Goal: Task Accomplishment & Management: Manage account settings

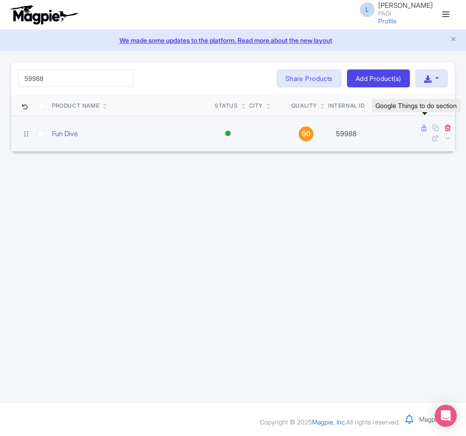
type input "59988"
click at [424, 130] on icon at bounding box center [423, 128] width 5 height 7
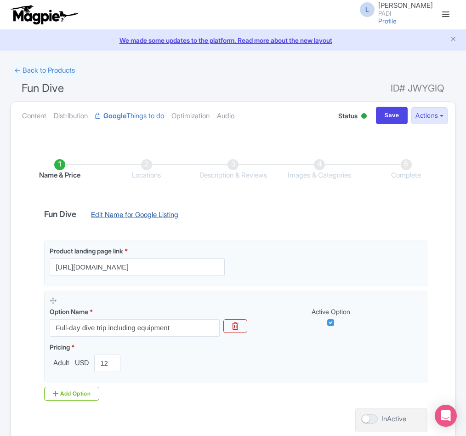
click at [101, 215] on link "Edit Name for Google Listing" at bounding box center [135, 217] width 106 height 15
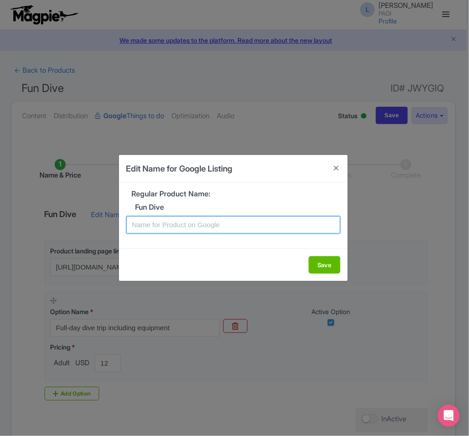
click at [141, 225] on input "text" at bounding box center [233, 224] width 214 height 17
paste input "Nusa Penida's Vibrant Reefs: 2-Dive Fun Tour for Certified Divers"
type input "Nusa Penida's Vibrant Reefs: 2-Dive Fun Tour for Certified Divers"
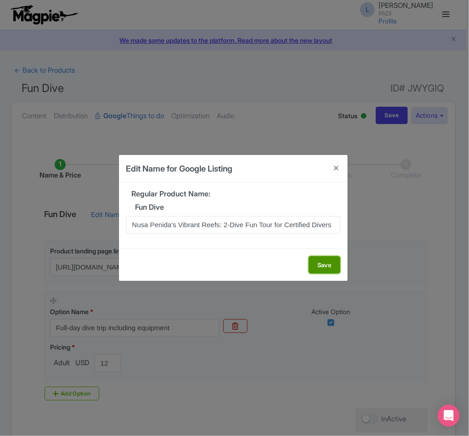
click at [323, 258] on button "Save" at bounding box center [325, 264] width 32 height 17
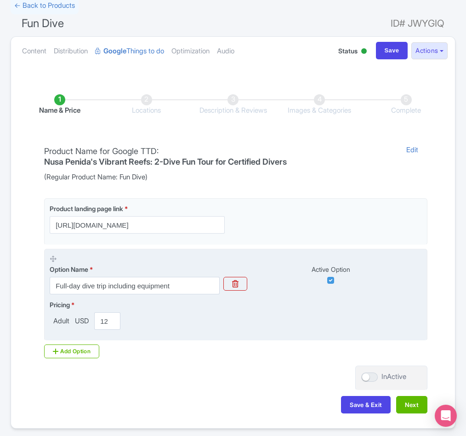
scroll to position [105, 0]
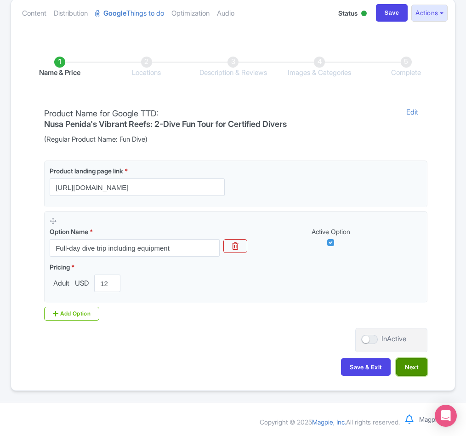
click at [418, 364] on button "Next" at bounding box center [411, 366] width 31 height 17
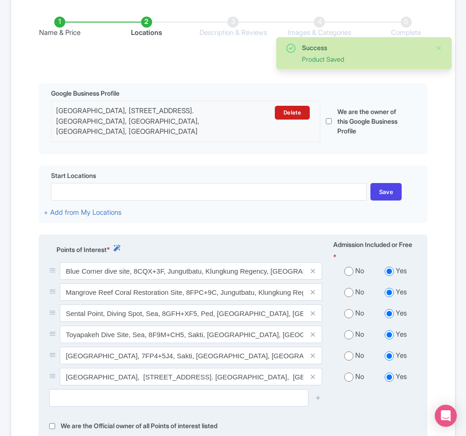
scroll to position [174, 0]
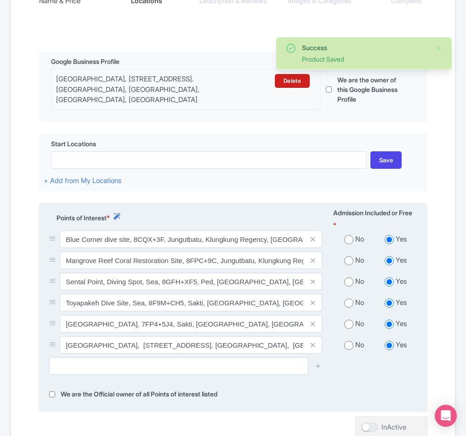
click at [347, 244] on input "radio" at bounding box center [348, 239] width 9 height 9
radio input "true"
click at [346, 265] on input "radio" at bounding box center [348, 260] width 9 height 9
radio input "true"
click at [348, 286] on input "radio" at bounding box center [348, 281] width 9 height 9
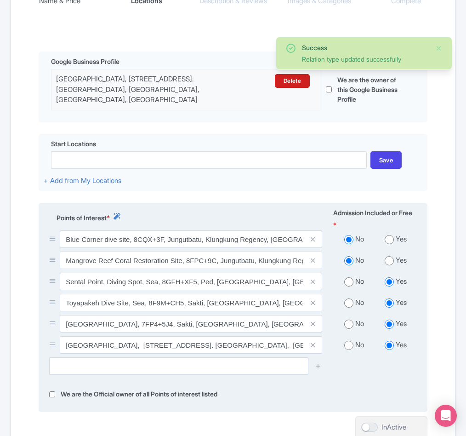
radio input "true"
click at [349, 307] on input "radio" at bounding box center [348, 302] width 9 height 9
radio input "true"
click at [348, 329] on input "radio" at bounding box center [348, 323] width 9 height 9
radio input "true"
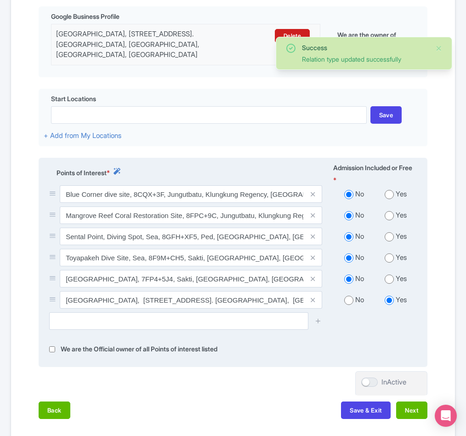
scroll to position [243, 0]
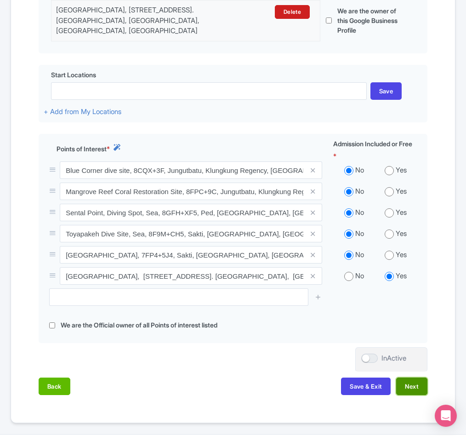
click at [412, 395] on button "Next" at bounding box center [411, 385] width 31 height 17
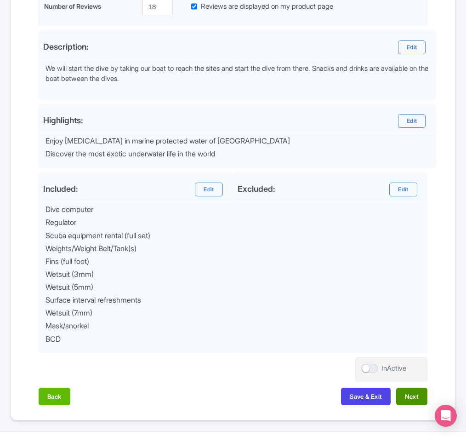
scroll to position [305, 0]
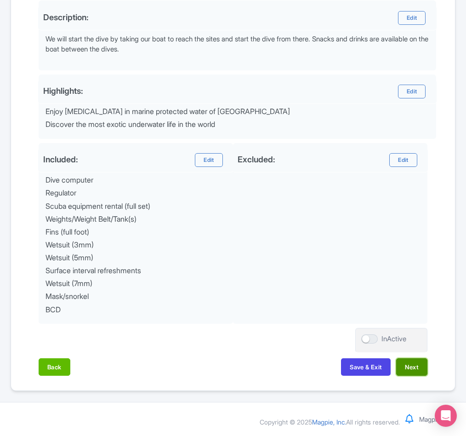
click at [415, 366] on button "Next" at bounding box center [411, 366] width 31 height 17
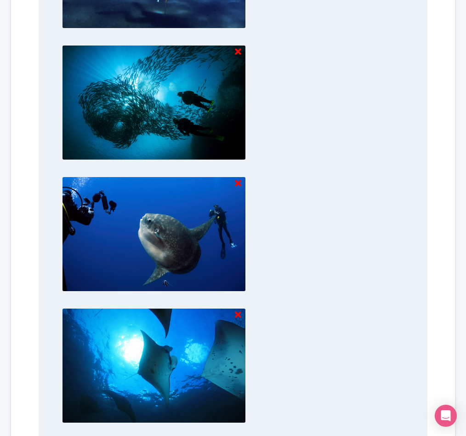
scroll to position [855, 0]
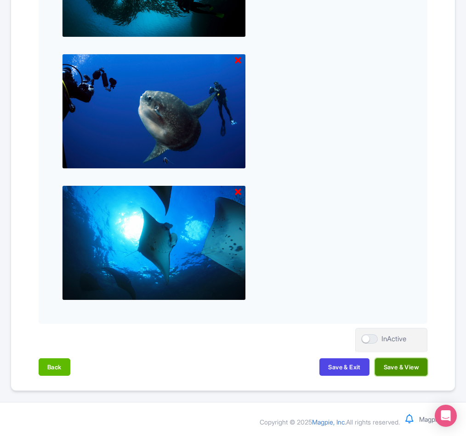
click at [412, 368] on button "Save & View" at bounding box center [401, 366] width 52 height 17
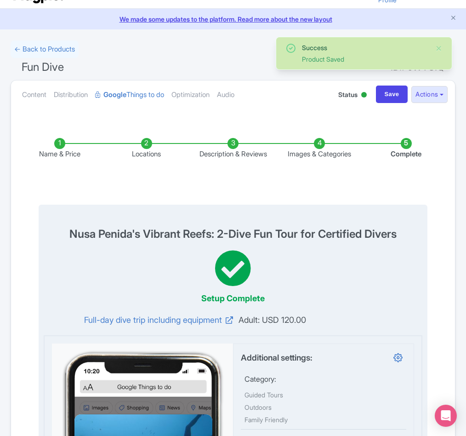
scroll to position [0, 0]
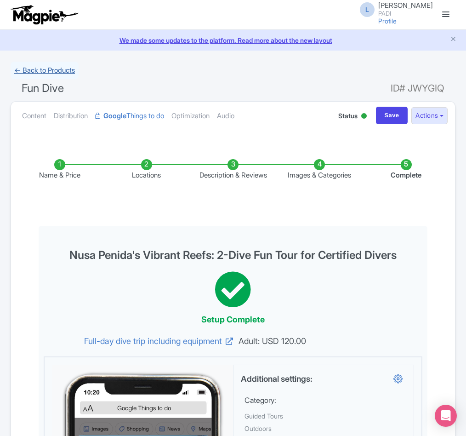
click at [38, 69] on link "← Back to Products" at bounding box center [45, 71] width 68 height 18
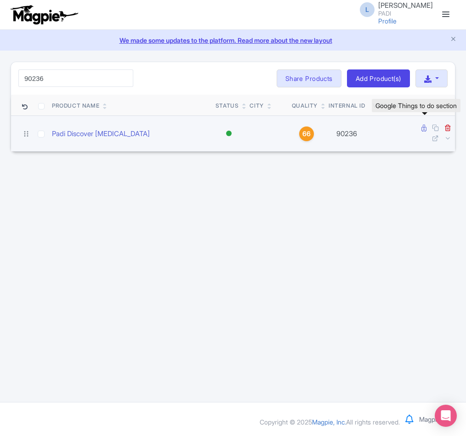
type input "90236"
click at [425, 129] on icon at bounding box center [423, 128] width 5 height 7
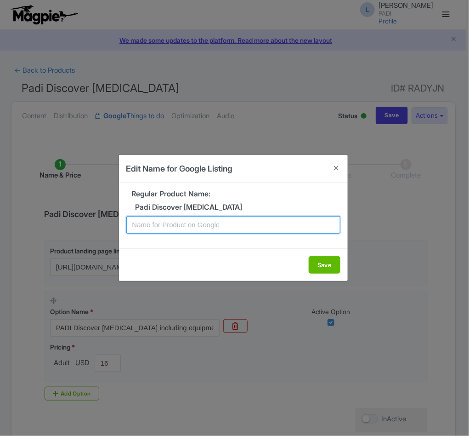
click at [225, 223] on input "text" at bounding box center [233, 224] width 214 height 17
paste input "Nusa Penida Scuba Discovery – Beginner-Friendly Introductory Experience"
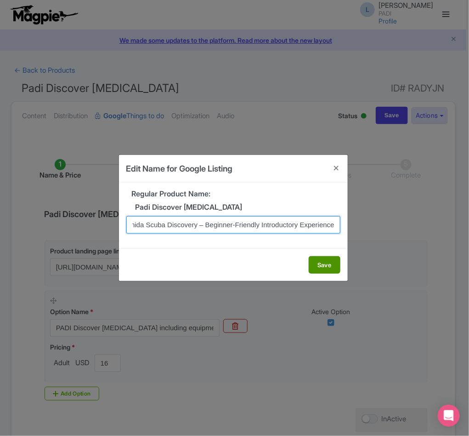
type input "Nusa Penida Scuba Discovery – Beginner-Friendly Introductory Experience"
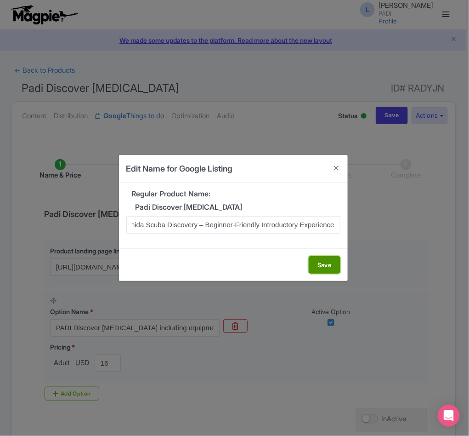
click at [322, 262] on button "Save" at bounding box center [325, 264] width 32 height 17
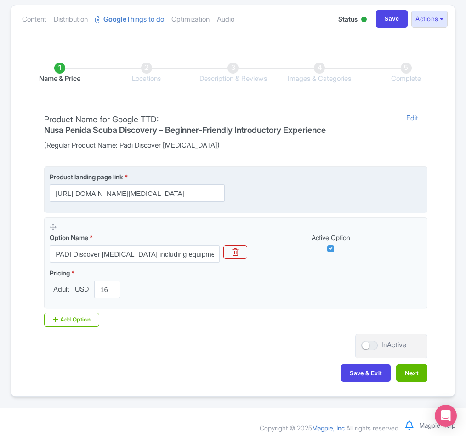
scroll to position [105, 0]
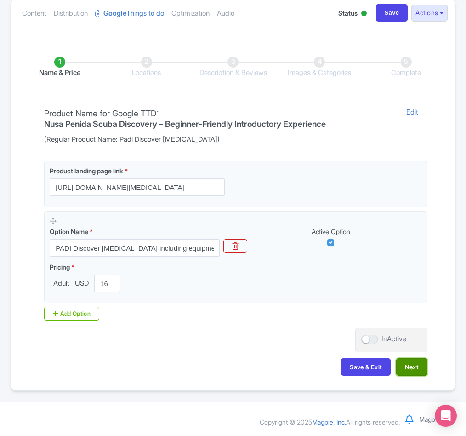
click at [402, 364] on button "Next" at bounding box center [411, 366] width 31 height 17
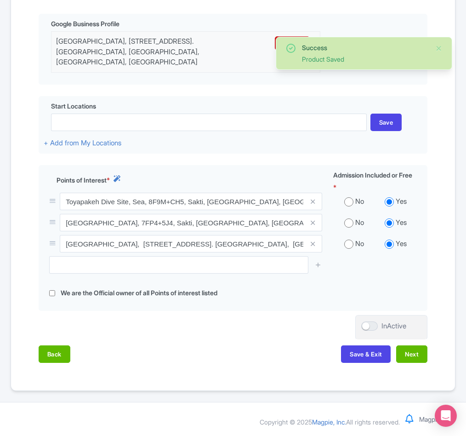
scroll to position [226, 0]
click at [403, 357] on button "Next" at bounding box center [411, 353] width 31 height 17
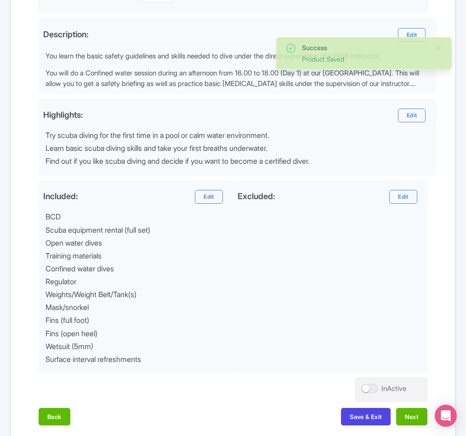
scroll to position [338, 0]
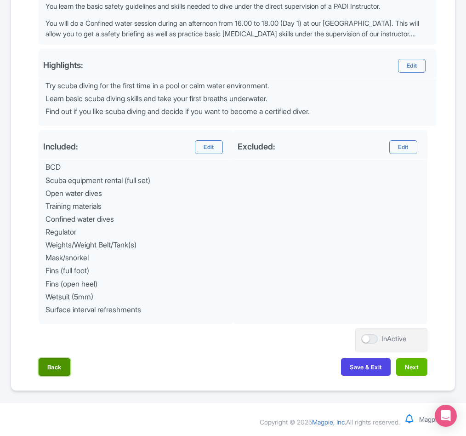
click at [58, 367] on button "Back" at bounding box center [55, 366] width 32 height 17
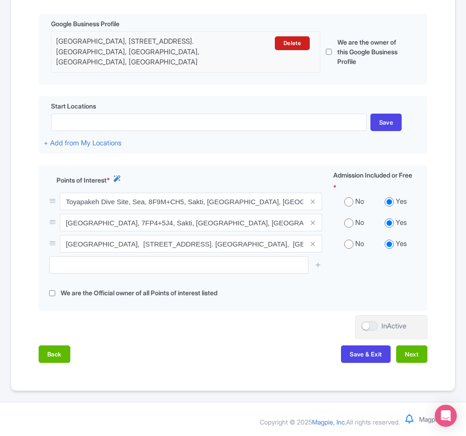
scroll to position [226, 0]
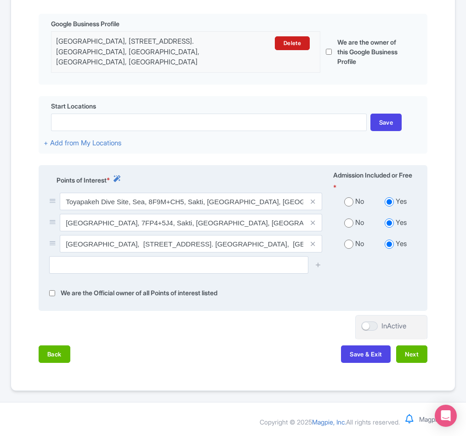
click at [347, 204] on div "No" at bounding box center [354, 201] width 42 height 11
click at [346, 221] on input "radio" at bounding box center [348, 222] width 9 height 9
radio input "true"
click at [349, 202] on input "radio" at bounding box center [348, 201] width 9 height 9
radio input "true"
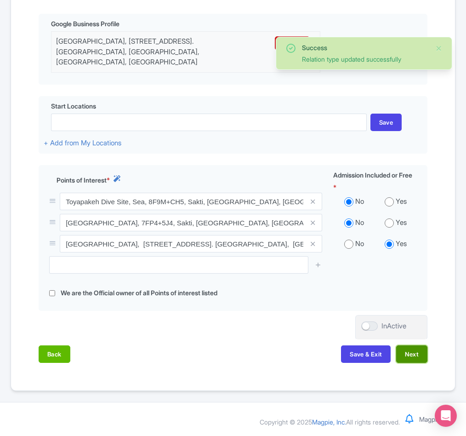
click at [408, 357] on button "Next" at bounding box center [411, 353] width 31 height 17
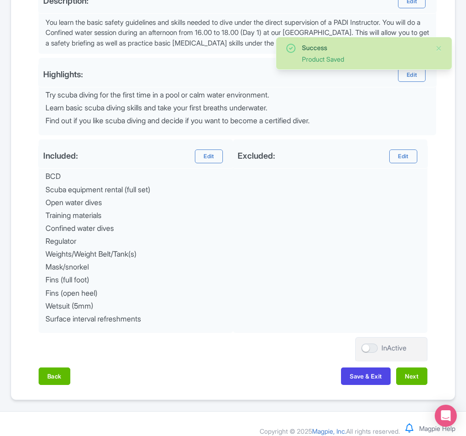
scroll to position [331, 0]
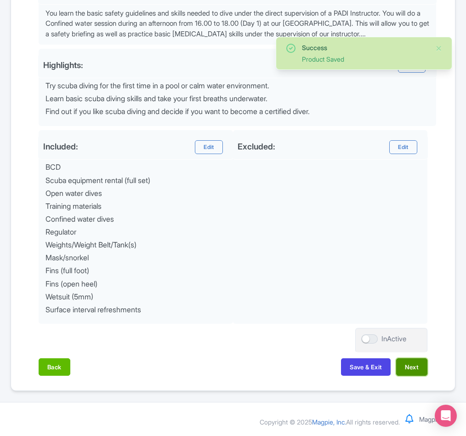
click at [412, 367] on button "Next" at bounding box center [411, 366] width 31 height 17
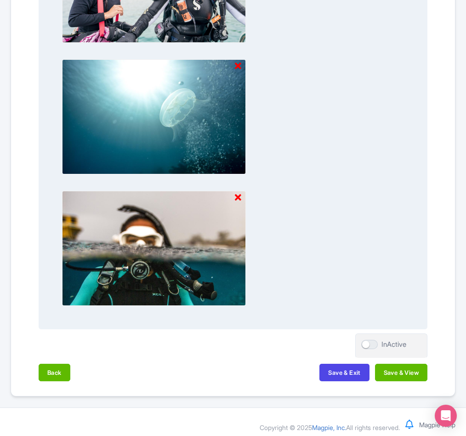
scroll to position [855, 0]
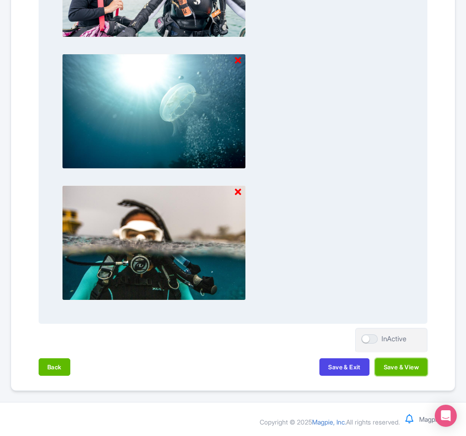
click at [404, 363] on button "Save & View" at bounding box center [401, 366] width 52 height 17
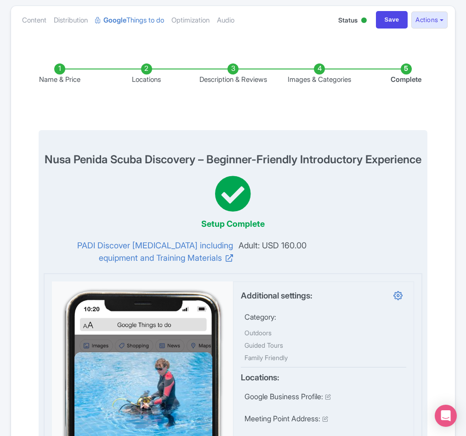
scroll to position [0, 0]
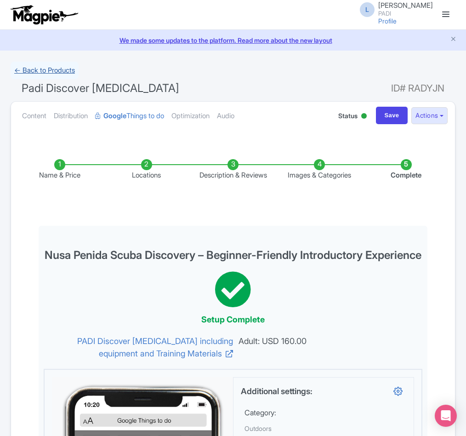
click at [36, 72] on link "← Back to Products" at bounding box center [45, 71] width 68 height 18
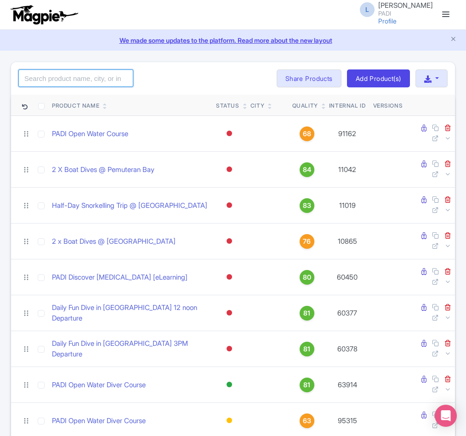
click at [30, 86] on input "search" at bounding box center [75, 77] width 115 height 17
paste input "61321"
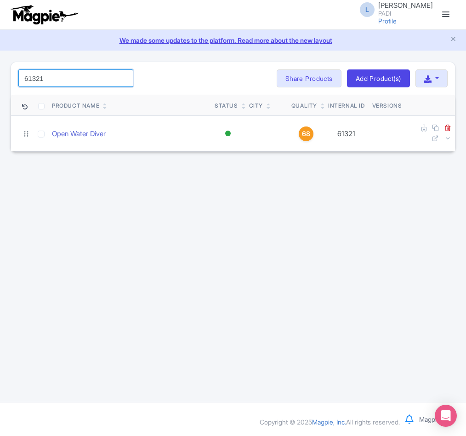
type input "61321"
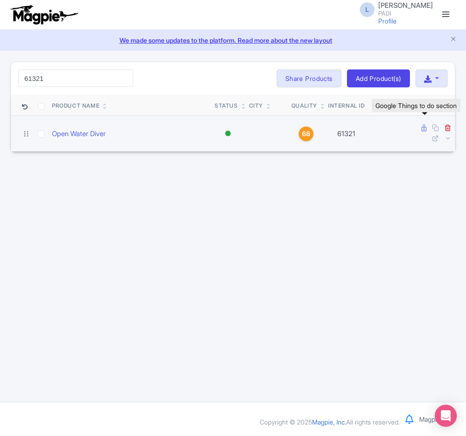
click at [422, 129] on icon at bounding box center [423, 128] width 5 height 7
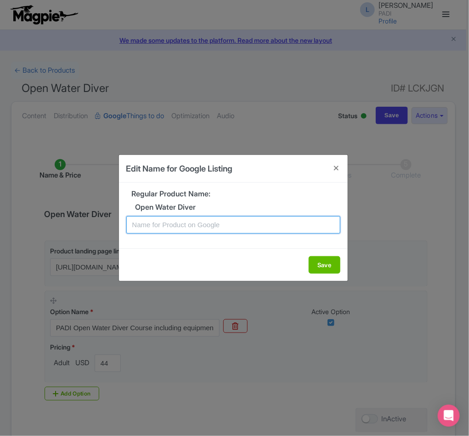
click at [198, 224] on input "text" at bounding box center [233, 224] width 214 height 17
paste input "Nusa Penida PADI Open Water Course – Start Your [MEDICAL_DATA] Journey [DATE]"
type input "Nusa Penida PADI Open Water Course – Start Your Scuba Diving Journey Today"
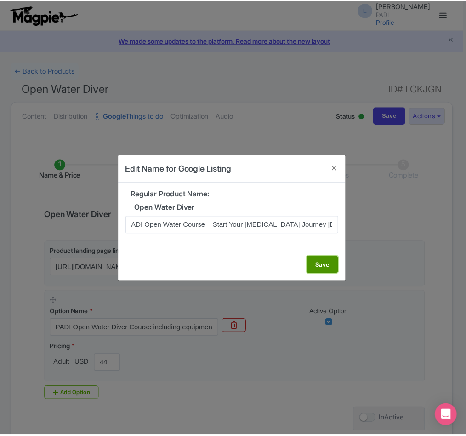
scroll to position [0, 0]
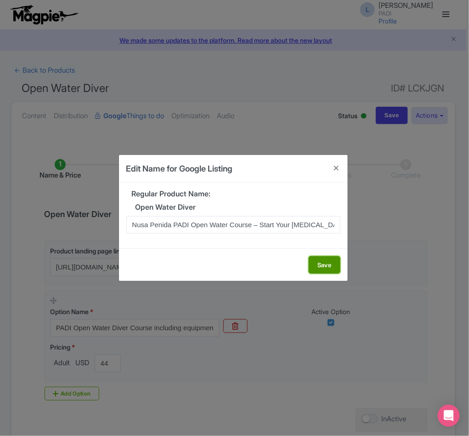
click at [315, 265] on button "Save" at bounding box center [325, 264] width 32 height 17
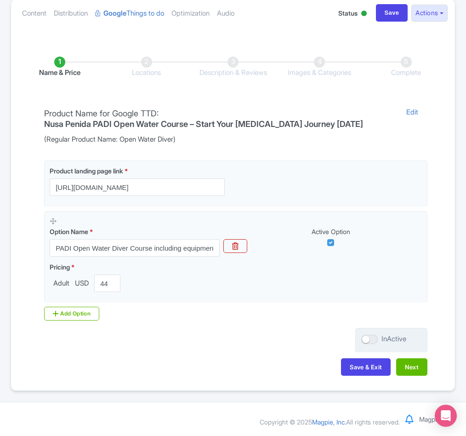
scroll to position [105, 0]
click at [411, 369] on button "Next" at bounding box center [411, 366] width 31 height 17
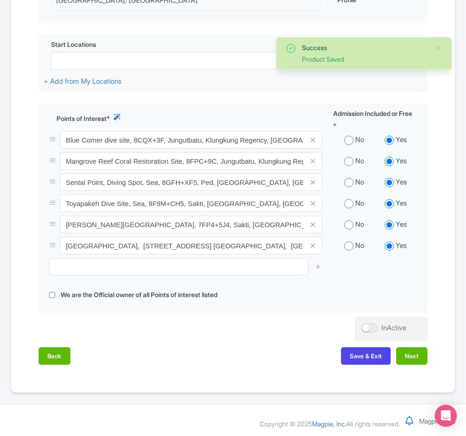
scroll to position [289, 0]
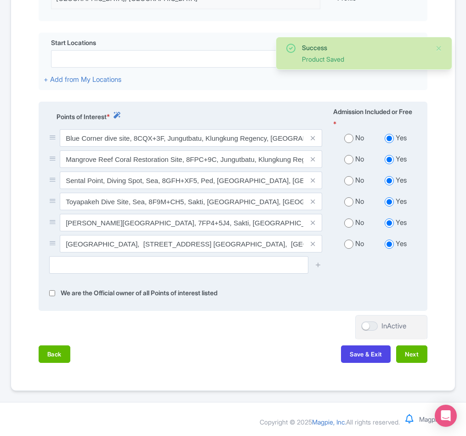
click at [350, 136] on input "radio" at bounding box center [348, 138] width 9 height 9
radio input "true"
click at [346, 158] on input "radio" at bounding box center [348, 159] width 9 height 9
radio input "true"
click at [347, 180] on input "radio" at bounding box center [348, 180] width 9 height 9
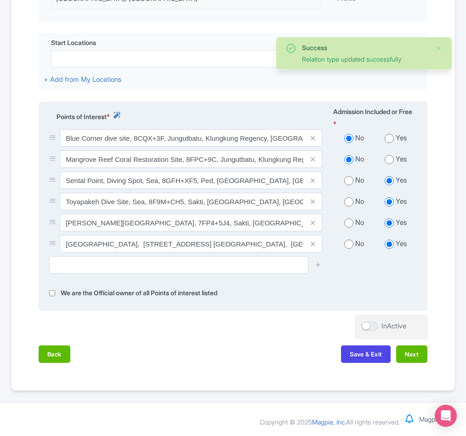
radio input "true"
click at [347, 198] on input "radio" at bounding box center [348, 201] width 9 height 9
radio input "true"
click at [350, 218] on input "radio" at bounding box center [348, 222] width 9 height 9
radio input "true"
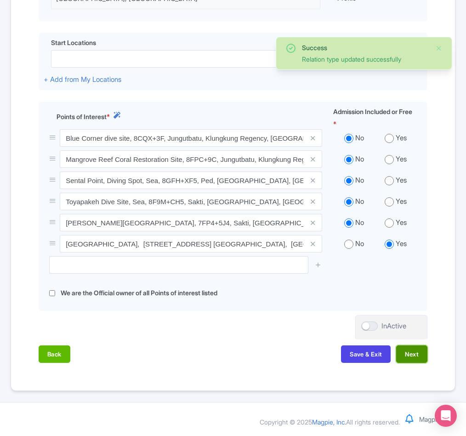
click at [403, 353] on button "Next" at bounding box center [411, 353] width 31 height 17
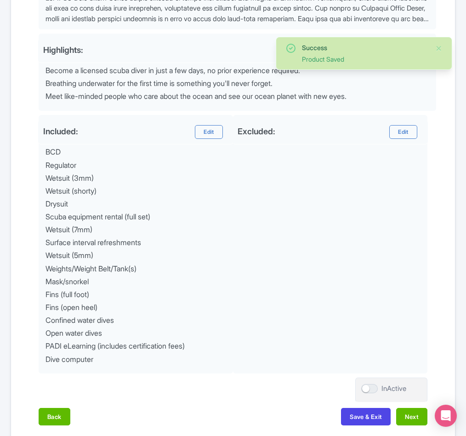
scroll to position [396, 0]
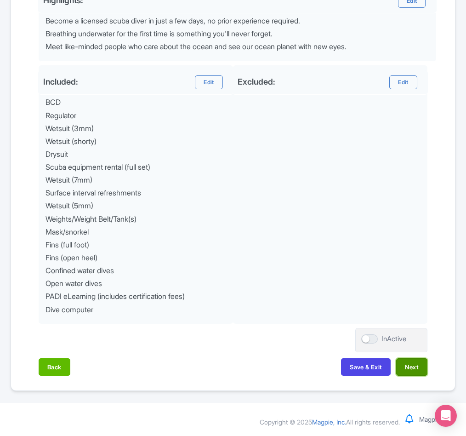
click at [414, 372] on button "Next" at bounding box center [411, 366] width 31 height 17
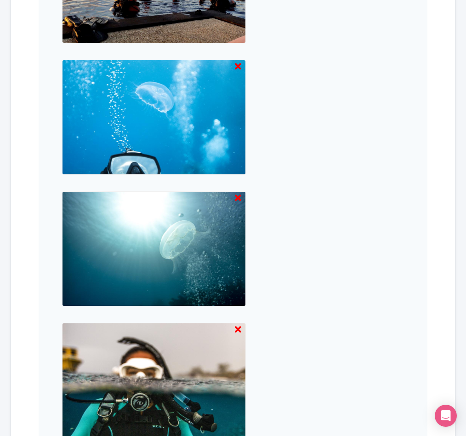
scroll to position [855, 0]
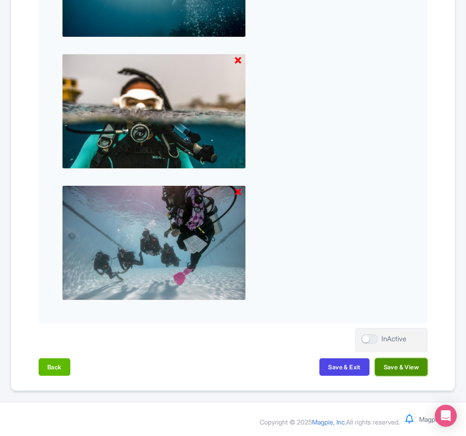
click at [400, 364] on button "Save & View" at bounding box center [401, 366] width 52 height 17
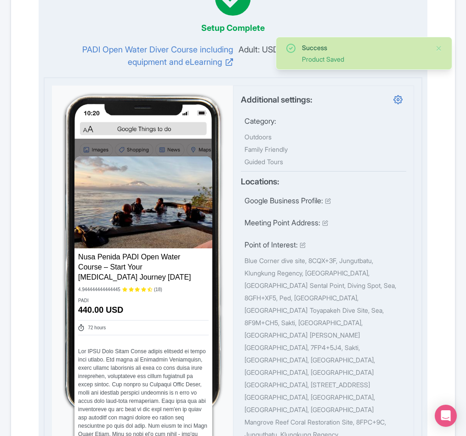
scroll to position [0, 0]
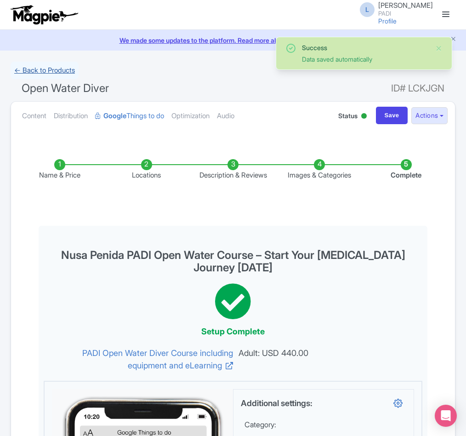
click at [54, 69] on link "← Back to Products" at bounding box center [45, 71] width 68 height 18
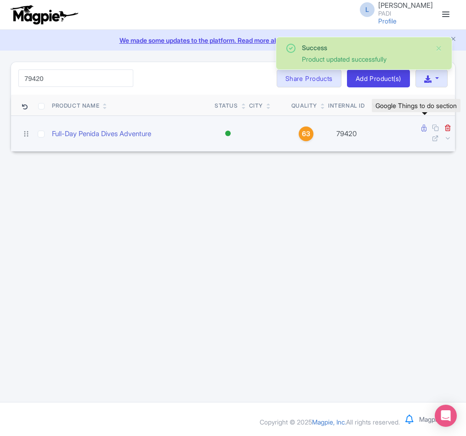
type input "79420"
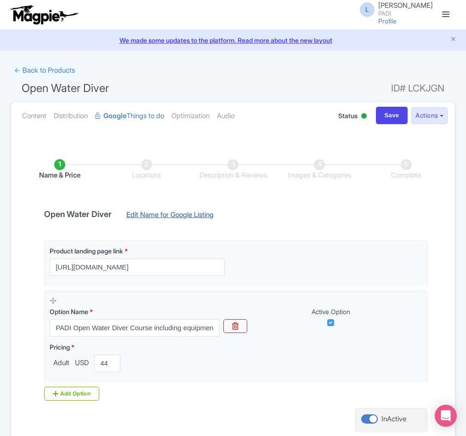
click at [193, 220] on link "Edit Name for Google Listing" at bounding box center [170, 217] width 106 height 15
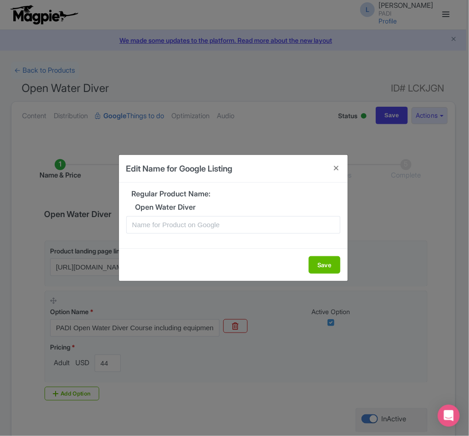
click at [22, 176] on div "Edit Name for Google Listing Regular Product Name: Open Water Diver Save" at bounding box center [234, 218] width 469 height 436
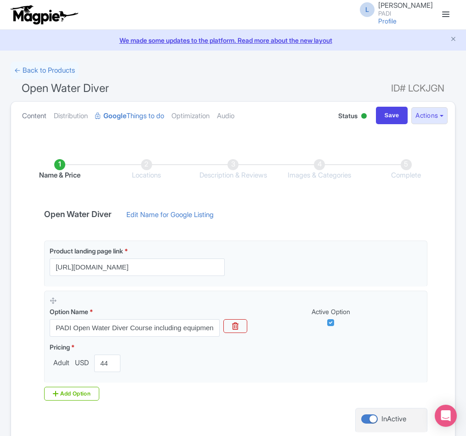
click at [28, 115] on link "Content" at bounding box center [34, 116] width 24 height 29
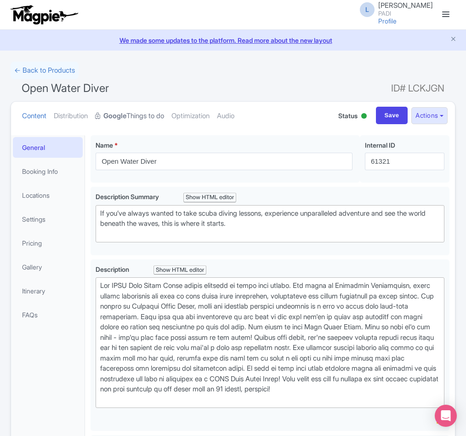
click at [126, 118] on strong "Google" at bounding box center [114, 116] width 23 height 11
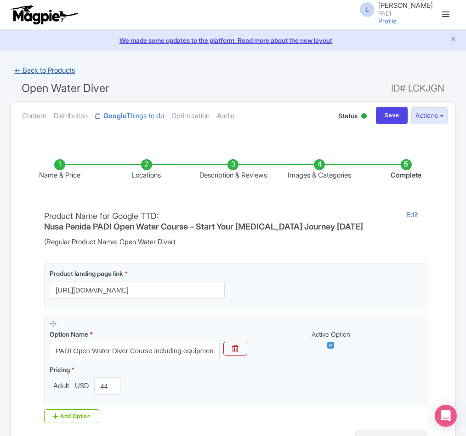
click at [30, 74] on link "← Back to Products" at bounding box center [45, 71] width 68 height 18
click at [52, 64] on link "← Back to Products" at bounding box center [45, 71] width 68 height 18
click at [36, 70] on link "← Back to Products" at bounding box center [45, 71] width 68 height 18
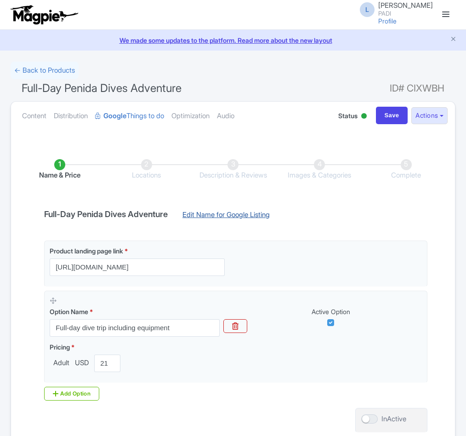
click at [208, 214] on link "Edit Name for Google Listing" at bounding box center [226, 217] width 106 height 15
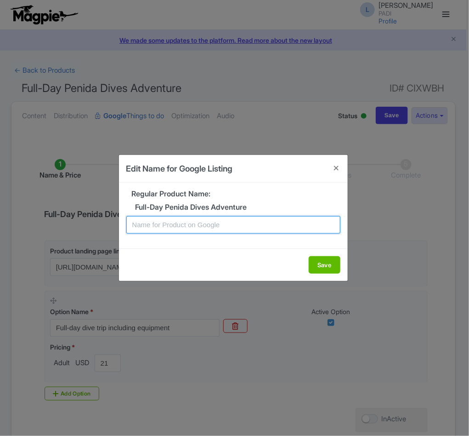
click at [147, 227] on input "text" at bounding box center [233, 224] width 214 height 17
paste input "Nusa Penida's Vibrant Reefs: 2-Dive Fun Tour for Certified Divers from Bali"
type input "Nusa Penida's Vibrant Reefs: 2-Dive Fun Tour for Certified Divers from Bali"
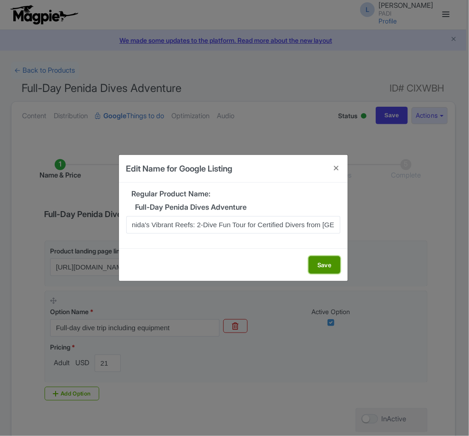
click at [321, 266] on button "Save" at bounding box center [325, 264] width 32 height 17
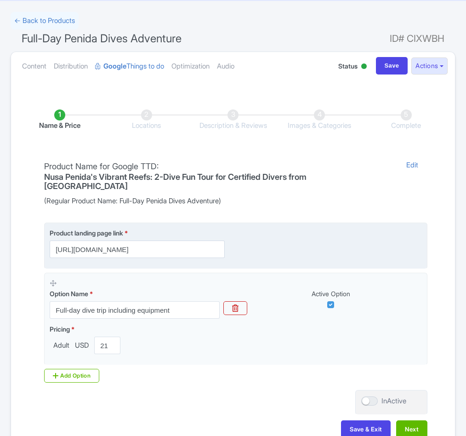
scroll to position [105, 0]
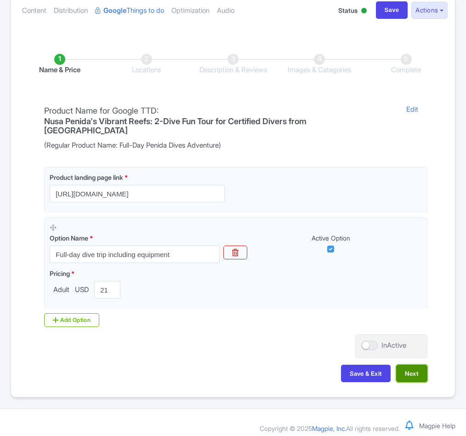
click at [414, 369] on button "Next" at bounding box center [411, 372] width 31 height 17
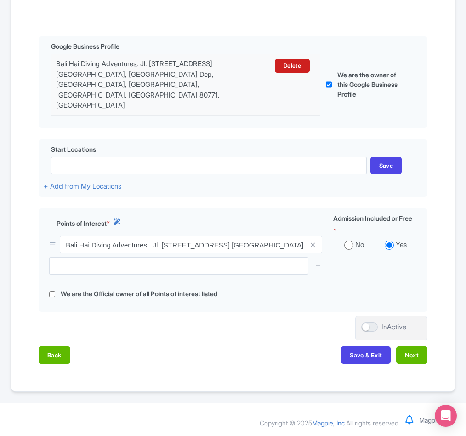
scroll to position [193, 0]
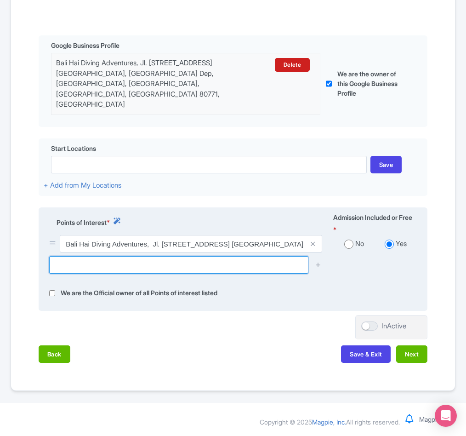
click at [99, 258] on input "text" at bounding box center [178, 264] width 259 height 17
paste input "Toyapakeh"
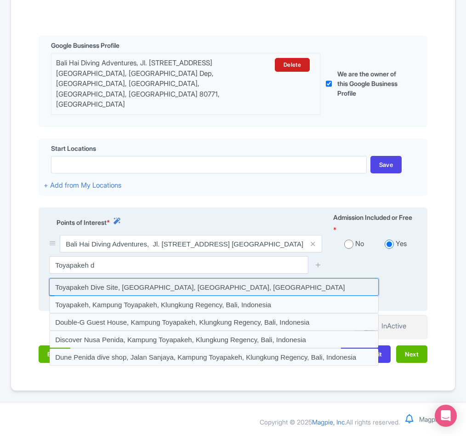
click at [101, 285] on input at bounding box center [213, 286] width 329 height 17
type input "Toyapakeh Dive Site, Sakti, Bali, Indonesia"
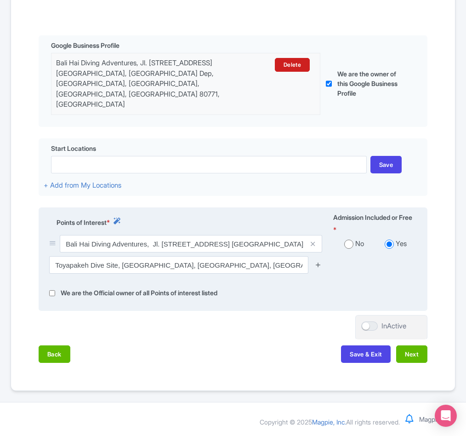
click at [320, 262] on icon at bounding box center [318, 264] width 7 height 7
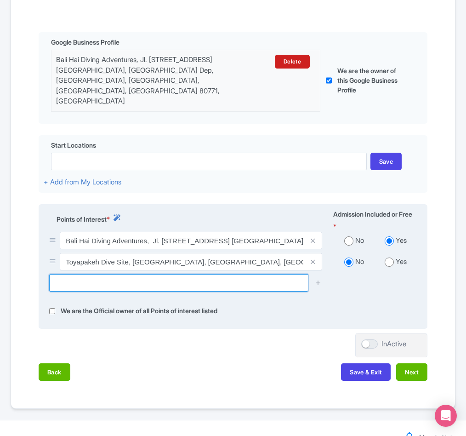
click at [119, 291] on input "text" at bounding box center [178, 282] width 259 height 17
paste input "Mangrove point"
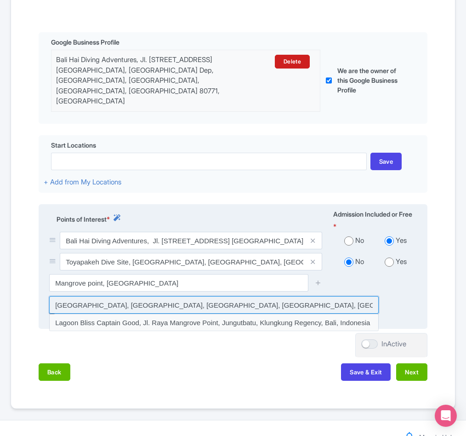
click at [211, 310] on input at bounding box center [213, 304] width 329 height 17
type input "Mangrove Point, Nusa Penida, Jungutbatu, Klungkung Regency, Bali, Indonesia"
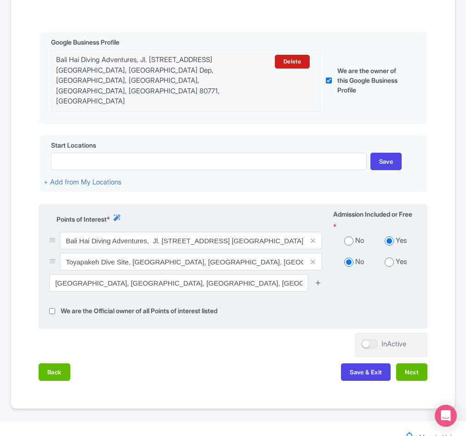
click at [319, 283] on icon at bounding box center [318, 282] width 7 height 7
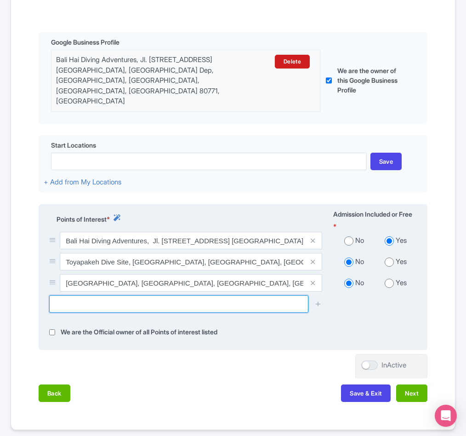
click at [111, 305] on input "text" at bounding box center [178, 303] width 259 height 17
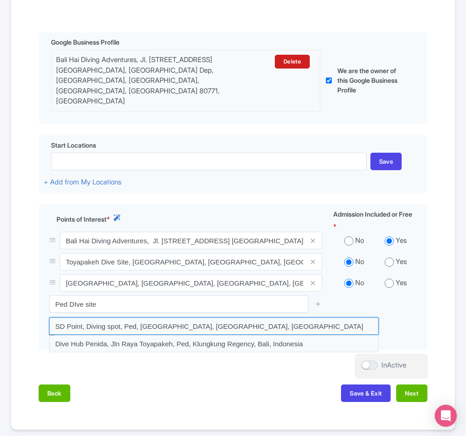
drag, startPoint x: 262, startPoint y: 325, endPoint x: 27, endPoint y: 323, distance: 235.3
click at [27, 323] on div "Name & Price Locations Description & Reviews Images & Categories Complete Edit …" at bounding box center [233, 179] width 433 height 464
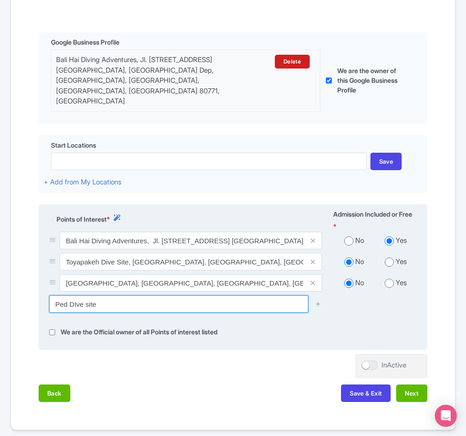
click at [119, 312] on input "Ped DIve site" at bounding box center [178, 303] width 259 height 17
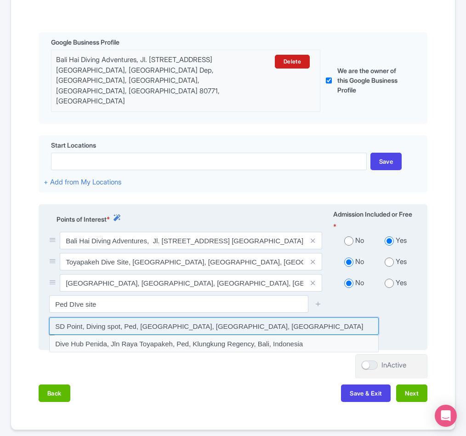
click at [98, 329] on input at bounding box center [213, 325] width 329 height 17
type input "SD Point, Diving spot, Ped, Klungkung Regency, Bali, Indonesia"
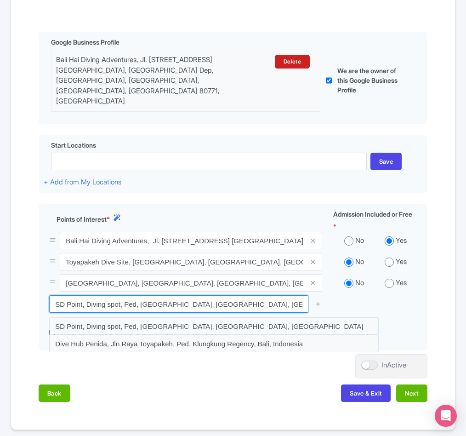
drag, startPoint x: 261, startPoint y: 303, endPoint x: -33, endPoint y: 300, distance: 294.1
click at [0, 242] on html "L Luca Novelli PADI Profile Users Settings Sign out Dashboard Company Product M…" at bounding box center [233, 25] width 466 height 436
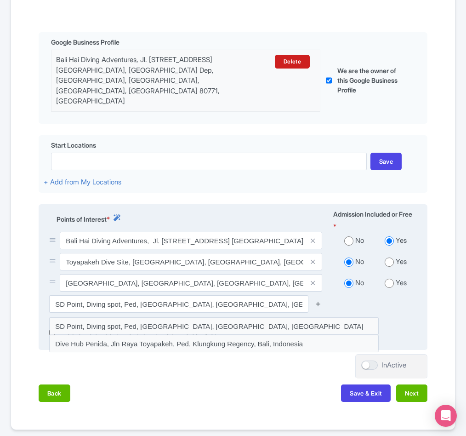
click at [317, 305] on icon at bounding box center [318, 303] width 7 height 7
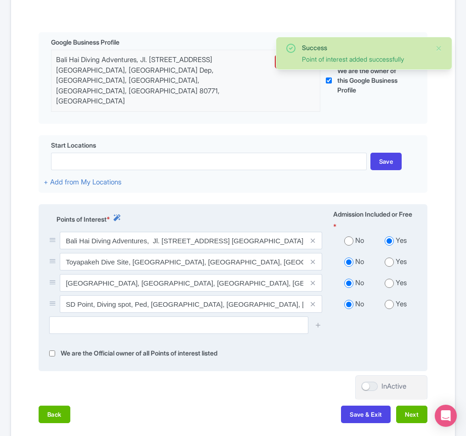
click at [318, 305] on span at bounding box center [313, 303] width 18 height 17
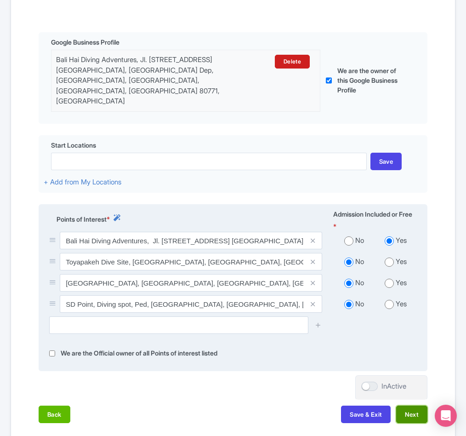
click at [408, 419] on button "Next" at bounding box center [411, 413] width 31 height 17
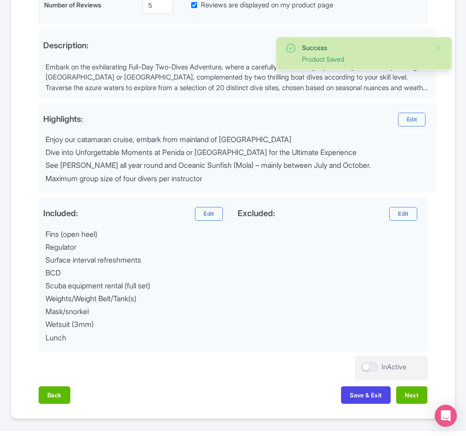
scroll to position [305, 0]
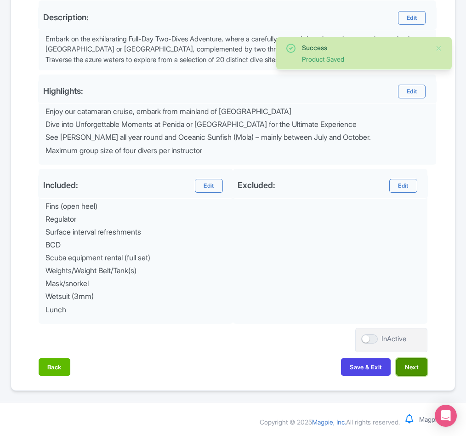
click at [415, 369] on button "Next" at bounding box center [411, 366] width 31 height 17
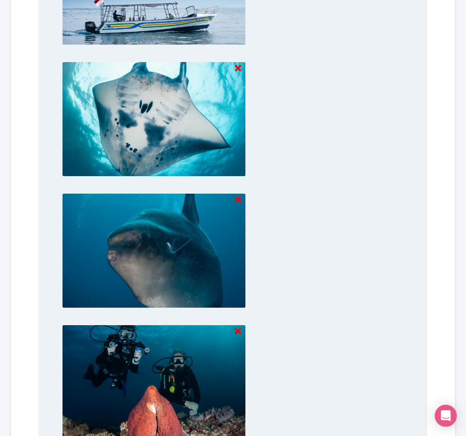
scroll to position [855, 0]
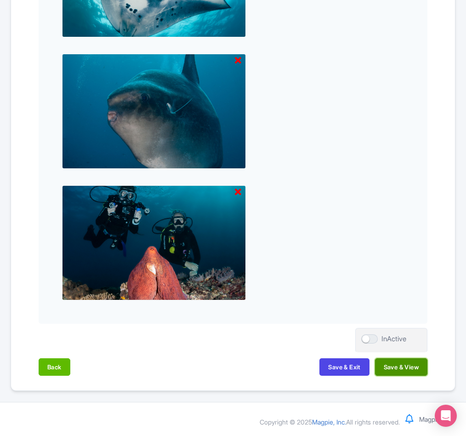
click at [391, 371] on button "Save & View" at bounding box center [401, 366] width 52 height 17
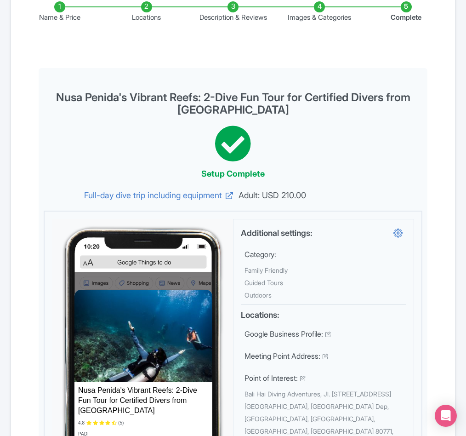
scroll to position [0, 0]
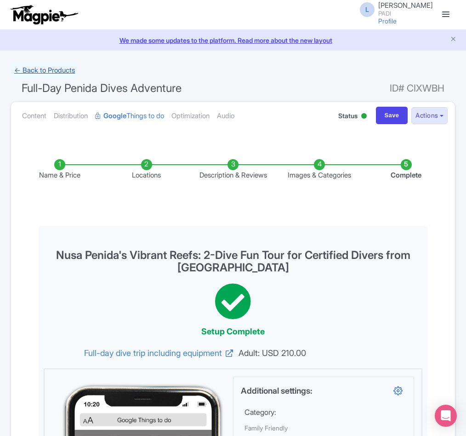
click at [69, 74] on link "← Back to Products" at bounding box center [45, 71] width 68 height 18
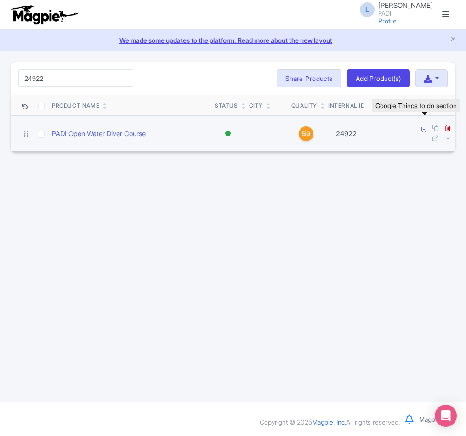
type input "24922"
click at [422, 131] on icon at bounding box center [423, 128] width 5 height 7
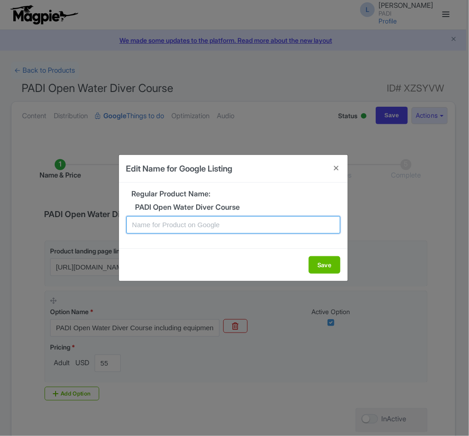
click at [203, 226] on input "text" at bounding box center [233, 224] width 214 height 17
paste input "Nusa Dua PADI Open Water Diving Lessons: Your gateway to the underwater world!"
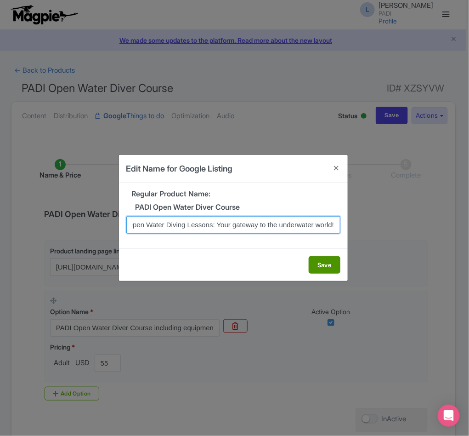
type input "Nusa Dua PADI Open Water Diving Lessons: Your gateway to the underwater world!"
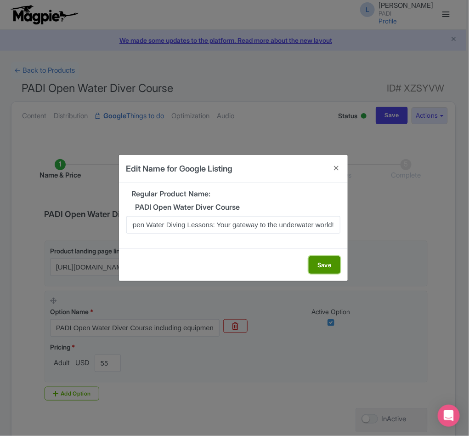
click at [321, 265] on button "Save" at bounding box center [325, 264] width 32 height 17
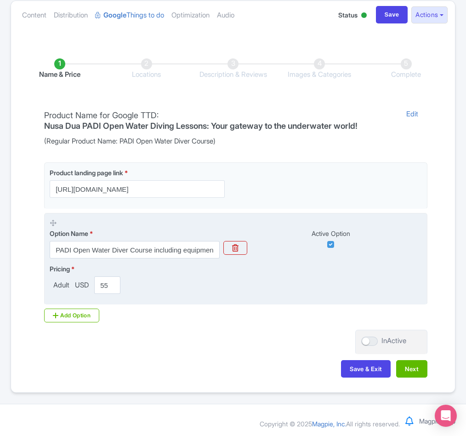
scroll to position [105, 0]
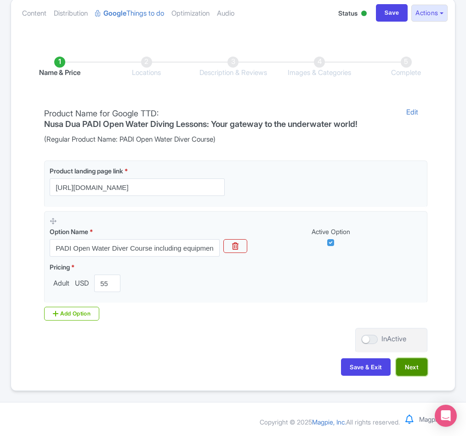
click at [418, 367] on button "Next" at bounding box center [411, 366] width 31 height 17
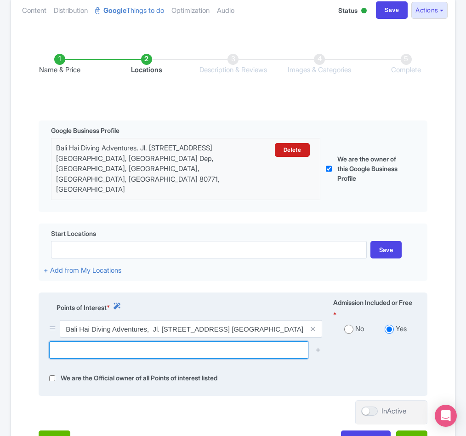
click at [85, 349] on input "text" at bounding box center [178, 349] width 259 height 17
paste input "Nusa Dua Reef"
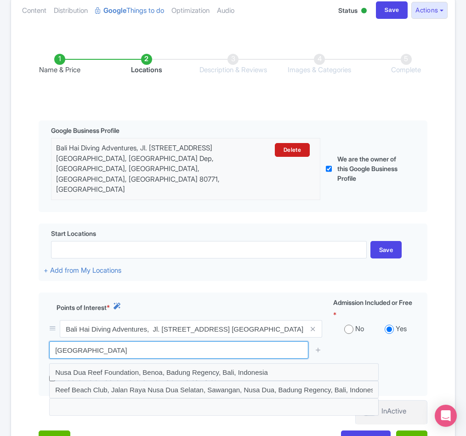
drag, startPoint x: 105, startPoint y: 349, endPoint x: -39, endPoint y: 333, distance: 144.3
click at [0, 330] on html "L Luca Novelli PADI Profile Users Settings Sign out Dashboard Company Product M…" at bounding box center [233, 113] width 466 height 436
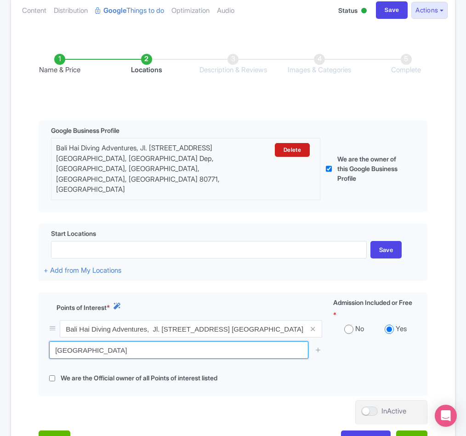
paste input "dog point sanur, bali"
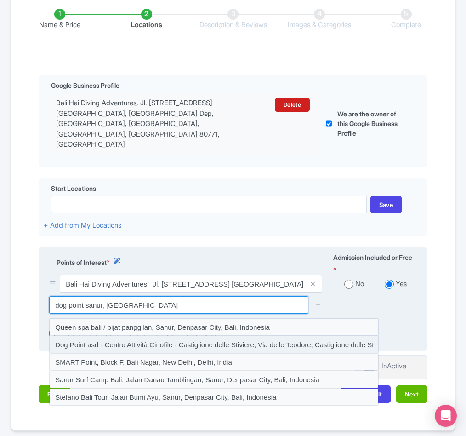
scroll to position [174, 0]
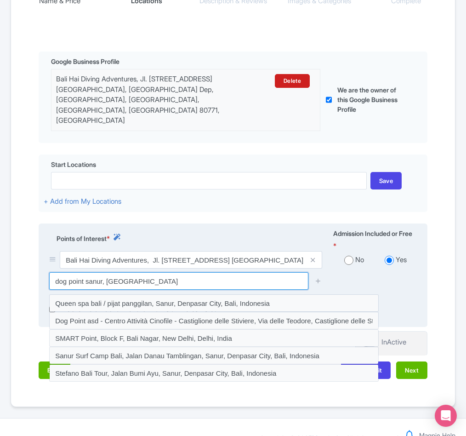
click at [83, 283] on input "dog point sanur, bali" at bounding box center [178, 280] width 259 height 17
drag, startPoint x: 88, startPoint y: 281, endPoint x: 138, endPoint y: 279, distance: 50.1
click at [138, 279] on input "dog point, sanur, bali" at bounding box center [178, 280] width 259 height 17
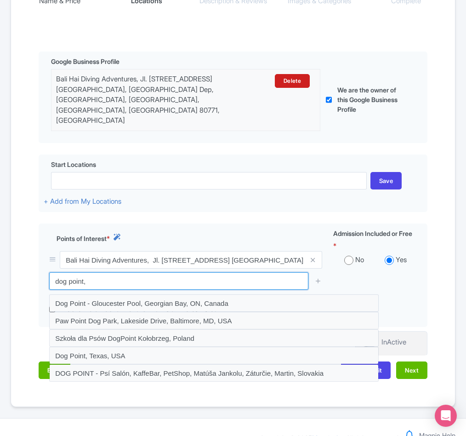
drag, startPoint x: 119, startPoint y: 285, endPoint x: 26, endPoint y: 280, distance: 92.9
click at [26, 280] on div "Name & Price Locations Description & Reviews Images & Categories Complete Edit …" at bounding box center [233, 176] width 433 height 421
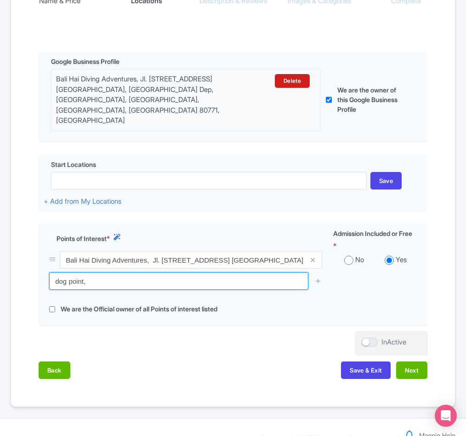
paste input "Toyapakeh"
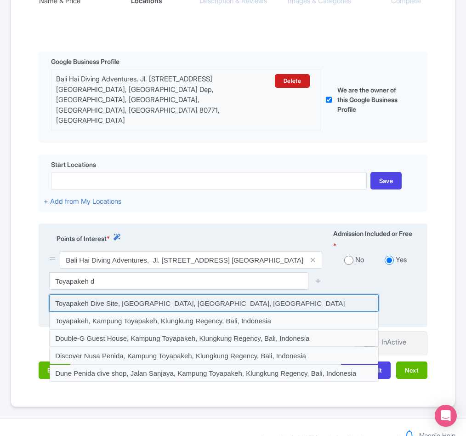
click at [90, 306] on input at bounding box center [213, 302] width 329 height 17
type input "Toyapakeh Dive Site, Sakti, Bali, Indonesia"
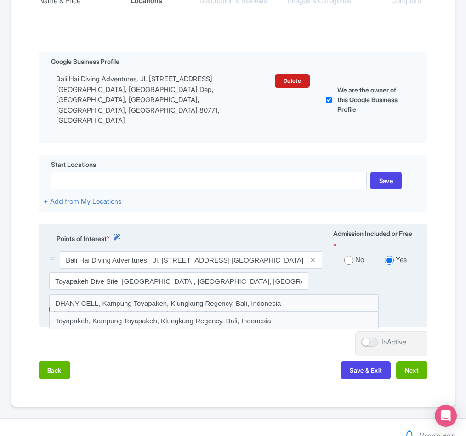
click at [317, 283] on icon at bounding box center [318, 280] width 7 height 7
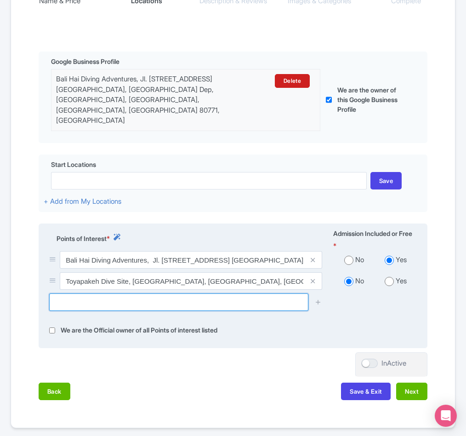
click at [84, 303] on input "text" at bounding box center [178, 301] width 259 height 17
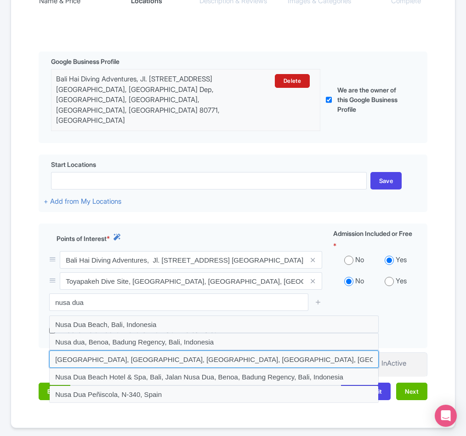
drag, startPoint x: 98, startPoint y: 360, endPoint x: 192, endPoint y: 351, distance: 94.7
click at [98, 361] on input at bounding box center [213, 358] width 329 height 17
type input "Nusa Dua Beach, Benoa, Badung Regency, Bali, Indonesia"
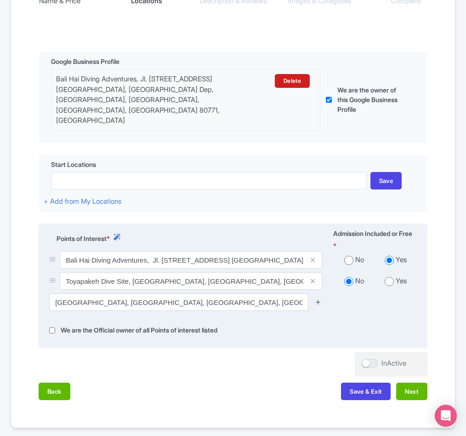
click at [316, 304] on icon at bounding box center [318, 301] width 7 height 7
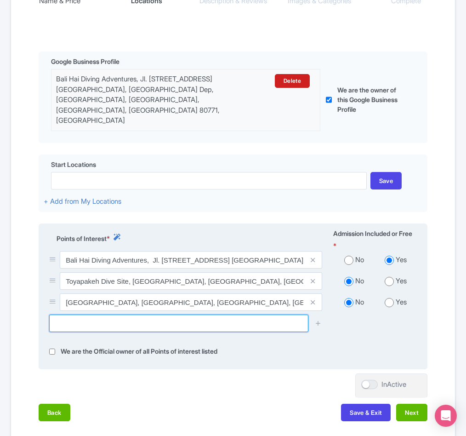
click at [169, 329] on input "text" at bounding box center [178, 322] width 259 height 17
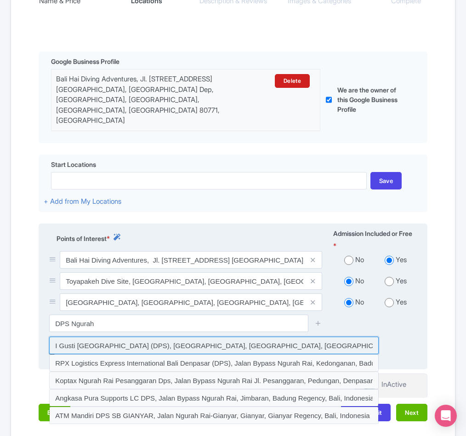
click at [170, 346] on input at bounding box center [213, 344] width 329 height 17
type input "I Gusti Ngurah Rai International Airport (DPS), Jalan Airport Ngurah Rai, Tuban…"
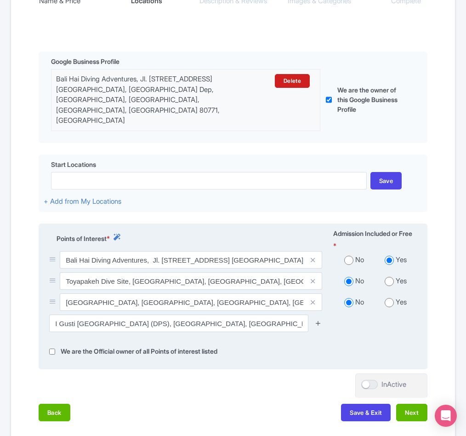
click at [316, 325] on icon at bounding box center [318, 322] width 7 height 7
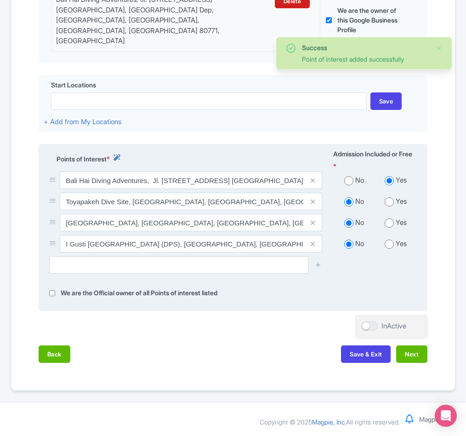
scroll to position [257, 0]
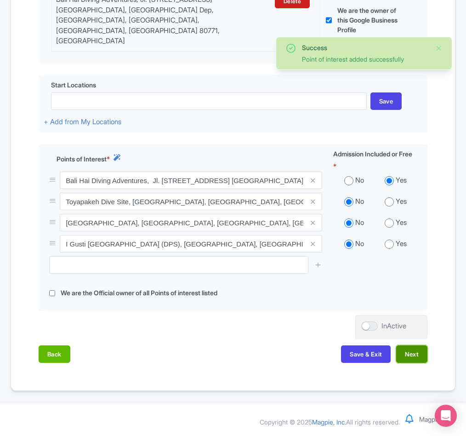
click at [420, 354] on button "Next" at bounding box center [411, 353] width 31 height 17
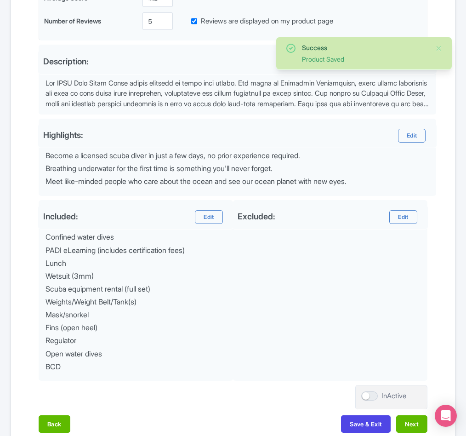
scroll to position [318, 0]
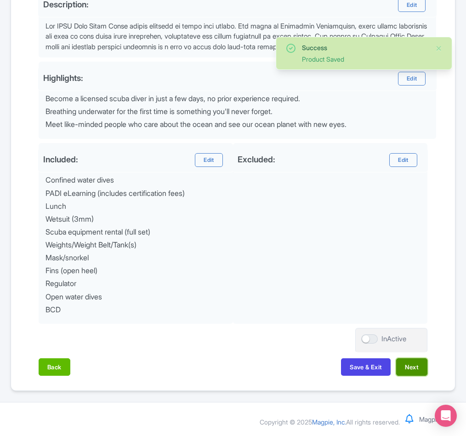
click at [421, 363] on button "Next" at bounding box center [411, 366] width 31 height 17
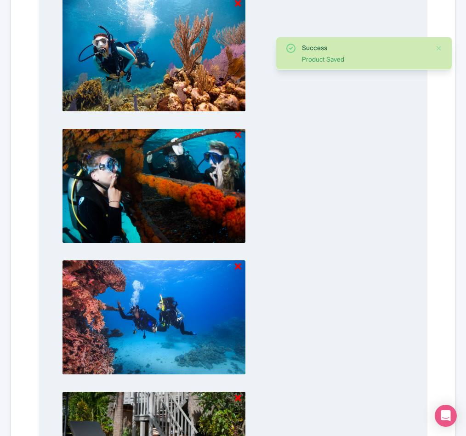
scroll to position [723, 0]
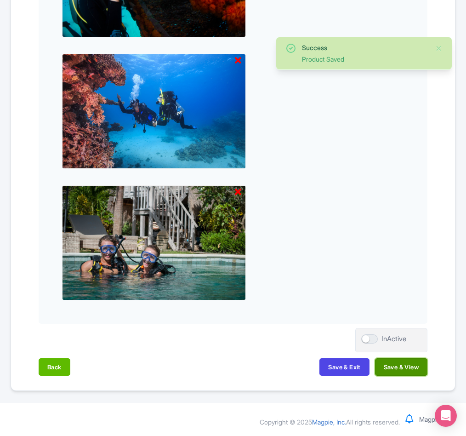
click at [415, 358] on button "Save & View" at bounding box center [401, 366] width 52 height 17
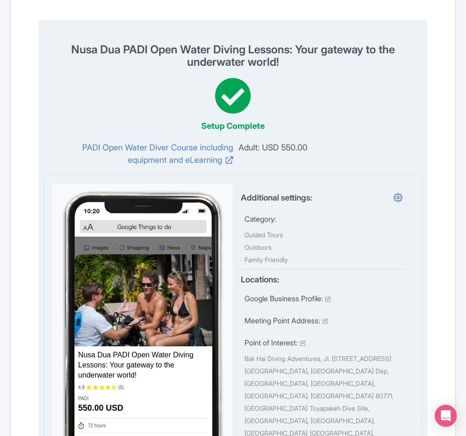
scroll to position [0, 0]
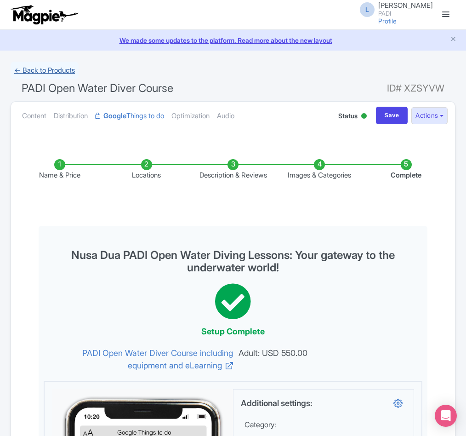
click at [44, 71] on link "← Back to Products" at bounding box center [45, 71] width 68 height 18
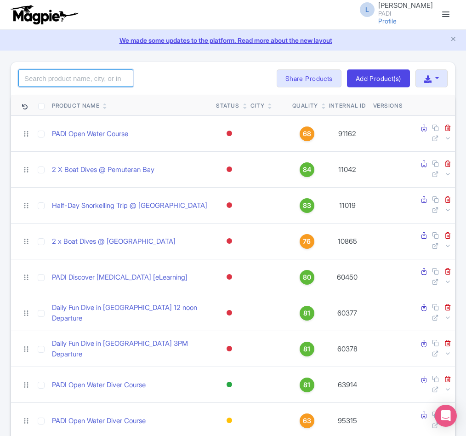
click at [85, 77] on input "search" at bounding box center [75, 77] width 115 height 17
paste input "7648"
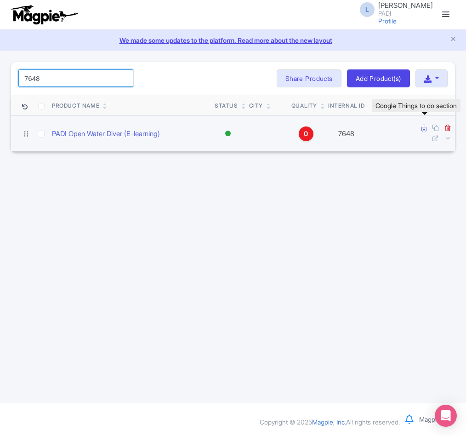
type input "7648"
click at [421, 131] on icon at bounding box center [423, 128] width 5 height 7
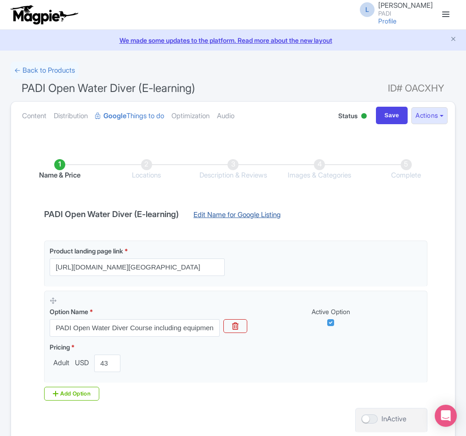
drag, startPoint x: 0, startPoint y: 0, endPoint x: 285, endPoint y: 215, distance: 357.3
click at [285, 215] on link "Edit Name for Google Listing" at bounding box center [237, 217] width 106 height 15
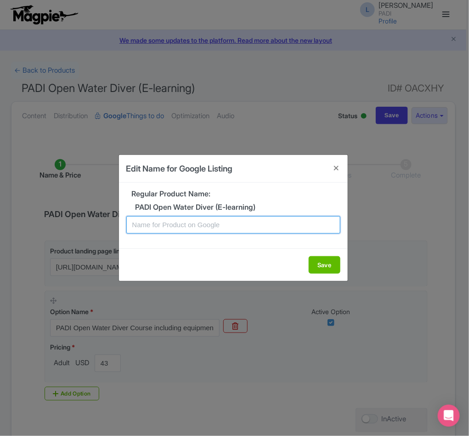
click at [218, 223] on input "text" at bounding box center [233, 224] width 214 height 17
paste input "Nusa Lembongan PADI Open Water Diving Lessons: Your gateway to the underwater w…"
type input "Nusa Lembongan PADI Open Water Diving Lessons: Your gateway to the underwater w…"
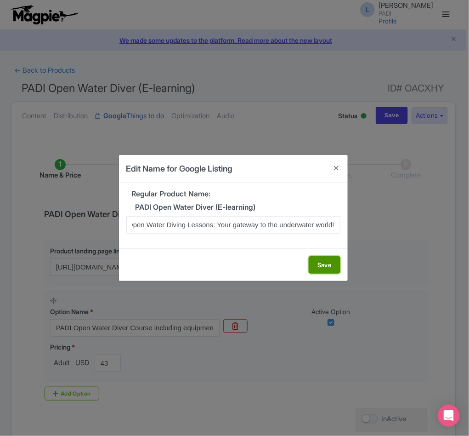
click at [324, 268] on button "Save" at bounding box center [325, 264] width 32 height 17
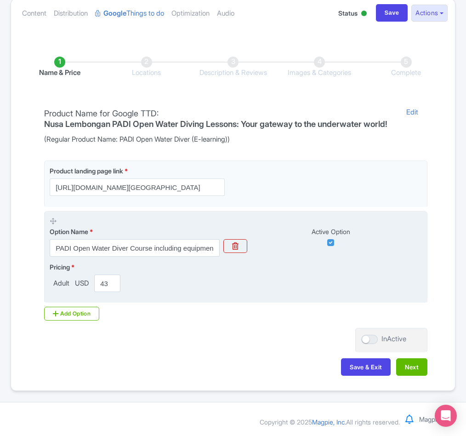
scroll to position [114, 0]
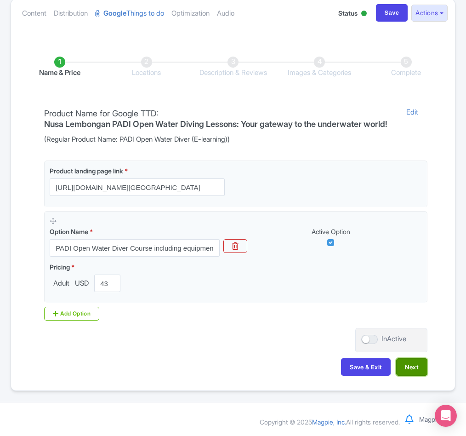
click at [415, 367] on button "Next" at bounding box center [411, 366] width 31 height 17
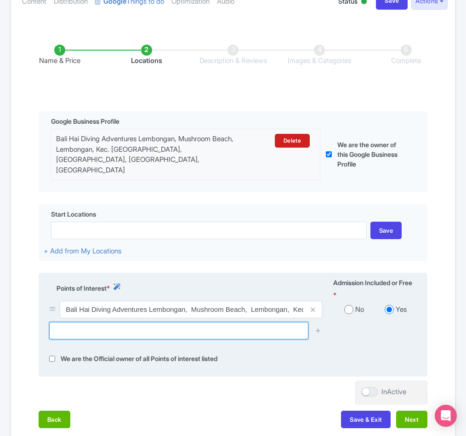
click at [121, 331] on input "text" at bounding box center [178, 330] width 259 height 17
paste input "Blue Corner"
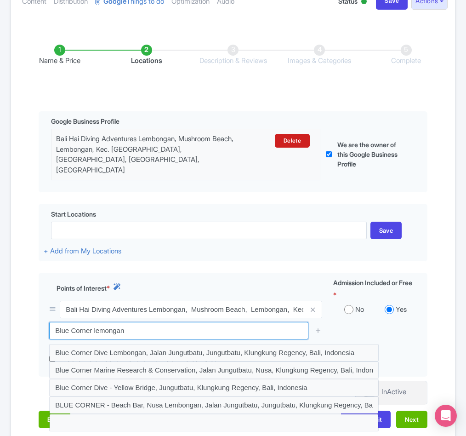
drag, startPoint x: 139, startPoint y: 331, endPoint x: -99, endPoint y: 294, distance: 241.4
click at [0, 294] on html "L Luca Novelli PADI Profile Users Settings Sign out Dashboard Company Product M…" at bounding box center [233, 104] width 466 height 436
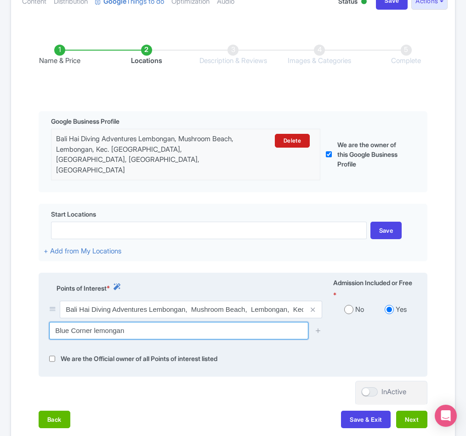
click at [109, 331] on input "Blue Corner lemongan" at bounding box center [178, 330] width 259 height 17
click at [106, 331] on input "Blue Corner lemongan" at bounding box center [178, 330] width 259 height 17
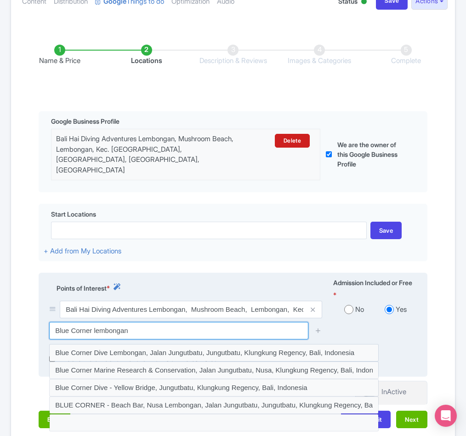
drag, startPoint x: 136, startPoint y: 329, endPoint x: 39, endPoint y: 328, distance: 97.9
click at [39, 328] on div "Points of Interest * Admission Included or Free * Bali Hai Diving Adventures Le…" at bounding box center [233, 324] width 389 height 104
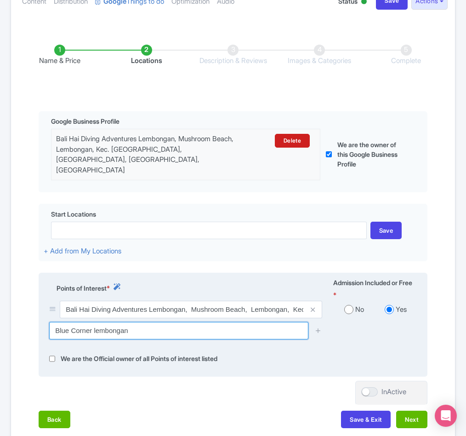
click at [143, 329] on input "Blue Corner lembongan" at bounding box center [178, 330] width 259 height 17
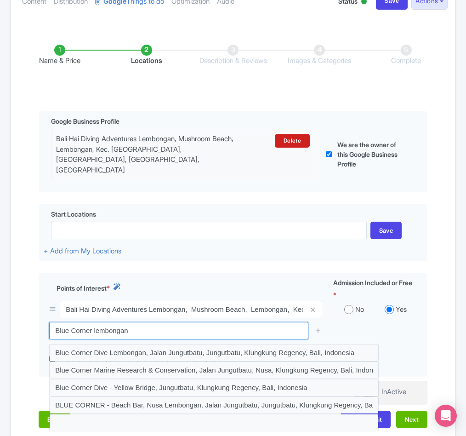
drag, startPoint x: 143, startPoint y: 329, endPoint x: -28, endPoint y: 329, distance: 171.8
click at [0, 321] on html "L Luca Novelli PADI Profile Users Settings Sign out Dashboard Company Product M…" at bounding box center [233, 104] width 466 height 436
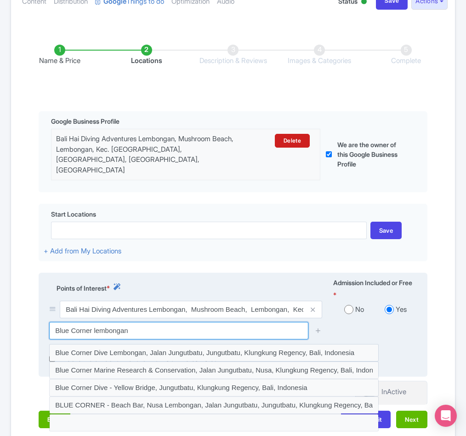
click at [149, 339] on input "Blue Corner lembongan" at bounding box center [178, 330] width 259 height 17
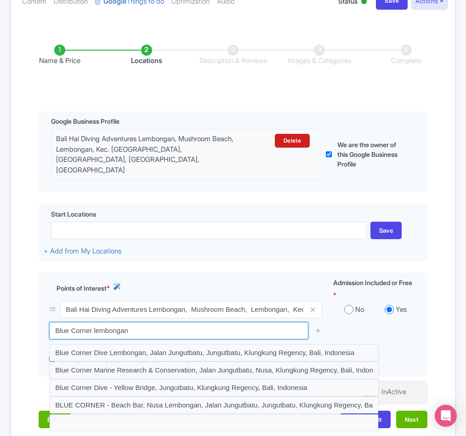
drag, startPoint x: 151, startPoint y: 335, endPoint x: -21, endPoint y: 314, distance: 172.7
click at [0, 314] on html "L Luca Novelli PADI Profile Users Settings Sign out Dashboard Company Product M…" at bounding box center [233, 104] width 466 height 436
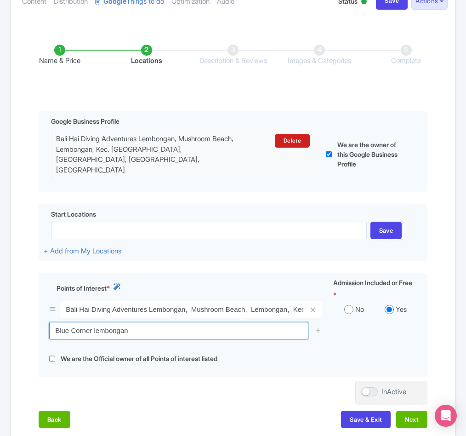
paste input "ali Hai Cruises Pontoon"
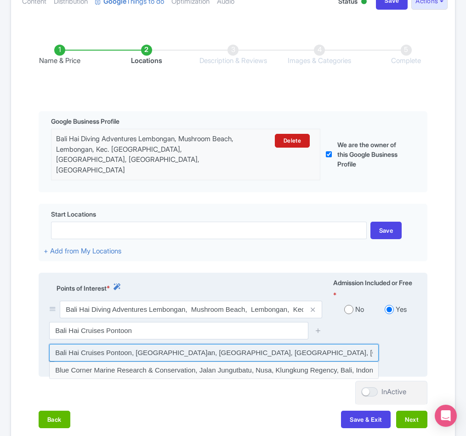
click at [58, 354] on input at bounding box center [213, 352] width 329 height 17
type input "Bali Hai Cruises Pontoon, Lembongan, Klungkung Regency, Bali, Indonesia"
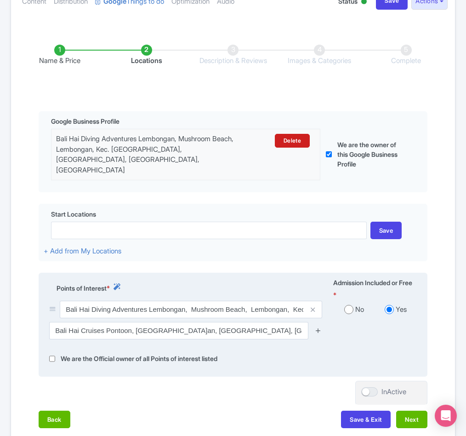
click at [319, 334] on icon at bounding box center [318, 330] width 7 height 7
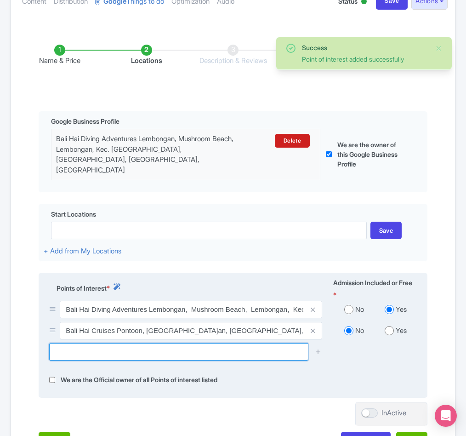
click at [108, 353] on input "text" at bounding box center [178, 351] width 259 height 17
paste input "Cenigan Wall dive site"
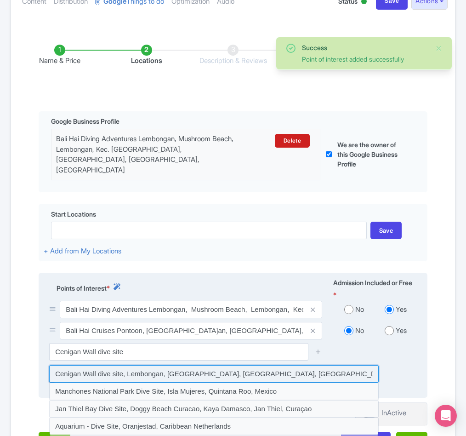
click at [131, 378] on input at bounding box center [213, 373] width 329 height 17
type input "Cenigan Wall dive site, Lembongan, Klungkung Regency, Bali, Indonesia"
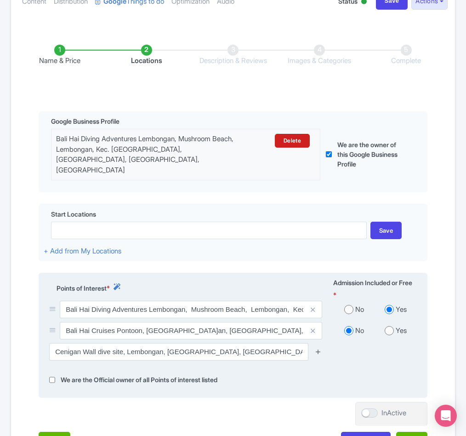
click at [316, 355] on icon at bounding box center [318, 351] width 7 height 7
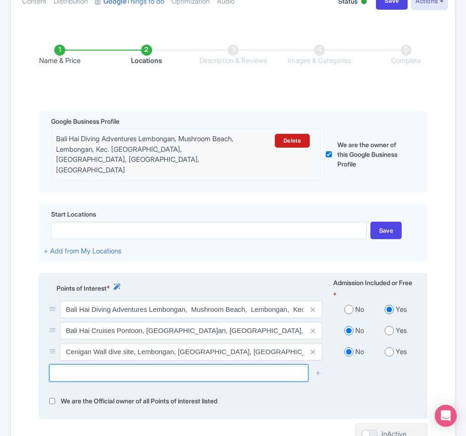
click at [113, 373] on input "text" at bounding box center [178, 372] width 259 height 17
paste input "Crystal Bay"
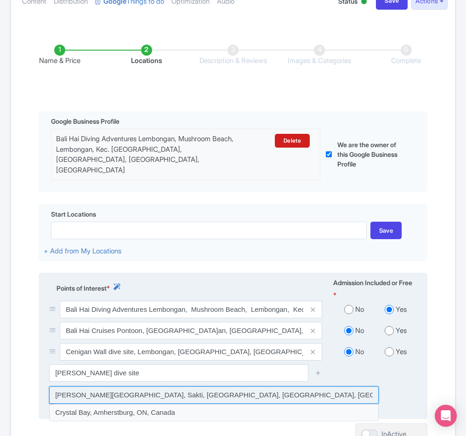
click at [113, 396] on input at bounding box center [213, 394] width 329 height 17
type input "Crystal Bay Dive Site, Sakti, Klungkung Regency, Bali, Indonesia"
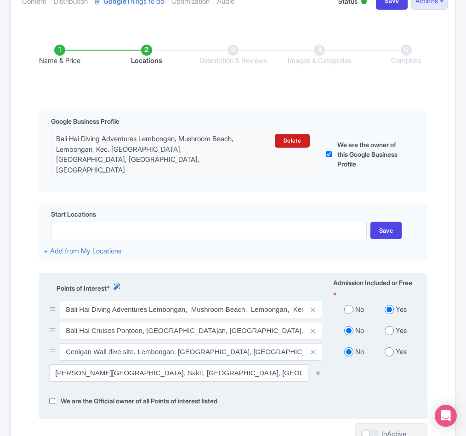
click at [316, 375] on icon at bounding box center [318, 372] width 7 height 7
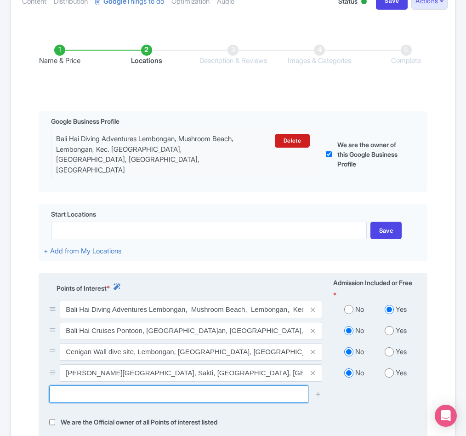
click at [75, 393] on input "text" at bounding box center [178, 393] width 259 height 17
paste input "Gamat Bay"
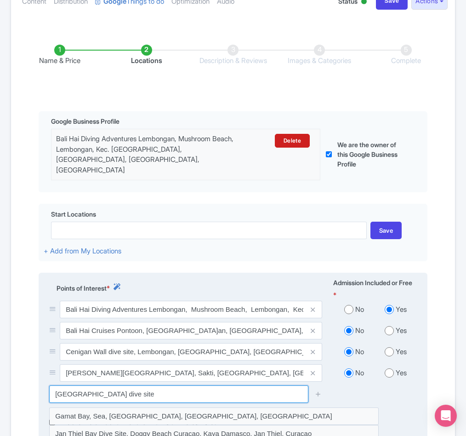
scroll to position [183, 0]
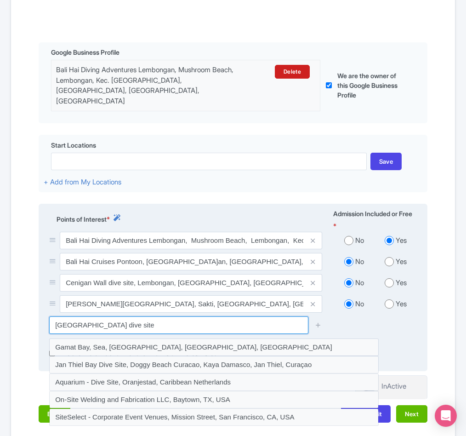
drag, startPoint x: 92, startPoint y: 328, endPoint x: 105, endPoint y: 328, distance: 12.4
click at [105, 328] on input "Gamat Bay dive site" at bounding box center [178, 324] width 259 height 17
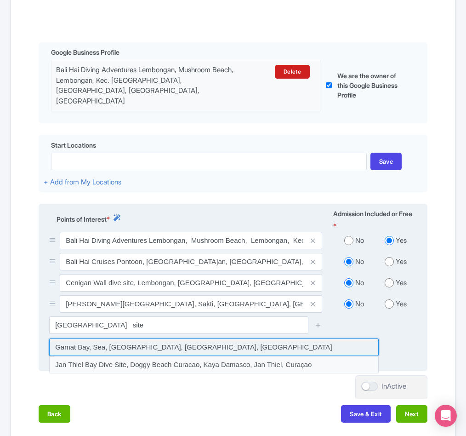
click at [114, 347] on input at bounding box center [213, 346] width 329 height 17
type input "Gamat Bay, Sea, Klungkung Regency, Bali, Indonesia"
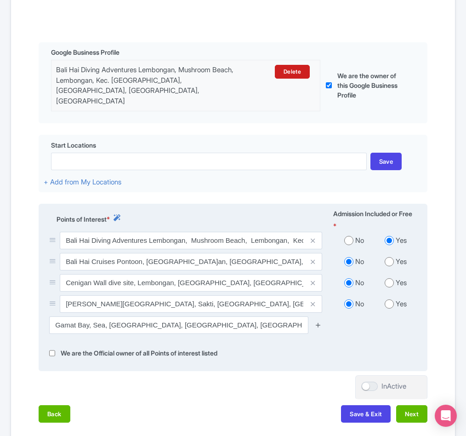
click at [317, 323] on icon at bounding box center [318, 324] width 7 height 7
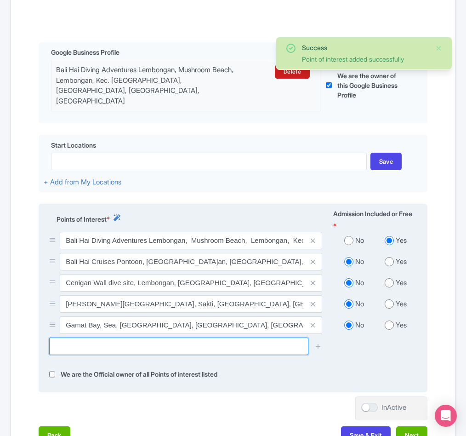
click at [99, 348] on input "text" at bounding box center [178, 345] width 259 height 17
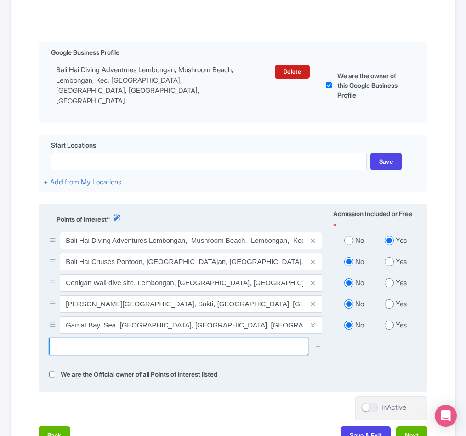
click at [145, 348] on input "text" at bounding box center [178, 345] width 259 height 17
paste input "Mangrove Point"
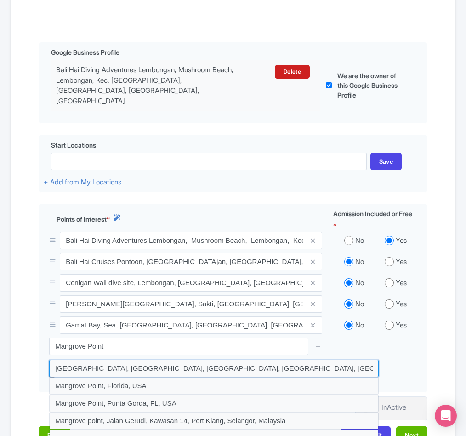
drag, startPoint x: 305, startPoint y: 369, endPoint x: 36, endPoint y: 370, distance: 268.3
click at [36, 370] on div "Name & Price Locations Description & Reviews Images & Categories Complete Edit …" at bounding box center [233, 205] width 433 height 496
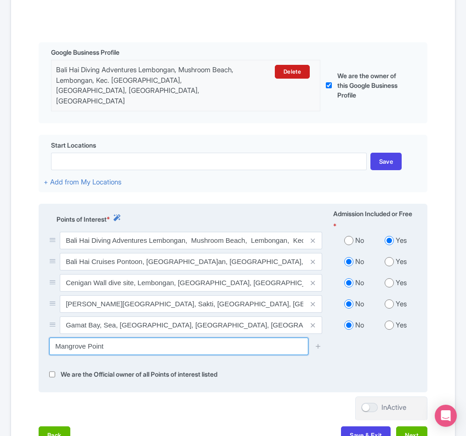
click at [106, 350] on input "Mangrove Point" at bounding box center [178, 345] width 259 height 17
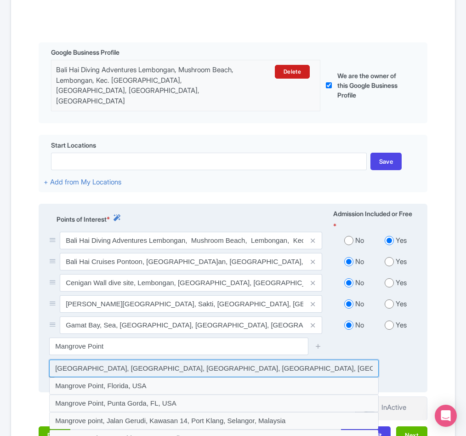
click at [112, 365] on input at bounding box center [213, 367] width 329 height 17
type input "Mangrove Point, Nusa Penida, Jungutbatu, Klungkung Regency, Bali, Indonesia"
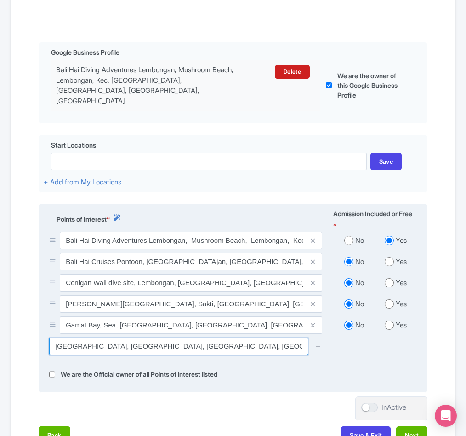
drag, startPoint x: 54, startPoint y: 348, endPoint x: 306, endPoint y: 338, distance: 252.4
click at [306, 338] on div "Bali Hai Diving Adventures Lembongan, Mushroom Beach, Lembongan, Kec. Nusa Peni…" at bounding box center [233, 297] width 379 height 130
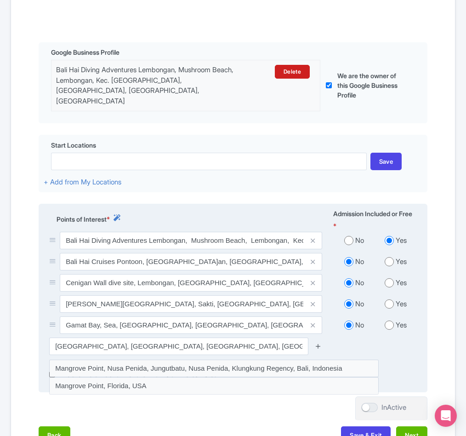
click at [317, 346] on icon at bounding box center [318, 345] width 7 height 7
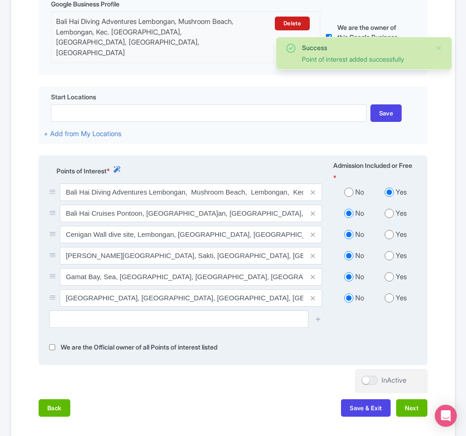
scroll to position [289, 0]
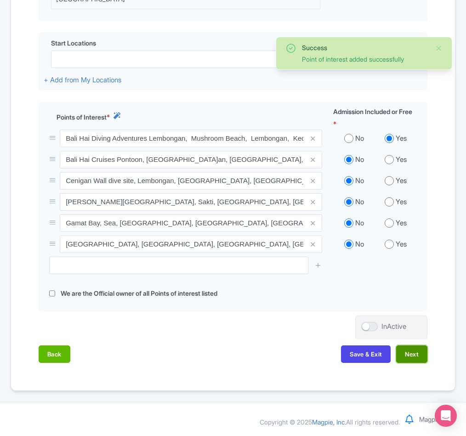
click at [419, 353] on button "Next" at bounding box center [411, 353] width 31 height 17
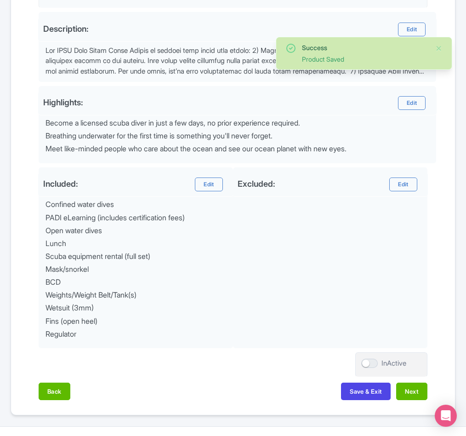
scroll to position [318, 0]
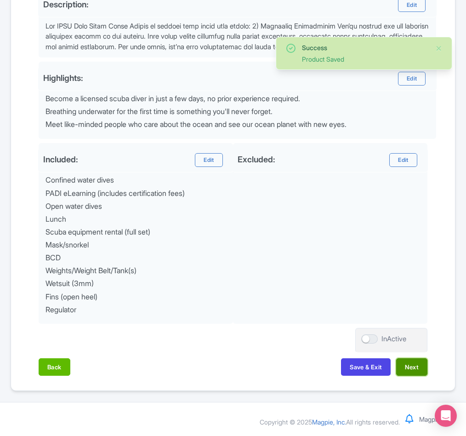
click at [413, 363] on button "Next" at bounding box center [411, 366] width 31 height 17
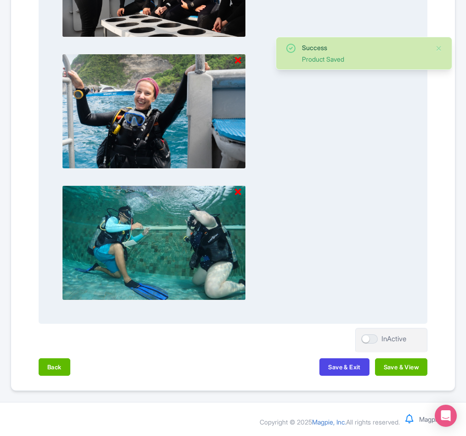
scroll to position [986, 0]
click at [410, 364] on button "Save & View" at bounding box center [401, 366] width 52 height 17
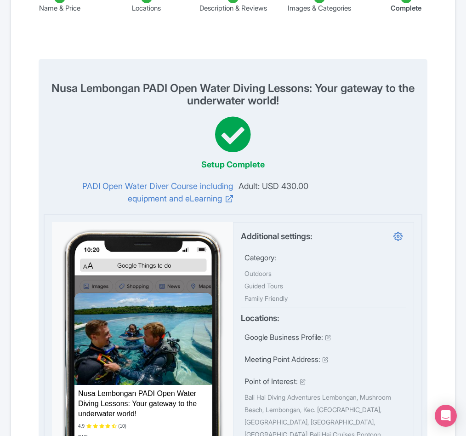
scroll to position [0, 0]
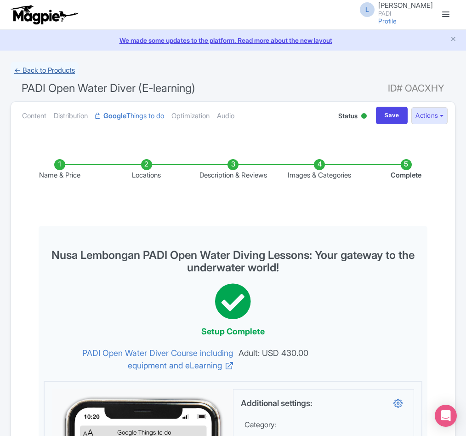
click at [53, 73] on link "← Back to Products" at bounding box center [45, 71] width 68 height 18
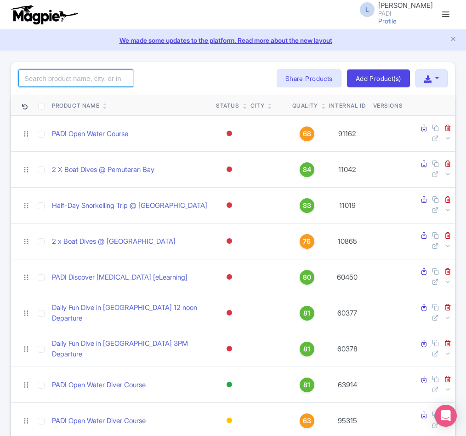
click at [65, 75] on input "search" at bounding box center [75, 77] width 115 height 17
paste input "112178"
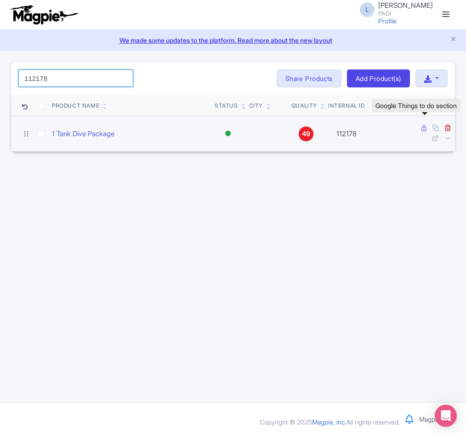
type input "112178"
click at [421, 131] on icon at bounding box center [423, 128] width 5 height 7
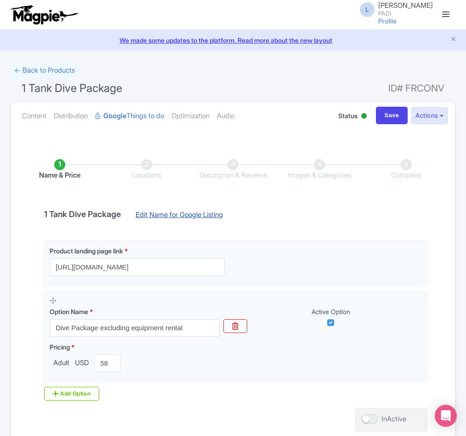
click at [163, 216] on link "Edit Name for Google Listing" at bounding box center [179, 217] width 106 height 15
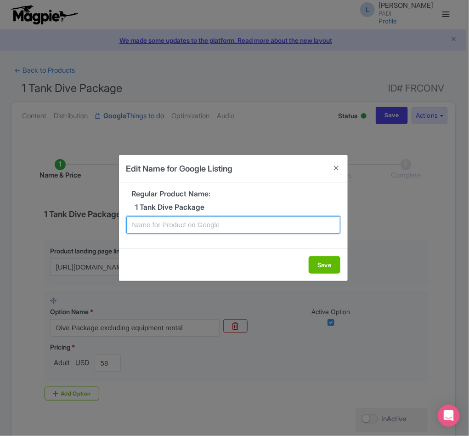
click at [163, 216] on input "text" at bounding box center [233, 224] width 214 height 17
paste input "Fulidhoo Fun Dive: [PERSON_NAME], Unforgettable Moments!"
type input "Fulidhoo Fun Dive: [PERSON_NAME], Unforgettable Moments!"
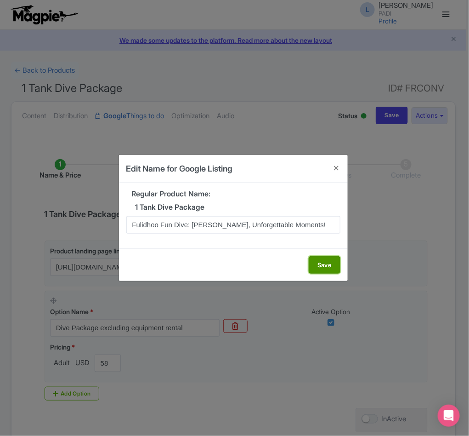
click at [322, 263] on button "Save" at bounding box center [325, 264] width 32 height 17
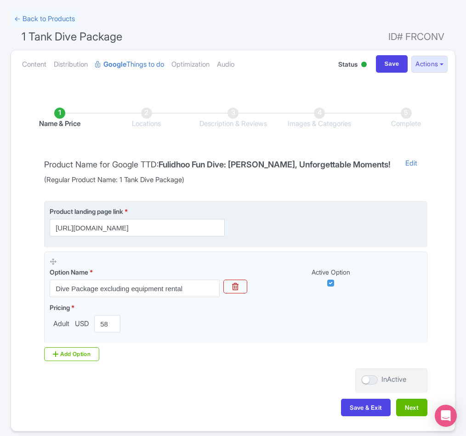
scroll to position [105, 0]
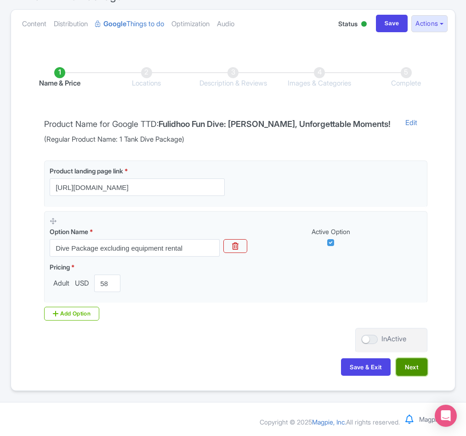
click at [408, 366] on button "Next" at bounding box center [411, 366] width 31 height 17
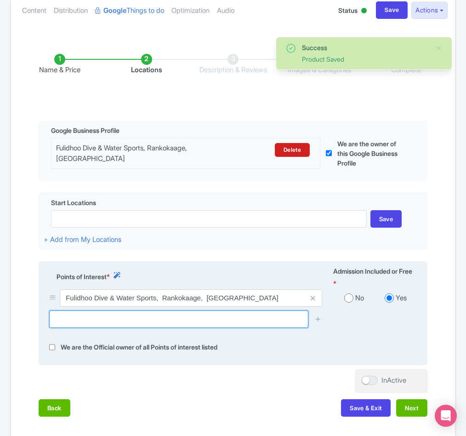
click at [240, 328] on input "text" at bounding box center [178, 318] width 259 height 17
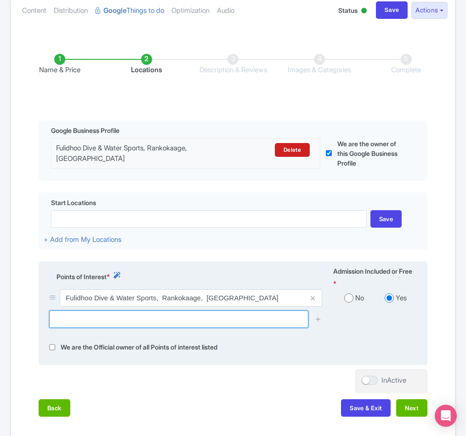
click at [69, 328] on input "text" at bounding box center [178, 318] width 259 height 17
paste input "Fulidhoo caves"
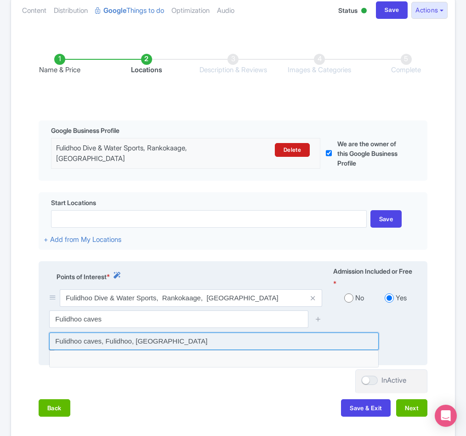
click at [74, 350] on input at bounding box center [213, 340] width 329 height 17
type input "Fulidhoo caves, Fulidhoo, [GEOGRAPHIC_DATA]"
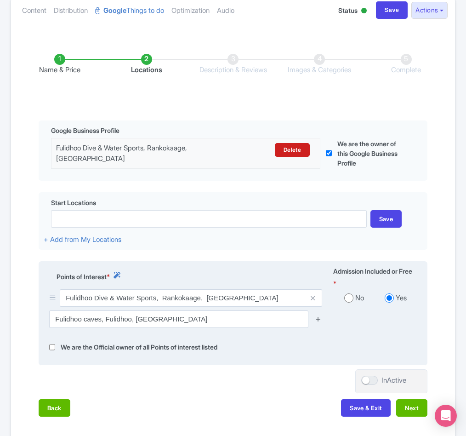
click at [317, 322] on icon at bounding box center [318, 318] width 7 height 7
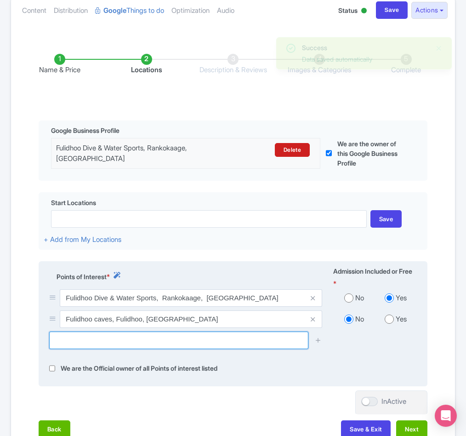
click at [134, 349] on input "text" at bounding box center [178, 339] width 259 height 17
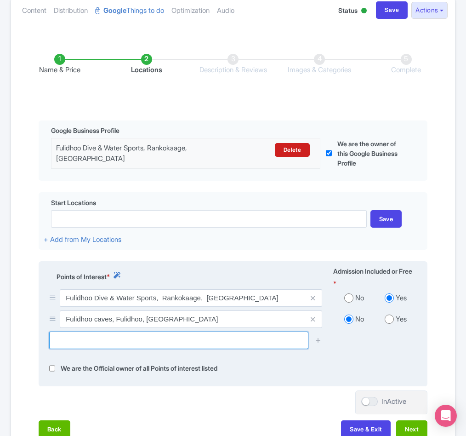
paste input "Stingray Observation Point"
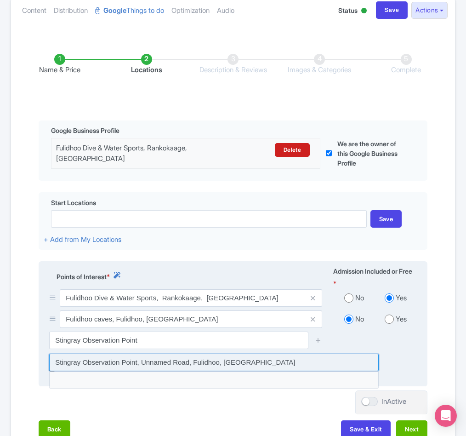
click at [128, 371] on input at bounding box center [213, 361] width 329 height 17
type input "Stingray Observation Point, Unnamed Road, Fulidhoo, [GEOGRAPHIC_DATA]"
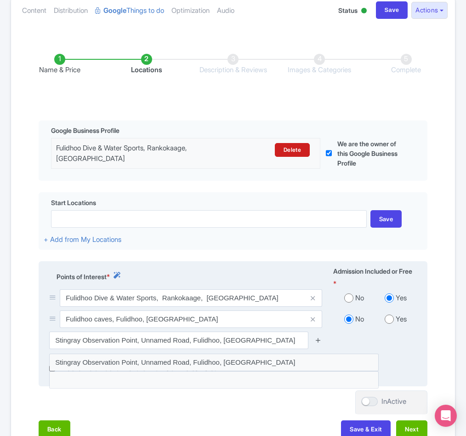
click at [316, 343] on icon at bounding box center [318, 339] width 7 height 7
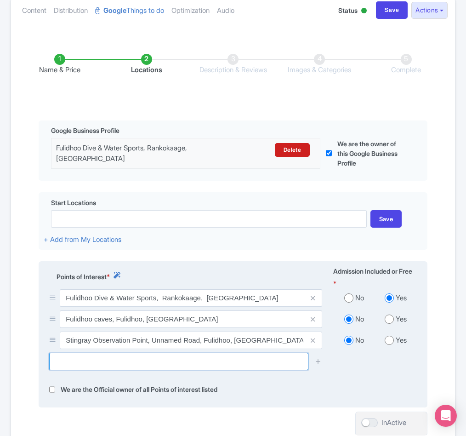
click at [102, 370] on input "text" at bounding box center [178, 360] width 259 height 17
paste input "Fulidhoo jetty"
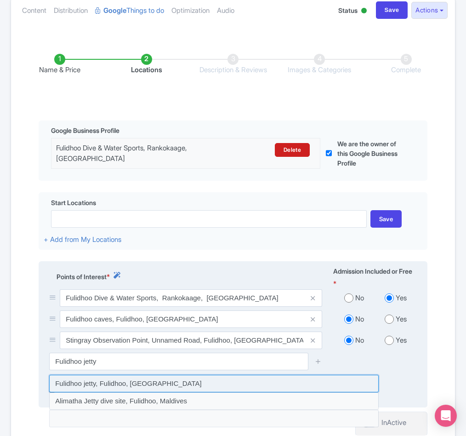
click at [98, 392] on input at bounding box center [213, 382] width 329 height 17
type input "Fulidhoo jetty, Fulidhoo, [GEOGRAPHIC_DATA]"
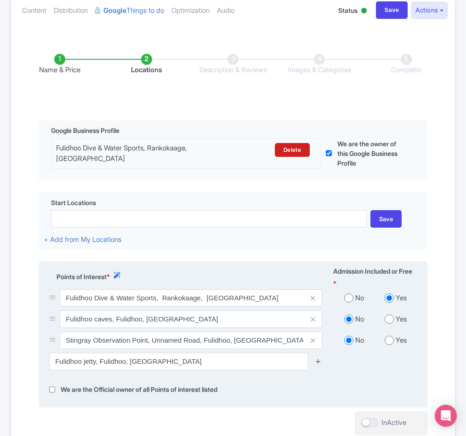
click at [317, 364] on icon at bounding box center [318, 360] width 7 height 7
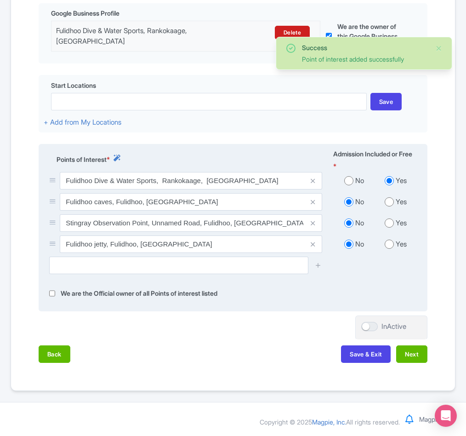
scroll to position [236, 0]
click at [416, 353] on button "Next" at bounding box center [411, 353] width 31 height 17
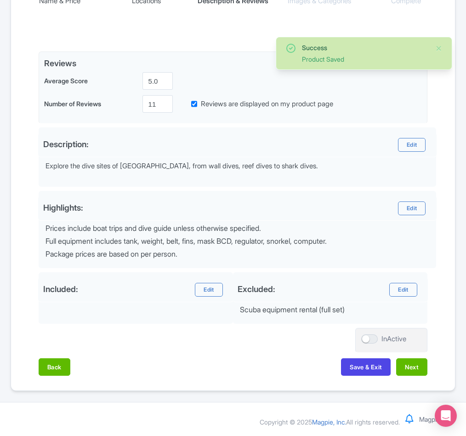
scroll to position [178, 0]
click at [415, 371] on button "Next" at bounding box center [411, 366] width 31 height 17
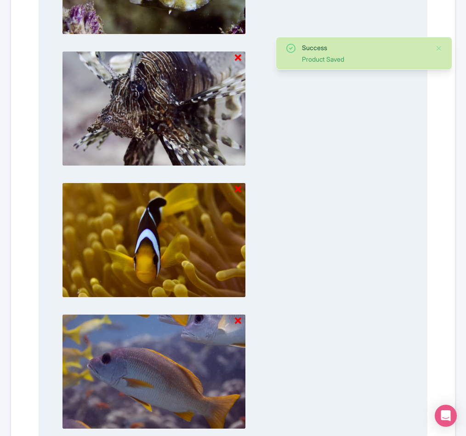
scroll to position [855, 0]
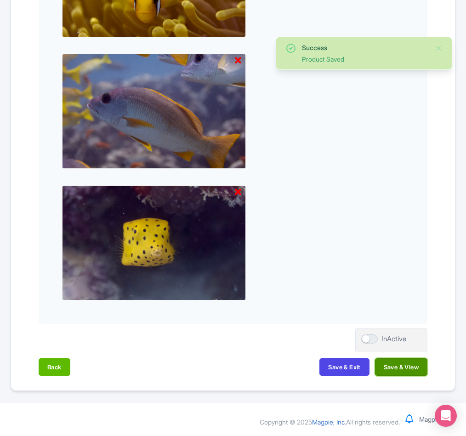
click at [413, 363] on button "Save & View" at bounding box center [401, 366] width 52 height 17
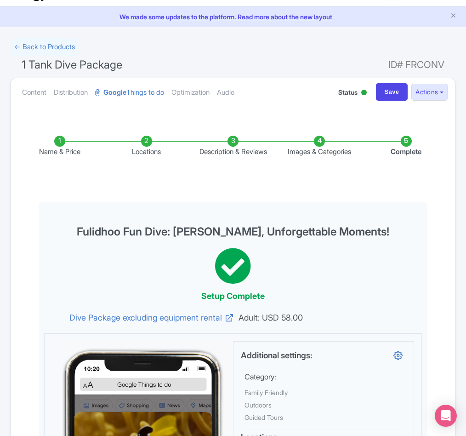
scroll to position [0, 0]
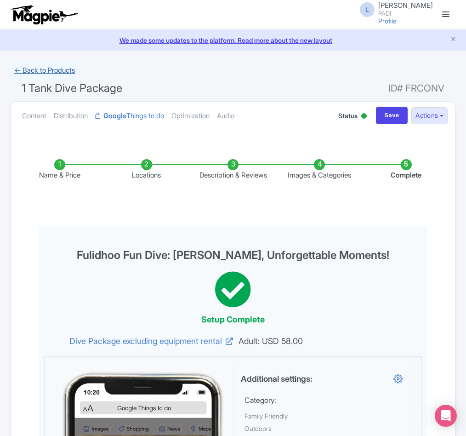
click at [45, 74] on link "← Back to Products" at bounding box center [45, 71] width 68 height 18
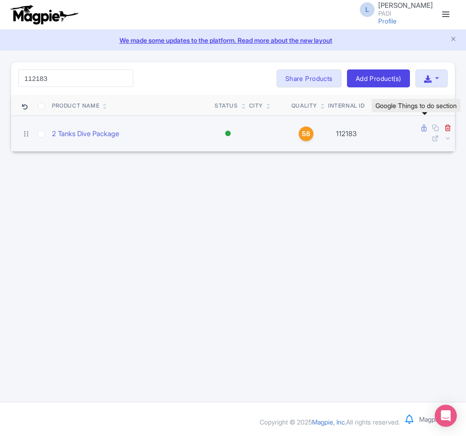
type input "112183"
click at [422, 127] on icon at bounding box center [423, 128] width 5 height 7
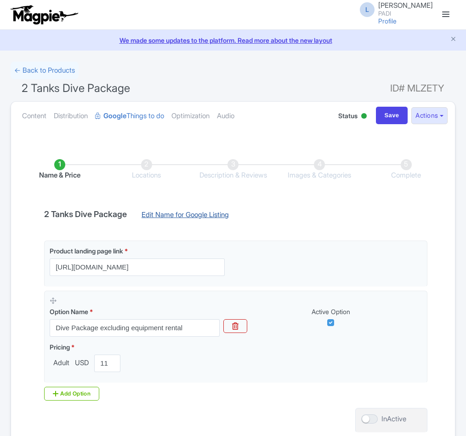
click at [198, 214] on link "Edit Name for Google Listing" at bounding box center [185, 217] width 106 height 15
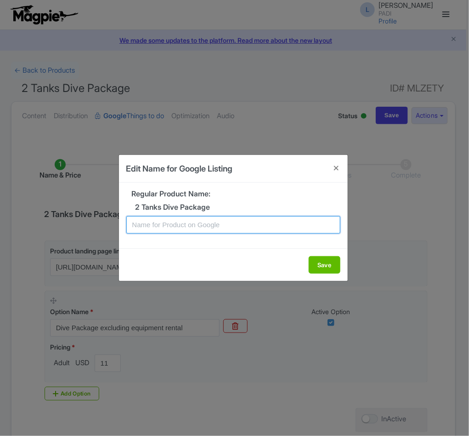
click at [197, 221] on input "text" at bounding box center [233, 224] width 214 height 17
paste input "Fulidhoo Two Tank Dive Package – Scenic Underwater Excursion for Certified Dive…"
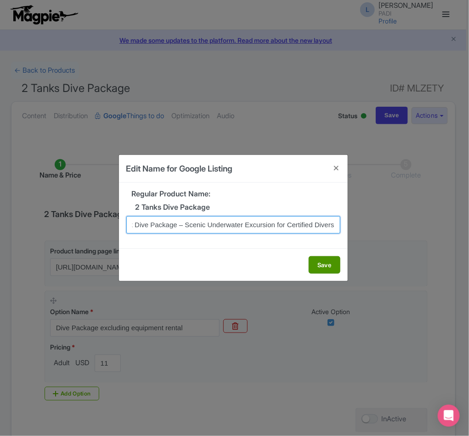
type input "Fulidhoo Two Tank Dive Package – Scenic Underwater Excursion for Certified Dive…"
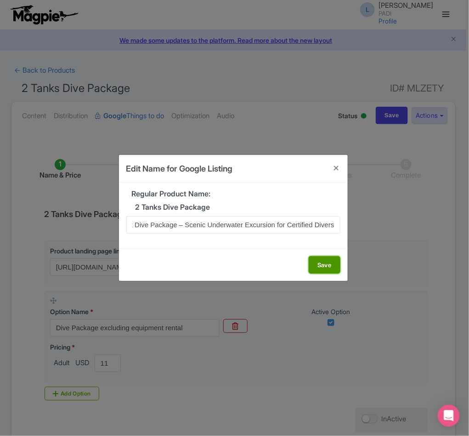
click at [322, 268] on button "Save" at bounding box center [325, 264] width 32 height 17
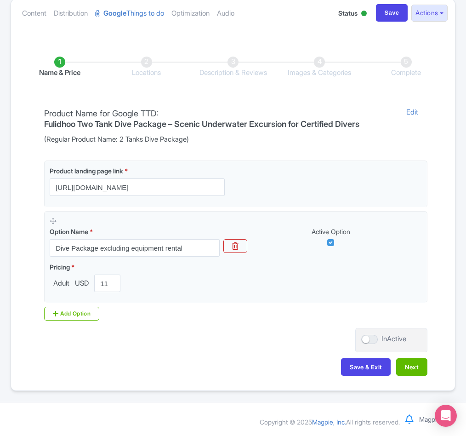
scroll to position [105, 0]
click at [417, 367] on button "Next" at bounding box center [411, 366] width 31 height 17
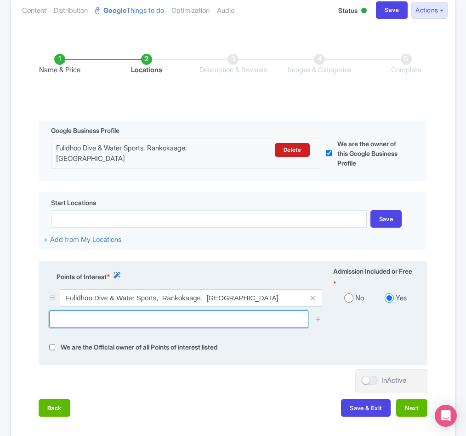
click at [79, 328] on input "text" at bounding box center [178, 318] width 259 height 17
paste input "Fulidhoo caves"
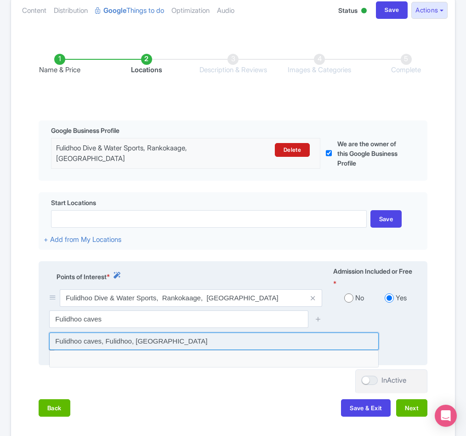
click at [134, 350] on input at bounding box center [213, 340] width 329 height 17
type input "Fulidhoo caves, Fulidhoo, Maldives"
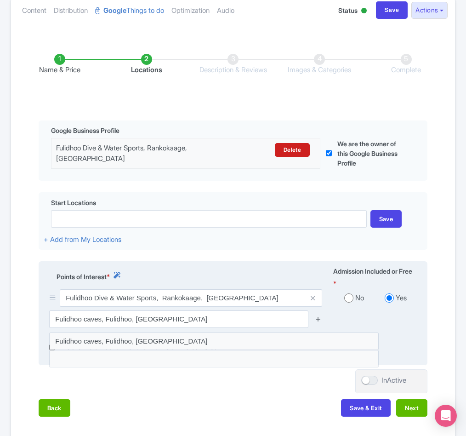
click at [317, 322] on icon at bounding box center [318, 318] width 7 height 7
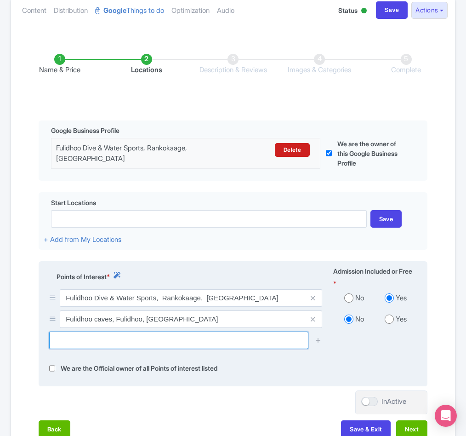
click at [86, 349] on input "text" at bounding box center [178, 339] width 259 height 17
paste input "Miyaru Kandu Dive Site"
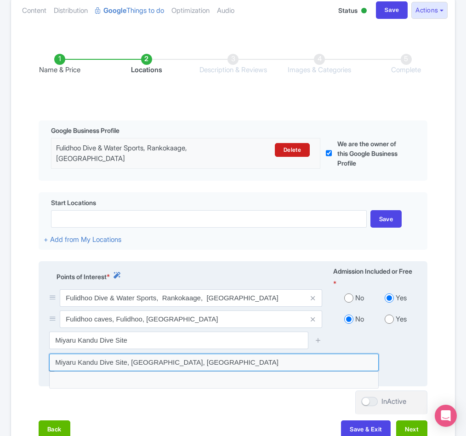
click at [127, 371] on input at bounding box center [213, 361] width 329 height 17
type input "Miyaru Kandu Dive Site, Thinadhoo, Maldives"
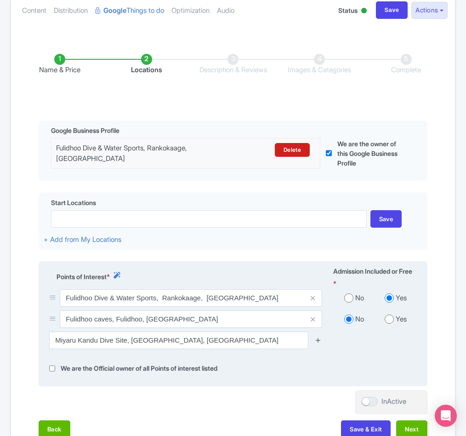
click at [319, 343] on icon at bounding box center [318, 339] width 7 height 7
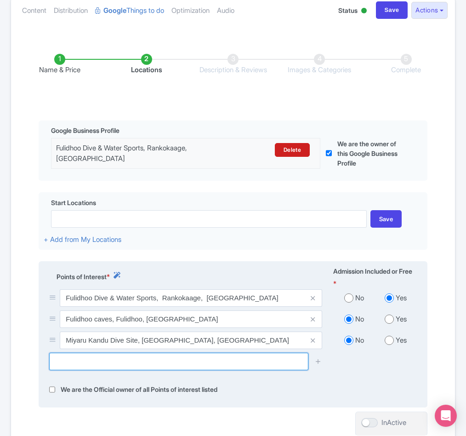
click at [102, 370] on input "text" at bounding box center [178, 360] width 259 height 17
paste input "Buceo con tiburones. Maldivas"
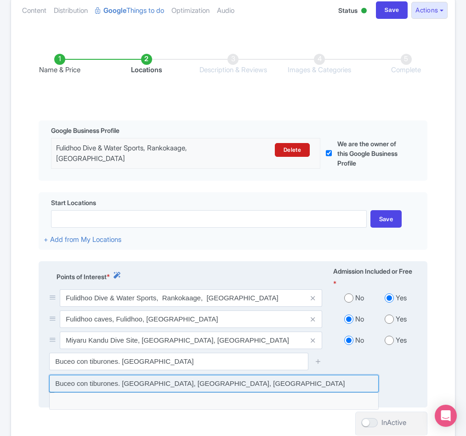
click at [202, 392] on input at bounding box center [213, 382] width 329 height 17
type input "Buceo con tiburones. Maldivas, Thinadhoo, Maldives"
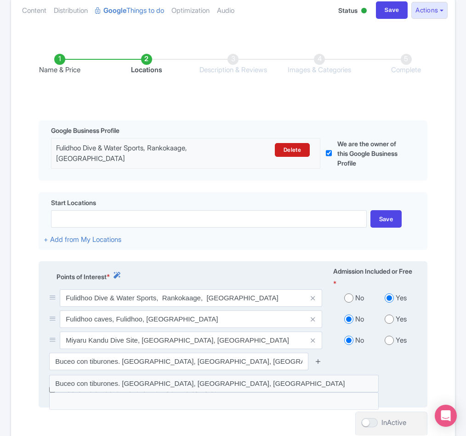
click at [320, 364] on icon at bounding box center [318, 360] width 7 height 7
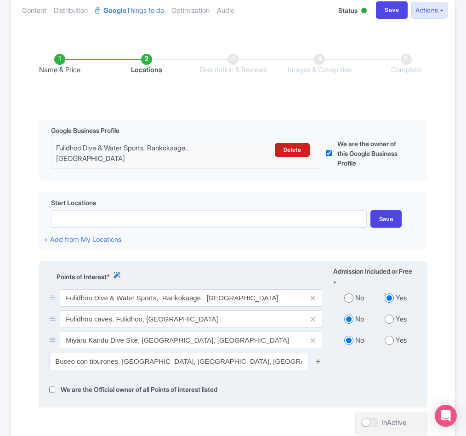
click at [319, 364] on icon at bounding box center [318, 360] width 7 height 7
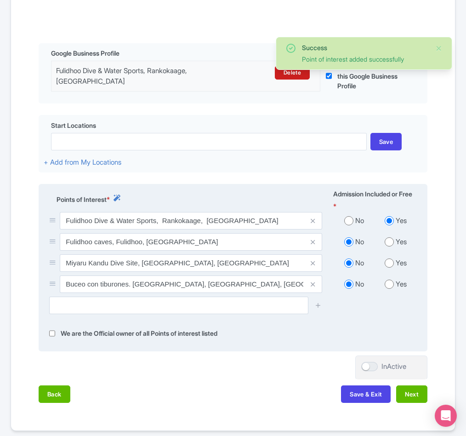
scroll to position [236, 0]
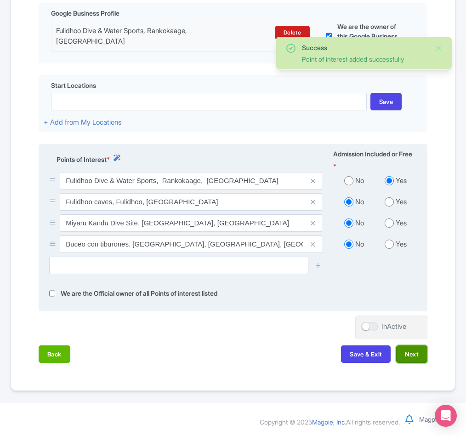
click at [415, 353] on button "Next" at bounding box center [411, 353] width 31 height 17
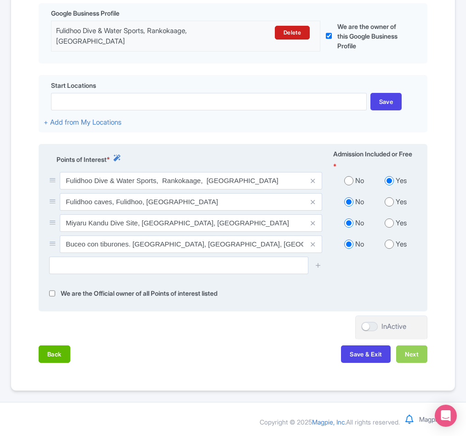
scroll to position [189, 0]
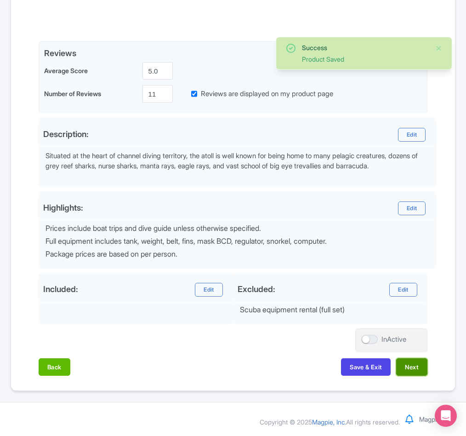
click at [408, 367] on button "Next" at bounding box center [411, 366] width 31 height 17
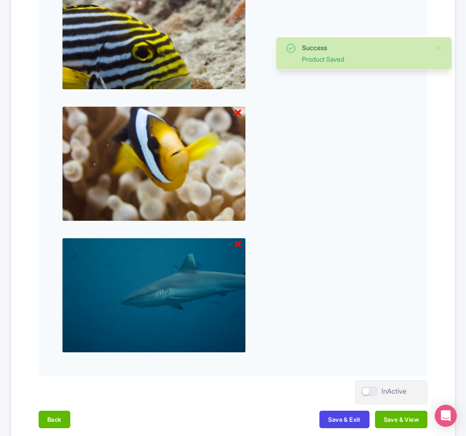
scroll to position [855, 0]
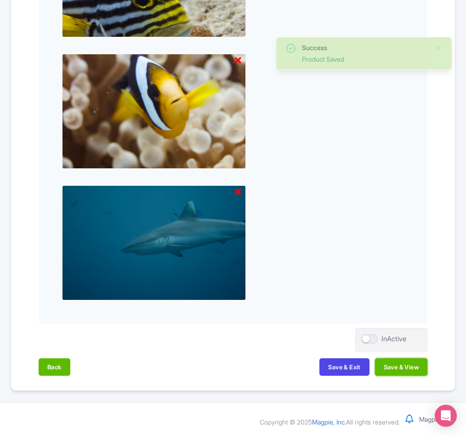
click at [408, 367] on button "Save & View" at bounding box center [401, 366] width 52 height 17
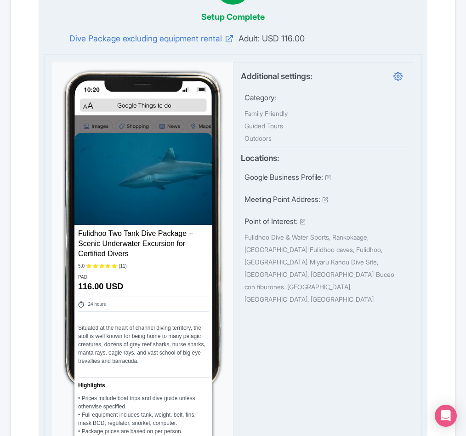
scroll to position [28, 0]
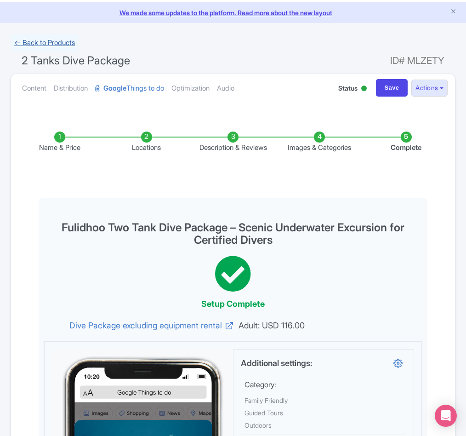
click at [39, 40] on link "← Back to Products" at bounding box center [45, 43] width 68 height 18
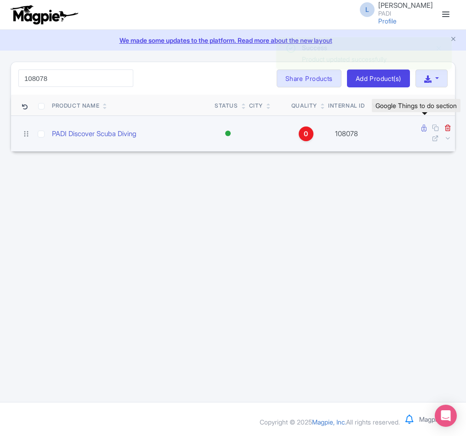
type input "108078"
click at [421, 130] on icon at bounding box center [423, 128] width 5 height 7
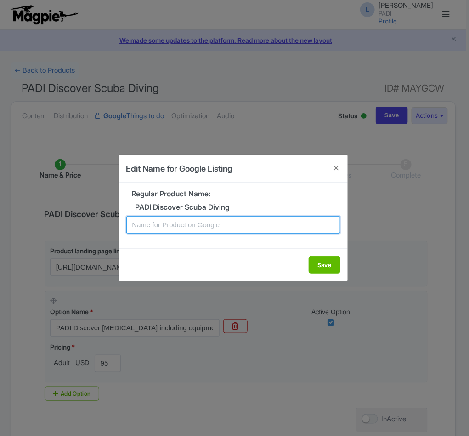
click at [200, 223] on input "text" at bounding box center [233, 224] width 214 height 17
paste input "Fulidhoo [MEDICAL_DATA] Adventure: Easy Discovery Dive for Non-Certified Divers"
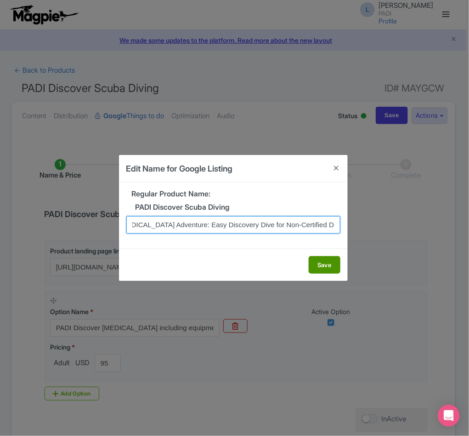
type input "Fulidhoo [MEDICAL_DATA] Adventure: Easy Discovery Dive for Non-Certified Divers"
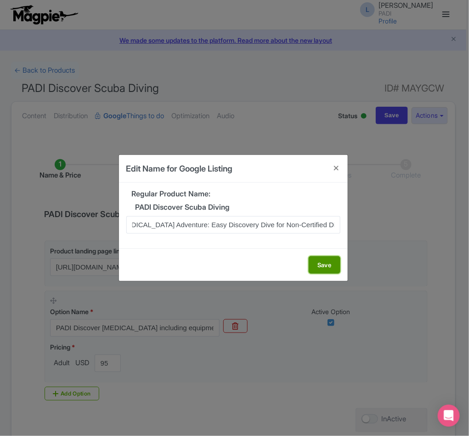
click at [317, 266] on button "Save" at bounding box center [325, 264] width 32 height 17
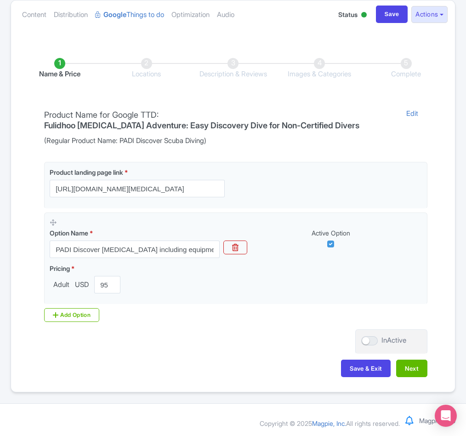
scroll to position [105, 0]
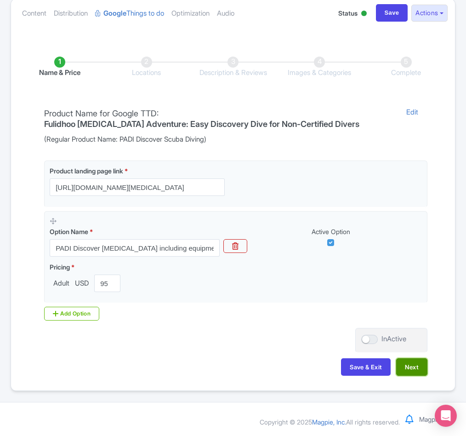
click at [415, 368] on button "Next" at bounding box center [411, 366] width 31 height 17
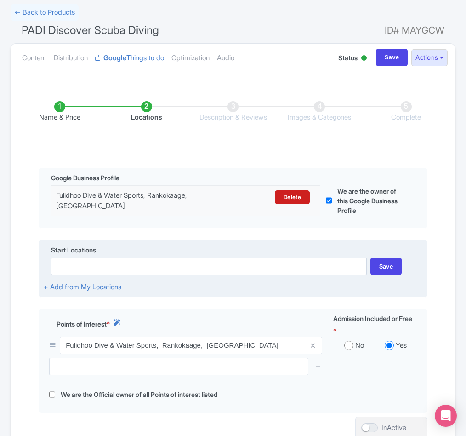
scroll to position [138, 0]
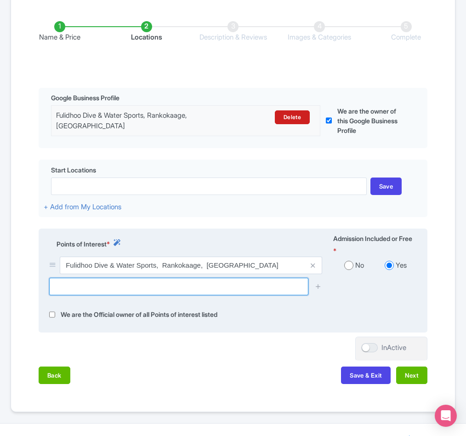
click at [147, 295] on input "text" at bounding box center [178, 286] width 259 height 17
paste input "Fulidhoo Thundi"
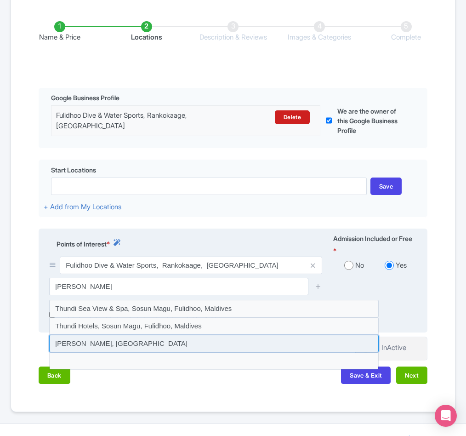
click at [91, 352] on input at bounding box center [213, 342] width 329 height 17
type input "Fulidhoo Thundi, Maldives"
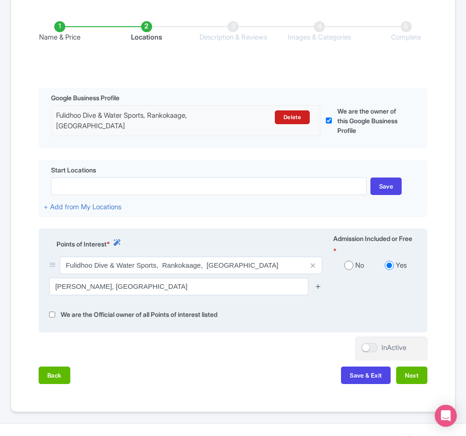
click at [318, 289] on icon at bounding box center [318, 286] width 7 height 7
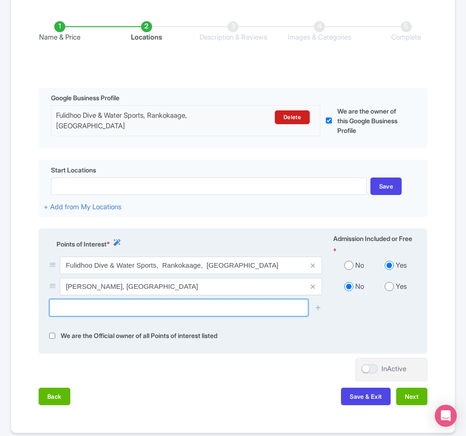
click at [105, 316] on input "text" at bounding box center [178, 307] width 259 height 17
paste input "Fulidhoo Ferry Jetty"
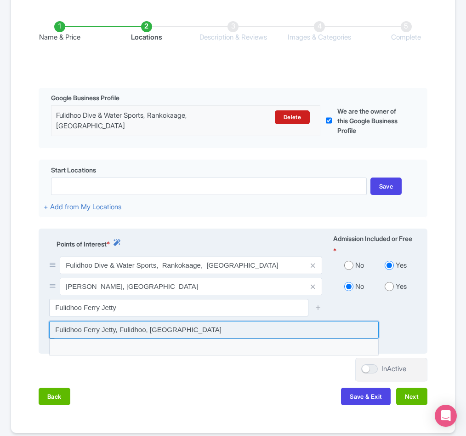
click at [108, 338] on input at bounding box center [213, 329] width 329 height 17
type input "Fulidhoo Ferry Jetty, Fulidhoo, Maldives"
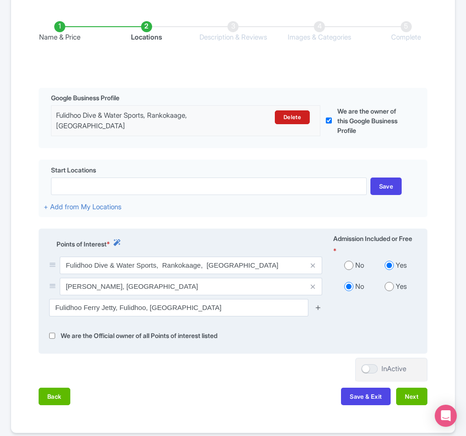
click at [317, 311] on icon at bounding box center [318, 307] width 7 height 7
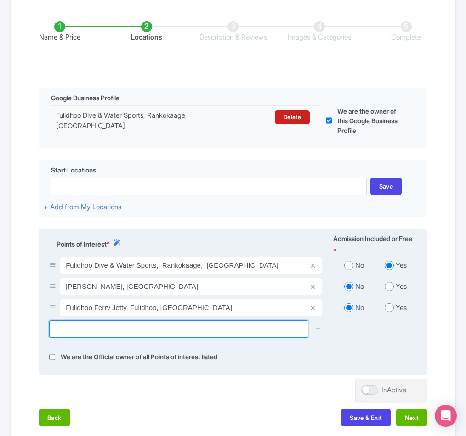
click at [58, 337] on input "text" at bounding box center [178, 328] width 259 height 17
paste input "Beach west"
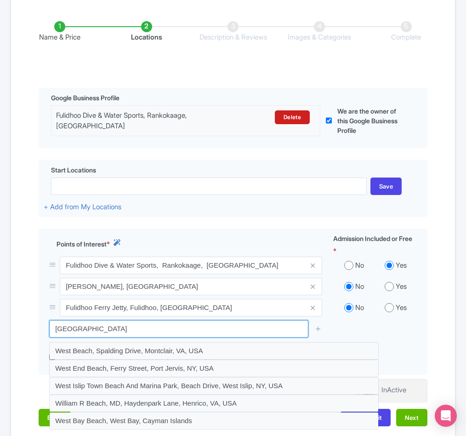
scroll to position [207, 0]
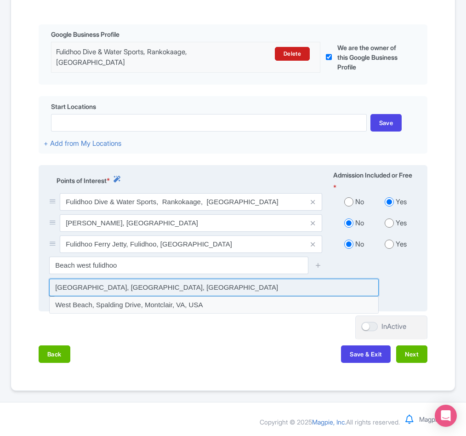
click at [98, 293] on input at bounding box center [213, 286] width 329 height 17
type input "Beach west, Fulidhoo, Maldives"
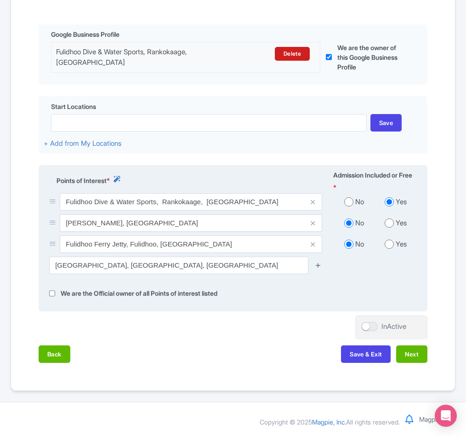
click at [318, 268] on icon at bounding box center [318, 264] width 7 height 7
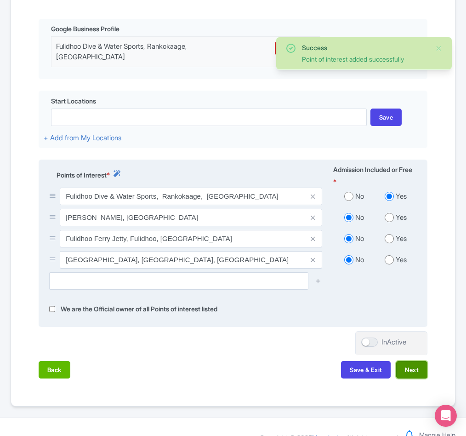
click at [408, 378] on button "Next" at bounding box center [411, 369] width 31 height 17
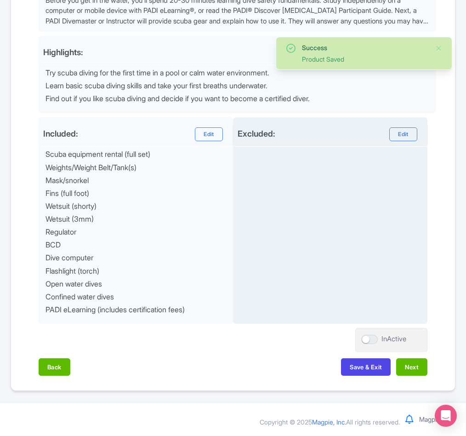
scroll to position [345, 0]
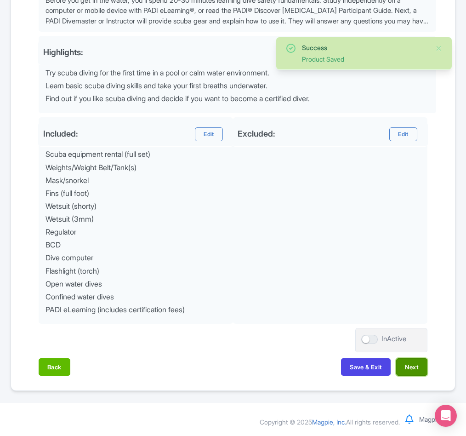
click at [412, 365] on button "Next" at bounding box center [411, 366] width 31 height 17
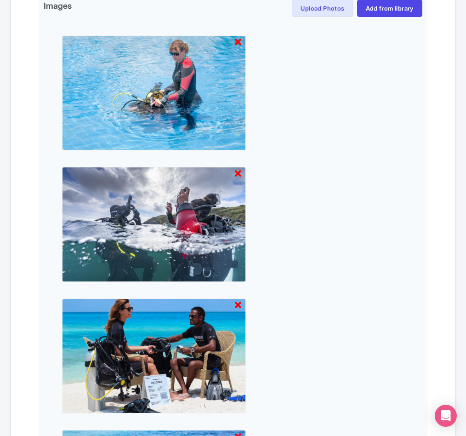
scroll to position [591, 0]
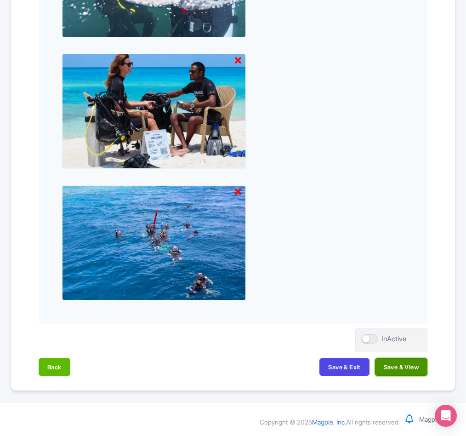
click at [407, 365] on button "Save & View" at bounding box center [401, 366] width 52 height 17
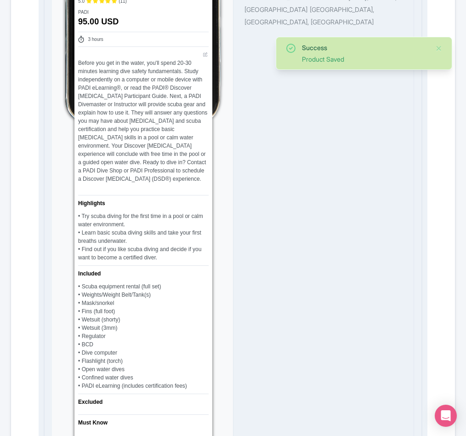
scroll to position [40, 0]
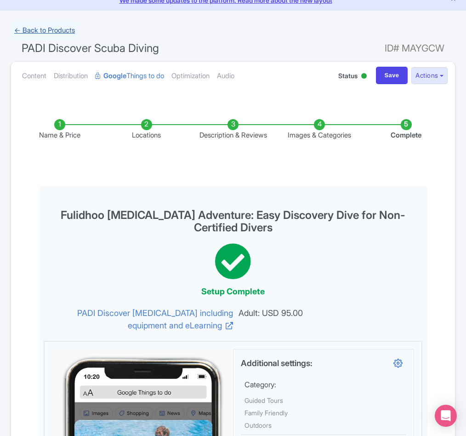
click at [47, 34] on link "← Back to Products" at bounding box center [45, 31] width 68 height 18
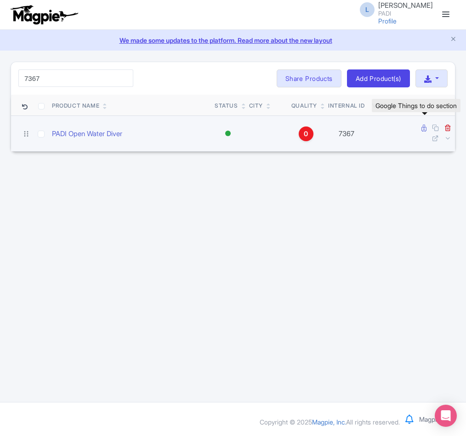
type input "7367"
click at [426, 127] on link at bounding box center [424, 128] width 7 height 9
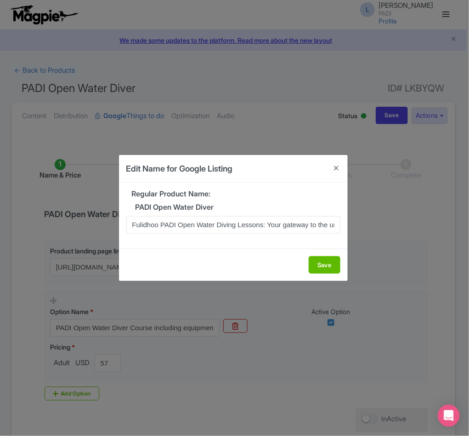
scroll to position [0, 51]
type input "Fulidhoo PADI Open Water Diving Lessons: Your gateway to the underwater world!"
click at [324, 266] on button "Save" at bounding box center [325, 264] width 32 height 17
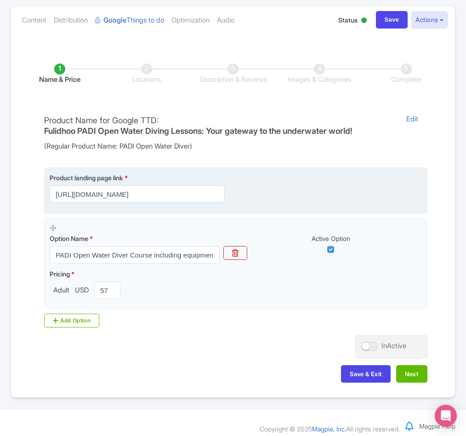
scroll to position [105, 0]
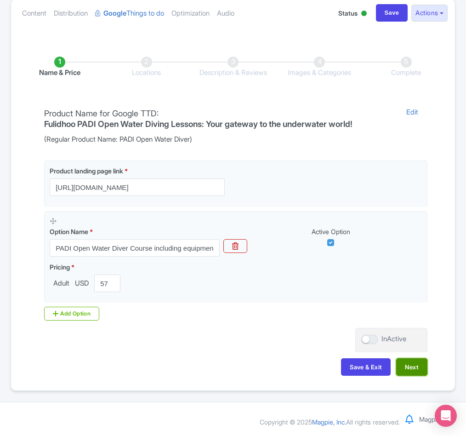
click at [413, 370] on button "Next" at bounding box center [411, 366] width 31 height 17
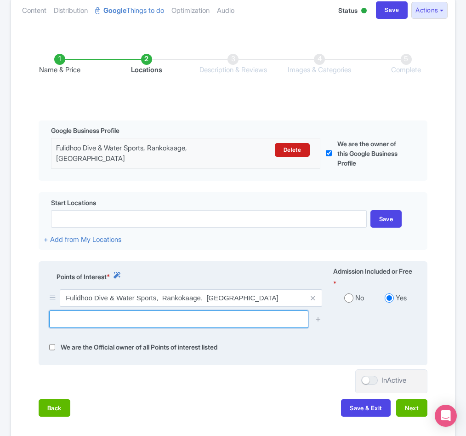
click at [109, 327] on input "text" at bounding box center [178, 318] width 259 height 17
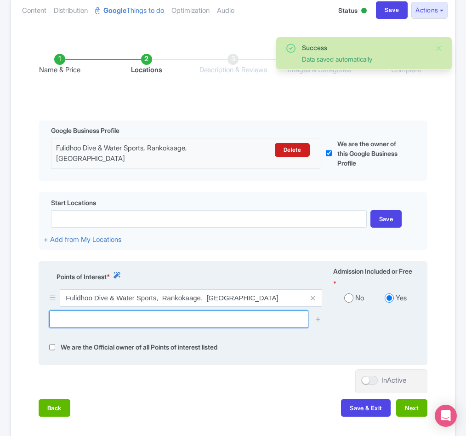
paste input "Varuahraa Giri"
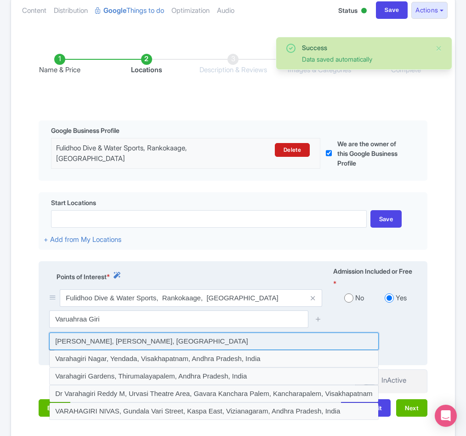
click at [93, 350] on input at bounding box center [213, 340] width 329 height 17
type input "[PERSON_NAME], [PERSON_NAME], [GEOGRAPHIC_DATA]"
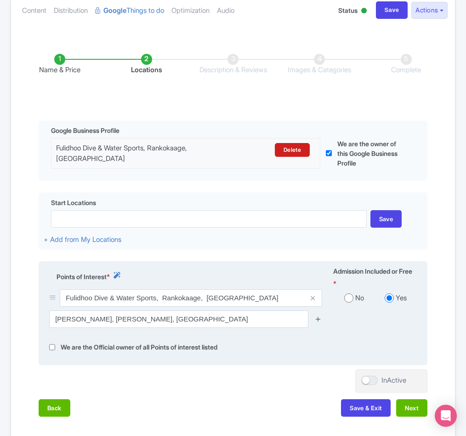
click at [320, 322] on icon at bounding box center [318, 318] width 7 height 7
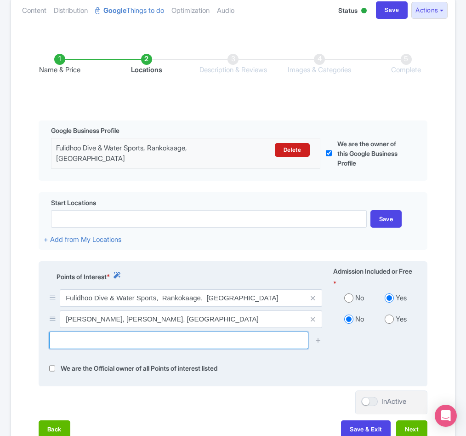
click at [79, 349] on input "text" at bounding box center [178, 339] width 259 height 17
paste input "Kuda Neru"
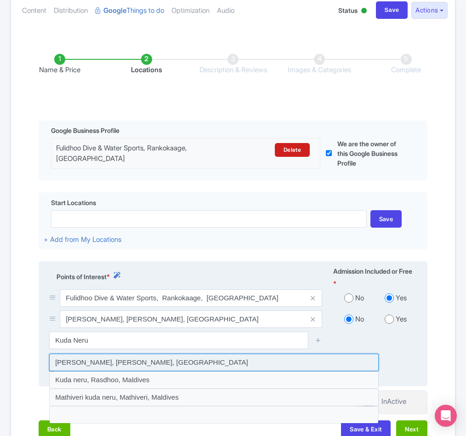
click at [83, 371] on input at bounding box center [213, 361] width 329 height 17
type input "[PERSON_NAME], [PERSON_NAME], [GEOGRAPHIC_DATA]"
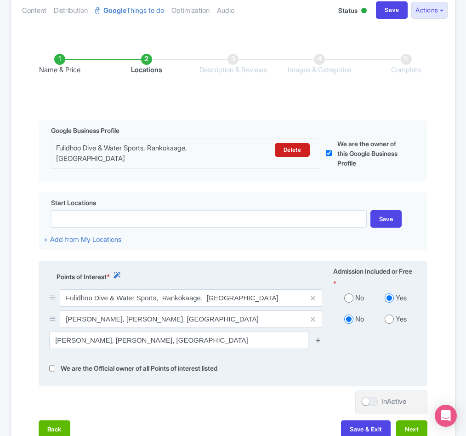
click at [319, 343] on icon at bounding box center [318, 339] width 7 height 7
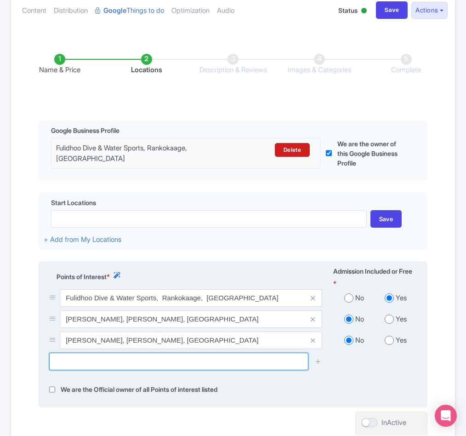
click at [69, 370] on input "text" at bounding box center [178, 360] width 259 height 17
paste input "Turtle point"
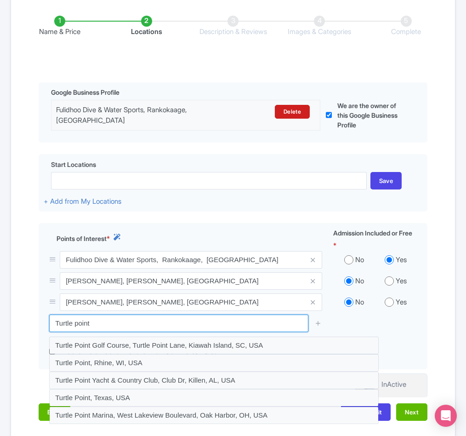
scroll to position [174, 0]
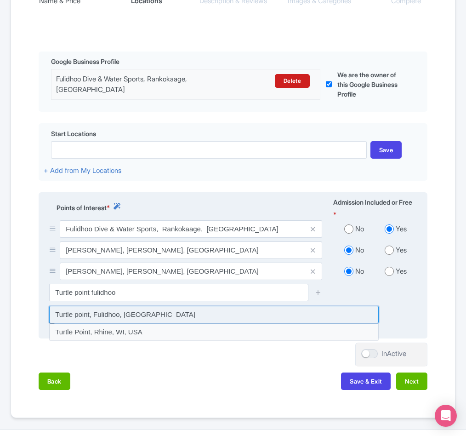
click at [126, 323] on input at bounding box center [213, 314] width 329 height 17
type input "Turtle point, Fulidhoo, Maldives"
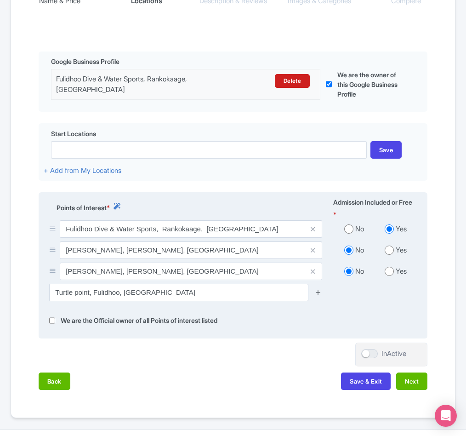
click at [316, 295] on icon at bounding box center [318, 292] width 7 height 7
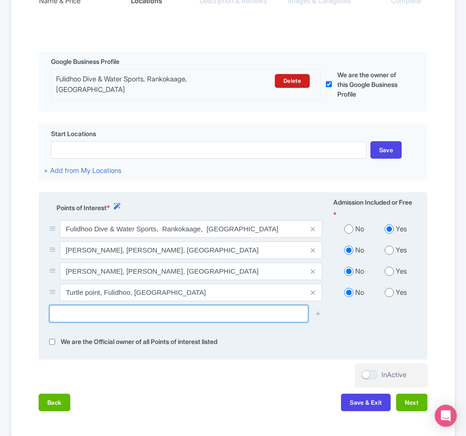
click at [91, 322] on input "text" at bounding box center [178, 313] width 259 height 17
paste input "Miyaru Kandu Dive Site"
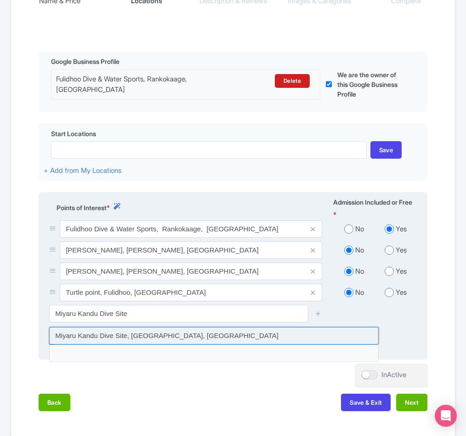
click at [153, 344] on input at bounding box center [213, 335] width 329 height 17
type input "Miyaru Kandu Dive Site, Thinadhoo, Maldives"
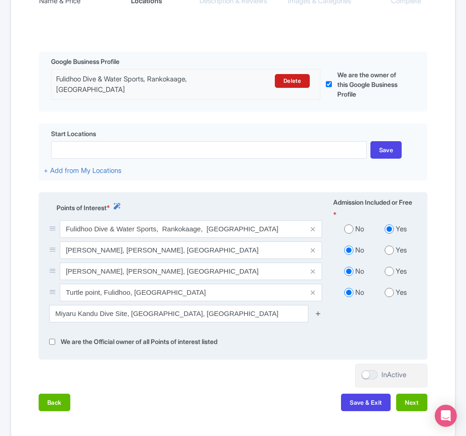
click at [318, 317] on icon at bounding box center [318, 313] width 7 height 7
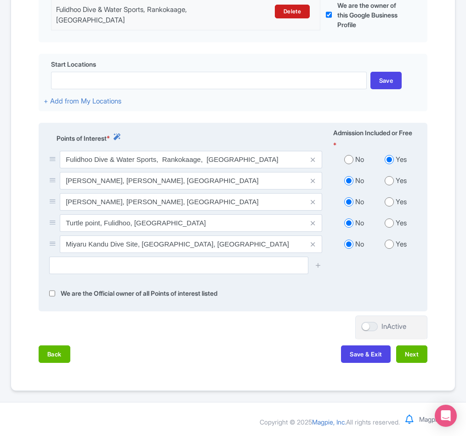
scroll to position [258, 0]
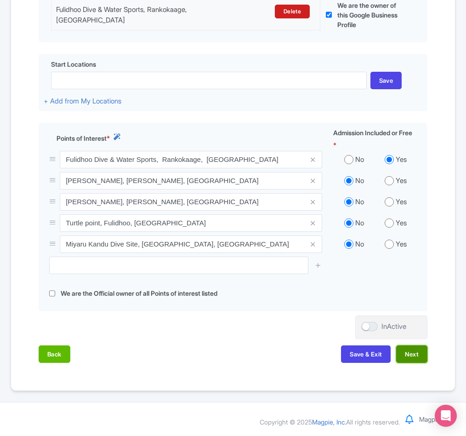
click at [407, 357] on button "Next" at bounding box center [411, 353] width 31 height 17
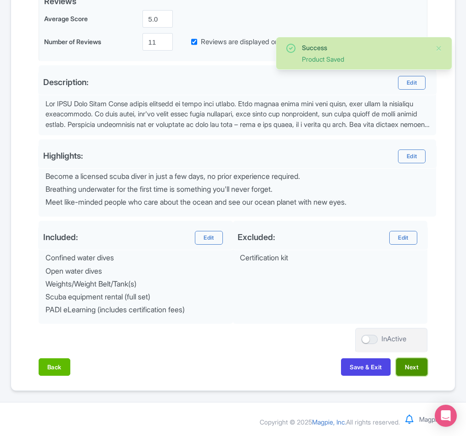
click at [411, 371] on button "Next" at bounding box center [411, 366] width 31 height 17
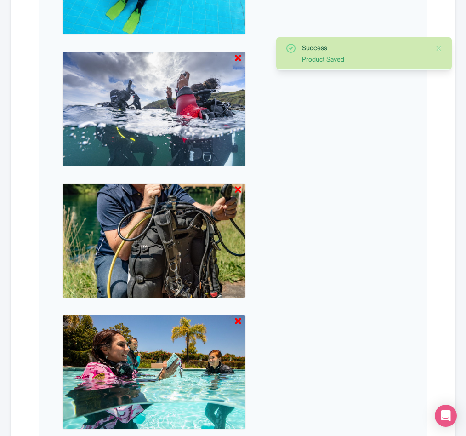
scroll to position [855, 0]
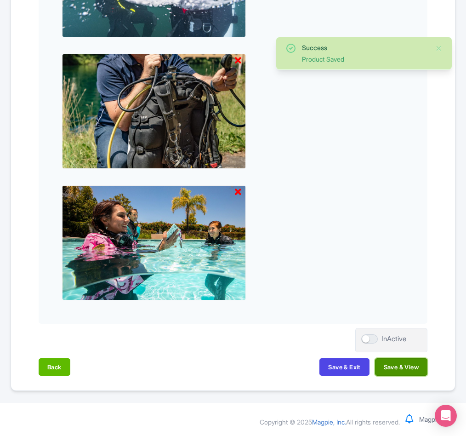
click at [409, 368] on button "Save & View" at bounding box center [401, 366] width 52 height 17
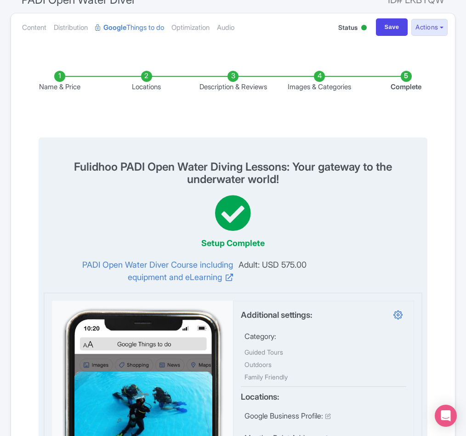
scroll to position [0, 0]
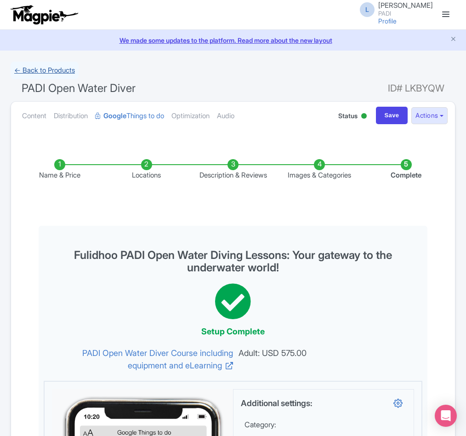
click at [49, 65] on link "← Back to Products" at bounding box center [45, 71] width 68 height 18
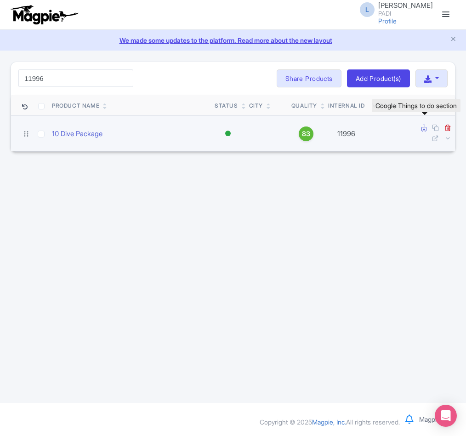
type input "11996"
click at [421, 130] on icon at bounding box center [423, 128] width 5 height 7
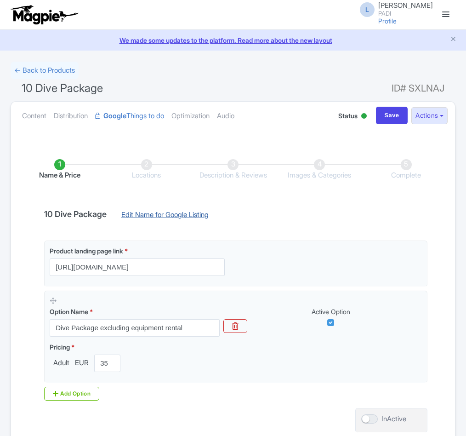
drag, startPoint x: 0, startPoint y: 0, endPoint x: 185, endPoint y: 216, distance: 284.8
click at [185, 216] on link "Edit Name for Google Listing" at bounding box center [165, 217] width 106 height 15
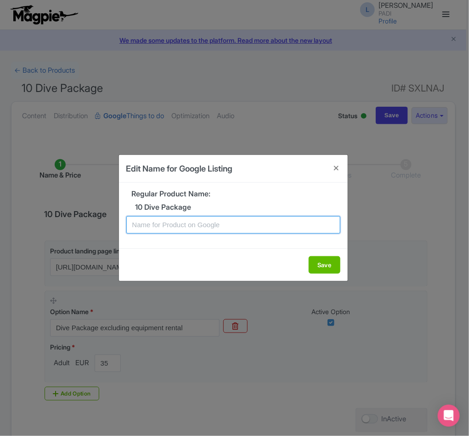
click at [188, 222] on input "text" at bounding box center [233, 224] width 214 height 17
paste input "Malta Extreme Dive Package – 10 Guided Dives [DATE] Through Stunning Marine Sit…"
type input "Malta Extreme Dive Package – 10 Guided Dives [DATE] Through Stunning Marine Sit…"
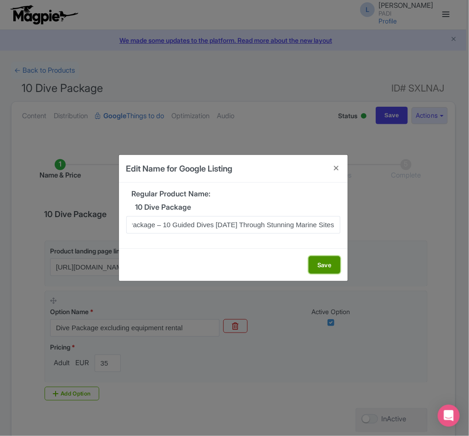
click at [316, 261] on button "Save" at bounding box center [325, 264] width 32 height 17
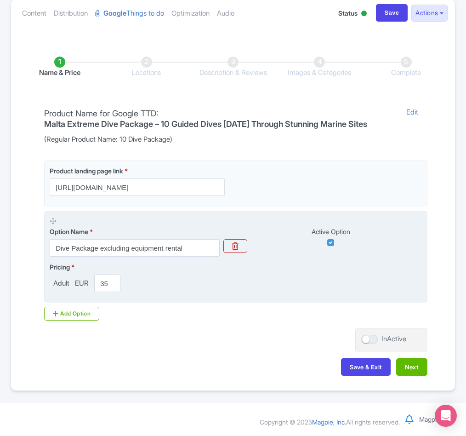
scroll to position [114, 0]
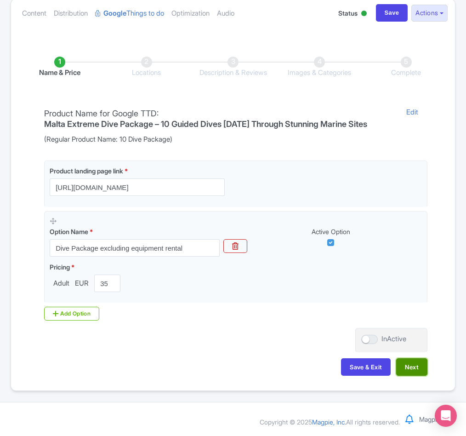
click at [411, 364] on button "Next" at bounding box center [411, 366] width 31 height 17
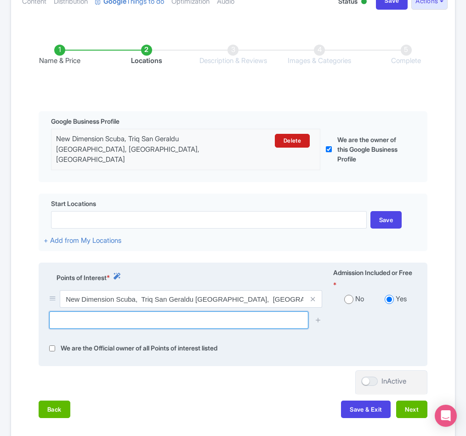
click at [91, 323] on input "text" at bounding box center [178, 319] width 259 height 17
paste input "Il-Merkanti"
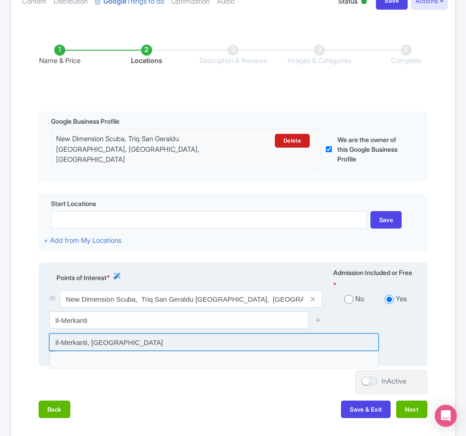
click at [96, 345] on input at bounding box center [213, 341] width 329 height 17
type input "Il-Merkanti, [GEOGRAPHIC_DATA]"
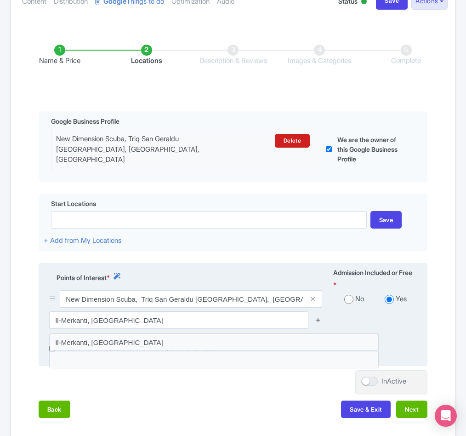
click at [319, 323] on icon at bounding box center [318, 319] width 7 height 7
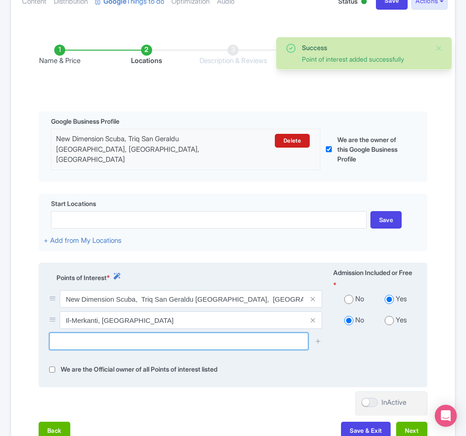
click at [66, 349] on input "text" at bounding box center [178, 340] width 259 height 17
paste input "Dive Site - Exiles Tug 2"
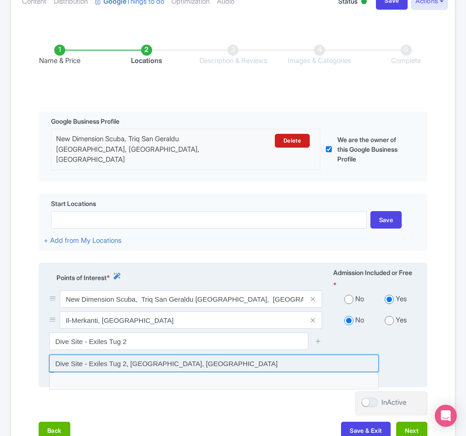
click at [86, 367] on input at bounding box center [213, 362] width 329 height 17
type input "Dive Site - Exiles Tug 2, [GEOGRAPHIC_DATA], [GEOGRAPHIC_DATA]"
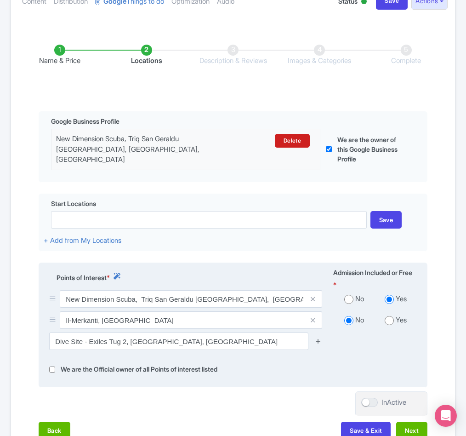
click at [317, 342] on icon at bounding box center [318, 340] width 7 height 7
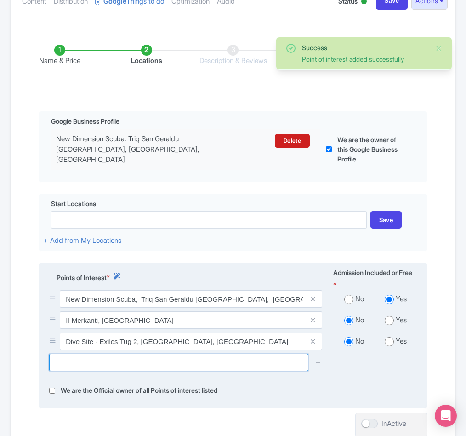
click at [66, 368] on input "text" at bounding box center [178, 361] width 259 height 17
paste input "Coralita X127"
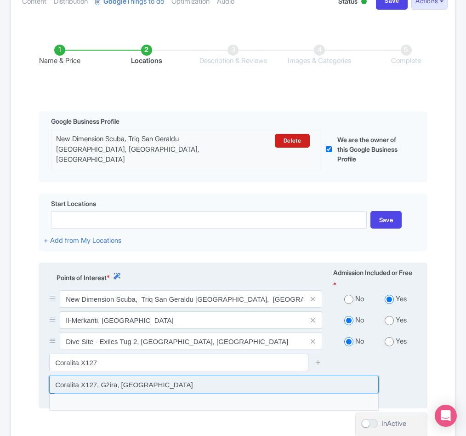
click at [78, 382] on input at bounding box center [213, 383] width 329 height 17
type input "Coralita X127, Gżira, [GEOGRAPHIC_DATA]"
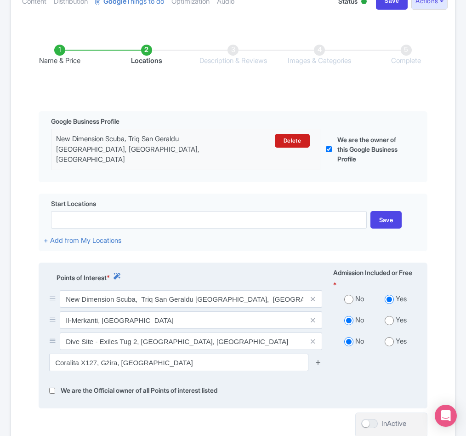
click at [321, 364] on icon at bounding box center [318, 361] width 7 height 7
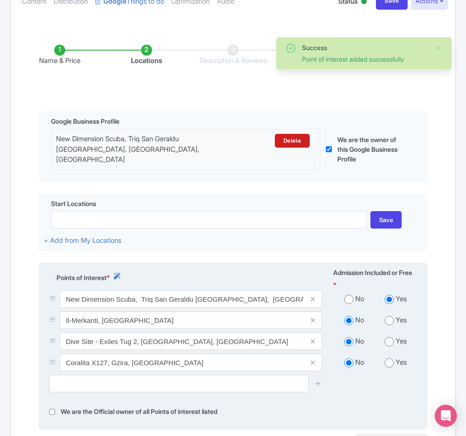
click at [318, 364] on span at bounding box center [313, 361] width 18 height 17
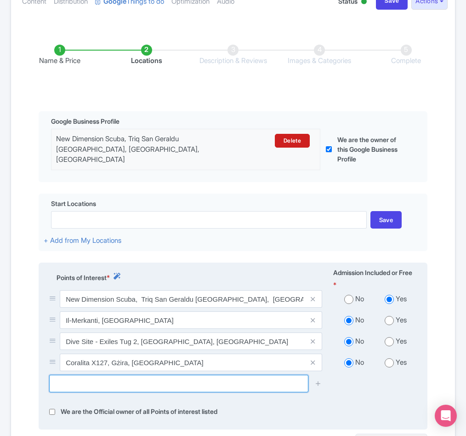
click at [75, 384] on input "text" at bounding box center [178, 382] width 259 height 17
paste input "[MEDICAL_DATA] Maori Wreck"
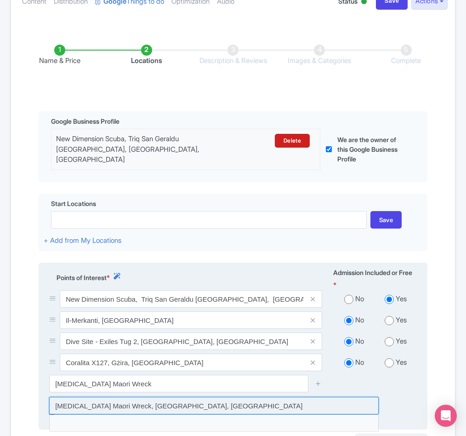
click at [77, 410] on input at bounding box center [213, 405] width 329 height 17
type input "[MEDICAL_DATA] Maori Wreck, [GEOGRAPHIC_DATA], [GEOGRAPHIC_DATA]"
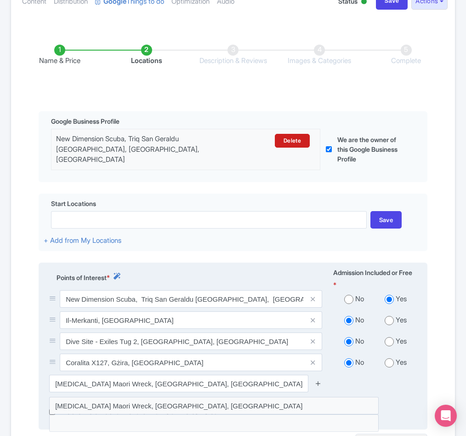
click at [320, 383] on icon at bounding box center [318, 383] width 7 height 7
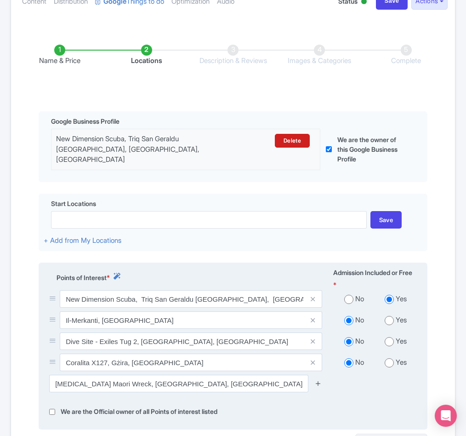
scroll to position [183, 0]
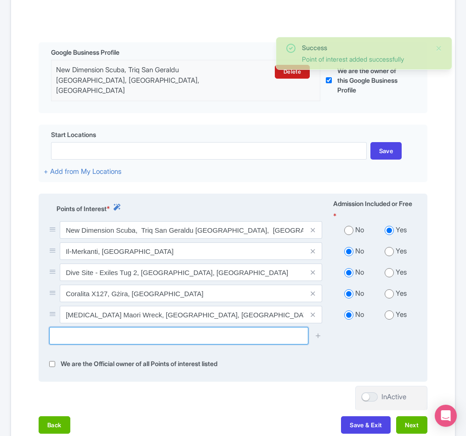
click at [75, 338] on input "text" at bounding box center [178, 335] width 259 height 17
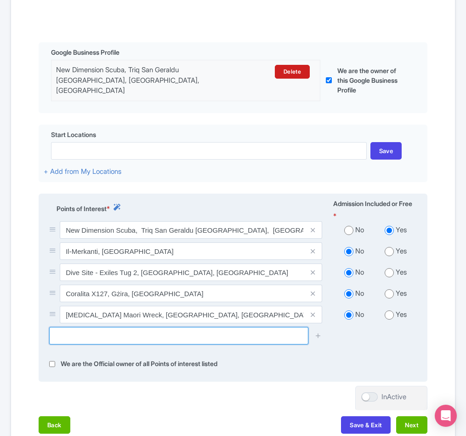
paste input "Marku Shoal"
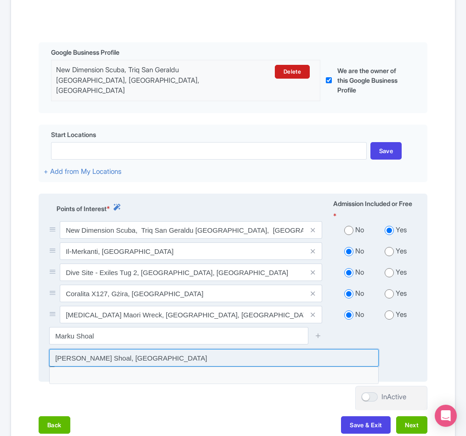
click at [161, 363] on input at bounding box center [213, 357] width 329 height 17
type input "[PERSON_NAME] Shoal, [GEOGRAPHIC_DATA]"
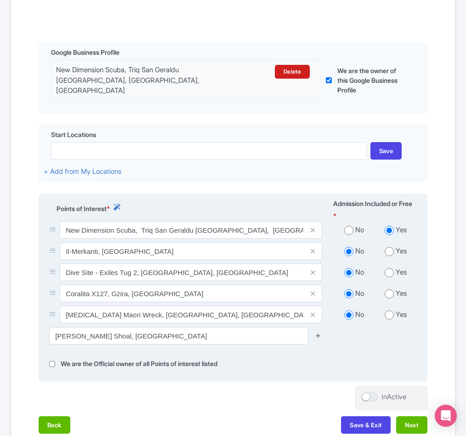
click at [315, 339] on icon at bounding box center [318, 335] width 7 height 7
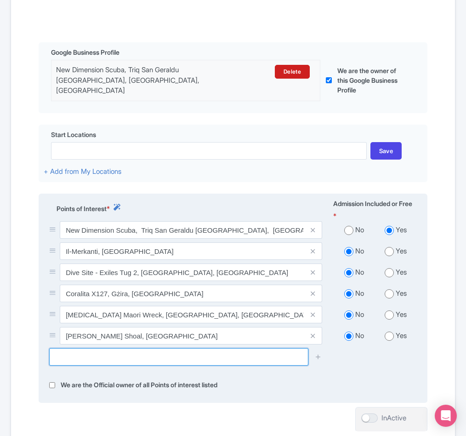
click at [90, 363] on input "text" at bounding box center [178, 356] width 259 height 17
paste input "Q Anchor Bay"
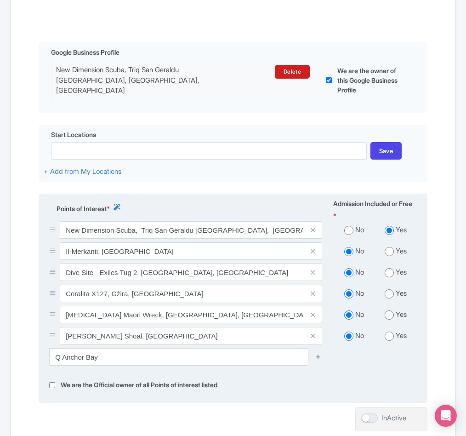
click at [318, 360] on icon at bounding box center [318, 356] width 7 height 7
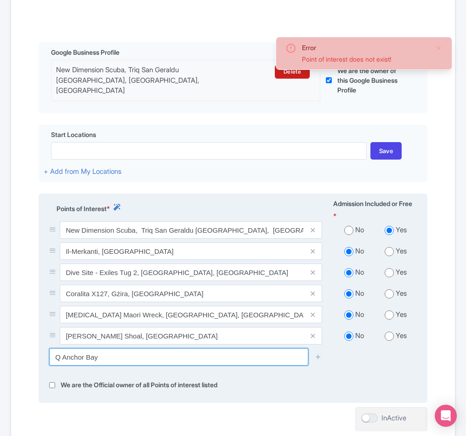
click at [305, 360] on input "Q Anchor Bay" at bounding box center [178, 356] width 259 height 17
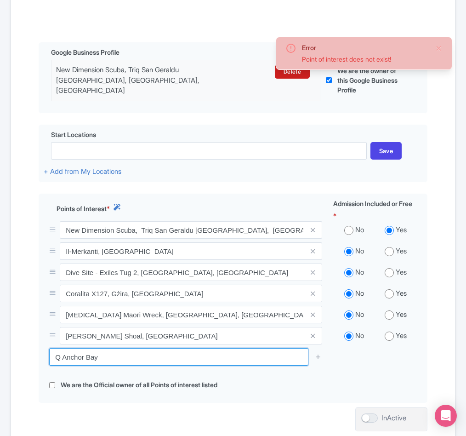
drag, startPoint x: 145, startPoint y: 357, endPoint x: 3, endPoint y: 357, distance: 142.0
click at [3, 357] on div "Error Point of interest does not exist! ← Back to Products 10 Dive Package ID# …" at bounding box center [233, 180] width 466 height 604
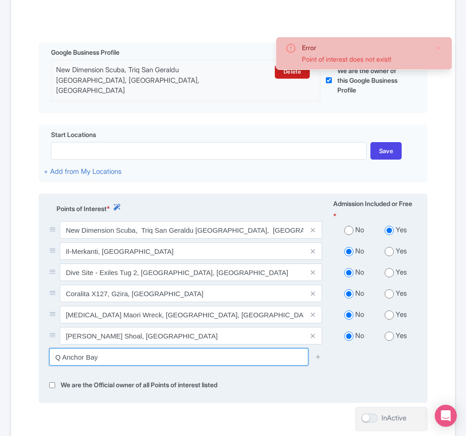
paste input "text"
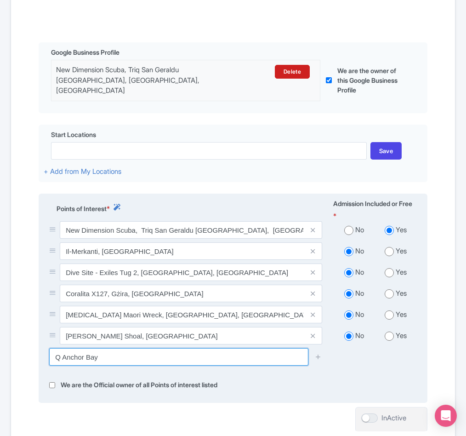
drag, startPoint x: 103, startPoint y: 361, endPoint x: 49, endPoint y: 361, distance: 54.7
click at [49, 361] on input "Q Anchor Bay" at bounding box center [178, 356] width 259 height 17
paste input "Ghar Lapsi"
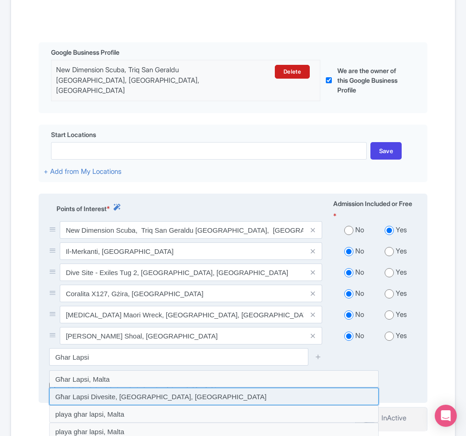
click at [130, 396] on input at bounding box center [213, 395] width 329 height 17
type input "Għar Lapsi Divesite, [GEOGRAPHIC_DATA], [GEOGRAPHIC_DATA]"
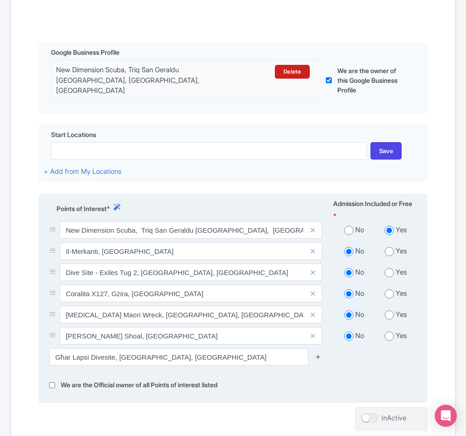
click at [319, 359] on icon at bounding box center [318, 356] width 7 height 7
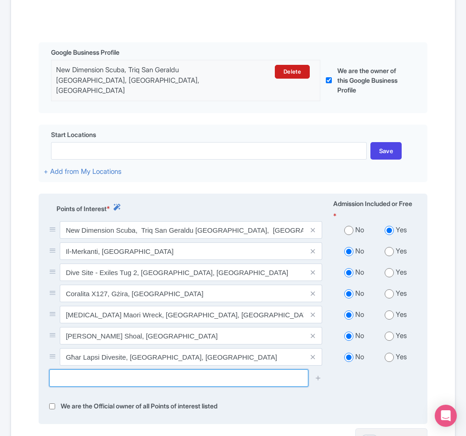
click at [108, 380] on input "text" at bounding box center [178, 377] width 259 height 17
paste input "El-Faroud Wreck -"
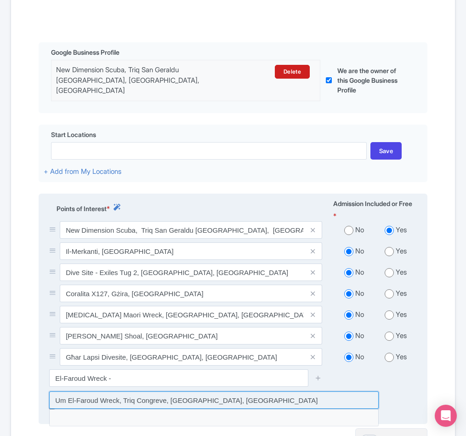
click at [149, 408] on input at bounding box center [213, 399] width 329 height 17
type input "Um El-Faroud Wreck, Triq Congreve, [GEOGRAPHIC_DATA], [GEOGRAPHIC_DATA]"
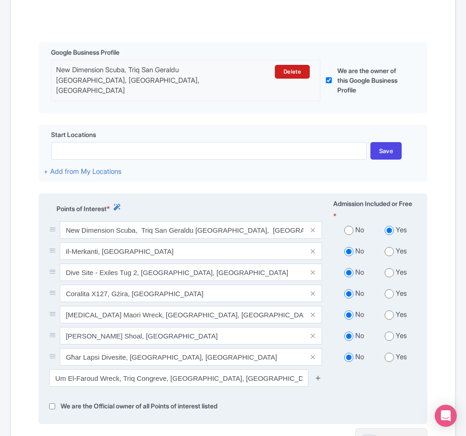
click at [317, 381] on icon at bounding box center [318, 377] width 7 height 7
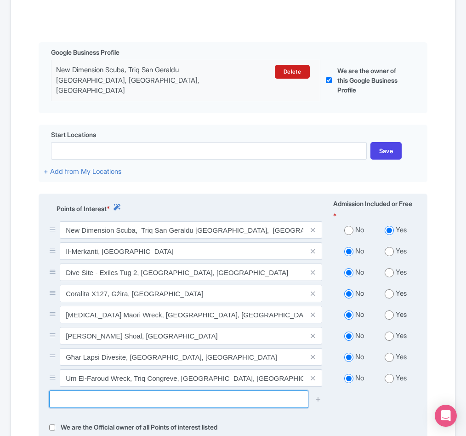
click at [114, 407] on input "text" at bounding box center [178, 398] width 259 height 17
paste input "Patrol Boat P33 Shipwreck Marsacala"
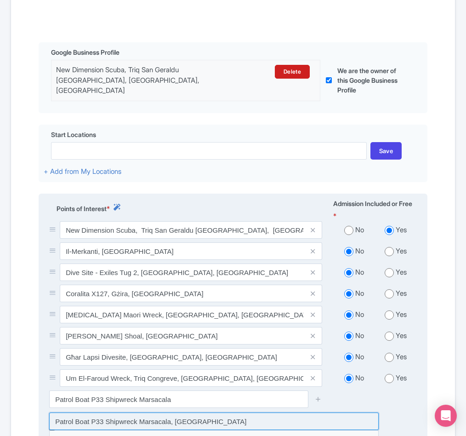
click at [184, 426] on input at bounding box center [213, 420] width 329 height 17
type input "Patrol Boat P33 Shipwreck Marsacala, [GEOGRAPHIC_DATA]"
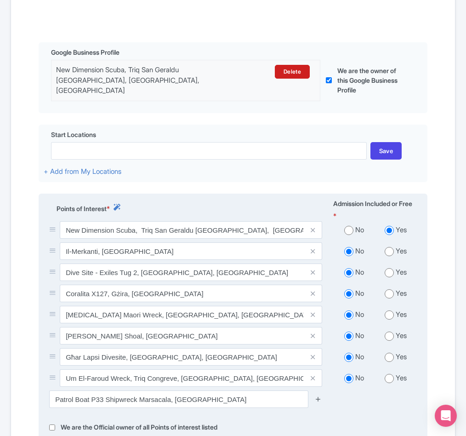
click at [320, 400] on icon at bounding box center [318, 398] width 7 height 7
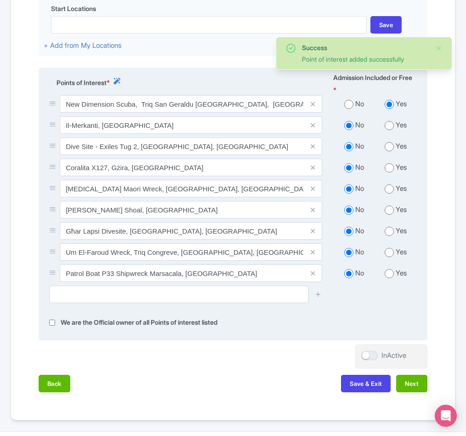
scroll to position [321, 0]
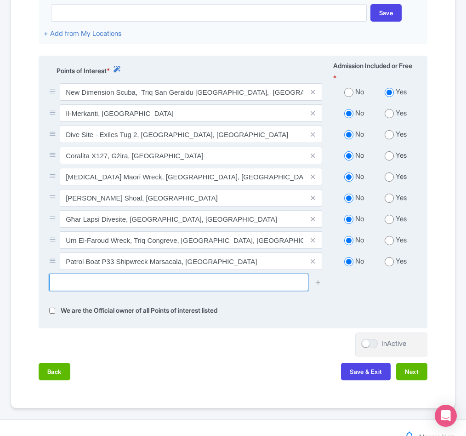
click at [125, 285] on input "text" at bounding box center [178, 281] width 259 height 17
paste input "P29 Wreck -"
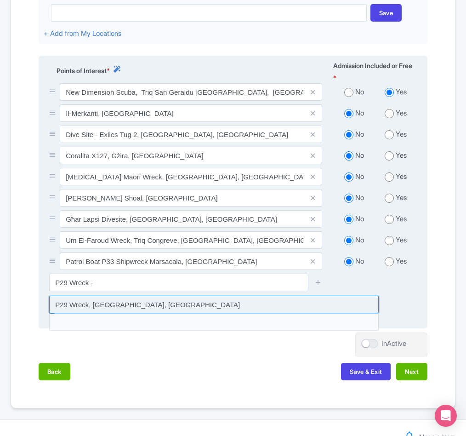
click at [115, 307] on input at bounding box center [213, 303] width 329 height 17
type input "P29 Wreck, [GEOGRAPHIC_DATA], [GEOGRAPHIC_DATA]"
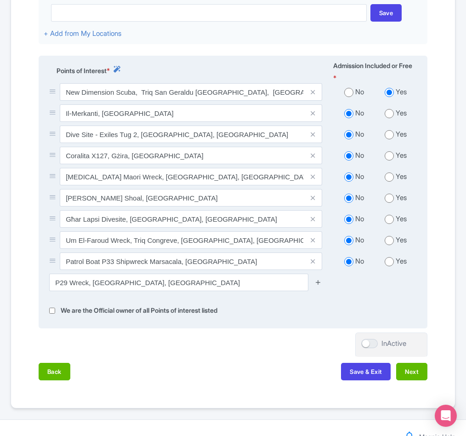
click at [321, 285] on icon at bounding box center [318, 281] width 7 height 7
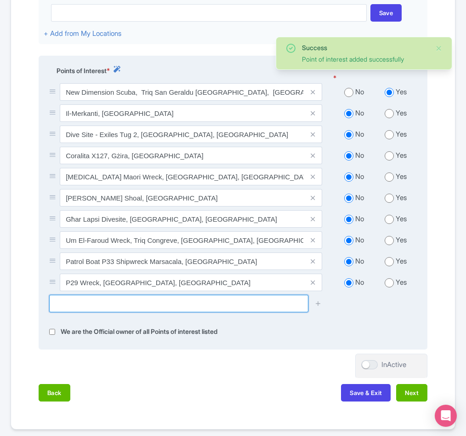
click at [101, 305] on input "text" at bounding box center [178, 303] width 259 height 17
paste input "[PERSON_NAME] -"
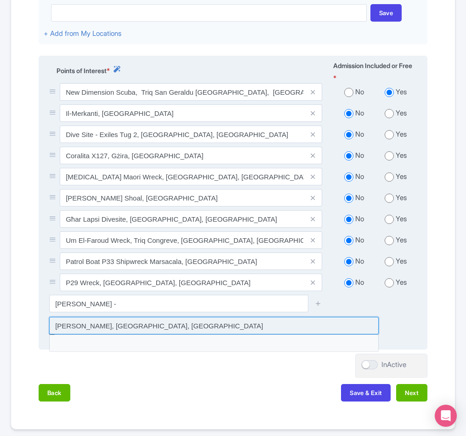
click at [116, 327] on input at bounding box center [213, 325] width 329 height 17
type input "[PERSON_NAME], [GEOGRAPHIC_DATA], [GEOGRAPHIC_DATA]"
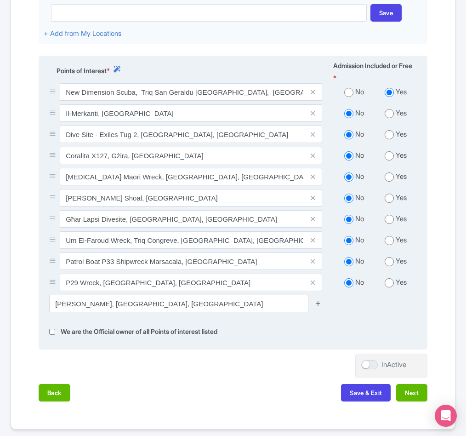
click at [316, 306] on icon at bounding box center [318, 303] width 7 height 7
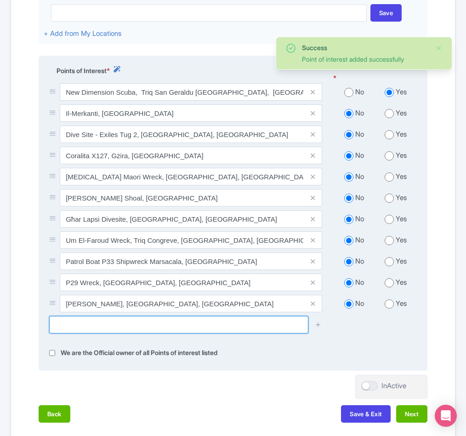
click at [171, 324] on input "text" at bounding box center [178, 324] width 259 height 17
paste input "Q [GEOGRAPHIC_DATA] -"
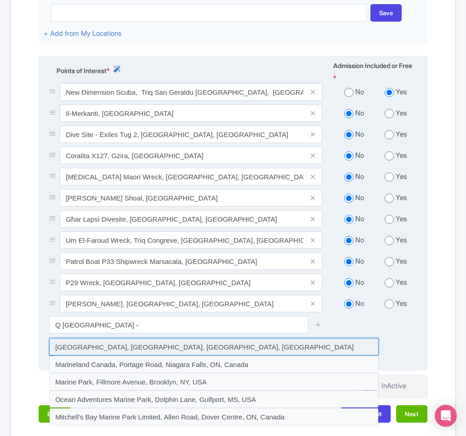
click at [256, 348] on input at bounding box center [213, 346] width 329 height 17
type input "[GEOGRAPHIC_DATA], [GEOGRAPHIC_DATA], [GEOGRAPHIC_DATA], [GEOGRAPHIC_DATA]"
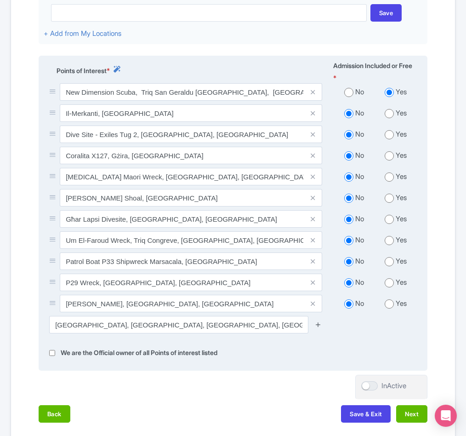
click at [319, 325] on icon at bounding box center [318, 324] width 7 height 7
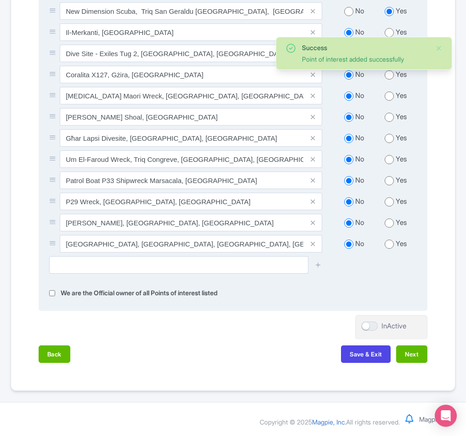
scroll to position [406, 0]
click at [407, 354] on button "Next" at bounding box center [411, 353] width 31 height 17
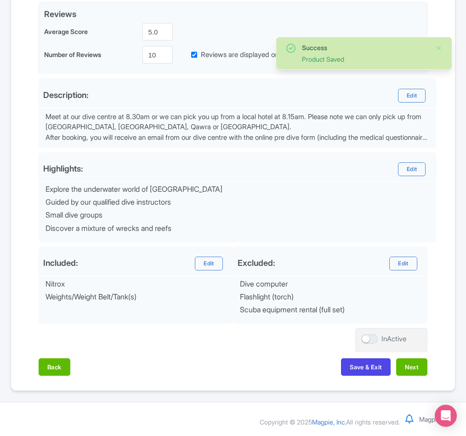
scroll to position [228, 0]
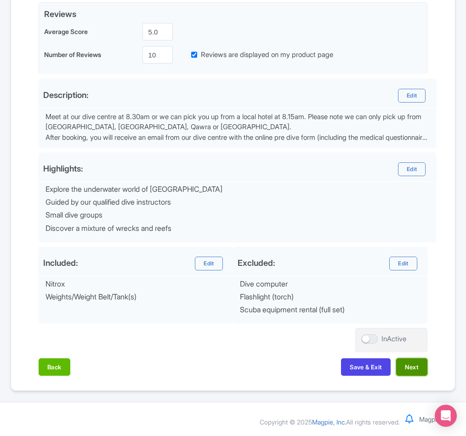
click at [407, 371] on button "Next" at bounding box center [411, 366] width 31 height 17
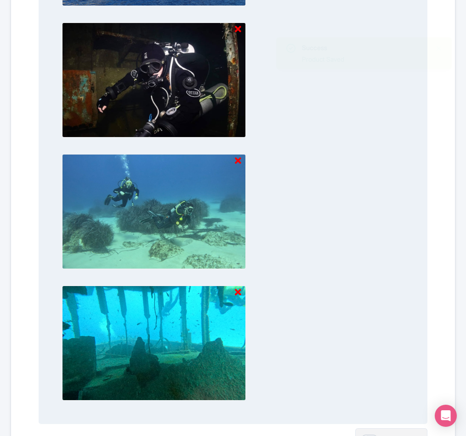
scroll to position [1117, 0]
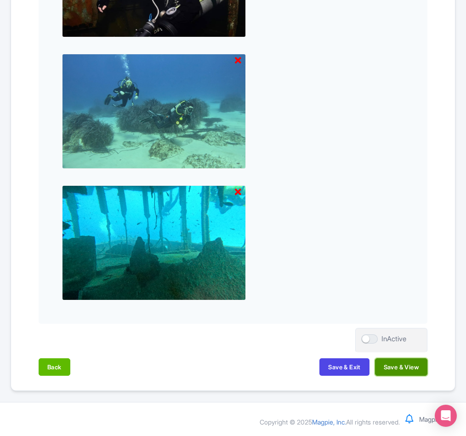
click at [399, 371] on button "Save & View" at bounding box center [401, 366] width 52 height 17
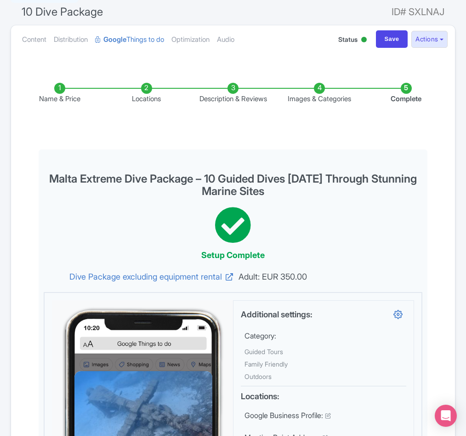
scroll to position [0, 0]
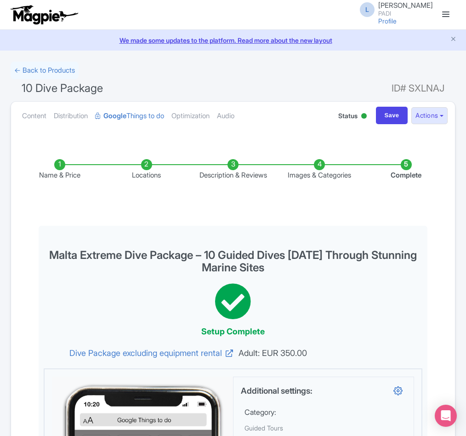
click at [276, 18] on div "L [PERSON_NAME] PADI Profile Users Settings Sign out" at bounding box center [233, 15] width 440 height 26
click at [52, 74] on link "← Back to Products" at bounding box center [45, 71] width 68 height 18
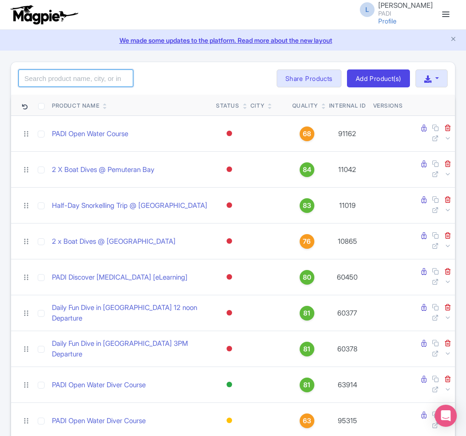
click at [31, 80] on input "search" at bounding box center [75, 77] width 115 height 17
paste input "11997"
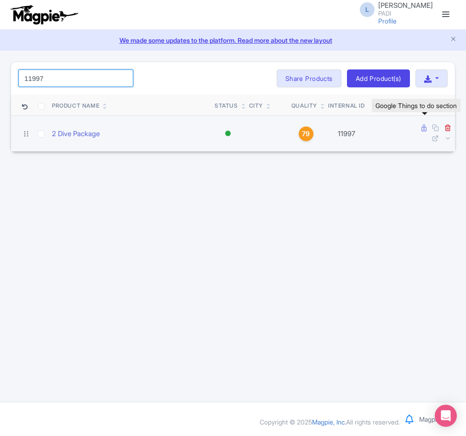
type input "11997"
click at [423, 128] on icon at bounding box center [423, 128] width 5 height 7
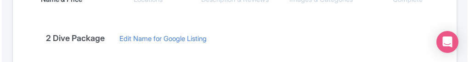
scroll to position [207, 0]
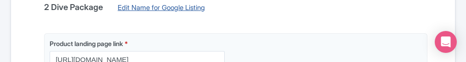
click at [158, 11] on link "Edit Name for Google Listing" at bounding box center [161, 10] width 106 height 15
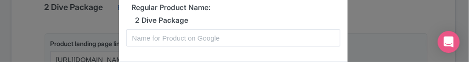
scroll to position [69, 0]
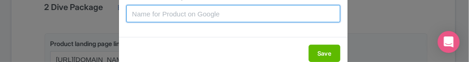
click at [198, 14] on input "text" at bounding box center [233, 13] width 214 height 17
paste input "St Paul's Bay Two Tank Dive Package – Scenic Underwater Excursion for Certified…"
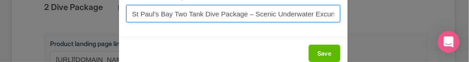
scroll to position [0, 72]
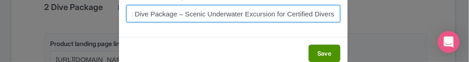
type input "St Paul's Bay Two Tank Dive Package – Scenic Underwater Excursion for Certified…"
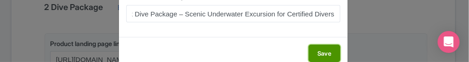
click at [327, 55] on button "Save" at bounding box center [325, 53] width 32 height 17
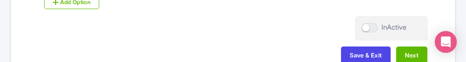
scroll to position [482, 0]
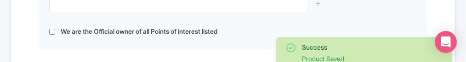
scroll to position [408, 0]
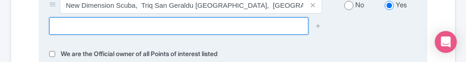
click at [80, 26] on input "text" at bounding box center [178, 25] width 259 height 17
paste input "[GEOGRAPHIC_DATA]"
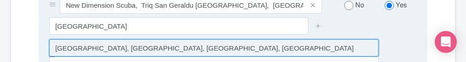
click at [192, 53] on input at bounding box center [213, 48] width 329 height 17
type input "[GEOGRAPHIC_DATA], [GEOGRAPHIC_DATA], [GEOGRAPHIC_DATA], [GEOGRAPHIC_DATA]"
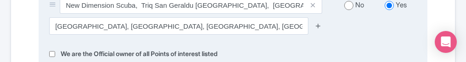
click at [318, 29] on icon at bounding box center [318, 26] width 7 height 7
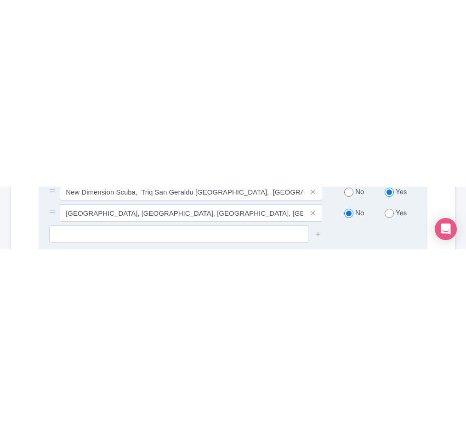
scroll to position [194, 0]
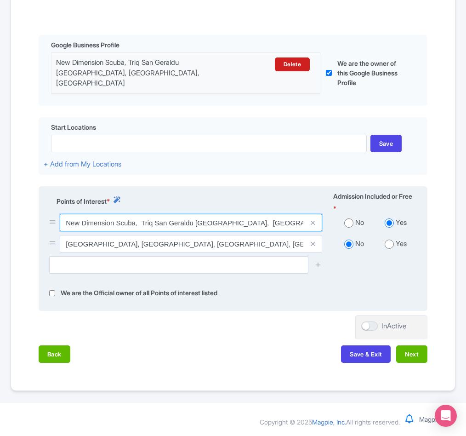
drag, startPoint x: 196, startPoint y: 220, endPoint x: 238, endPoint y: 215, distance: 42.1
click at [238, 215] on input "New Dimension Scuba, Triq San Geraldu [GEOGRAPHIC_DATA], [GEOGRAPHIC_DATA], [GE…" at bounding box center [191, 222] width 262 height 17
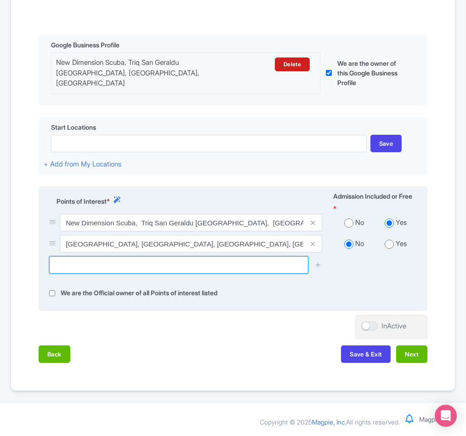
click at [79, 262] on input "text" at bounding box center [178, 264] width 259 height 17
paste input "P29 Wreck"
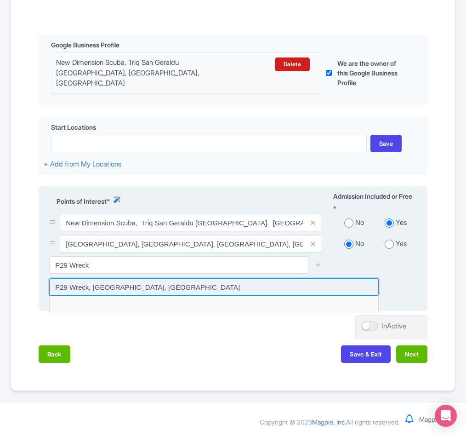
click at [113, 284] on input at bounding box center [213, 286] width 329 height 17
type input "P29 Wreck, [GEOGRAPHIC_DATA], [GEOGRAPHIC_DATA]"
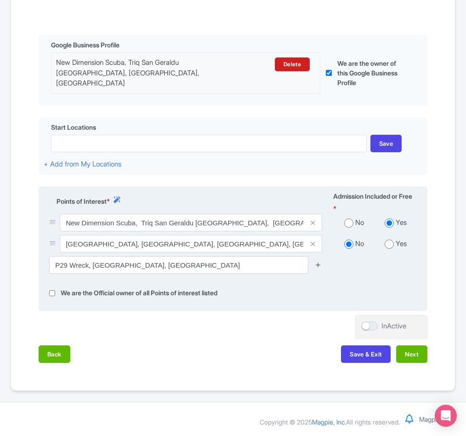
click at [317, 263] on icon at bounding box center [318, 264] width 7 height 7
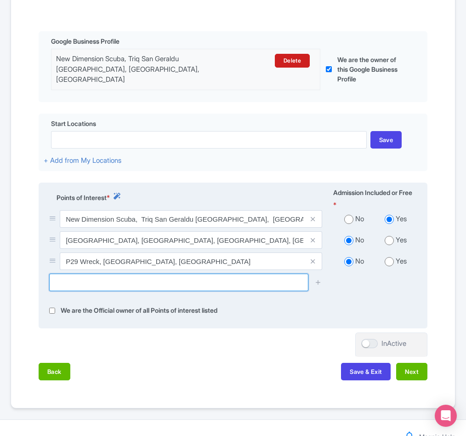
click at [102, 287] on input "text" at bounding box center [178, 281] width 259 height 17
paste input "[PERSON_NAME]"
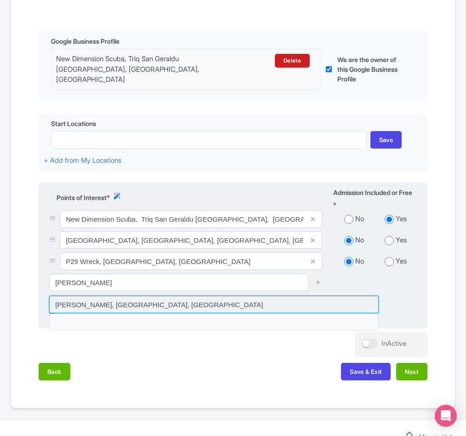
click at [102, 303] on input at bounding box center [213, 303] width 329 height 17
type input "[PERSON_NAME], [GEOGRAPHIC_DATA], [GEOGRAPHIC_DATA]"
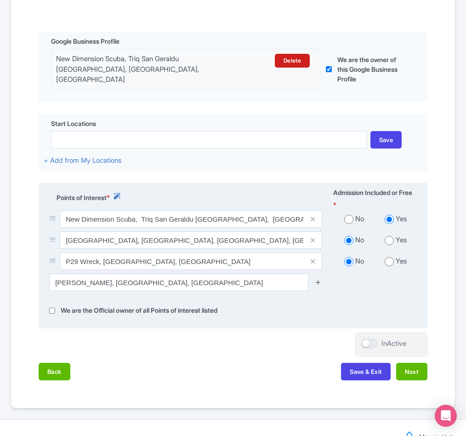
click at [317, 285] on icon at bounding box center [318, 281] width 7 height 7
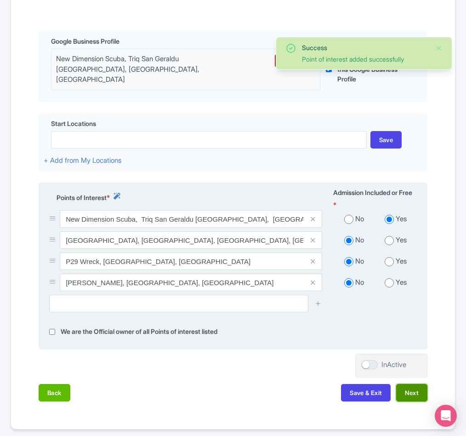
click at [409, 392] on button "Next" at bounding box center [411, 392] width 31 height 17
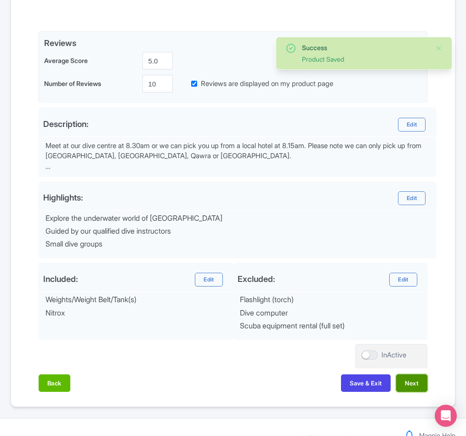
click at [416, 389] on button "Next" at bounding box center [411, 382] width 31 height 17
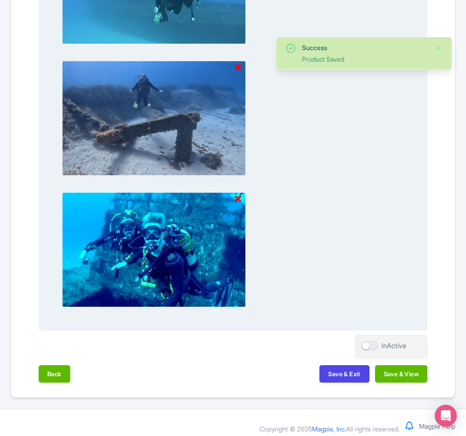
scroll to position [986, 0]
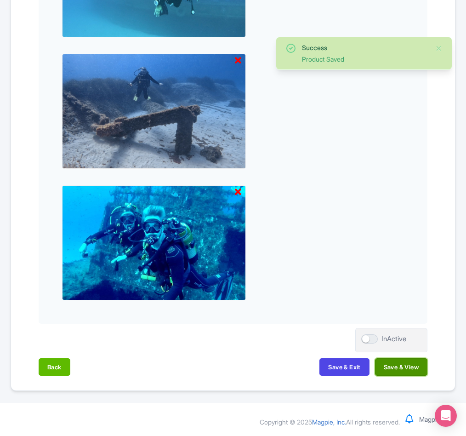
click at [395, 369] on button "Save & View" at bounding box center [401, 366] width 52 height 17
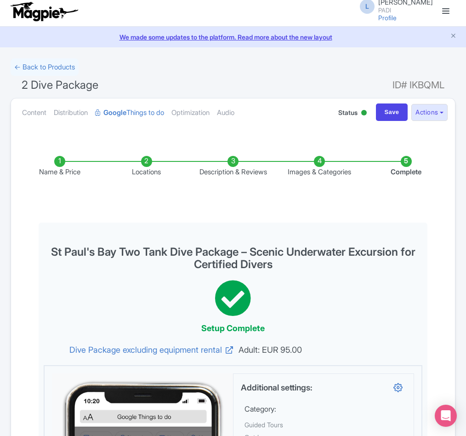
scroll to position [0, 0]
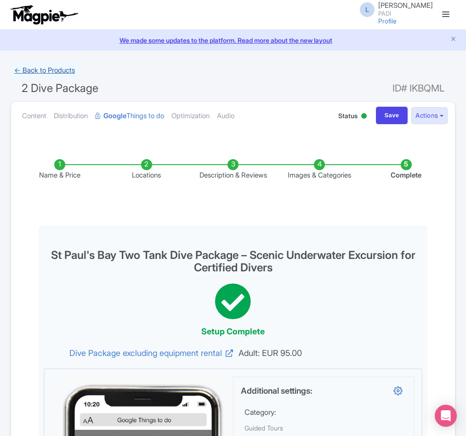
click at [37, 68] on link "← Back to Products" at bounding box center [45, 71] width 68 height 18
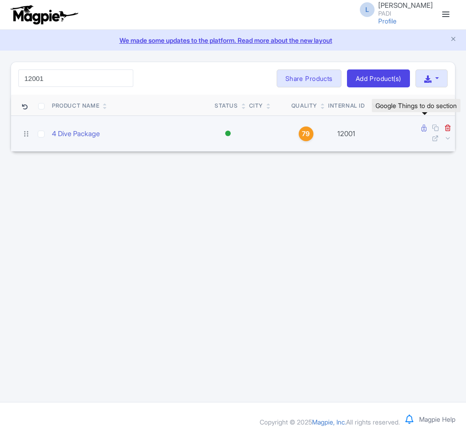
type input "12001"
click at [424, 126] on icon at bounding box center [423, 128] width 5 height 7
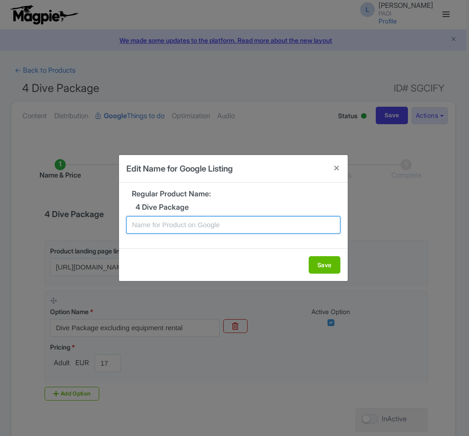
click at [169, 220] on input "text" at bounding box center [233, 224] width 214 height 17
paste input "Malta Dive Package – 4 Guided Dives in 2 Days Through Stunning Marine Sites"
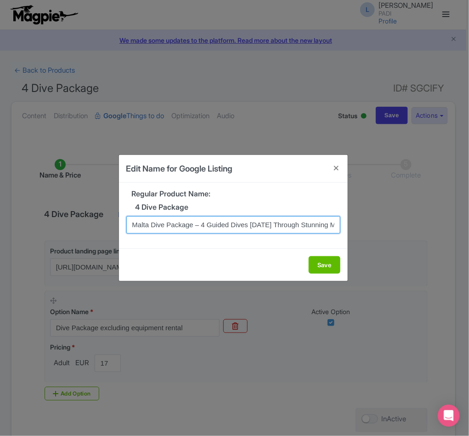
scroll to position [0, 42]
type input "Malta Dive Package – 4 Guided Dives in 2 Days Through Stunning Marine Sites"
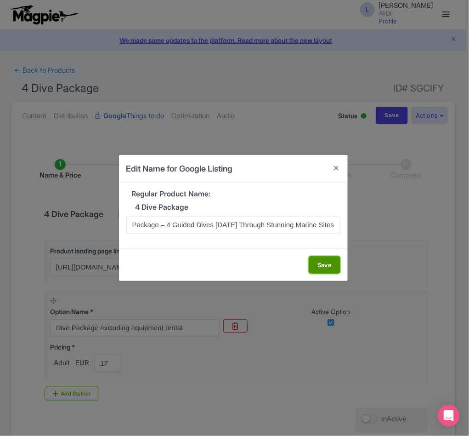
click at [321, 265] on button "Save" at bounding box center [325, 264] width 32 height 17
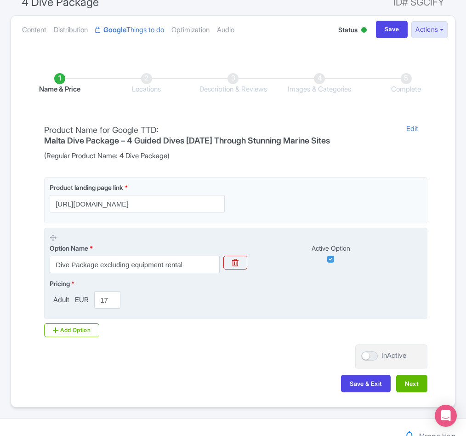
scroll to position [105, 0]
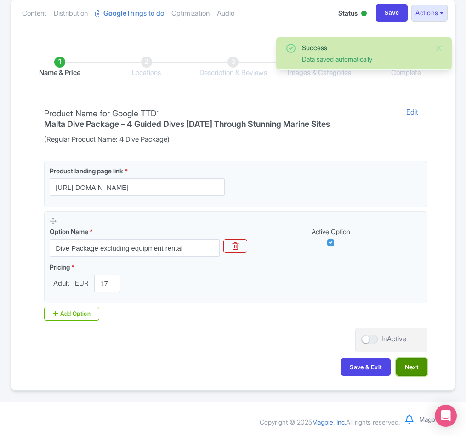
click at [406, 368] on button "Next" at bounding box center [411, 366] width 31 height 17
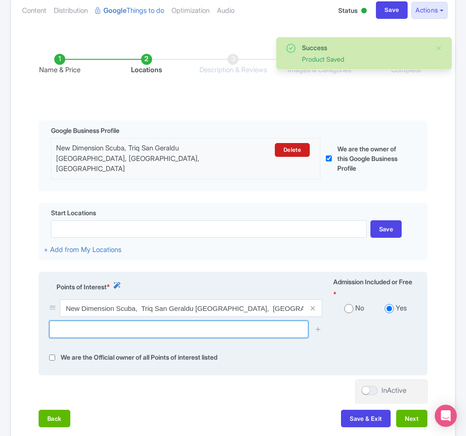
click at [134, 328] on input "text" at bounding box center [178, 328] width 259 height 17
paste input "[GEOGRAPHIC_DATA]"
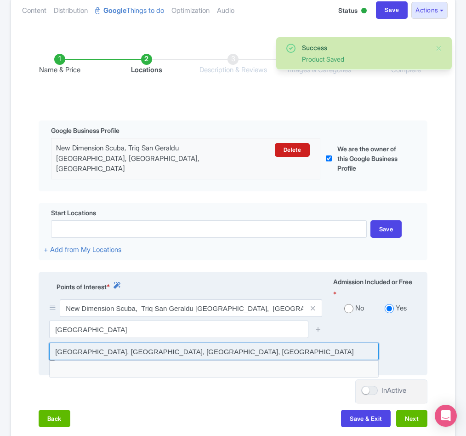
click at [142, 349] on input at bounding box center [213, 350] width 329 height 17
type input "[GEOGRAPHIC_DATA], [GEOGRAPHIC_DATA], [GEOGRAPHIC_DATA], [GEOGRAPHIC_DATA]"
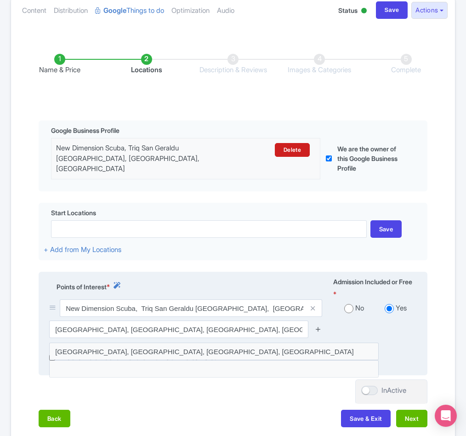
click at [317, 331] on icon at bounding box center [318, 328] width 7 height 7
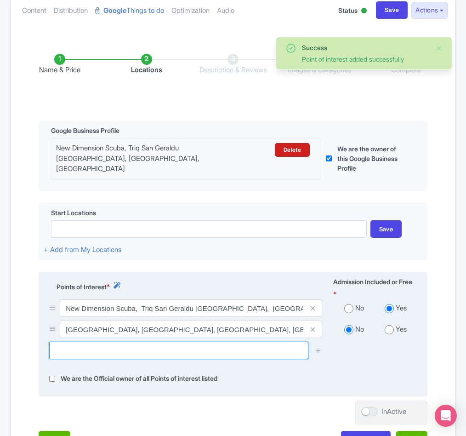
click at [106, 353] on input "text" at bounding box center [178, 349] width 259 height 17
paste input "[PERSON_NAME]"
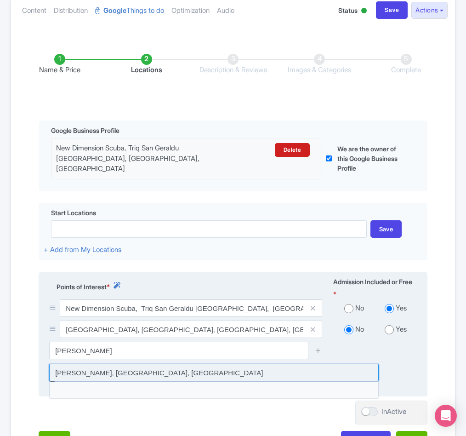
click at [134, 374] on input at bounding box center [213, 371] width 329 height 17
type input "[PERSON_NAME], [GEOGRAPHIC_DATA], [GEOGRAPHIC_DATA]"
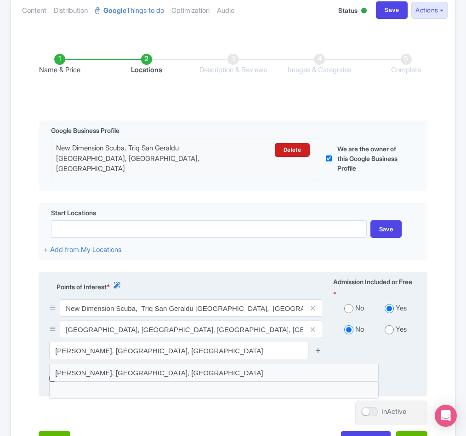
click at [318, 350] on icon at bounding box center [318, 349] width 7 height 7
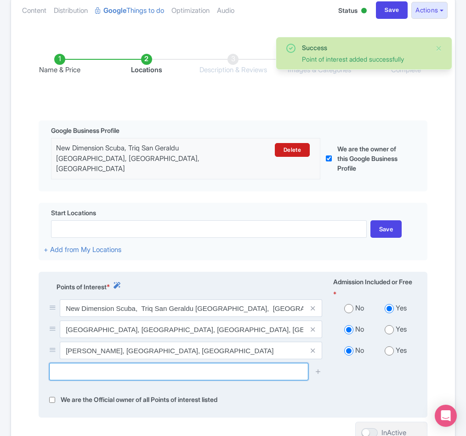
click at [92, 378] on input "text" at bounding box center [178, 371] width 259 height 17
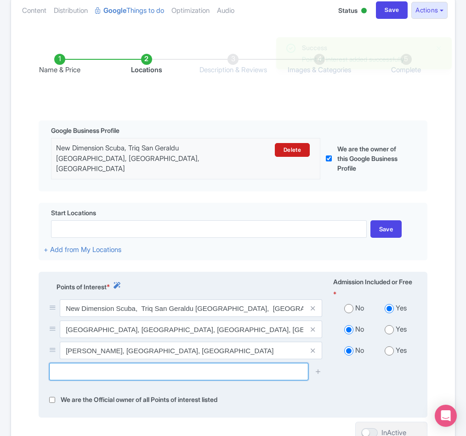
paste input "Patrol Boat P33 Shipwreck Marsacala"
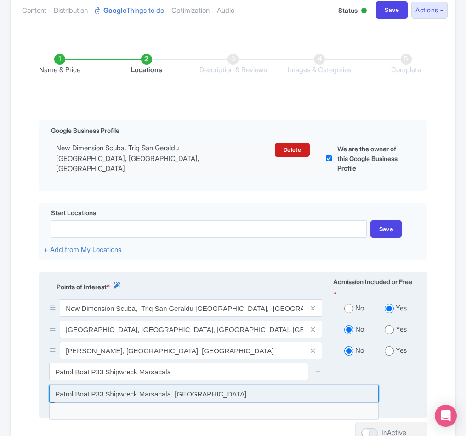
click at [94, 391] on input at bounding box center [213, 393] width 329 height 17
type input "Patrol Boat P33 Shipwreck Marsacala, [GEOGRAPHIC_DATA]"
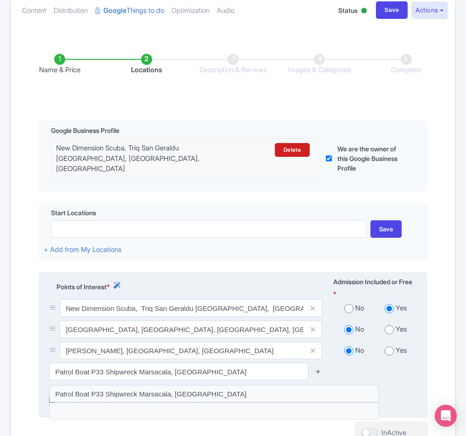
click at [319, 374] on icon at bounding box center [318, 371] width 7 height 7
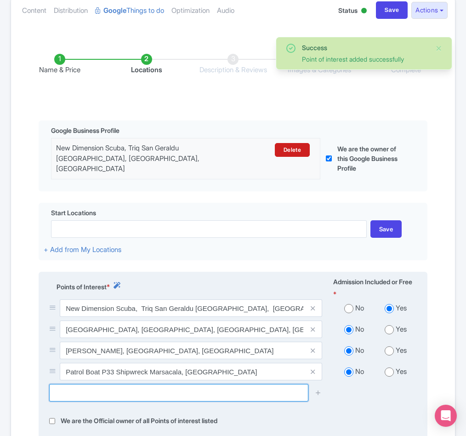
click at [102, 391] on input "text" at bounding box center [178, 392] width 259 height 17
paste input "Um El-Faroud Wreck"
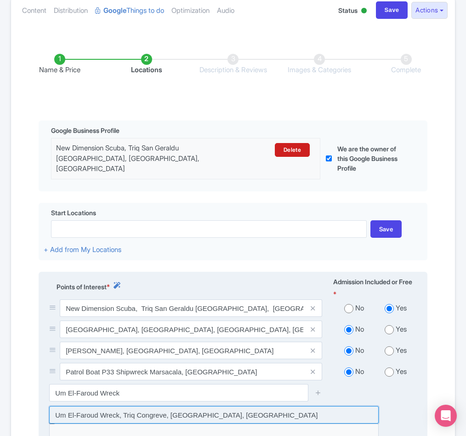
click at [103, 417] on input at bounding box center [213, 414] width 329 height 17
type input "Um El-Faroud Wreck, Triq Congreve, [GEOGRAPHIC_DATA], [GEOGRAPHIC_DATA]"
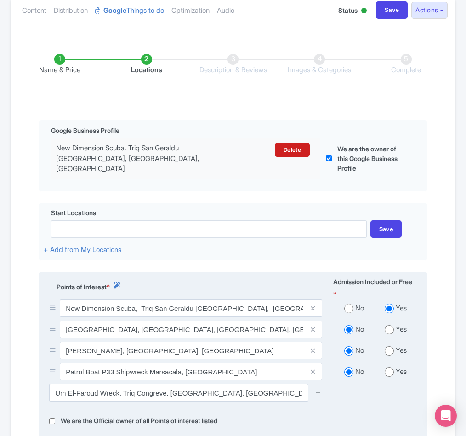
click at [319, 396] on icon at bounding box center [318, 392] width 7 height 7
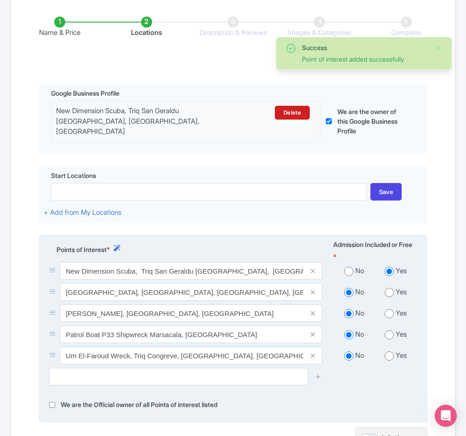
scroll to position [174, 0]
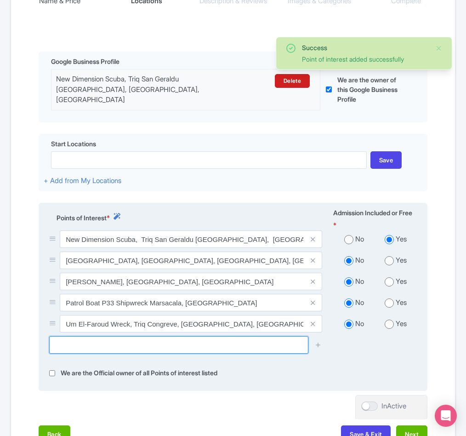
click at [80, 347] on input "text" at bounding box center [178, 344] width 259 height 17
paste input "Marku Shoal"
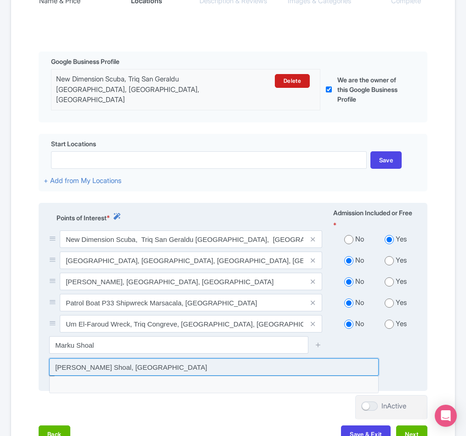
click at [117, 364] on input at bounding box center [213, 366] width 329 height 17
type input "[PERSON_NAME] Shoal, [GEOGRAPHIC_DATA]"
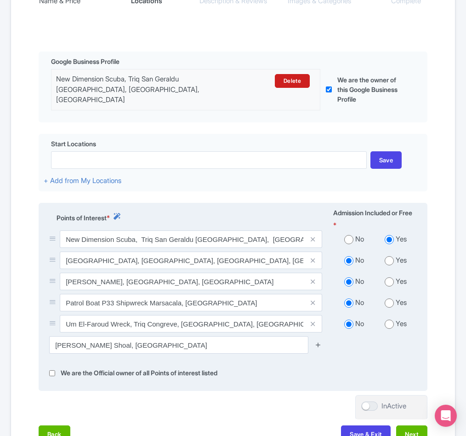
click at [315, 345] on icon at bounding box center [318, 344] width 7 height 7
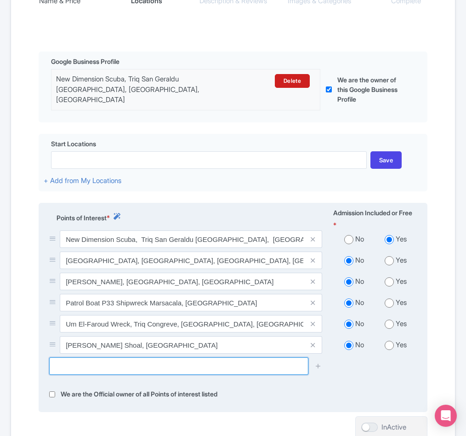
click at [96, 372] on input "text" at bounding box center [178, 365] width 259 height 17
paste input "[MEDICAL_DATA] Maori Wreck"
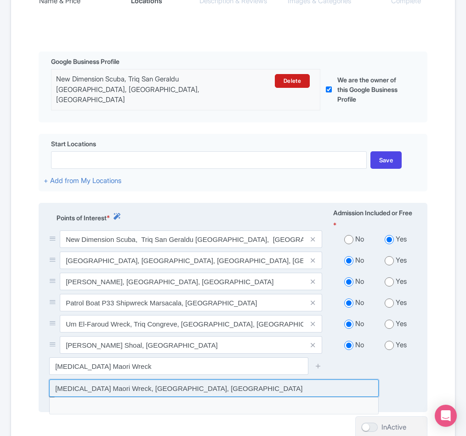
click at [126, 389] on input at bounding box center [213, 387] width 329 height 17
type input "[MEDICAL_DATA] Maori Wreck, [GEOGRAPHIC_DATA], [GEOGRAPHIC_DATA]"
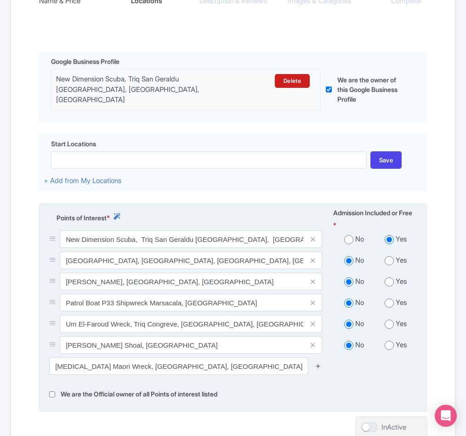
click at [317, 367] on icon at bounding box center [318, 365] width 7 height 7
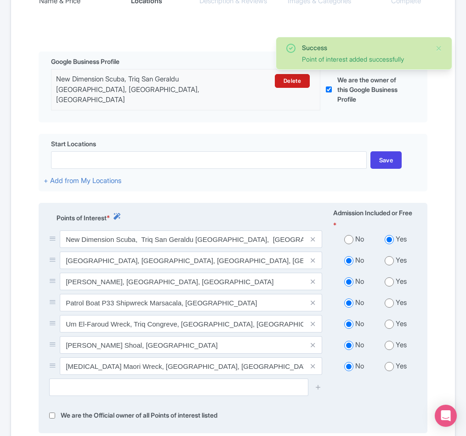
scroll to position [243, 0]
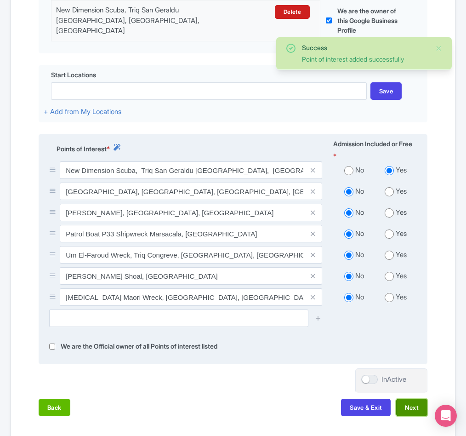
click at [412, 411] on button "Next" at bounding box center [411, 406] width 31 height 17
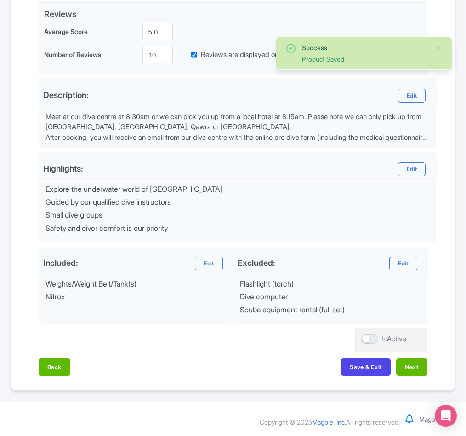
scroll to position [228, 0]
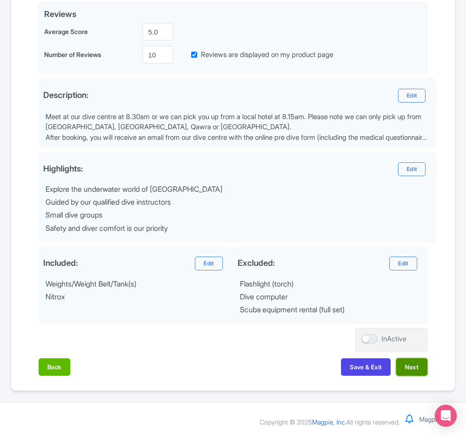
click at [401, 367] on button "Next" at bounding box center [411, 366] width 31 height 17
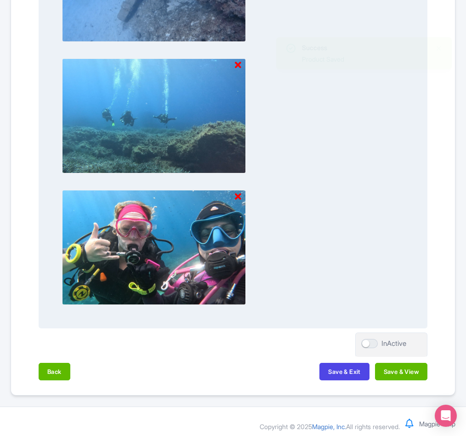
scroll to position [986, 0]
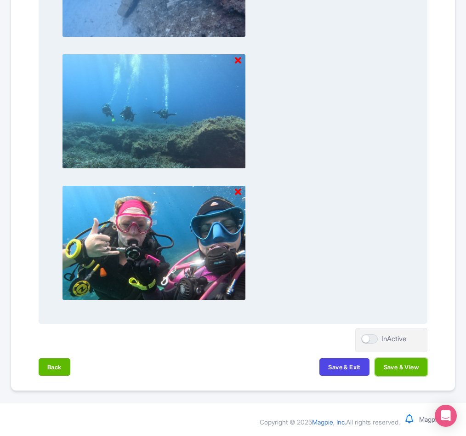
click at [390, 367] on button "Save & View" at bounding box center [401, 366] width 52 height 17
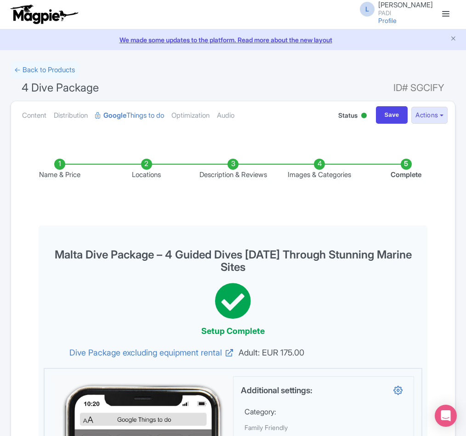
scroll to position [0, 0]
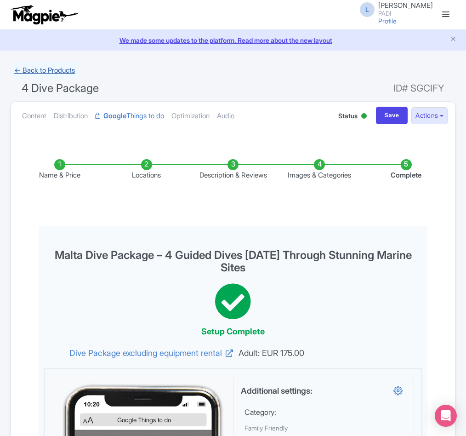
click at [37, 67] on link "← Back to Products" at bounding box center [45, 71] width 68 height 18
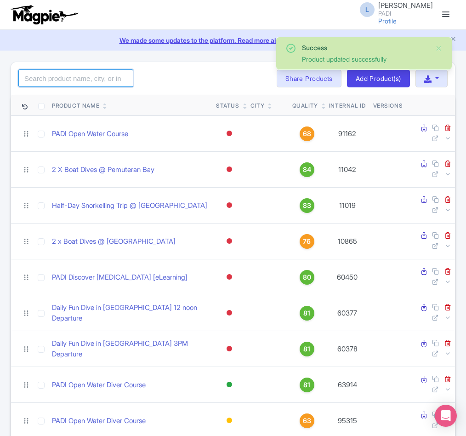
click at [74, 80] on input "search" at bounding box center [75, 77] width 115 height 17
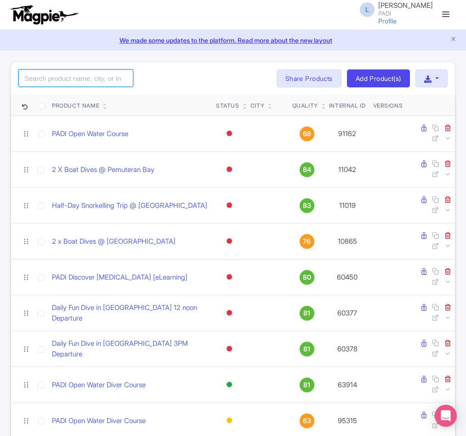
paste input "12002"
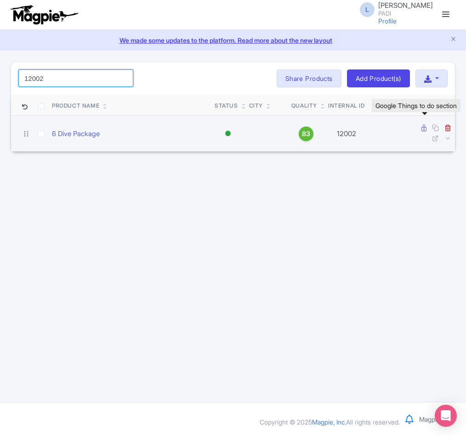
type input "12002"
click at [425, 127] on icon at bounding box center [423, 128] width 5 height 7
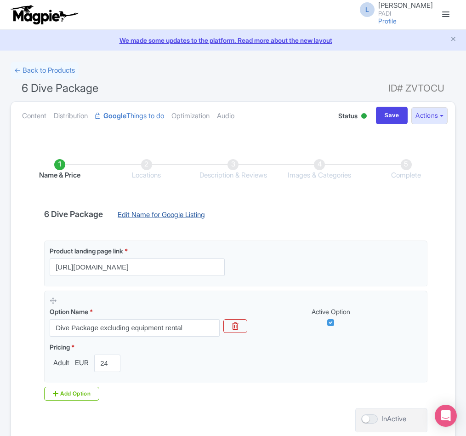
click at [187, 215] on link "Edit Name for Google Listing" at bounding box center [161, 217] width 106 height 15
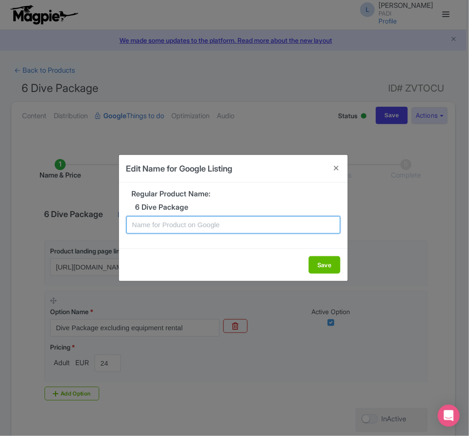
click at [183, 223] on input "text" at bounding box center [233, 224] width 214 height 17
paste input "Malta's Wonders Await – 3 Days, 6 Dive Excursion for Certified Divers from [GEO…"
type input "Malta's Wonders Await – 3 Days, 6 Dive Excursion for Certified Divers from St P…"
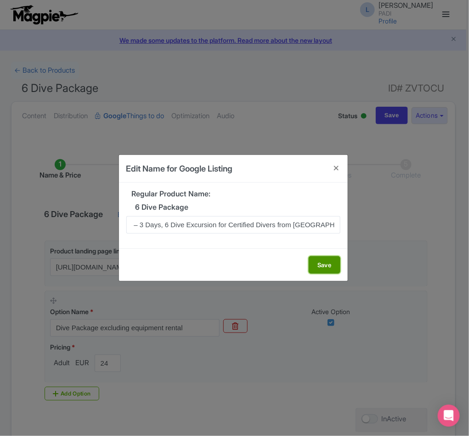
click at [321, 265] on button "Save" at bounding box center [325, 264] width 32 height 17
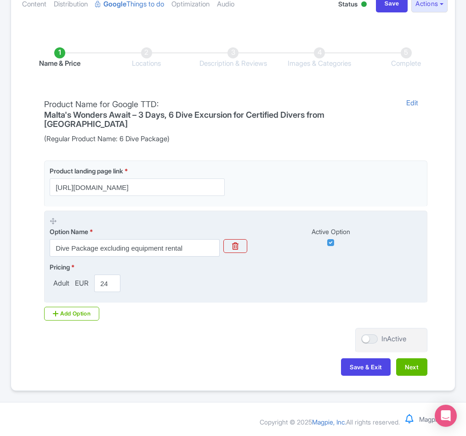
scroll to position [114, 0]
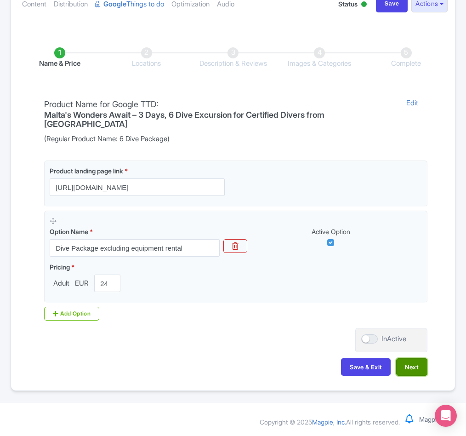
click at [421, 365] on button "Next" at bounding box center [411, 366] width 31 height 17
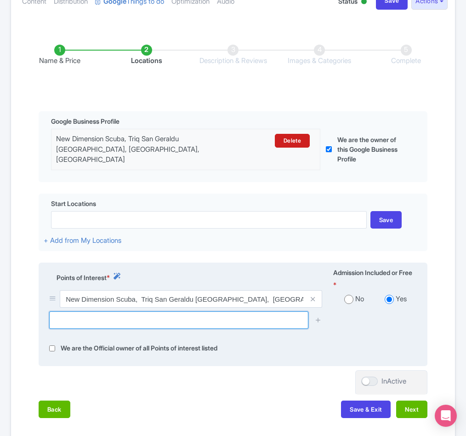
click at [87, 324] on input "text" at bounding box center [178, 319] width 259 height 17
paste input "Il-Merkanti"
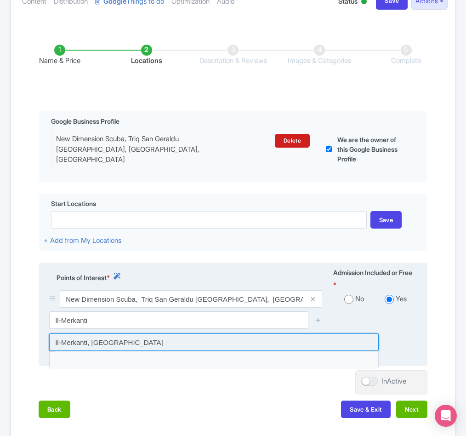
click at [101, 344] on input at bounding box center [213, 341] width 329 height 17
type input "Il-Merkanti, [GEOGRAPHIC_DATA]"
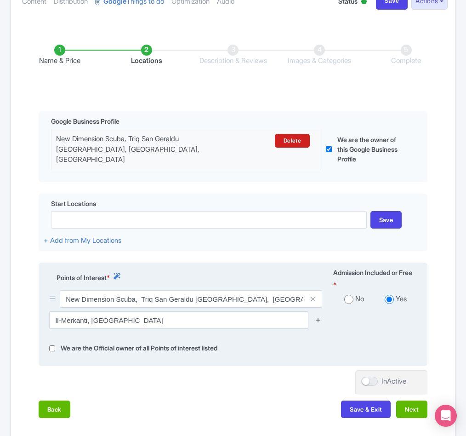
click at [316, 322] on icon at bounding box center [318, 319] width 7 height 7
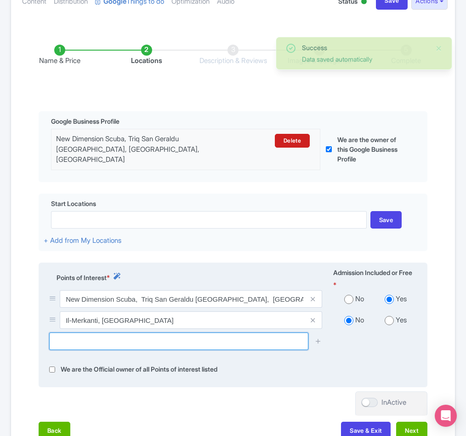
click at [79, 345] on input "text" at bounding box center [178, 340] width 259 height 17
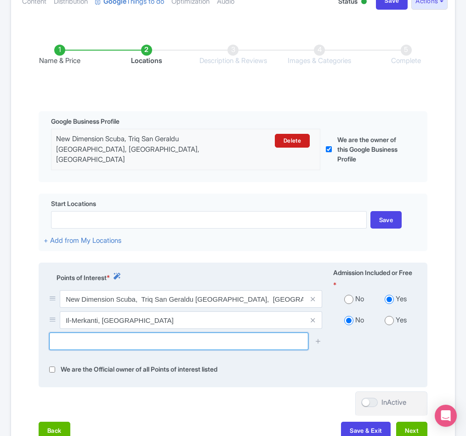
paste input "Dive Site - Exiles Tug 2 -"
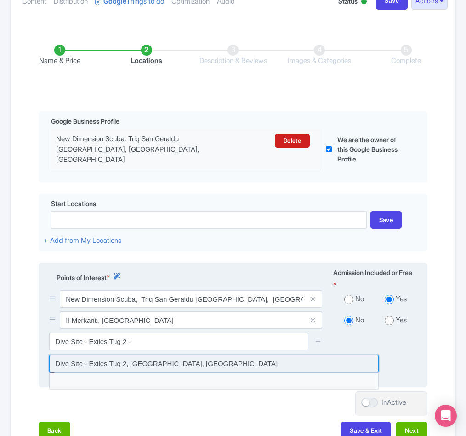
click at [218, 366] on input at bounding box center [213, 362] width 329 height 17
type input "Dive Site - Exiles Tug 2, [GEOGRAPHIC_DATA], [GEOGRAPHIC_DATA]"
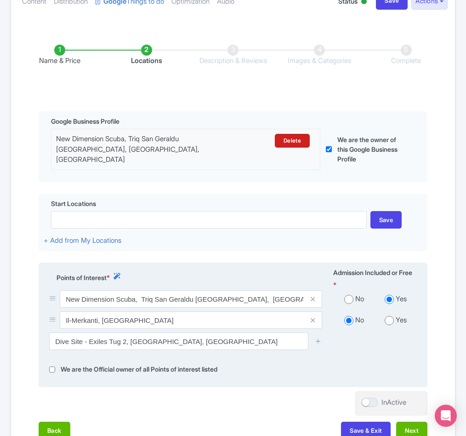
click at [322, 343] on div at bounding box center [318, 340] width 18 height 17
click at [317, 342] on icon at bounding box center [318, 340] width 7 height 7
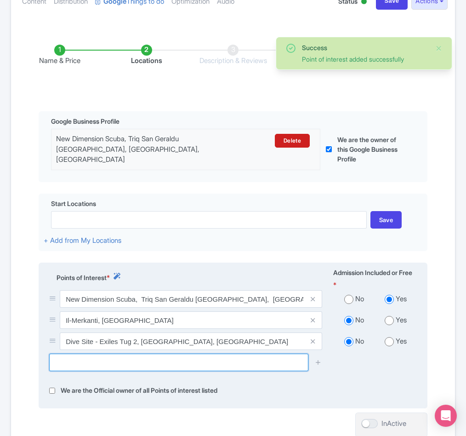
click at [79, 366] on input "text" at bounding box center [178, 361] width 259 height 17
paste input "Marku Shoal"
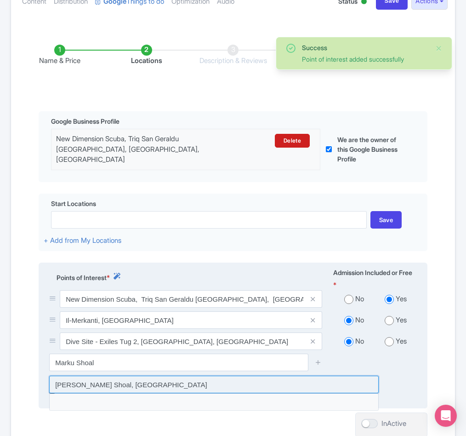
click at [98, 384] on input at bounding box center [213, 383] width 329 height 17
type input "[PERSON_NAME] Shoal, [GEOGRAPHIC_DATA]"
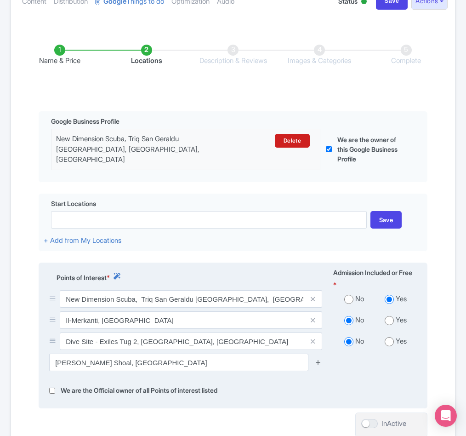
click at [317, 365] on icon at bounding box center [318, 361] width 7 height 7
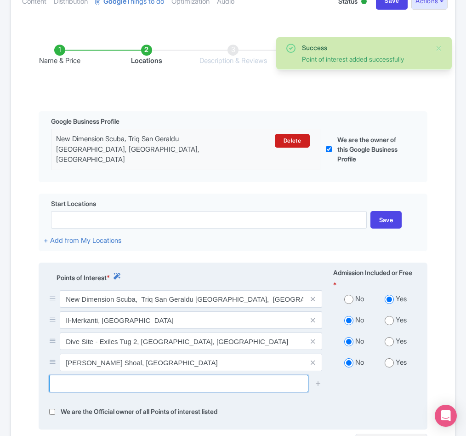
click at [66, 384] on input "text" at bounding box center [178, 382] width 259 height 17
paste input "Ghar Lapsi"
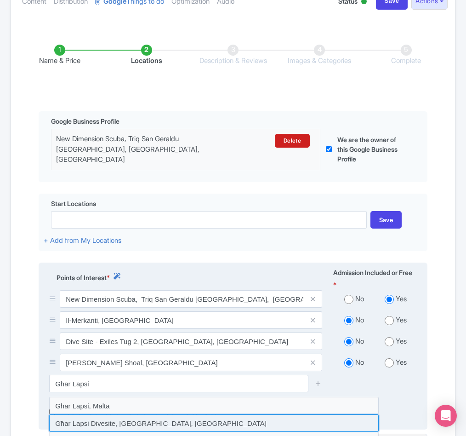
click at [138, 419] on input at bounding box center [213, 422] width 329 height 17
type input "Għar Lapsi Divesite, [GEOGRAPHIC_DATA], [GEOGRAPHIC_DATA]"
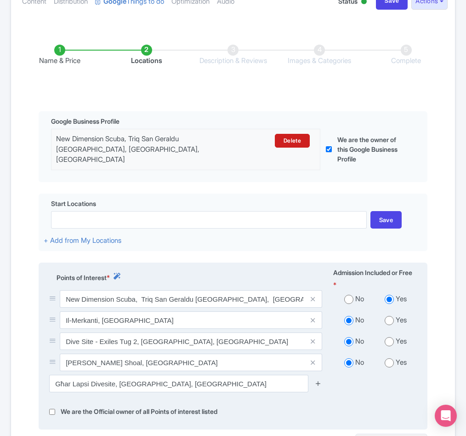
click at [317, 385] on icon at bounding box center [318, 383] width 7 height 7
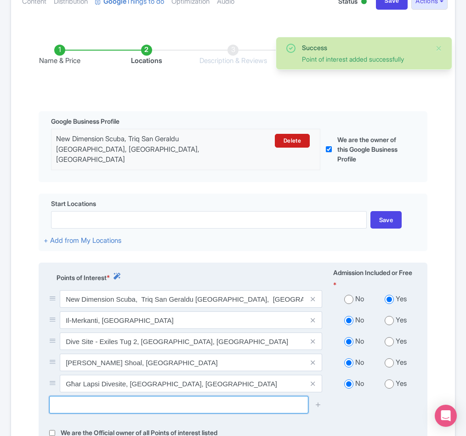
click at [104, 407] on input "text" at bounding box center [178, 404] width 259 height 17
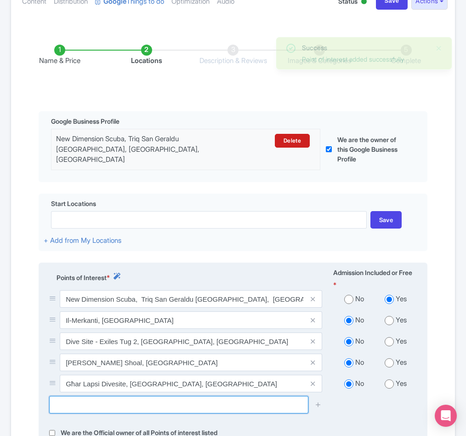
paste input "Um El-Faroud Wreck"
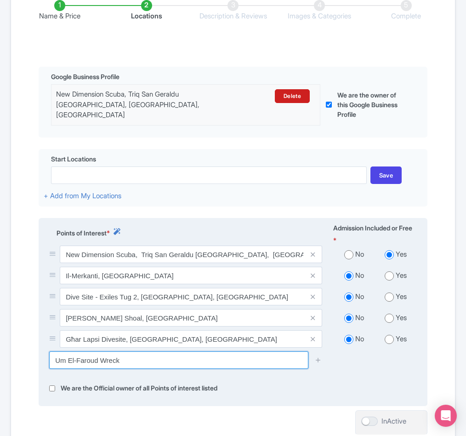
scroll to position [183, 0]
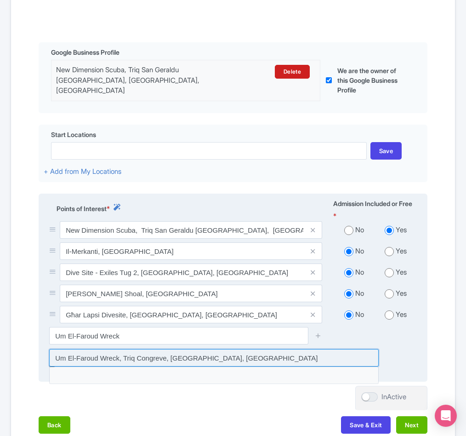
click at [181, 363] on input at bounding box center [213, 357] width 329 height 17
type input "Um El-Faroud Wreck, Triq Congreve, [GEOGRAPHIC_DATA], [GEOGRAPHIC_DATA]"
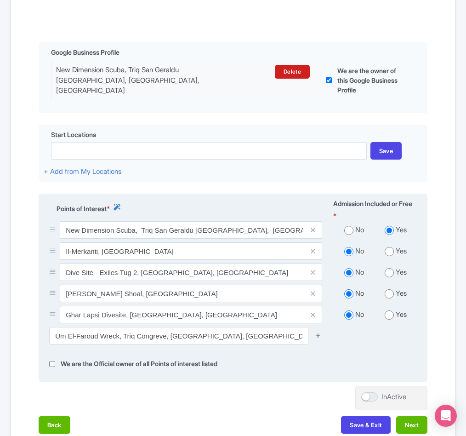
click at [321, 338] on icon at bounding box center [318, 335] width 7 height 7
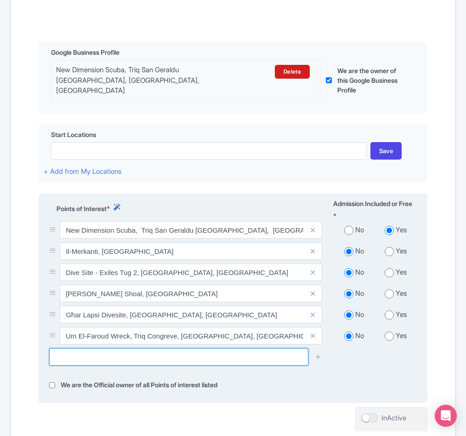
click at [92, 359] on input "text" at bounding box center [178, 356] width 259 height 17
paste input "[GEOGRAPHIC_DATA]"
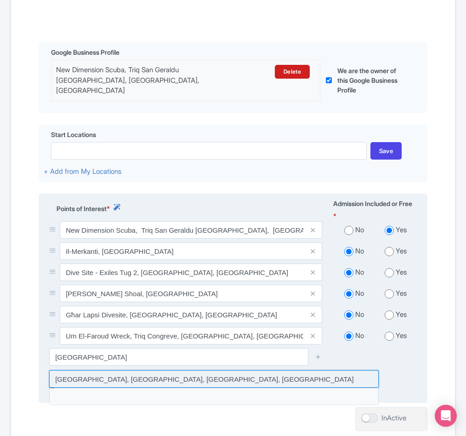
click at [98, 381] on input at bounding box center [213, 378] width 329 height 17
type input "[GEOGRAPHIC_DATA], [GEOGRAPHIC_DATA], [GEOGRAPHIC_DATA], [GEOGRAPHIC_DATA]"
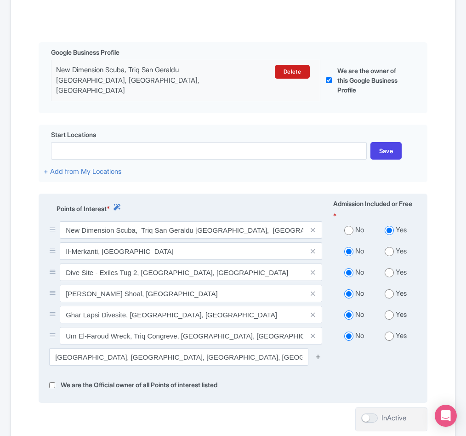
click at [318, 358] on icon at bounding box center [318, 356] width 7 height 7
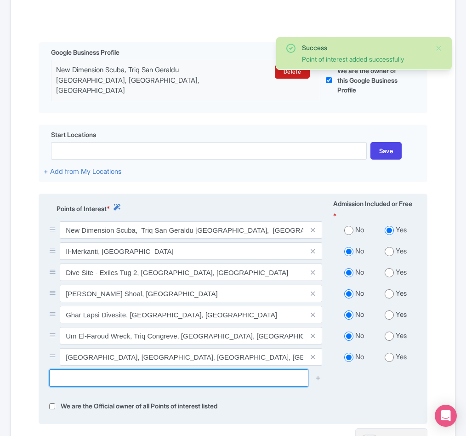
click at [88, 375] on input "text" at bounding box center [178, 377] width 259 height 17
paste input "Patrol Boat P33 Shipwreck Marsacala"
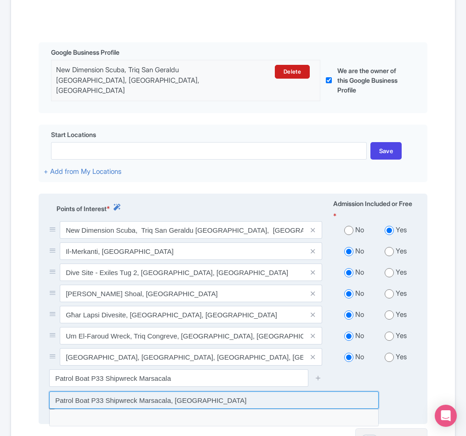
click at [306, 396] on input at bounding box center [213, 399] width 329 height 17
type input "Patrol Boat P33 Shipwreck Marsacala, [GEOGRAPHIC_DATA]"
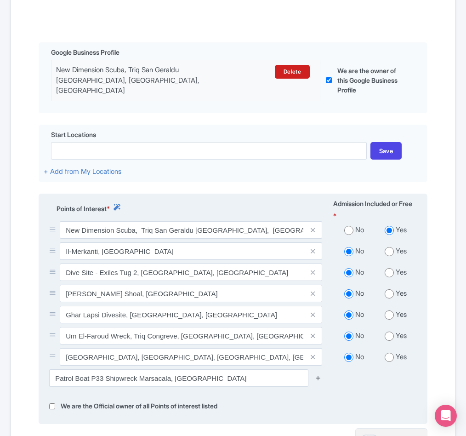
click at [316, 379] on icon at bounding box center [318, 377] width 7 height 7
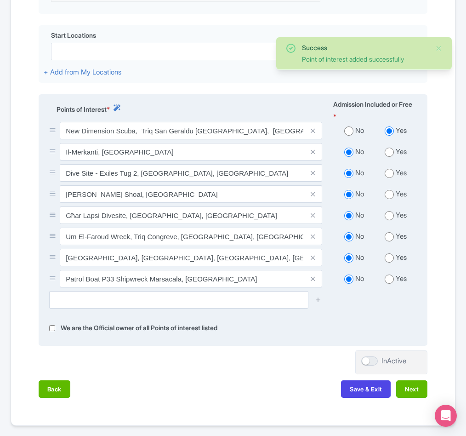
scroll to position [321, 0]
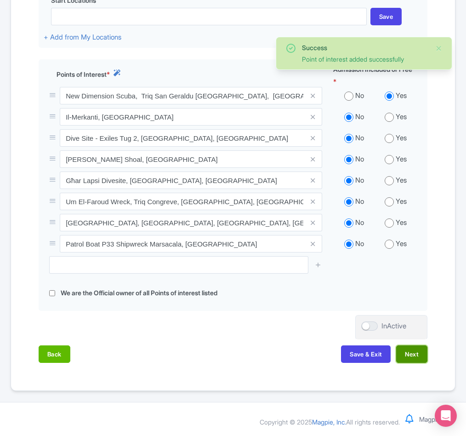
click at [406, 353] on button "Next" at bounding box center [411, 353] width 31 height 17
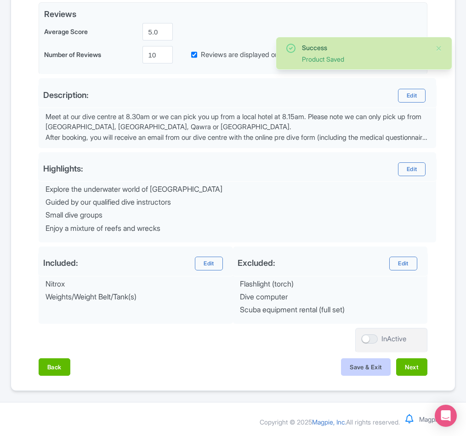
scroll to position [228, 0]
click at [425, 366] on button "Next" at bounding box center [411, 366] width 31 height 17
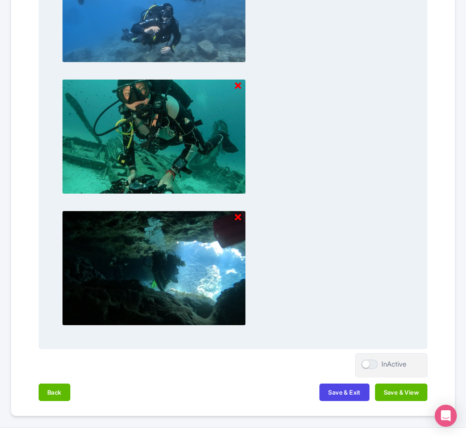
scroll to position [1117, 0]
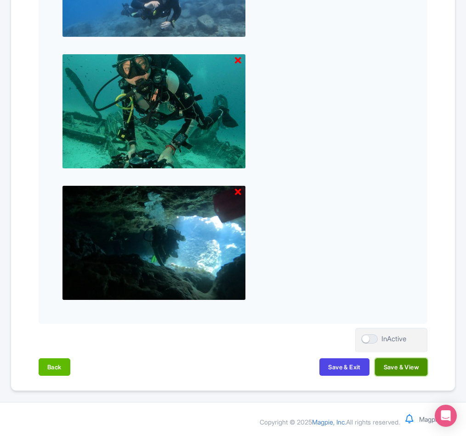
click at [401, 362] on button "Save & View" at bounding box center [401, 366] width 52 height 17
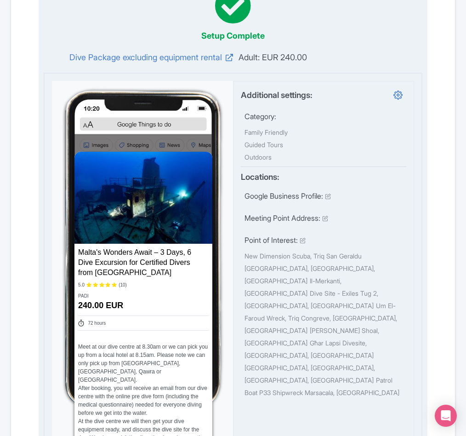
scroll to position [6, 0]
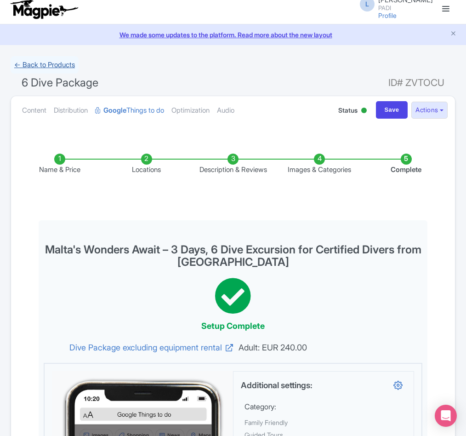
click at [45, 72] on link "← Back to Products" at bounding box center [45, 65] width 68 height 18
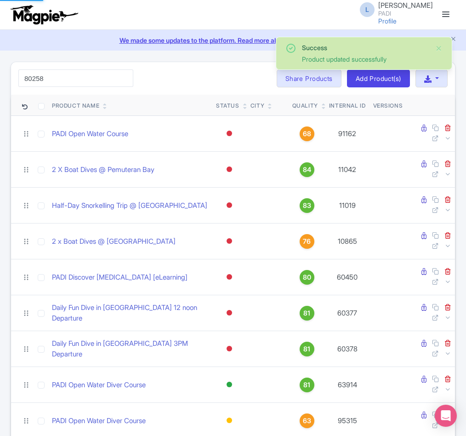
type input "80258"
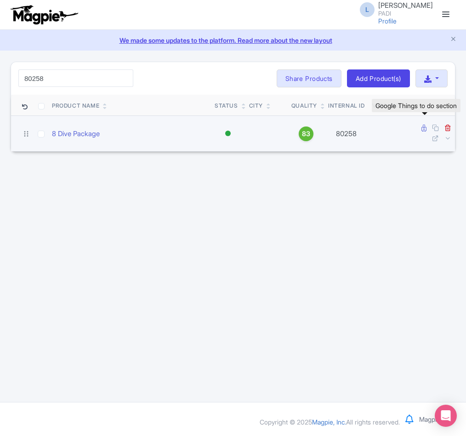
click at [422, 127] on icon at bounding box center [423, 128] width 5 height 7
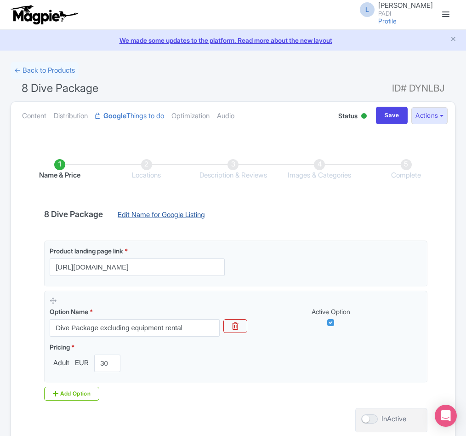
click at [167, 210] on link "Edit Name for Google Listing" at bounding box center [161, 217] width 106 height 15
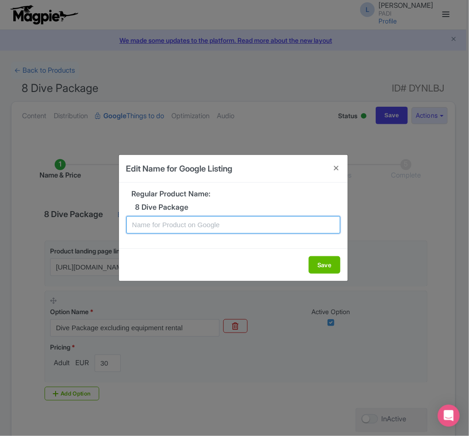
click at [178, 226] on input "text" at bounding box center [233, 224] width 214 height 17
paste input "Mediterranean Sea Adventure Dive Package – 4 Days, 8 Dives Excursion for Certif…"
type input "Mediterranean Sea Adventure Dive Package – 4 Days, 8 Dives Excursion for Certif…"
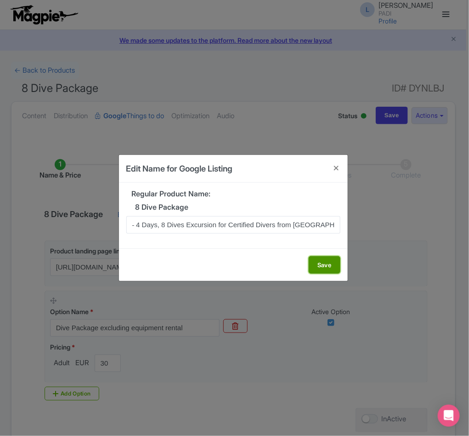
click at [317, 262] on button "Save" at bounding box center [325, 264] width 32 height 17
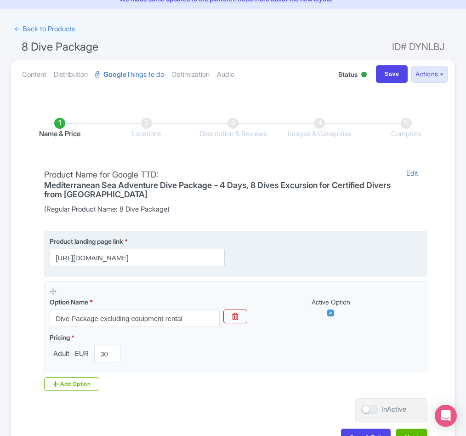
scroll to position [114, 0]
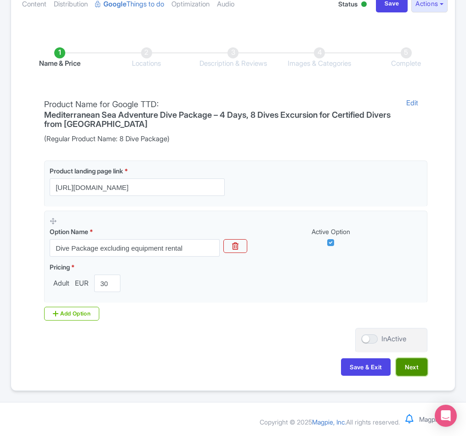
click at [402, 363] on button "Next" at bounding box center [411, 366] width 31 height 17
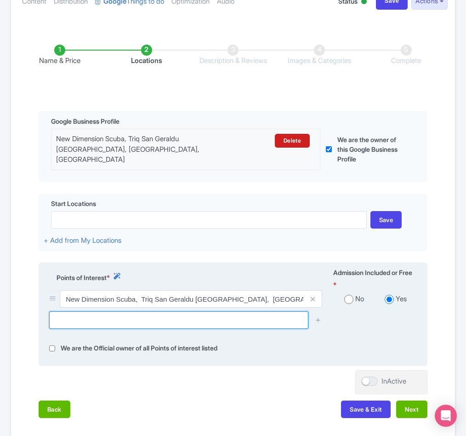
click at [128, 314] on input "text" at bounding box center [178, 319] width 259 height 17
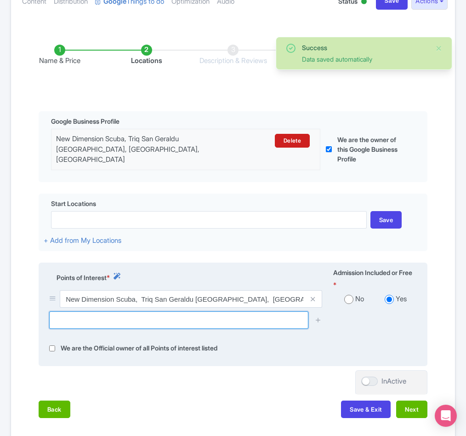
paste input "[GEOGRAPHIC_DATA]"
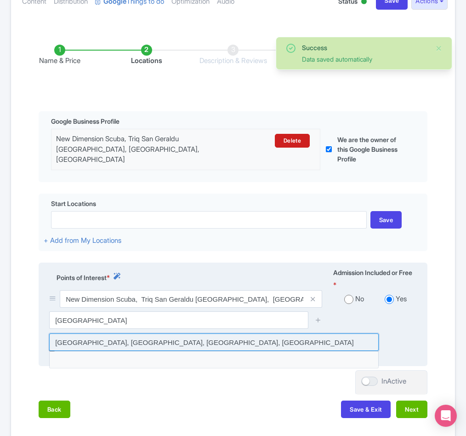
click at [141, 342] on input at bounding box center [213, 341] width 329 height 17
type input "[GEOGRAPHIC_DATA], [GEOGRAPHIC_DATA], [GEOGRAPHIC_DATA], [GEOGRAPHIC_DATA]"
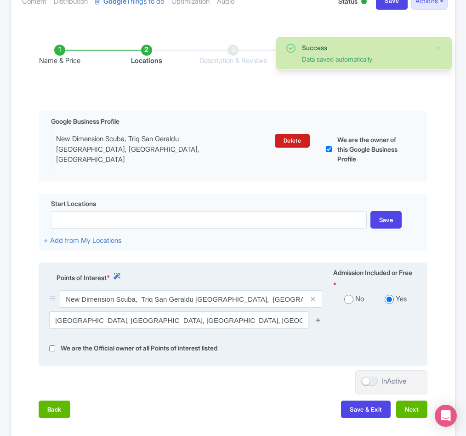
click at [317, 320] on icon at bounding box center [318, 319] width 7 height 7
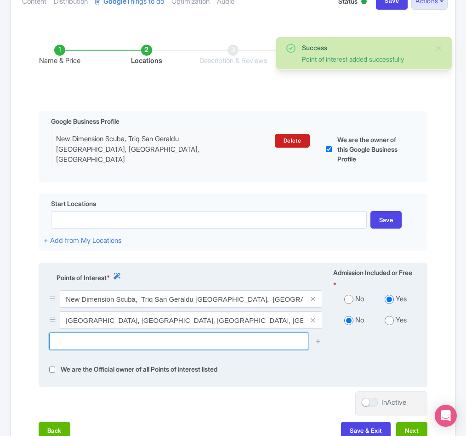
click at [65, 338] on input "text" at bounding box center [178, 340] width 259 height 17
paste input "[PERSON_NAME]"
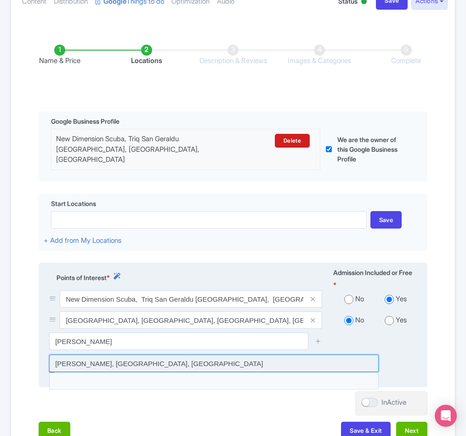
click at [123, 367] on input at bounding box center [213, 362] width 329 height 17
type input "[PERSON_NAME], [GEOGRAPHIC_DATA], [GEOGRAPHIC_DATA]"
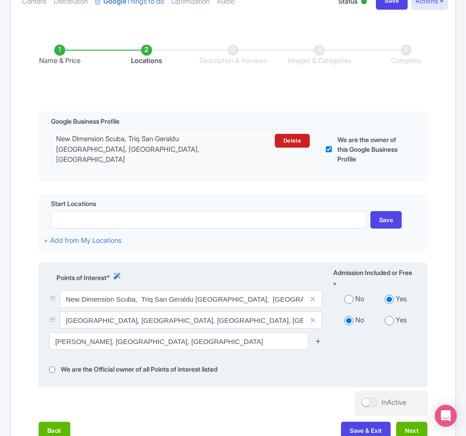
click at [318, 342] on icon at bounding box center [318, 340] width 7 height 7
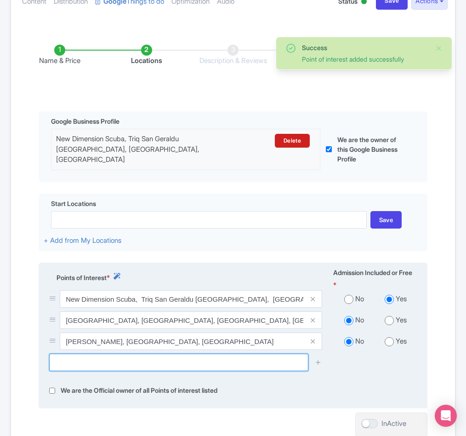
click at [105, 365] on input "text" at bounding box center [178, 361] width 259 height 17
paste input "Patrol Boat P33 Shipwreck Marsacala"
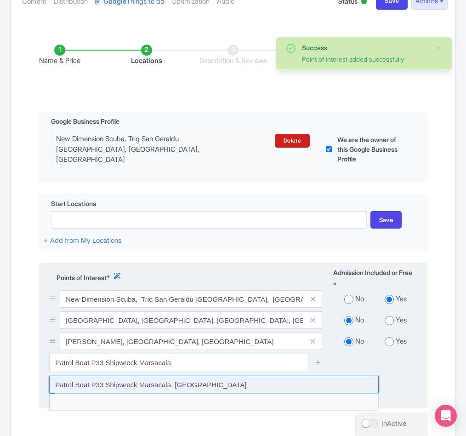
click at [156, 388] on input at bounding box center [213, 383] width 329 height 17
type input "Patrol Boat P33 Shipwreck Marsacala, [GEOGRAPHIC_DATA]"
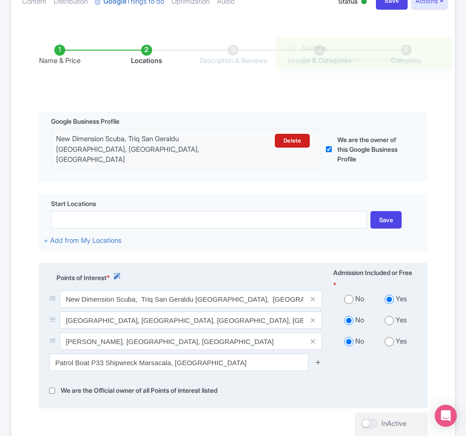
click at [317, 362] on icon at bounding box center [318, 361] width 7 height 7
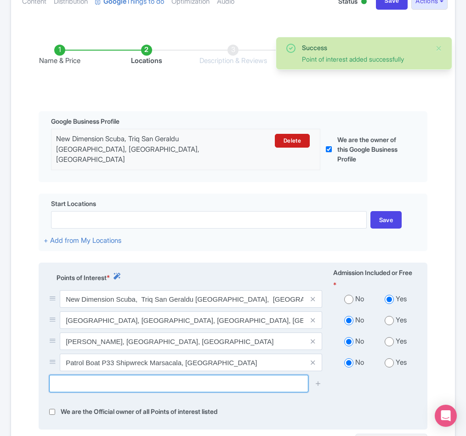
click at [82, 382] on input "text" at bounding box center [178, 382] width 259 height 17
paste input "Um El-Faroud Wreck"
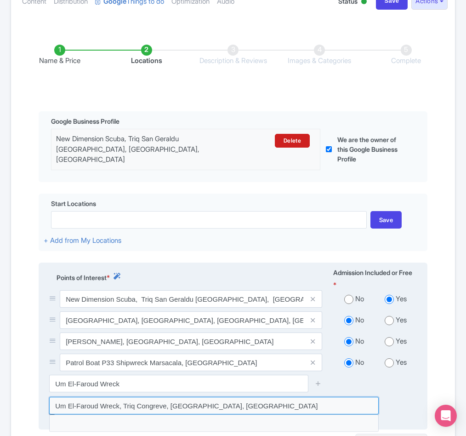
click at [130, 403] on input at bounding box center [213, 405] width 329 height 17
type input "Um El-Faroud Wreck, Triq Congreve, [GEOGRAPHIC_DATA], [GEOGRAPHIC_DATA]"
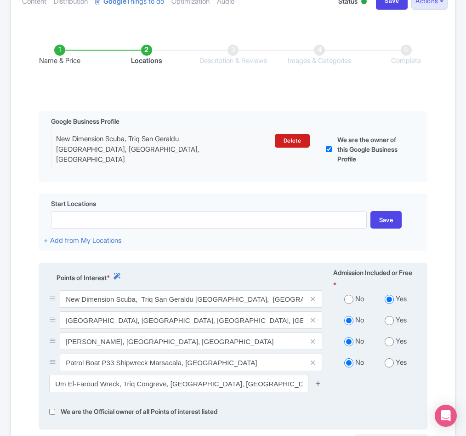
click at [318, 385] on icon at bounding box center [318, 383] width 7 height 7
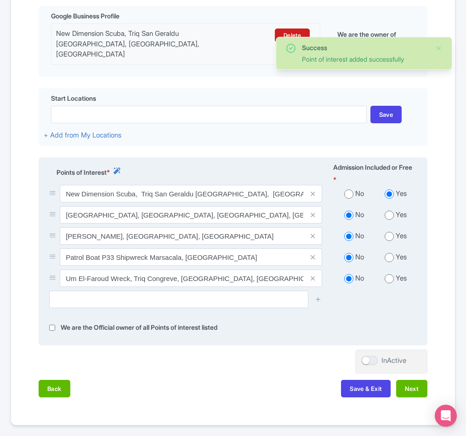
scroll to position [252, 0]
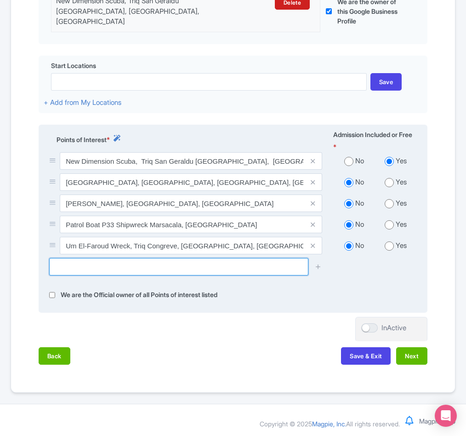
click at [104, 268] on input "text" at bounding box center [178, 266] width 259 height 17
paste input "Ghar Lapsi"
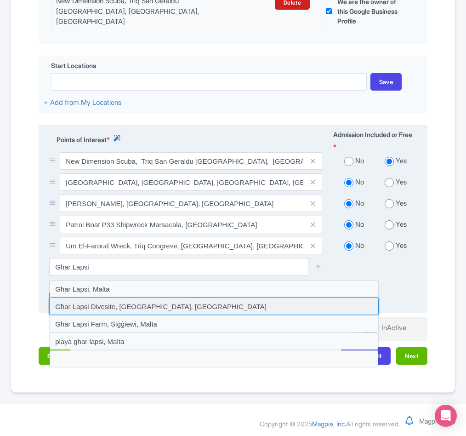
click at [97, 309] on input at bounding box center [213, 305] width 329 height 17
type input "Għar Lapsi Divesite, [GEOGRAPHIC_DATA], [GEOGRAPHIC_DATA]"
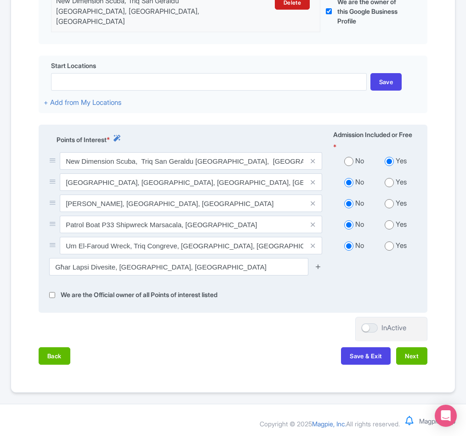
click at [317, 270] on icon at bounding box center [318, 266] width 7 height 7
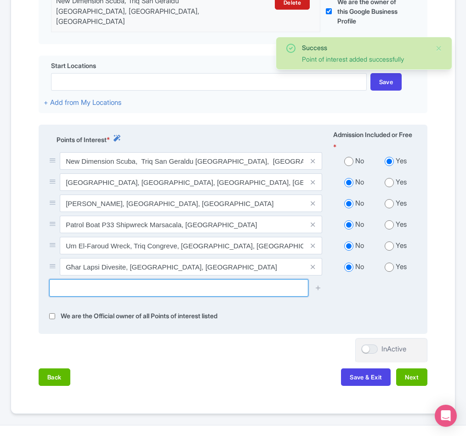
click at [65, 285] on input "text" at bounding box center [178, 287] width 259 height 17
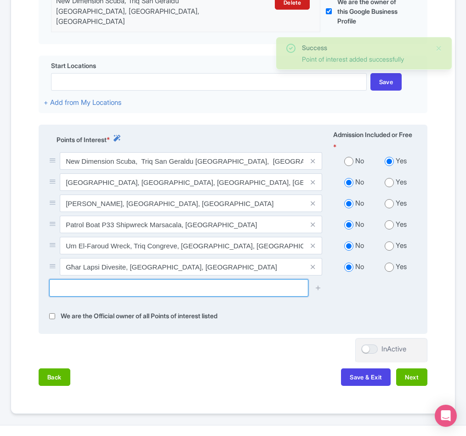
paste input "Marku Shoal"
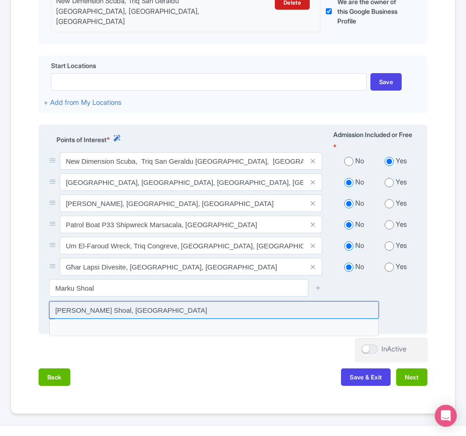
click at [300, 313] on input at bounding box center [213, 309] width 329 height 17
type input "[PERSON_NAME] Shoal, [GEOGRAPHIC_DATA]"
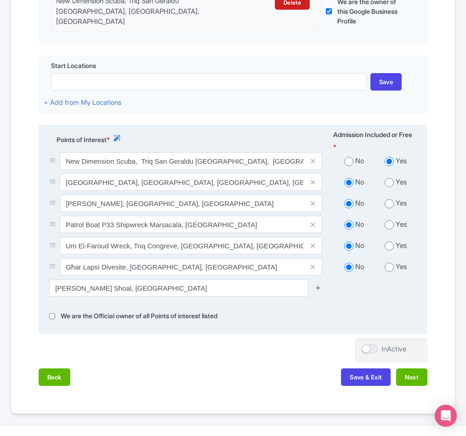
click at [320, 289] on icon at bounding box center [318, 287] width 7 height 7
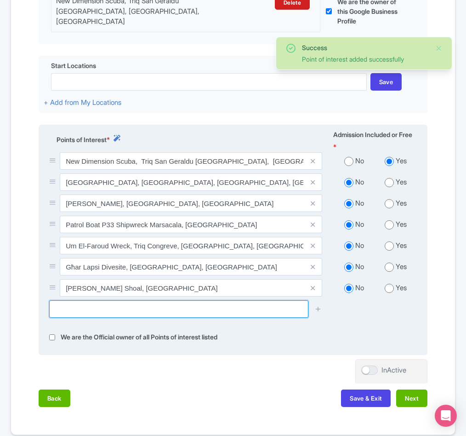
click at [106, 312] on input "text" at bounding box center [178, 308] width 259 height 17
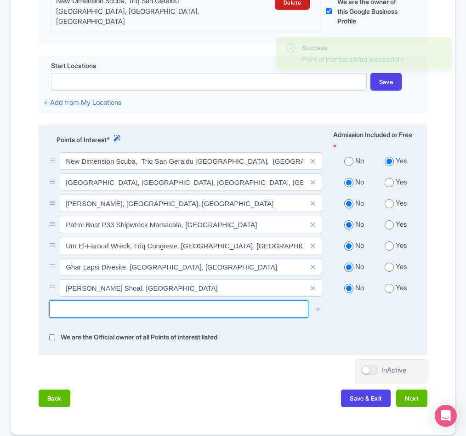
paste input "[MEDICAL_DATA] Maori Wreck"
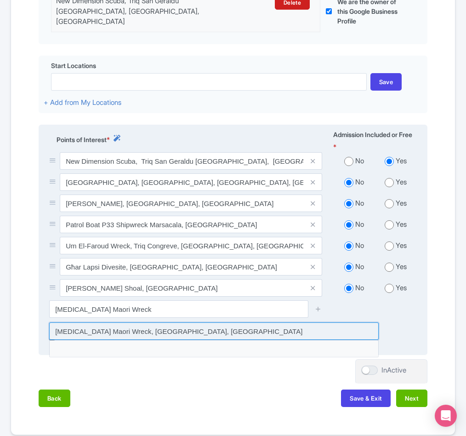
click at [191, 334] on input at bounding box center [213, 330] width 329 height 17
type input "[MEDICAL_DATA] Maori Wreck, [GEOGRAPHIC_DATA], [GEOGRAPHIC_DATA]"
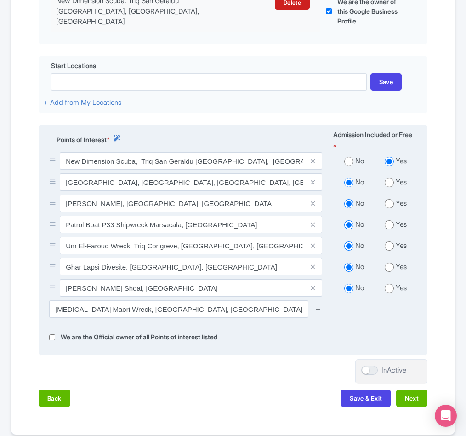
click at [316, 309] on icon at bounding box center [318, 308] width 7 height 7
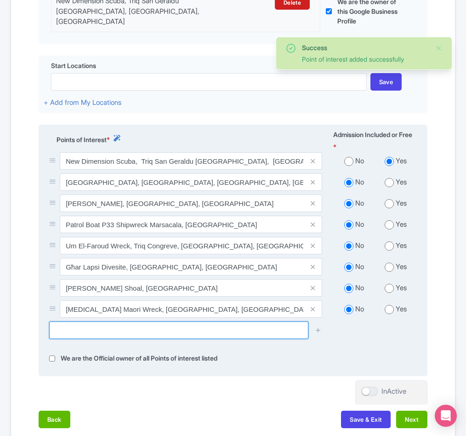
click at [112, 339] on input "text" at bounding box center [178, 329] width 259 height 17
paste input "Coralita X127"
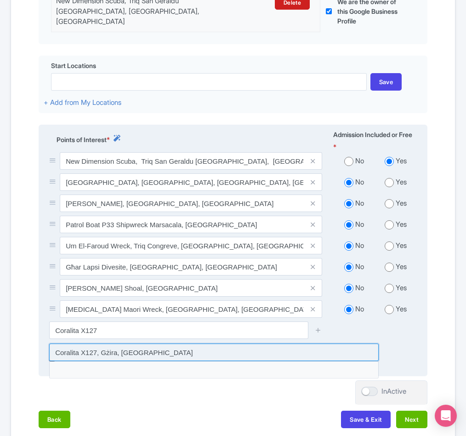
click at [135, 351] on input at bounding box center [213, 351] width 329 height 17
type input "Coralita X127, Gżira, Malta"
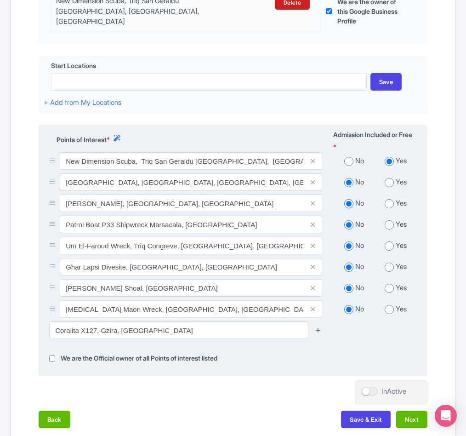
click at [320, 332] on icon at bounding box center [318, 329] width 7 height 7
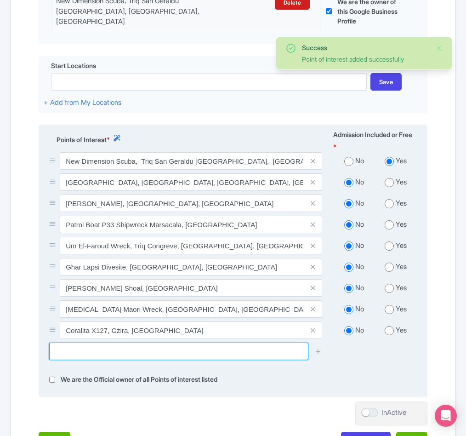
click at [152, 357] on input "text" at bounding box center [178, 350] width 259 height 17
paste input "Dive Site - Exiles Tug 2"
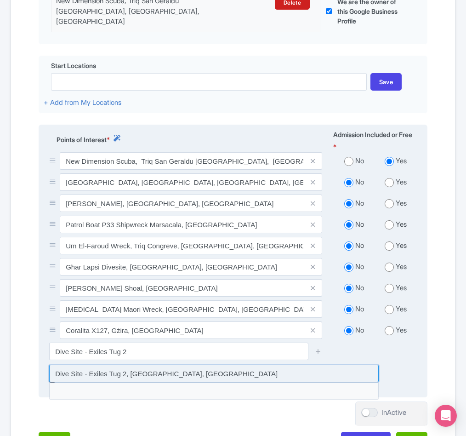
click at [174, 371] on input at bounding box center [213, 372] width 329 height 17
type input "Dive Site - Exiles Tug 2, [GEOGRAPHIC_DATA], [GEOGRAPHIC_DATA]"
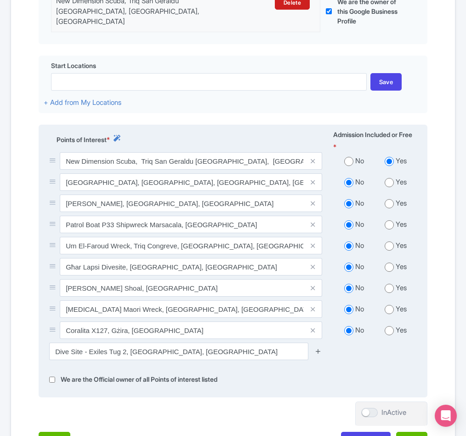
click at [317, 353] on icon at bounding box center [318, 350] width 7 height 7
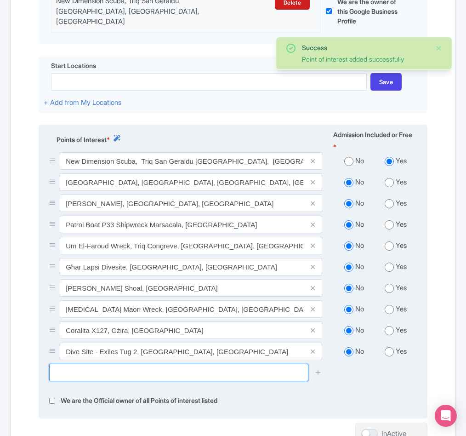
click at [189, 381] on input "text" at bounding box center [178, 371] width 259 height 17
paste input "Il-Merkanti -"
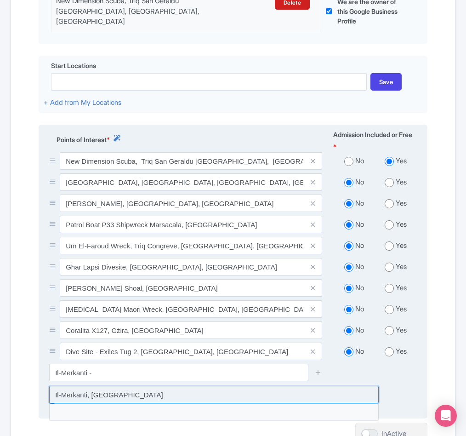
click at [180, 395] on input at bounding box center [213, 393] width 329 height 17
type input "Il-Merkanti, [GEOGRAPHIC_DATA]"
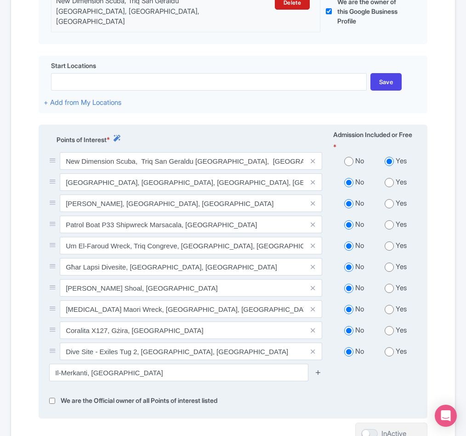
click at [317, 372] on icon at bounding box center [318, 371] width 7 height 7
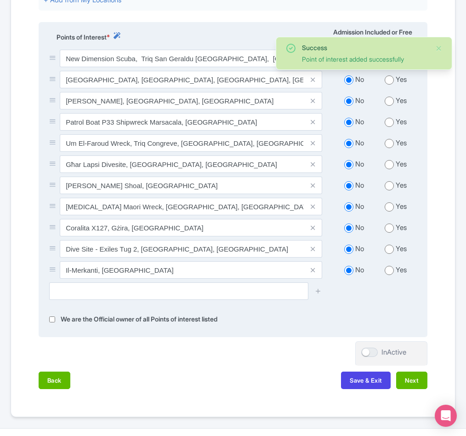
scroll to position [385, 0]
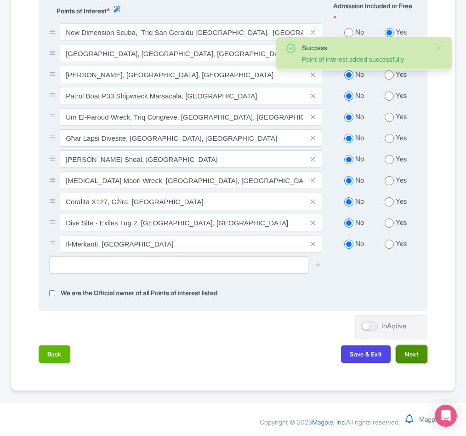
click at [411, 355] on button "Next" at bounding box center [411, 353] width 31 height 17
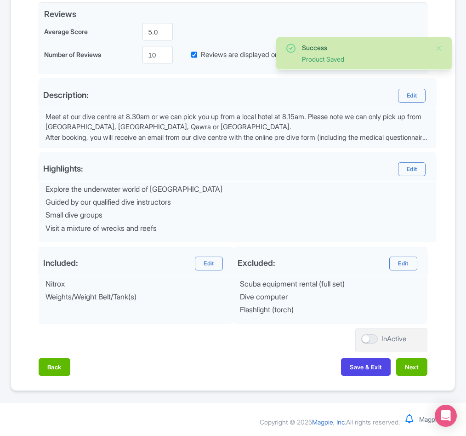
scroll to position [228, 0]
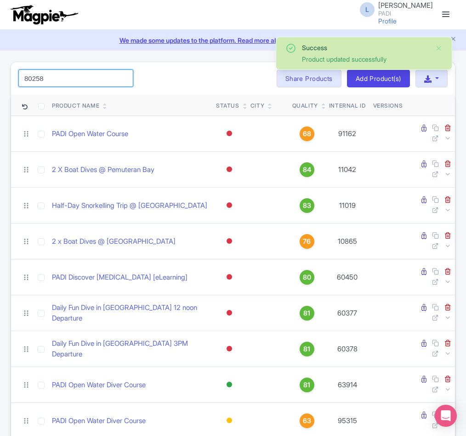
click at [61, 86] on input "80258" at bounding box center [75, 77] width 115 height 17
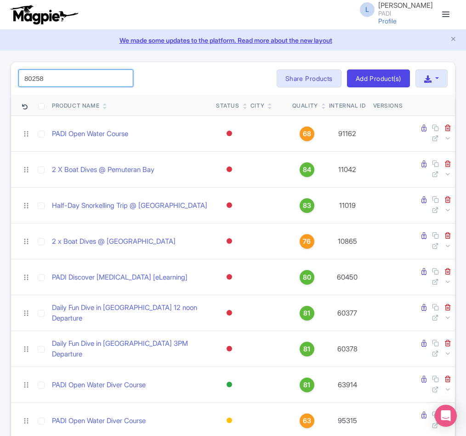
type input "80258"
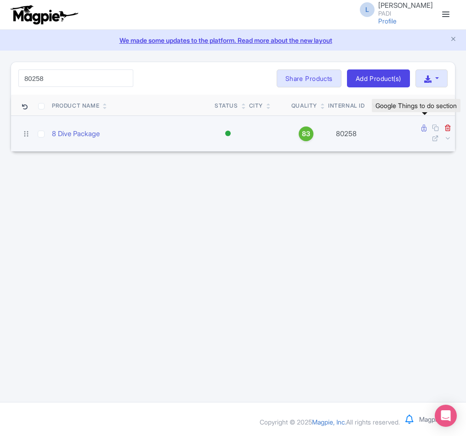
click at [421, 131] on icon at bounding box center [423, 128] width 5 height 7
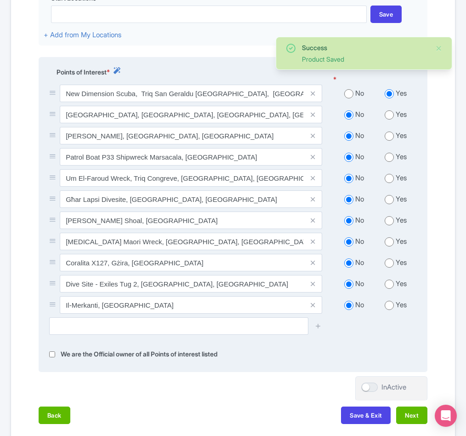
scroll to position [321, 0]
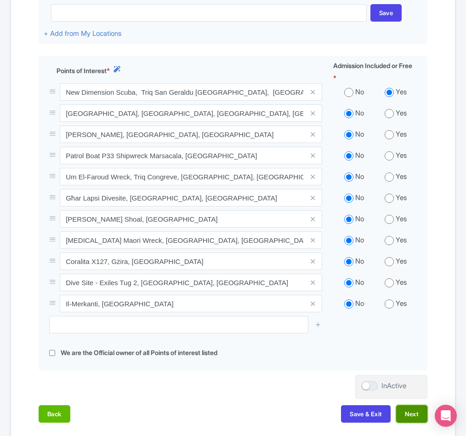
click at [411, 419] on button "Next" at bounding box center [411, 413] width 31 height 17
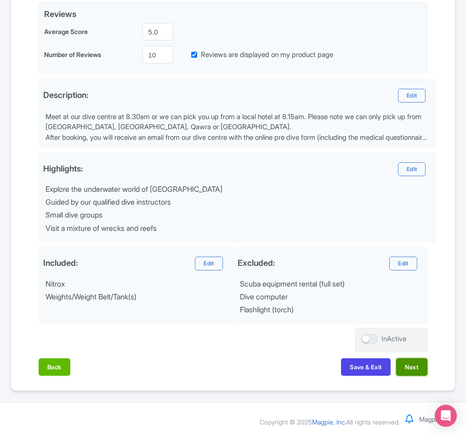
click at [409, 367] on button "Next" at bounding box center [411, 366] width 31 height 17
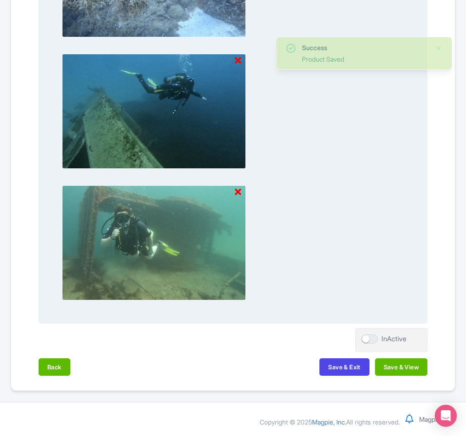
scroll to position [1117, 0]
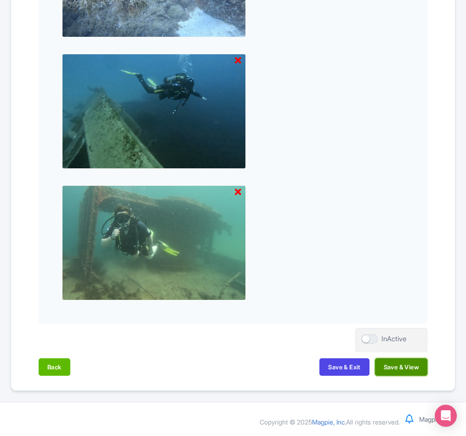
click at [399, 364] on button "Save & View" at bounding box center [401, 366] width 52 height 17
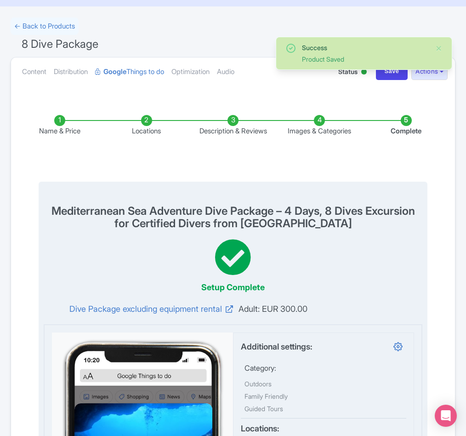
scroll to position [0, 0]
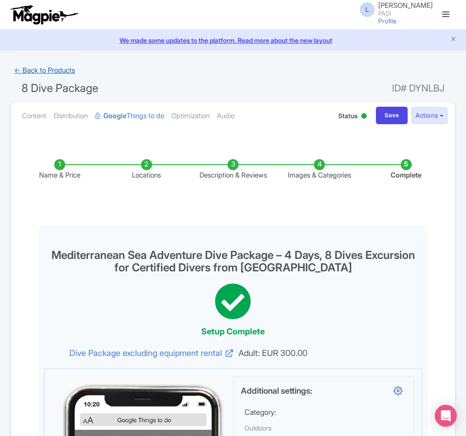
click at [47, 65] on link "← Back to Products" at bounding box center [45, 71] width 68 height 18
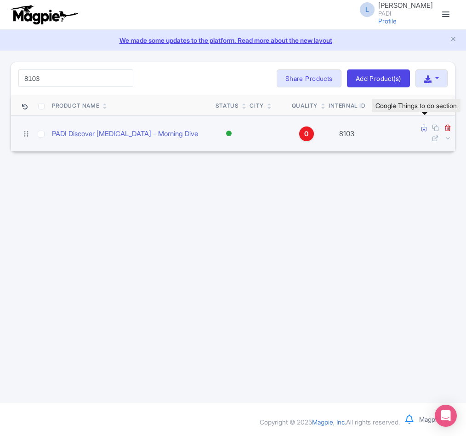
type input "8103"
click at [421, 128] on icon at bounding box center [423, 128] width 5 height 7
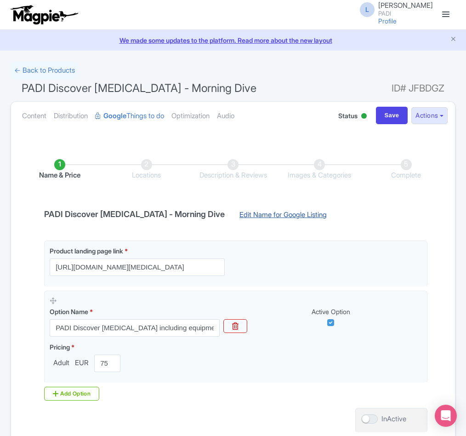
click at [271, 211] on link "Edit Name for Google Listing" at bounding box center [283, 217] width 106 height 15
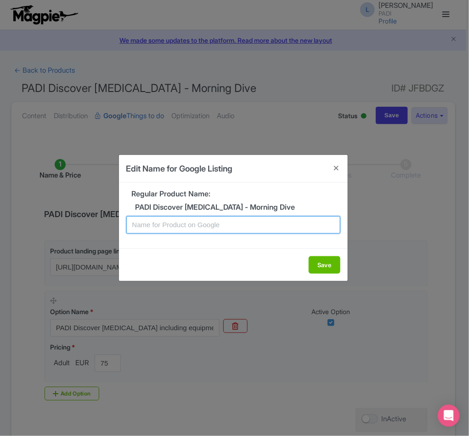
click at [254, 223] on input "text" at bounding box center [233, 224] width 214 height 17
paste input "St Paul's Bay [MEDICAL_DATA] Afternoon Adventure: Easy Discovery Dive for Non-C…"
drag, startPoint x: 159, startPoint y: 226, endPoint x: 219, endPoint y: 222, distance: 60.3
click at [219, 222] on input "St Paul's Bay Scuba Diving Afternoon Adventure: Easy Discovery Dive for Non-Cer…" at bounding box center [233, 224] width 214 height 17
type input "St Paul's Bay Scuba Diving Morning Adventure: Easy Discovery Dive for Non-Certi…"
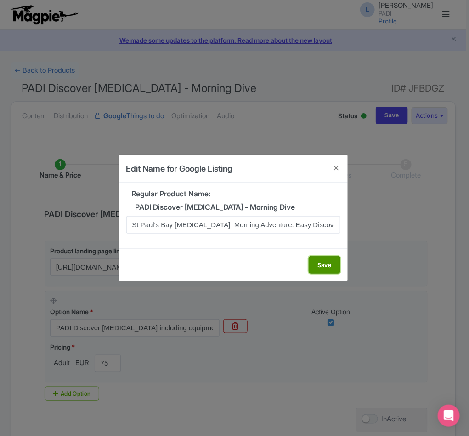
click at [318, 263] on button "Save" at bounding box center [325, 264] width 32 height 17
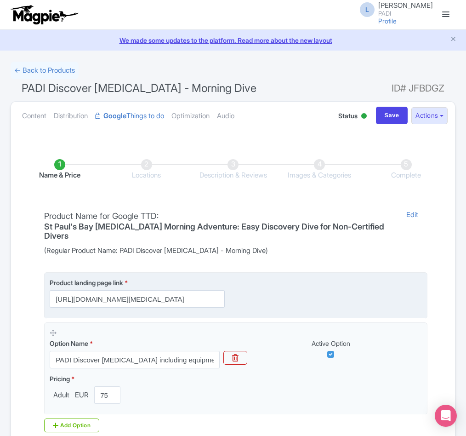
scroll to position [114, 0]
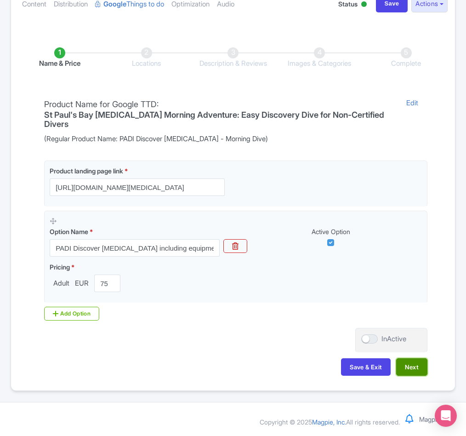
click at [414, 363] on button "Next" at bounding box center [411, 366] width 31 height 17
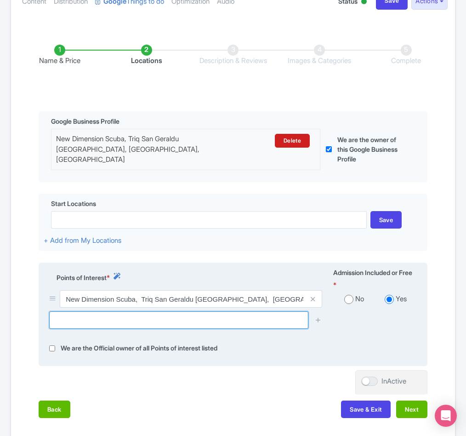
click at [89, 324] on input "text" at bounding box center [178, 319] width 259 height 17
paste input "Sirens Quay"
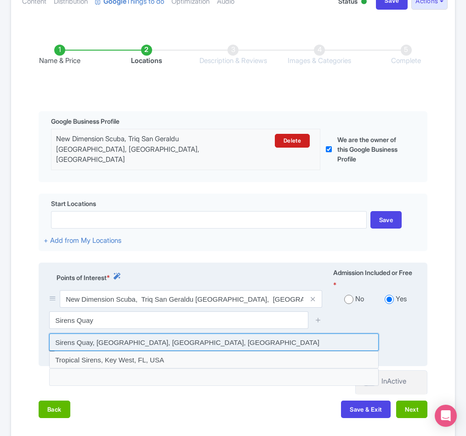
click at [232, 345] on input at bounding box center [213, 341] width 329 height 17
type input "Sirens Quay, [GEOGRAPHIC_DATA], [GEOGRAPHIC_DATA] [GEOGRAPHIC_DATA], [GEOGRAPHI…"
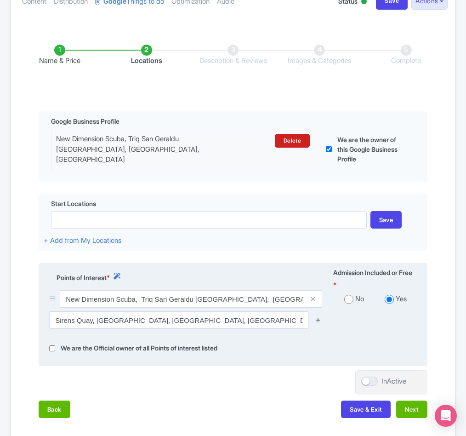
click at [318, 320] on icon at bounding box center [318, 319] width 7 height 7
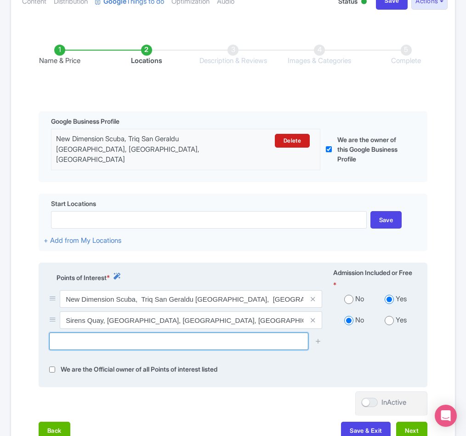
click at [83, 340] on input "text" at bounding box center [178, 340] width 259 height 17
paste input "[GEOGRAPHIC_DATA][PERSON_NAME]"
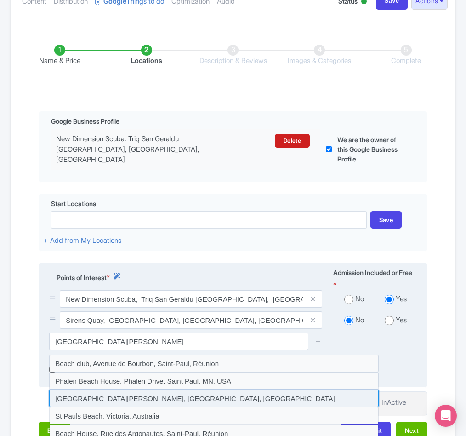
click at [86, 401] on input at bounding box center [213, 397] width 329 height 17
type input "[GEOGRAPHIC_DATA][PERSON_NAME], [GEOGRAPHIC_DATA] [GEOGRAPHIC_DATA], [GEOGRAPHI…"
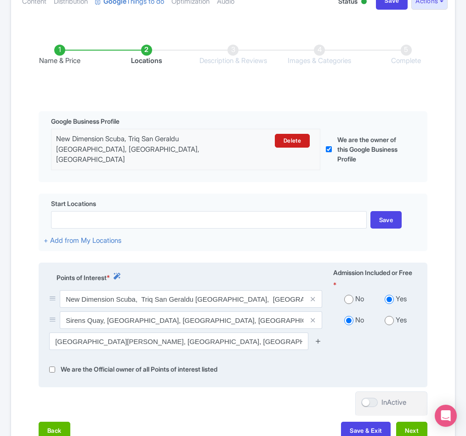
click at [316, 342] on icon at bounding box center [318, 340] width 7 height 7
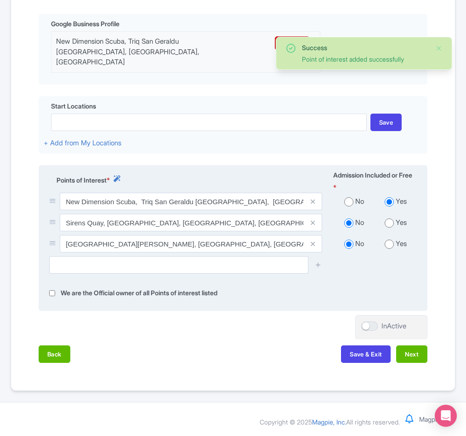
scroll to position [215, 0]
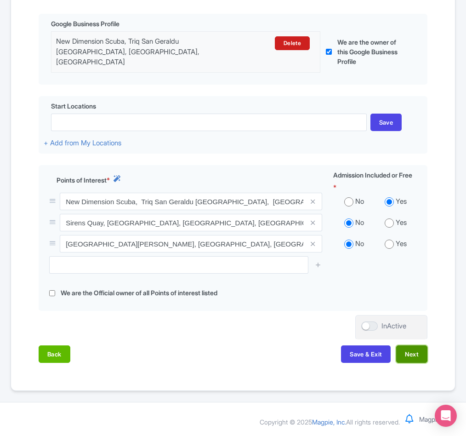
click at [404, 352] on button "Next" at bounding box center [411, 353] width 31 height 17
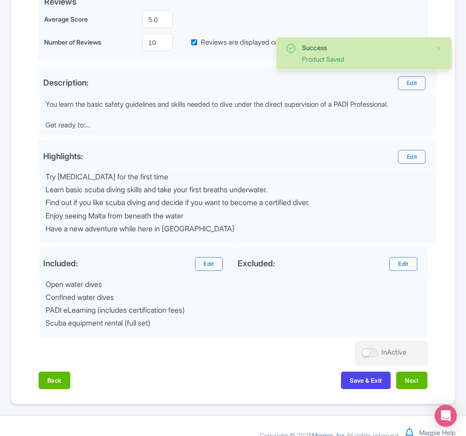
scroll to position [254, 0]
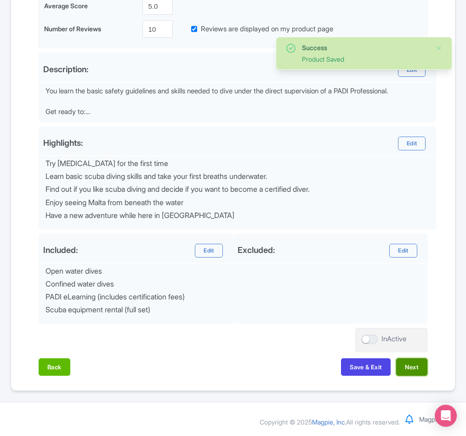
click at [404, 362] on button "Next" at bounding box center [411, 366] width 31 height 17
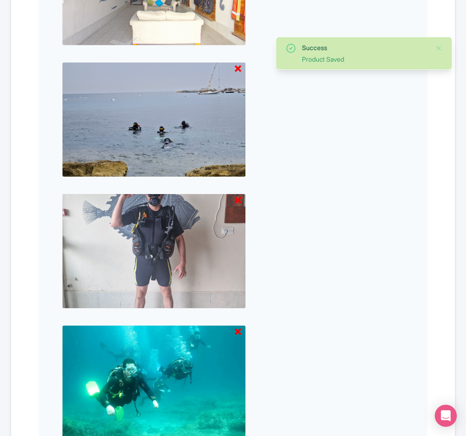
scroll to position [986, 0]
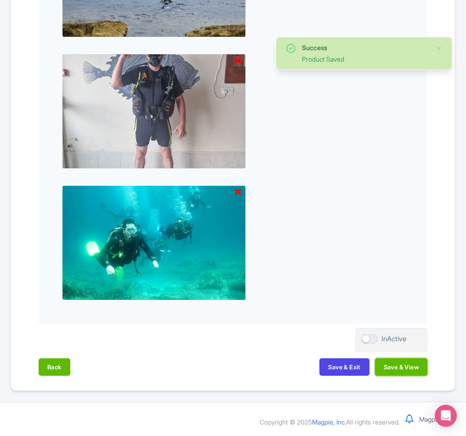
click at [397, 366] on button "Save & View" at bounding box center [401, 366] width 52 height 17
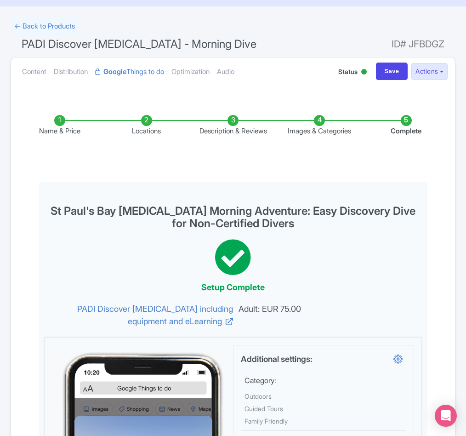
scroll to position [0, 0]
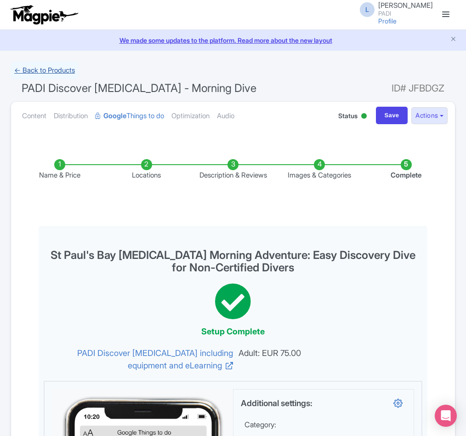
click at [34, 73] on link "← Back to Products" at bounding box center [45, 71] width 68 height 18
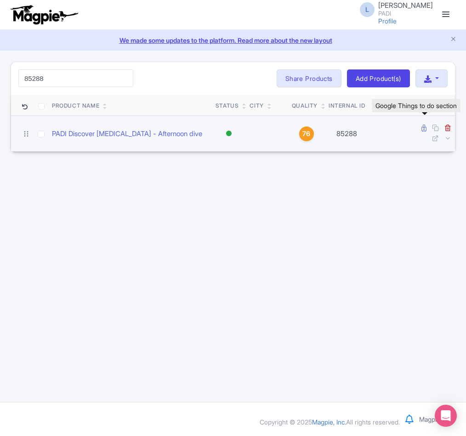
type input "85288"
click at [421, 127] on icon at bounding box center [423, 128] width 5 height 7
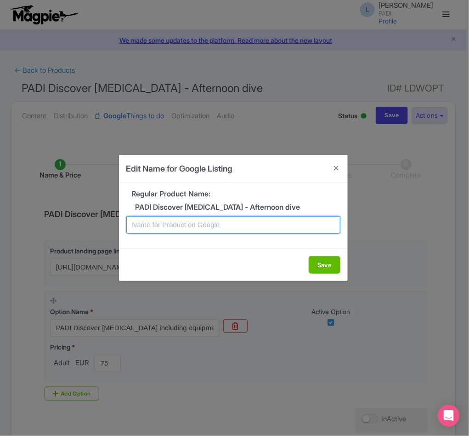
click at [204, 219] on input "text" at bounding box center [233, 224] width 214 height 17
paste input "St Paul's Bay [MEDICAL_DATA] Afternoon Adventure: Easy Discovery Dive for Non-C…"
type input "St Paul's Bay Scuba Diving Afternoon Adventure: Easy Discovery Dive for Non-Cer…"
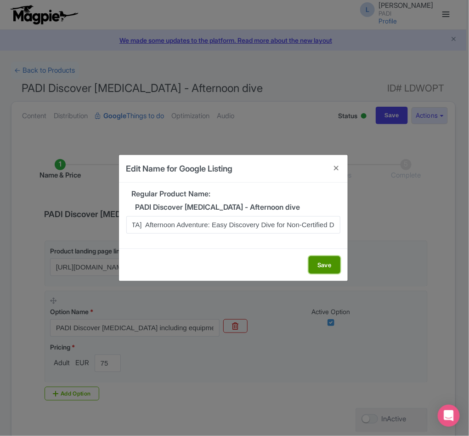
click at [319, 265] on button "Save" at bounding box center [325, 264] width 32 height 17
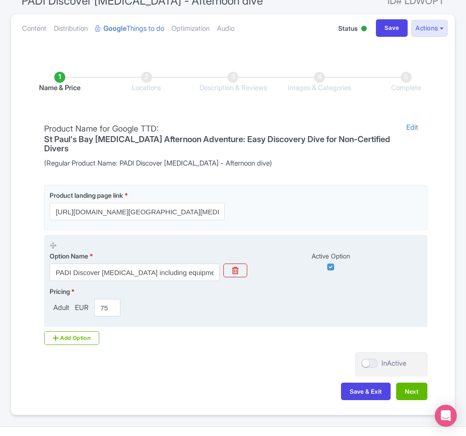
scroll to position [114, 0]
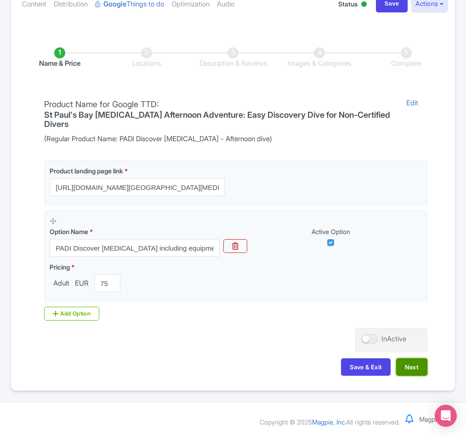
click at [411, 368] on button "Next" at bounding box center [411, 366] width 31 height 17
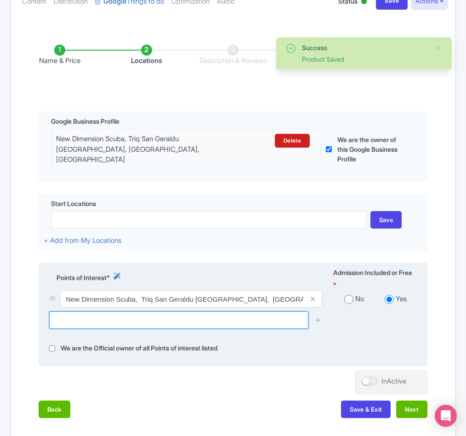
click at [187, 325] on input "text" at bounding box center [178, 319] width 259 height 17
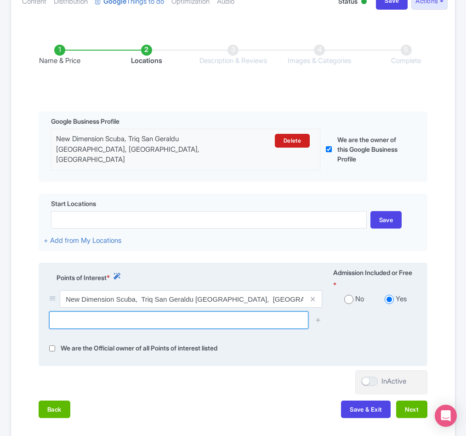
click at [74, 323] on input "text" at bounding box center [178, 319] width 259 height 17
paste input "[GEOGRAPHIC_DATA][PERSON_NAME]"
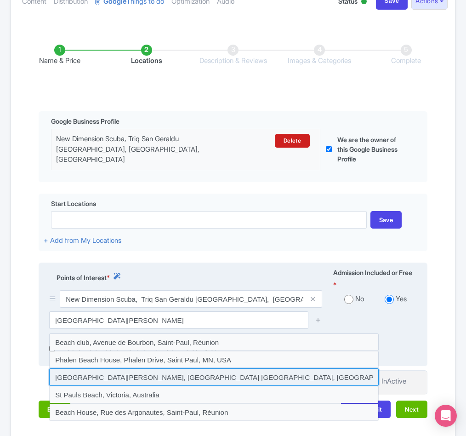
click at [127, 377] on input at bounding box center [213, 376] width 329 height 17
type input "[GEOGRAPHIC_DATA][PERSON_NAME], [GEOGRAPHIC_DATA] [GEOGRAPHIC_DATA], [GEOGRAPHI…"
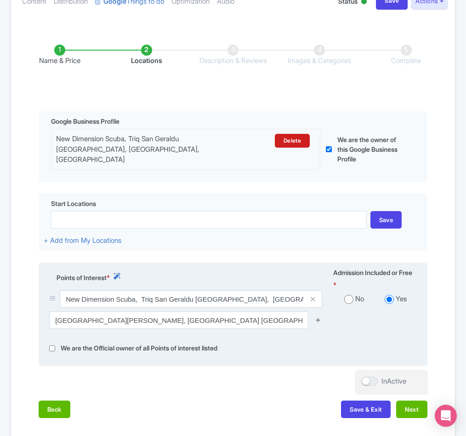
click at [317, 323] on icon at bounding box center [318, 319] width 7 height 7
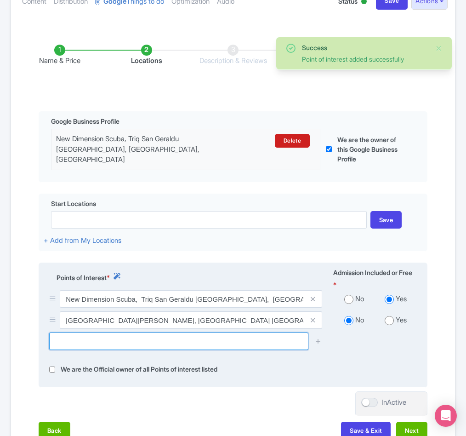
click at [79, 343] on input "text" at bounding box center [178, 340] width 259 height 17
paste input "Sirens Quay"
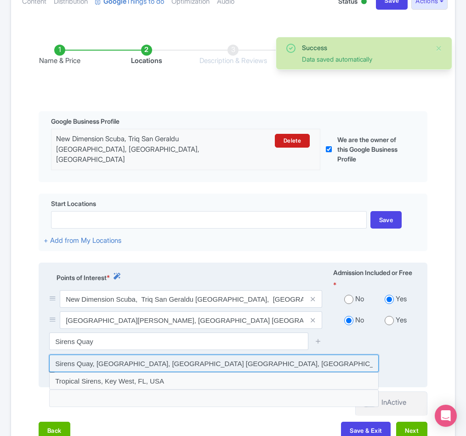
click at [150, 367] on input at bounding box center [213, 362] width 329 height 17
type input "Sirens Quay, [GEOGRAPHIC_DATA], [GEOGRAPHIC_DATA] [GEOGRAPHIC_DATA], [GEOGRAPHI…"
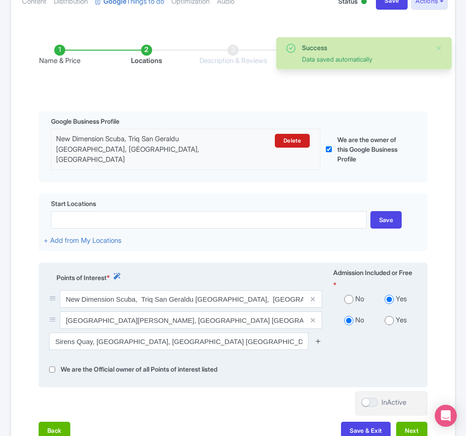
click at [319, 344] on icon at bounding box center [318, 340] width 7 height 7
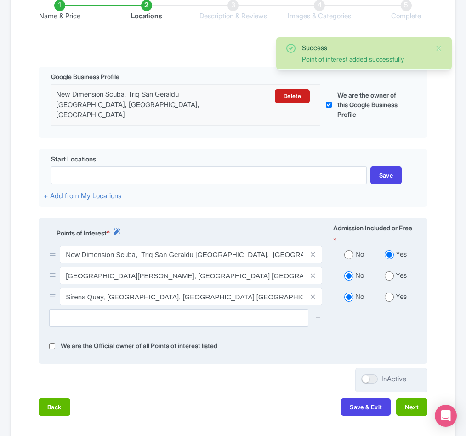
scroll to position [183, 0]
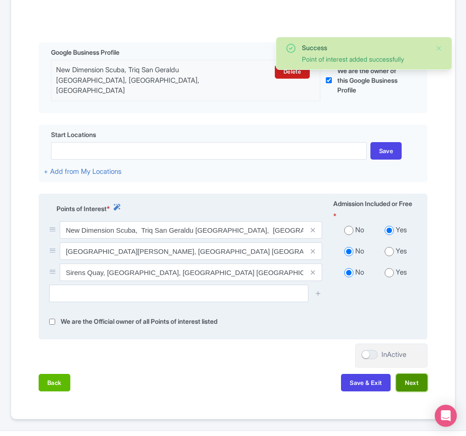
click at [417, 391] on button "Next" at bounding box center [411, 382] width 31 height 17
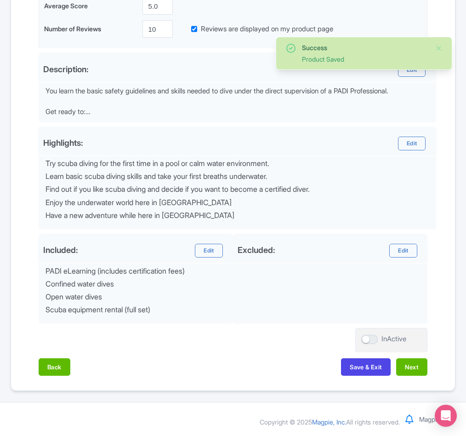
scroll to position [254, 0]
click at [403, 368] on button "Next" at bounding box center [411, 366] width 31 height 17
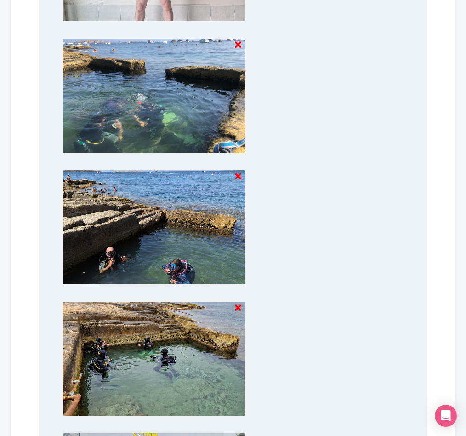
scroll to position [1117, 0]
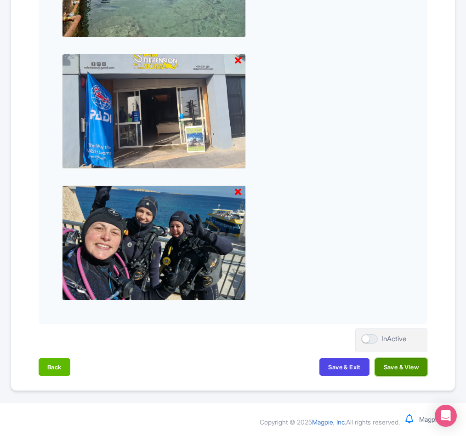
click at [402, 368] on button "Save & View" at bounding box center [401, 366] width 52 height 17
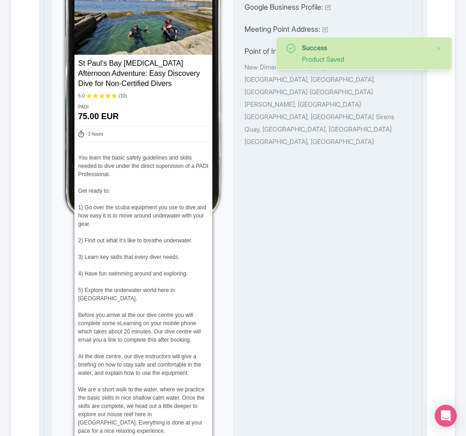
scroll to position [0, 0]
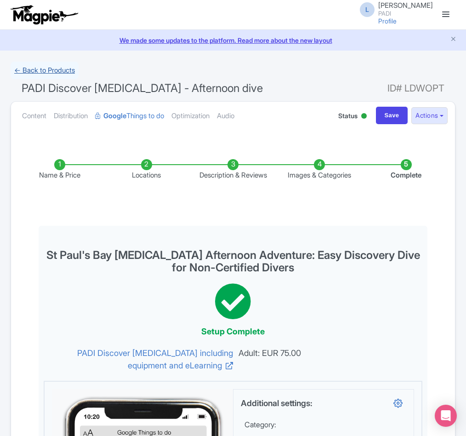
click at [33, 71] on link "← Back to Products" at bounding box center [45, 71] width 68 height 18
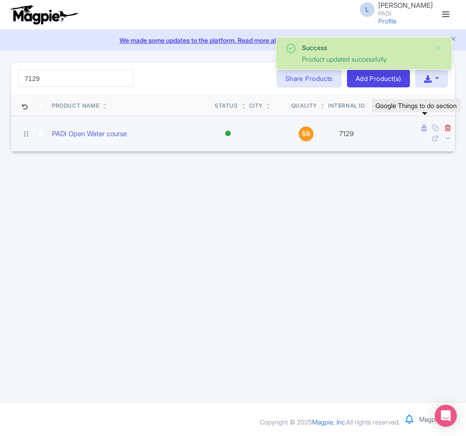
type input "7129"
click at [421, 129] on icon at bounding box center [423, 128] width 5 height 7
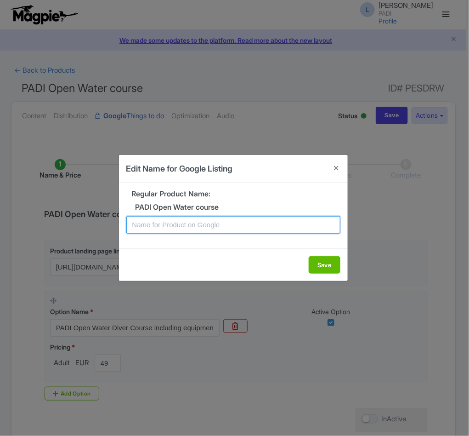
click at [221, 224] on input "text" at bounding box center [233, 224] width 214 height 17
paste input "St Paul's Bay PADI Open Water Diving Lessons: Your gateway to the underwater wo…"
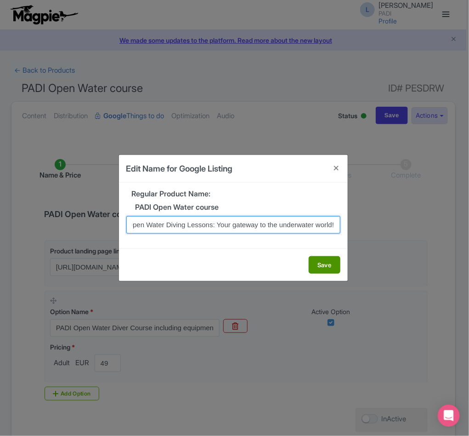
type input "St Paul's Bay PADI Open Water Diving Lessons: Your gateway to the underwater wo…"
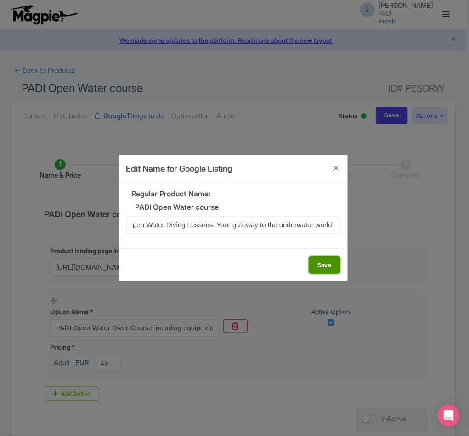
click at [320, 262] on button "Save" at bounding box center [325, 264] width 32 height 17
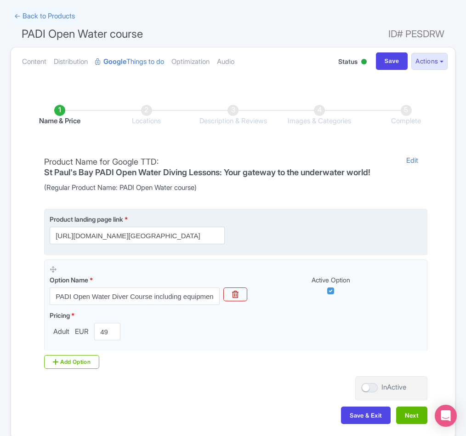
scroll to position [105, 0]
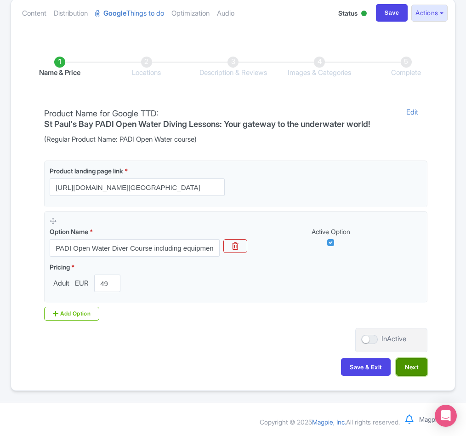
click at [407, 362] on button "Next" at bounding box center [411, 366] width 31 height 17
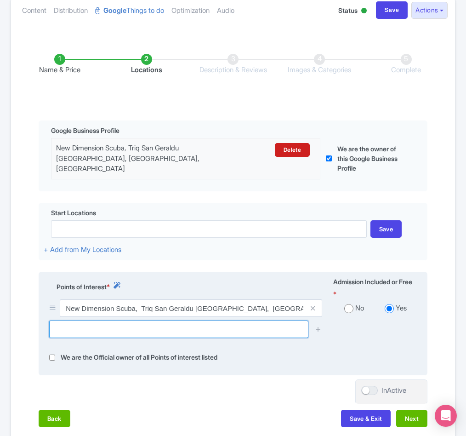
click at [231, 326] on input "text" at bounding box center [178, 328] width 259 height 17
click at [119, 328] on input "text" at bounding box center [178, 328] width 259 height 17
paste input "Sirens Quay"
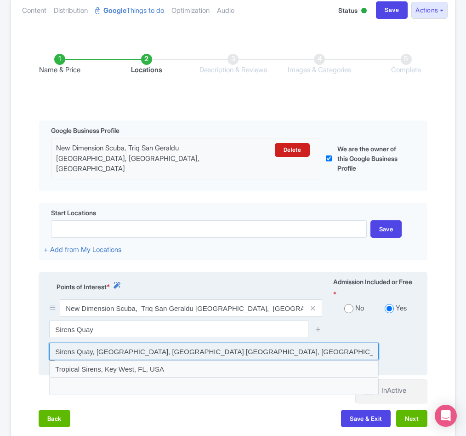
click at [108, 357] on input at bounding box center [213, 350] width 329 height 17
type input "Sirens Quay, [GEOGRAPHIC_DATA], [GEOGRAPHIC_DATA] [GEOGRAPHIC_DATA], [GEOGRAPHI…"
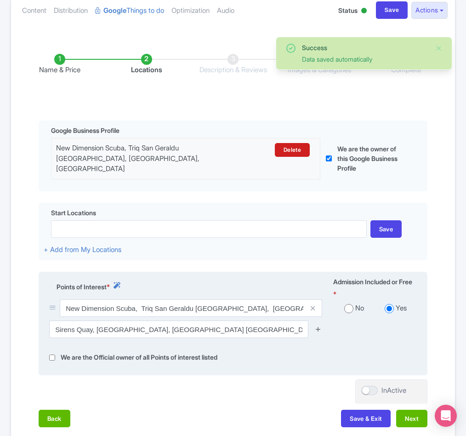
click at [319, 329] on icon at bounding box center [318, 328] width 7 height 7
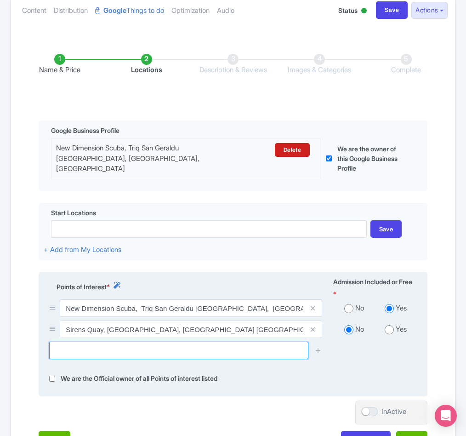
click at [128, 359] on input "text" at bounding box center [178, 349] width 259 height 17
paste input "[GEOGRAPHIC_DATA][PERSON_NAME]"
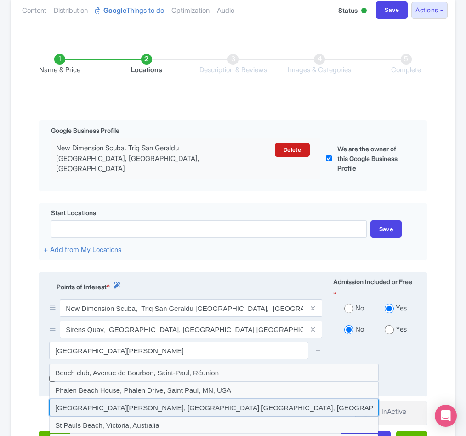
click at [102, 408] on input at bounding box center [213, 406] width 329 height 17
type input "[GEOGRAPHIC_DATA][PERSON_NAME], [GEOGRAPHIC_DATA] [GEOGRAPHIC_DATA], [GEOGRAPHI…"
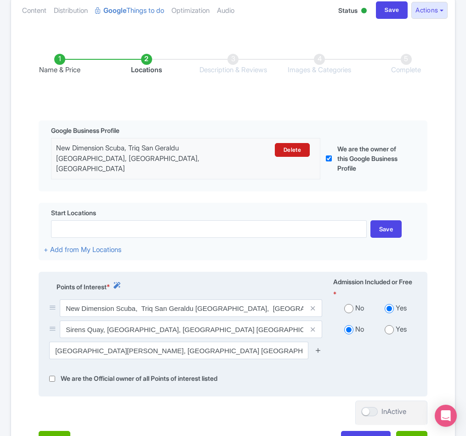
click at [317, 352] on icon at bounding box center [318, 349] width 7 height 7
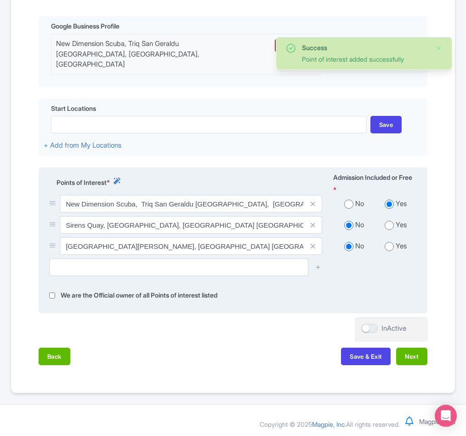
scroll to position [215, 0]
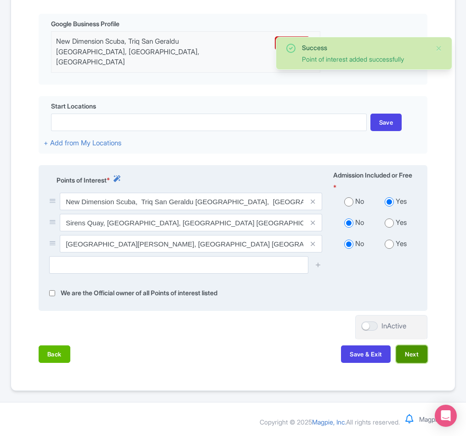
click at [422, 352] on button "Next" at bounding box center [411, 353] width 31 height 17
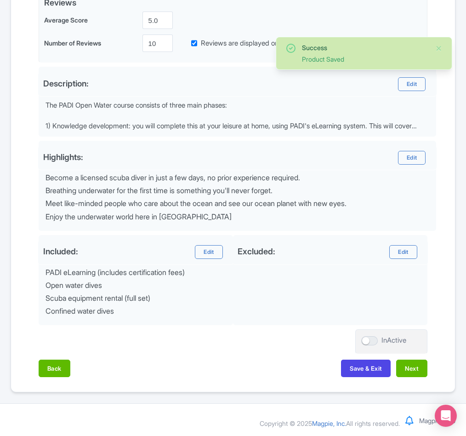
scroll to position [240, 0]
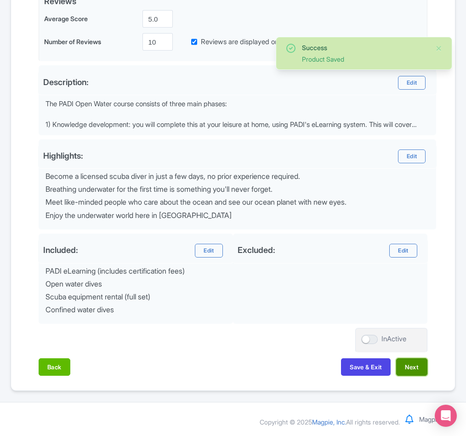
click at [408, 367] on button "Next" at bounding box center [411, 366] width 31 height 17
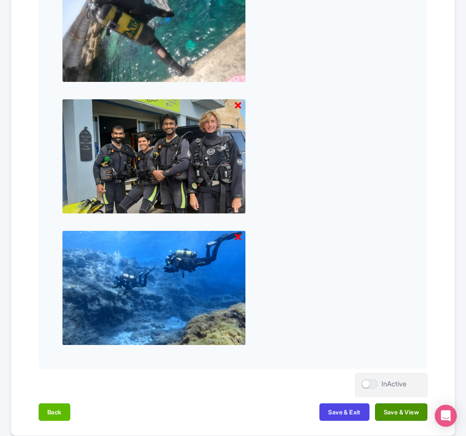
scroll to position [1511, 0]
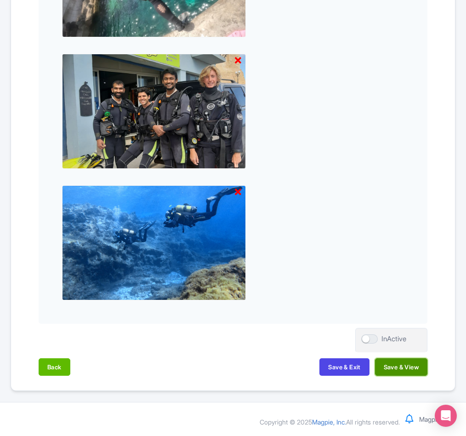
click at [397, 371] on button "Save & View" at bounding box center [401, 366] width 52 height 17
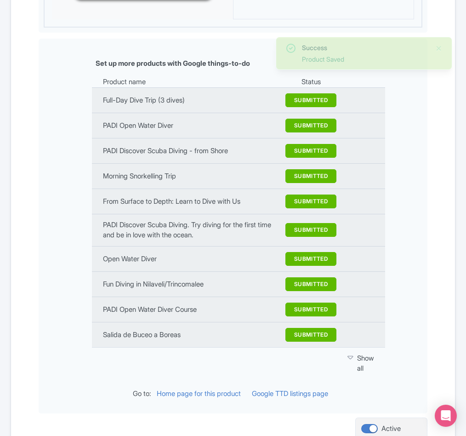
scroll to position [1341, 0]
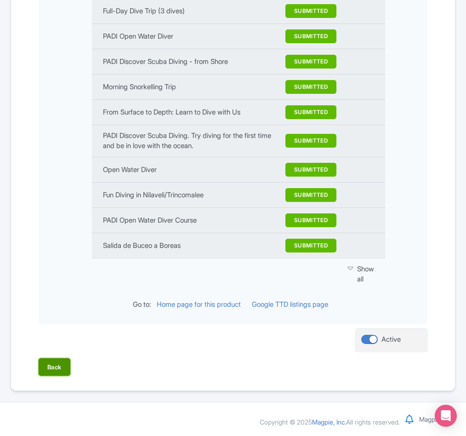
click at [63, 365] on button "Back" at bounding box center [55, 366] width 32 height 17
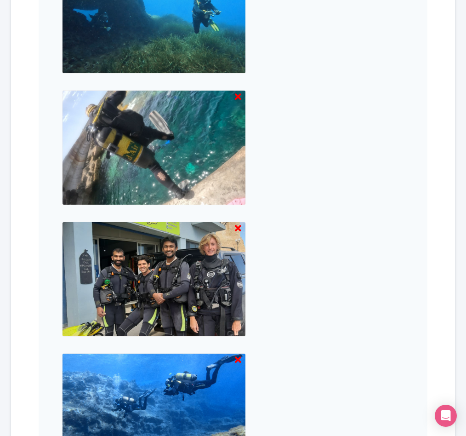
scroll to position [1511, 0]
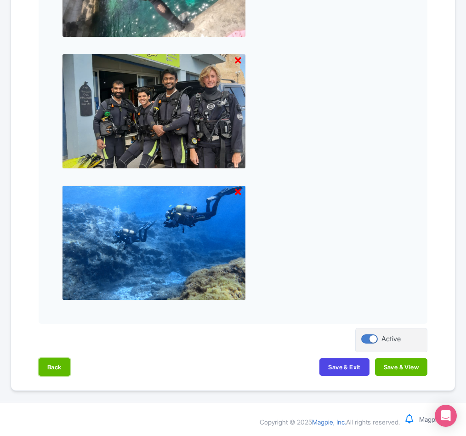
click at [63, 365] on button "Back" at bounding box center [55, 366] width 32 height 17
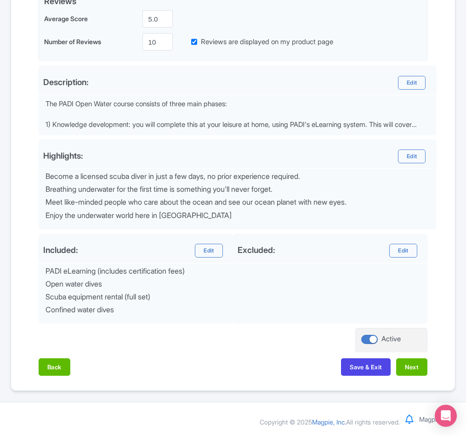
scroll to position [240, 0]
click at [63, 365] on button "Back" at bounding box center [55, 366] width 32 height 17
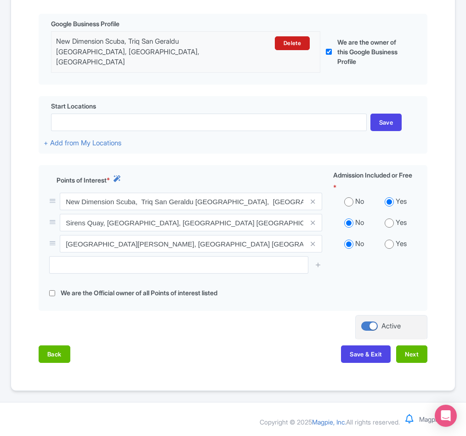
scroll to position [215, 0]
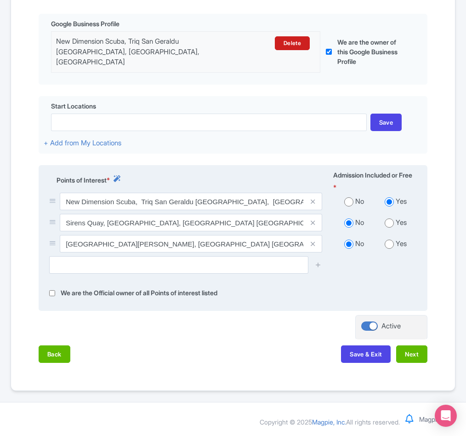
click at [104, 273] on div at bounding box center [233, 268] width 379 height 24
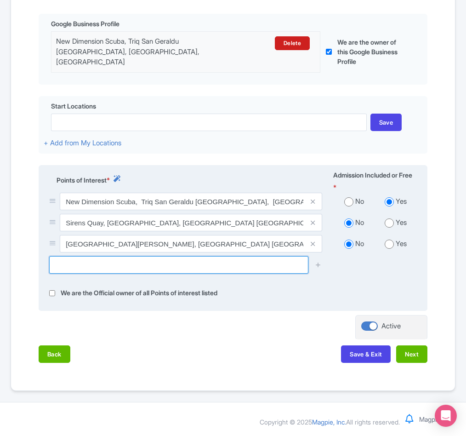
click at [98, 266] on input "text" at bounding box center [178, 264] width 259 height 17
paste input "Cirke[GEOGRAPHIC_DATA][PERSON_NAME]"
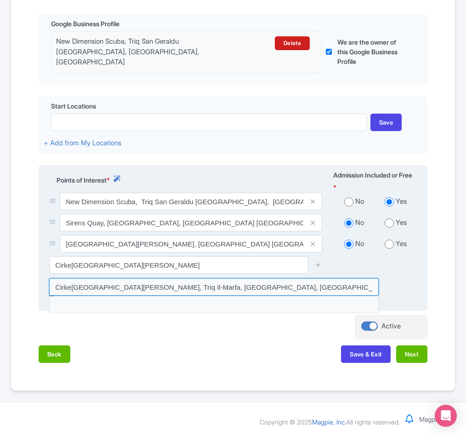
click at [111, 283] on input at bounding box center [213, 286] width 329 height 17
type input "Ċirke[GEOGRAPHIC_DATA][PERSON_NAME], Triq Il-Marfa, [GEOGRAPHIC_DATA], [GEOGRAP…"
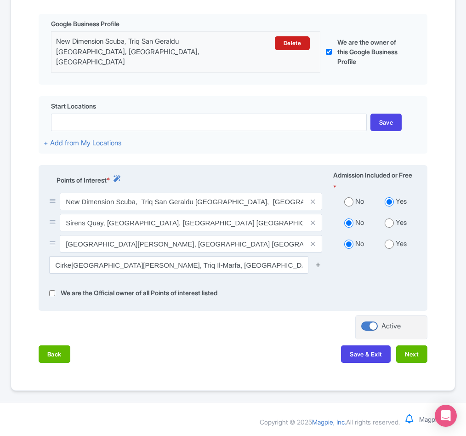
click at [317, 262] on icon at bounding box center [318, 264] width 7 height 7
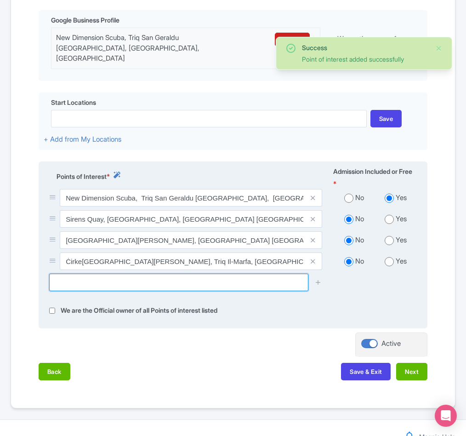
click at [125, 285] on input "text" at bounding box center [178, 281] width 259 height 17
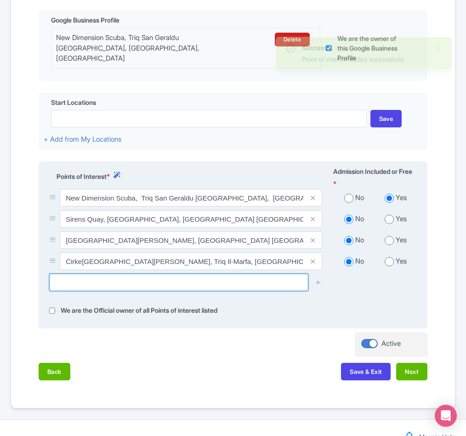
paste input "[PERSON_NAME] -"
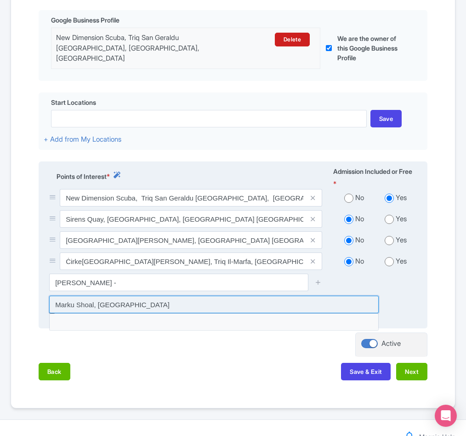
click at [108, 306] on input at bounding box center [213, 303] width 329 height 17
type input "Marku Shoal, [GEOGRAPHIC_DATA]"
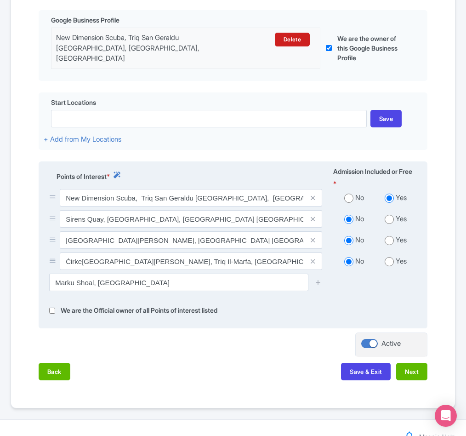
click at [313, 280] on div at bounding box center [318, 281] width 18 height 17
click at [316, 285] on icon at bounding box center [318, 281] width 7 height 7
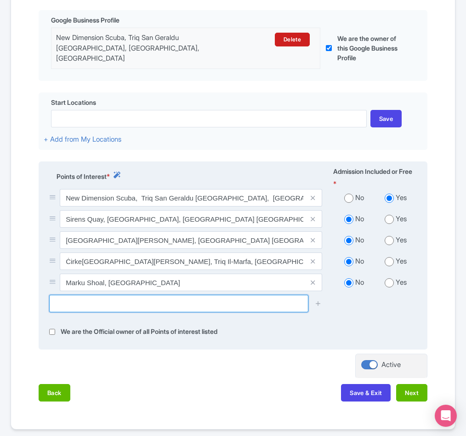
click at [120, 311] on input "text" at bounding box center [178, 303] width 259 height 17
paste input "[MEDICAL_DATA] Maori Wreck -"
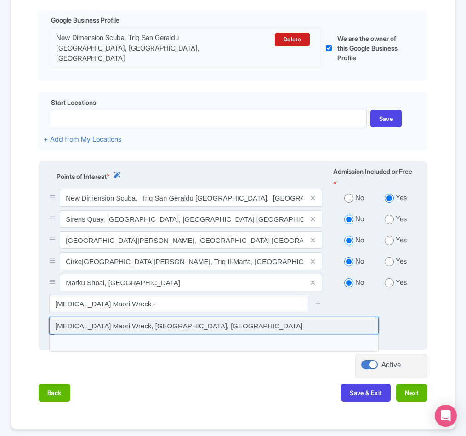
click at [169, 322] on input at bounding box center [213, 325] width 329 height 17
type input "[MEDICAL_DATA] Maori Wreck, [GEOGRAPHIC_DATA], [GEOGRAPHIC_DATA]"
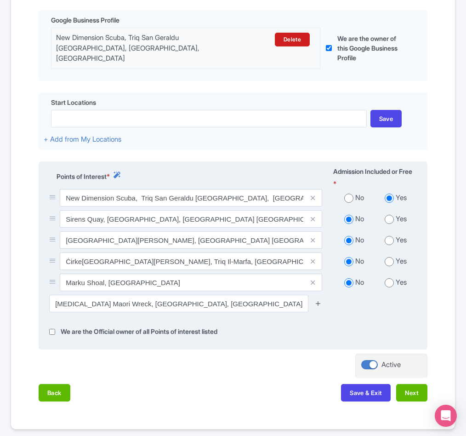
click at [318, 305] on icon at bounding box center [318, 303] width 7 height 7
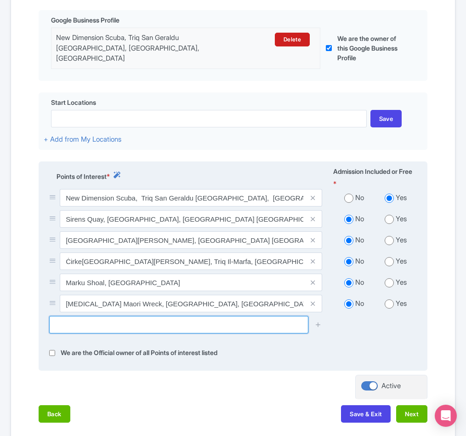
click at [76, 333] on input "text" at bounding box center [178, 324] width 259 height 17
paste input "Ghar Lapsi"
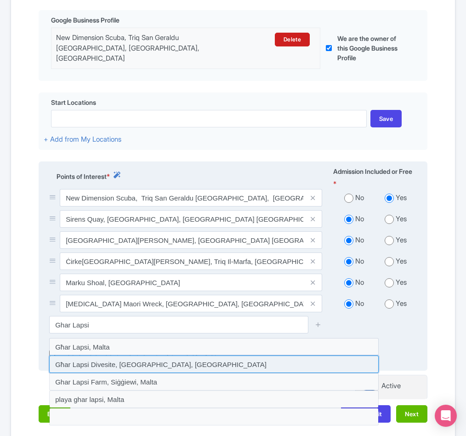
click at [87, 363] on input at bounding box center [213, 363] width 329 height 17
type input "Għar Lapsi Divesite, Siġġiewi, Malta"
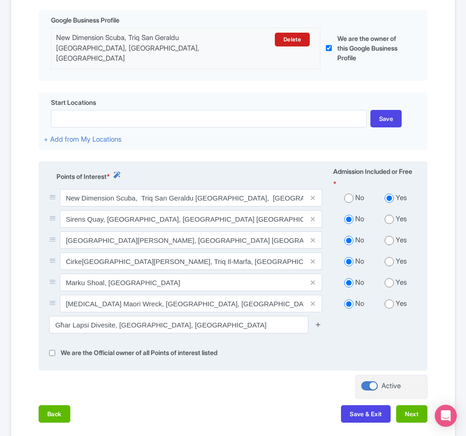
click at [317, 327] on icon at bounding box center [318, 324] width 7 height 7
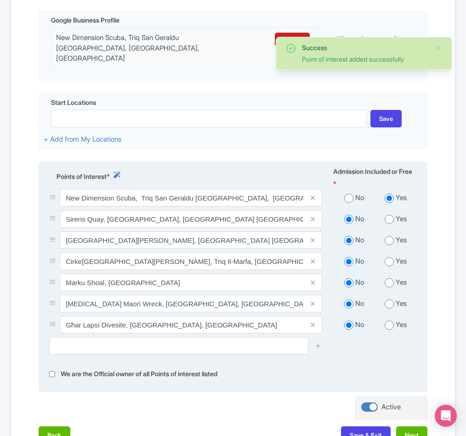
scroll to position [284, 0]
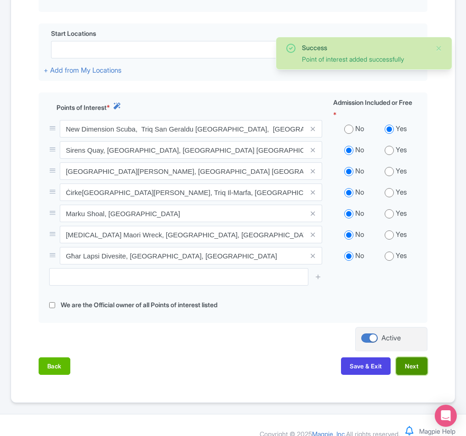
click at [414, 365] on button "Next" at bounding box center [411, 365] width 31 height 17
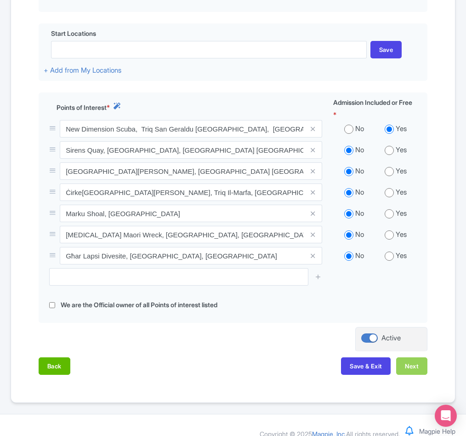
scroll to position [240, 0]
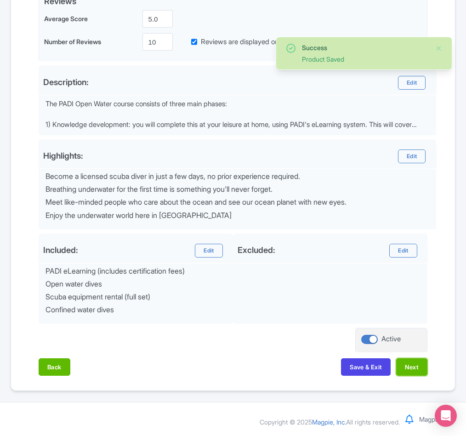
click at [414, 365] on button "Next" at bounding box center [411, 366] width 31 height 17
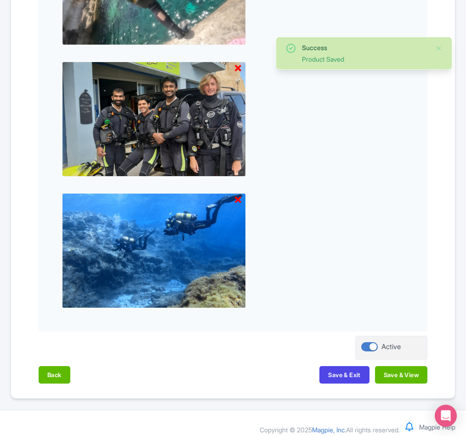
scroll to position [1511, 0]
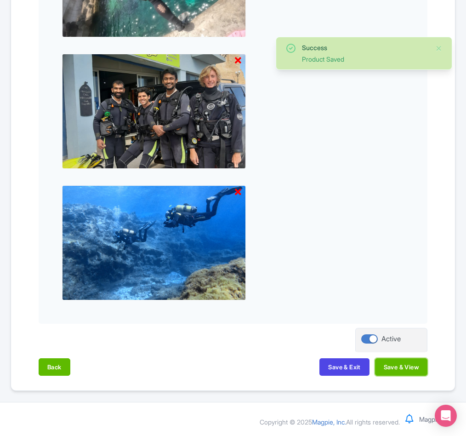
click at [414, 365] on button "Save & View" at bounding box center [401, 366] width 52 height 17
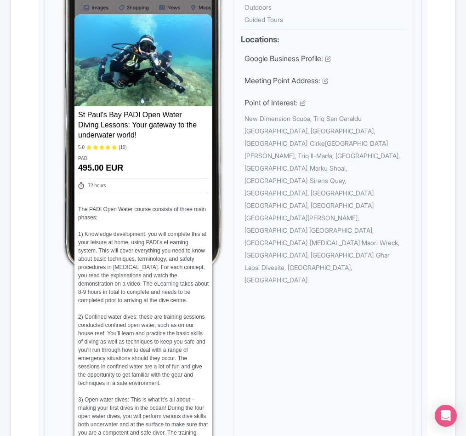
scroll to position [0, 0]
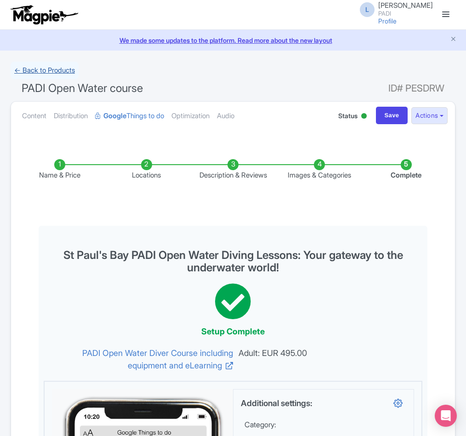
click at [43, 70] on link "← Back to Products" at bounding box center [45, 71] width 68 height 18
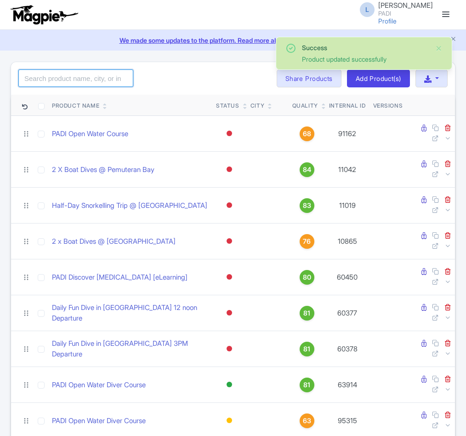
click at [54, 75] on input "search" at bounding box center [75, 77] width 115 height 17
paste input "97739"
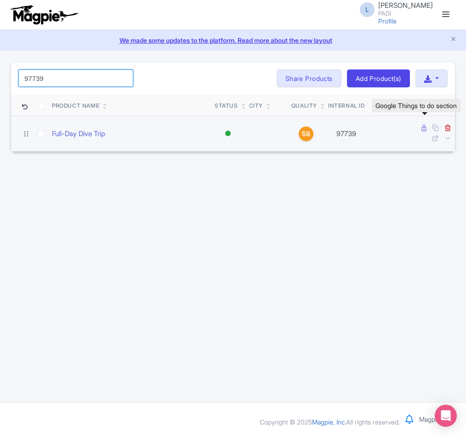
type input "97739"
click at [422, 127] on icon at bounding box center [423, 128] width 5 height 7
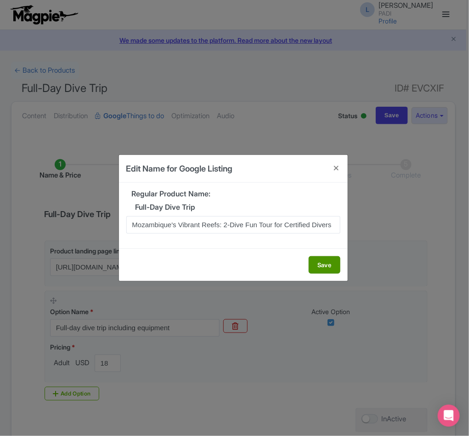
type input "Mozambique's Vibrant Reefs: 2-Dive Fun Tour for Certified Divers"
click at [324, 268] on button "Save" at bounding box center [325, 264] width 32 height 17
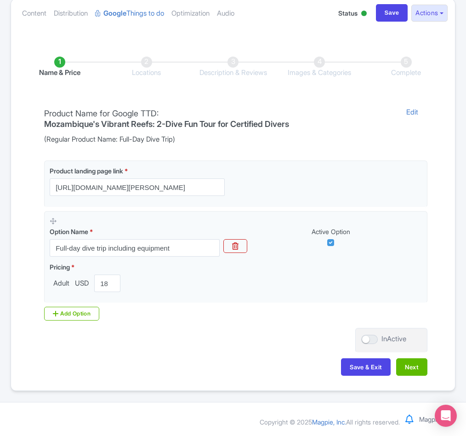
scroll to position [105, 0]
click at [422, 367] on button "Next" at bounding box center [411, 366] width 31 height 17
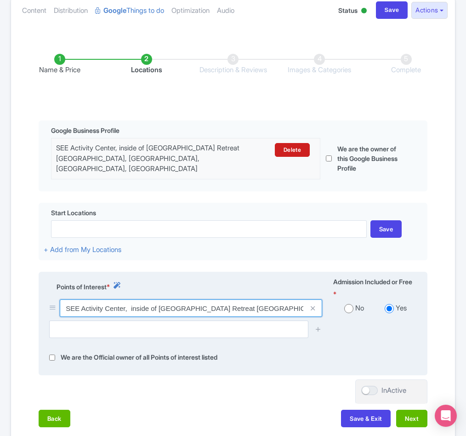
click at [288, 312] on input "SEE Activity Center, inside of [GEOGRAPHIC_DATA] Retreat [GEOGRAPHIC_DATA], [GE…" at bounding box center [191, 307] width 262 height 17
click at [292, 311] on input "SEE Activity Center, inside of Sentidos Beach Retreat Praia da Barra, Conguina,…" at bounding box center [191, 307] width 262 height 17
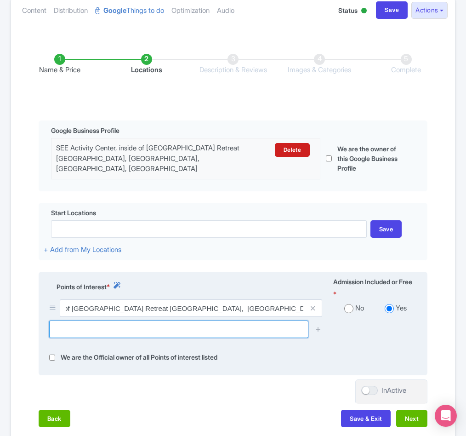
click at [243, 336] on input "text" at bounding box center [178, 328] width 259 height 17
click at [62, 334] on input "text" at bounding box center [178, 328] width 259 height 17
paste input "Giants Castle, Tofo"
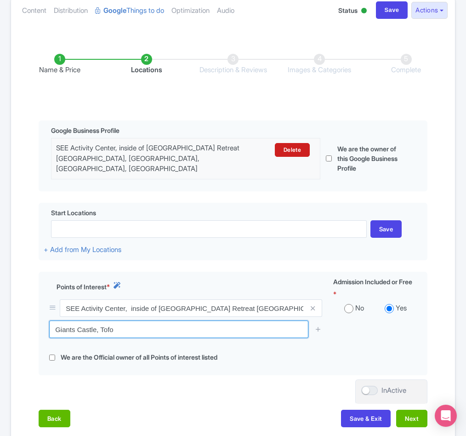
drag, startPoint x: 133, startPoint y: 331, endPoint x: -4, endPoint y: 319, distance: 137.4
click at [0, 319] on html "L Luca Novelli PADI Profile Users Settings Sign out Dashboard Company Product M…" at bounding box center [233, 113] width 466 height 436
paste input "Barra Beach"
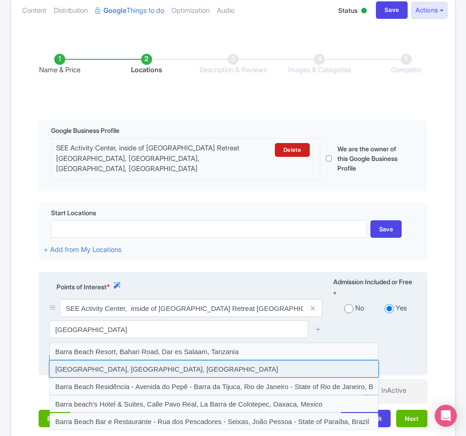
click at [197, 367] on input at bounding box center [213, 368] width 329 height 17
type input "[GEOGRAPHIC_DATA], [GEOGRAPHIC_DATA], [GEOGRAPHIC_DATA]"
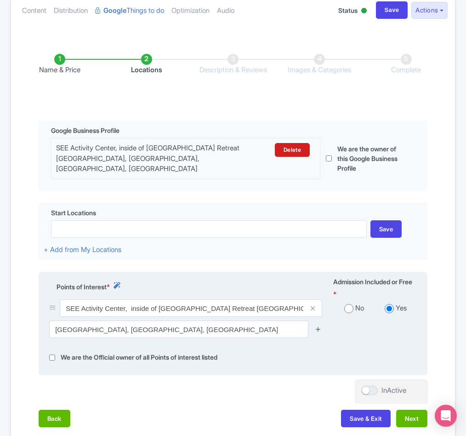
click at [318, 332] on icon at bounding box center [318, 328] width 7 height 7
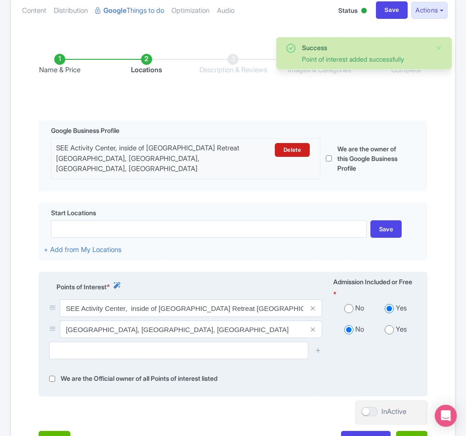
click at [390, 334] on input "radio" at bounding box center [389, 329] width 9 height 9
radio input "true"
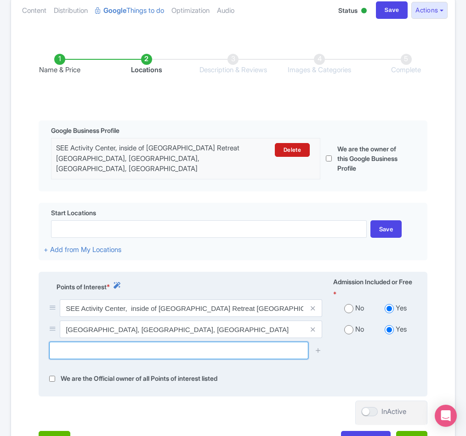
click at [115, 356] on input "text" at bounding box center [178, 349] width 259 height 17
paste input "Barra Cape Point"
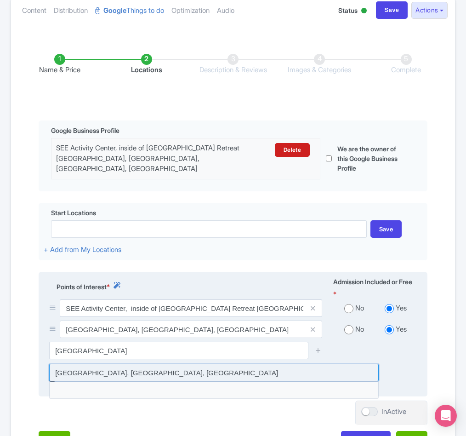
click at [105, 371] on input at bounding box center [213, 371] width 329 height 17
type input "[GEOGRAPHIC_DATA], [GEOGRAPHIC_DATA], [GEOGRAPHIC_DATA]"
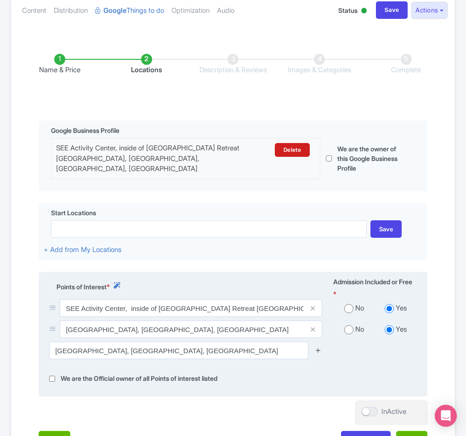
click at [319, 351] on icon at bounding box center [318, 349] width 7 height 7
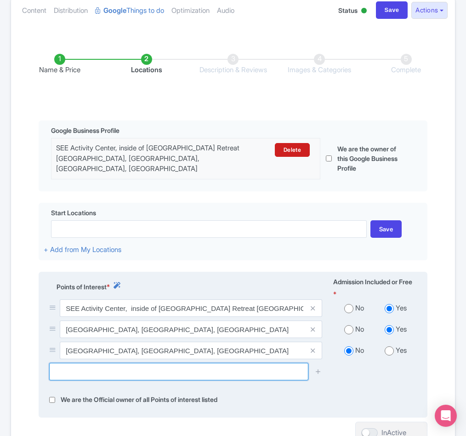
click at [112, 375] on input "text" at bounding box center [178, 371] width 259 height 17
paste input "Manta Reef"
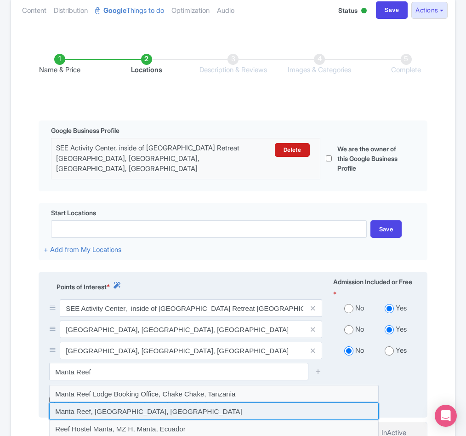
click at [103, 410] on input at bounding box center [213, 410] width 329 height 17
type input "Manta Reef, [GEOGRAPHIC_DATA], [GEOGRAPHIC_DATA]"
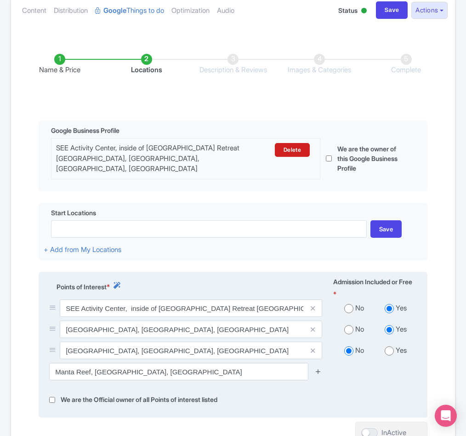
click at [316, 374] on icon at bounding box center [318, 371] width 7 height 7
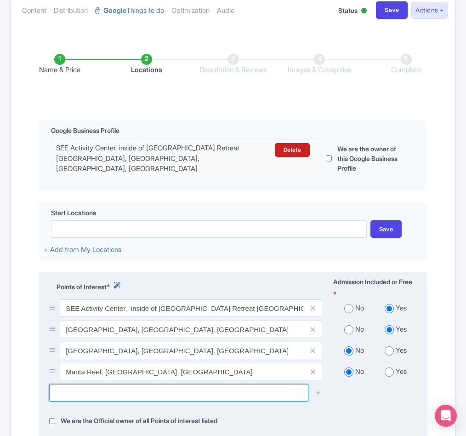
click at [119, 393] on input "text" at bounding box center [178, 392] width 259 height 17
paste input "Tofo Beach"
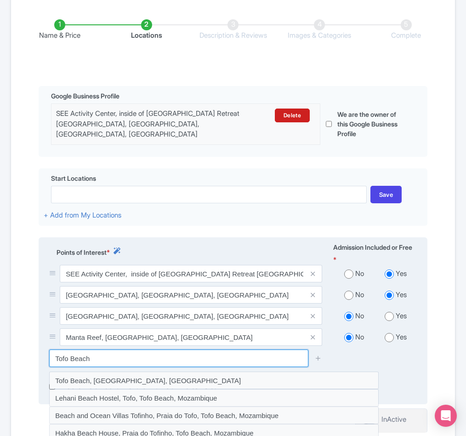
scroll to position [174, 0]
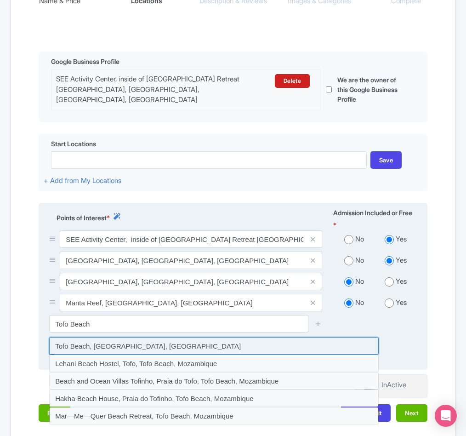
click at [109, 349] on input at bounding box center [213, 345] width 329 height 17
type input "Tofo Beach, Unnamed Road, Tofo Beach, Mozambique"
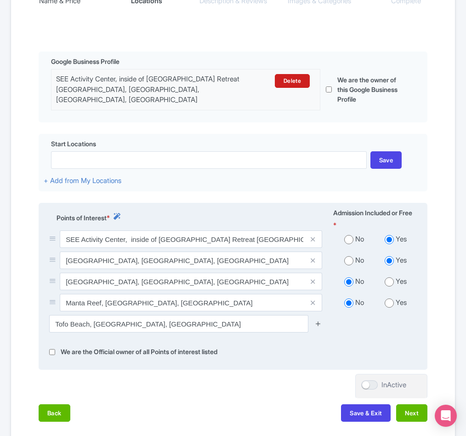
click at [316, 327] on icon at bounding box center [318, 323] width 7 height 7
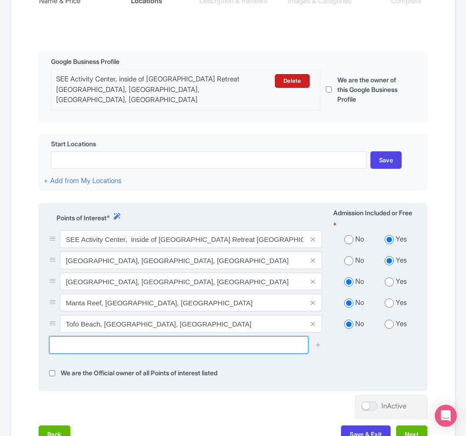
click at [101, 350] on input "text" at bounding box center [178, 344] width 259 height 17
paste input "Salon Reef Dive Site"
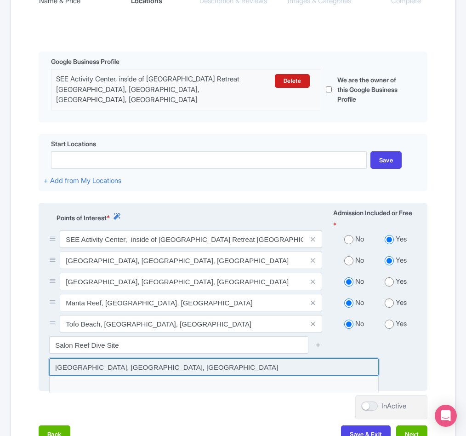
click at [141, 365] on input at bounding box center [213, 366] width 329 height 17
type input "Salon Reef Dive Site, Miramar, Mozambique"
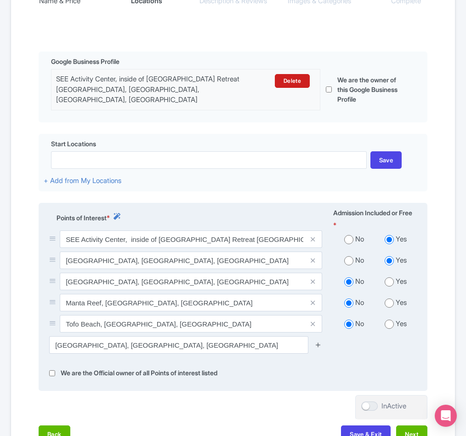
click at [317, 345] on icon at bounding box center [318, 344] width 7 height 7
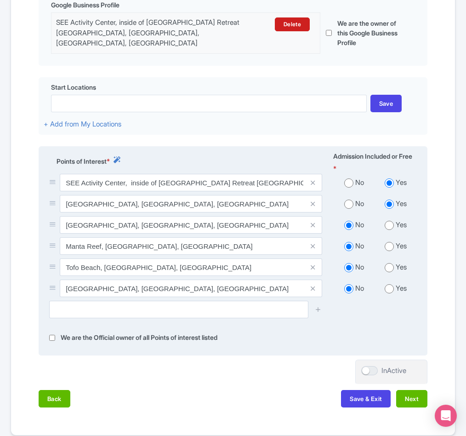
scroll to position [279, 0]
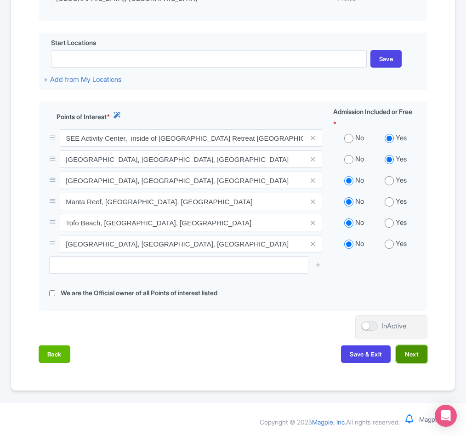
click at [414, 356] on button "Next" at bounding box center [411, 353] width 31 height 17
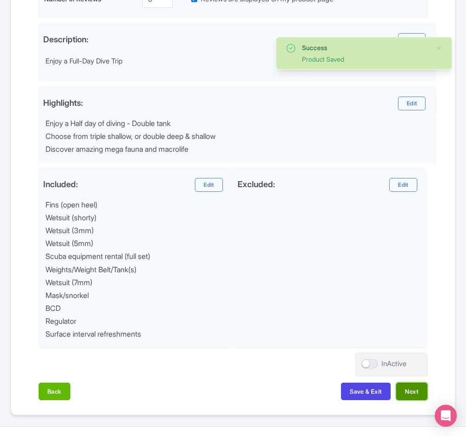
click at [408, 392] on button "Next" at bounding box center [411, 390] width 31 height 17
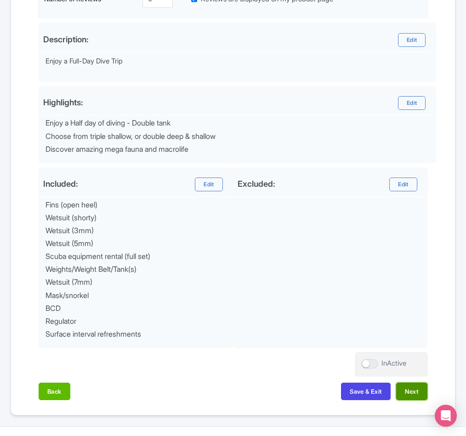
click at [402, 400] on button "Next" at bounding box center [411, 390] width 31 height 17
click at [407, 397] on button "Next" at bounding box center [411, 390] width 31 height 17
click at [414, 393] on button "Next" at bounding box center [411, 390] width 31 height 17
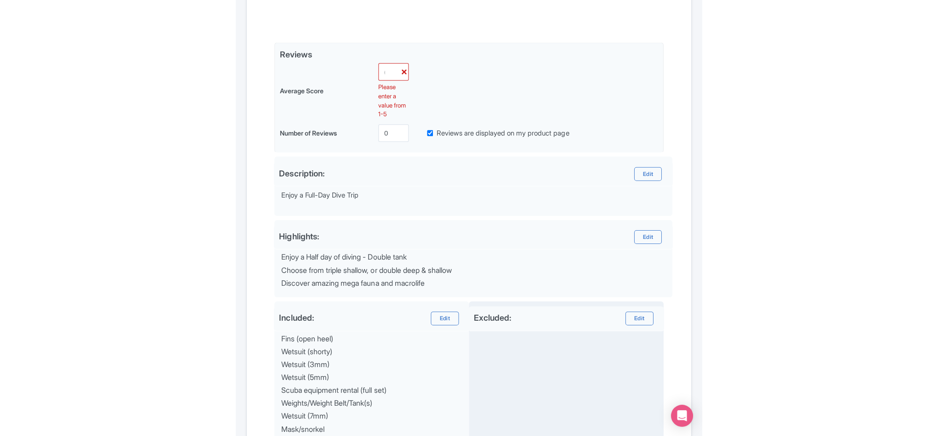
scroll to position [179, 0]
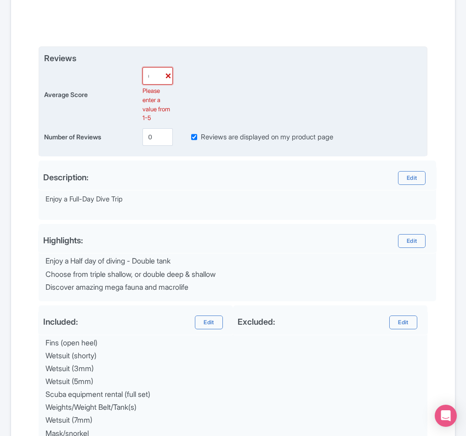
click at [152, 78] on input "0.0" at bounding box center [157, 75] width 30 height 17
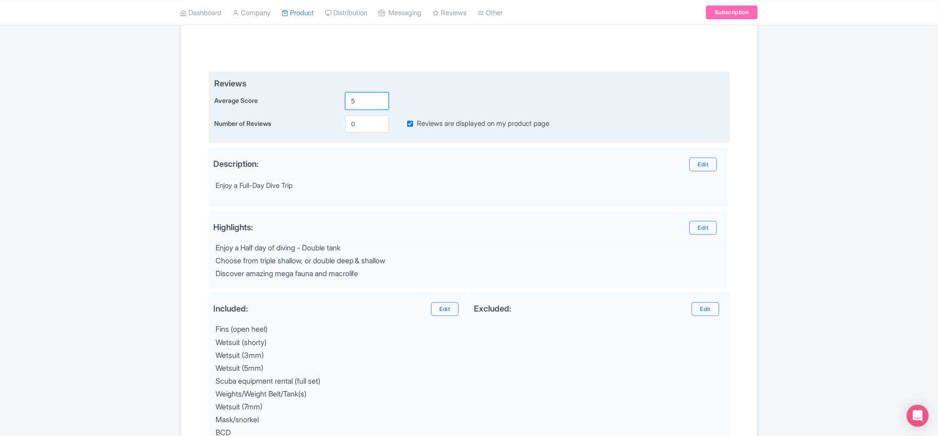
type input "5"
type input "1"
type input "Saving..."
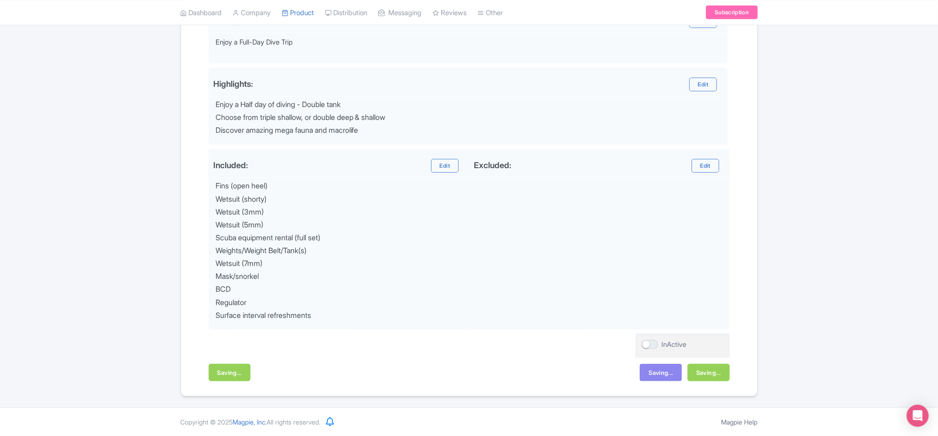
scroll to position [327, 0]
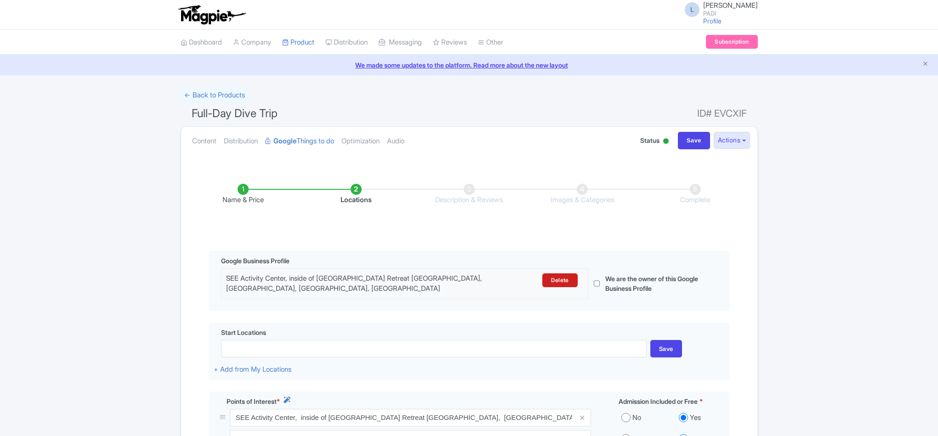
scroll to position [278, 0]
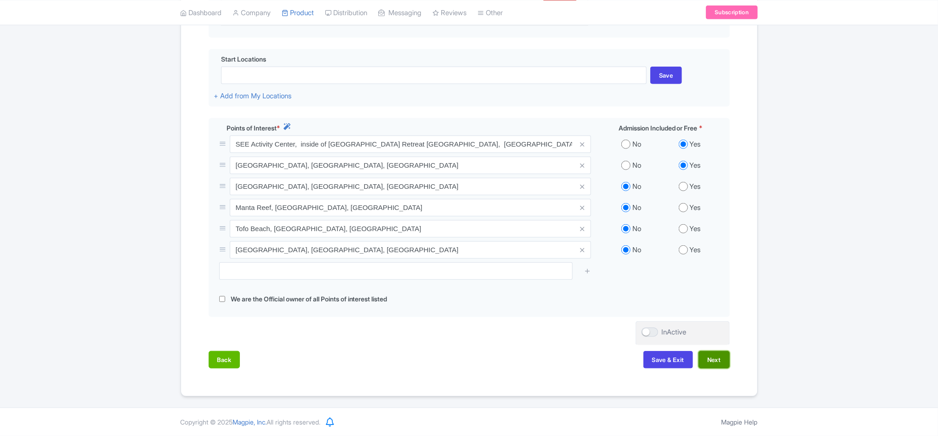
click at [713, 361] on button "Next" at bounding box center [713, 359] width 31 height 17
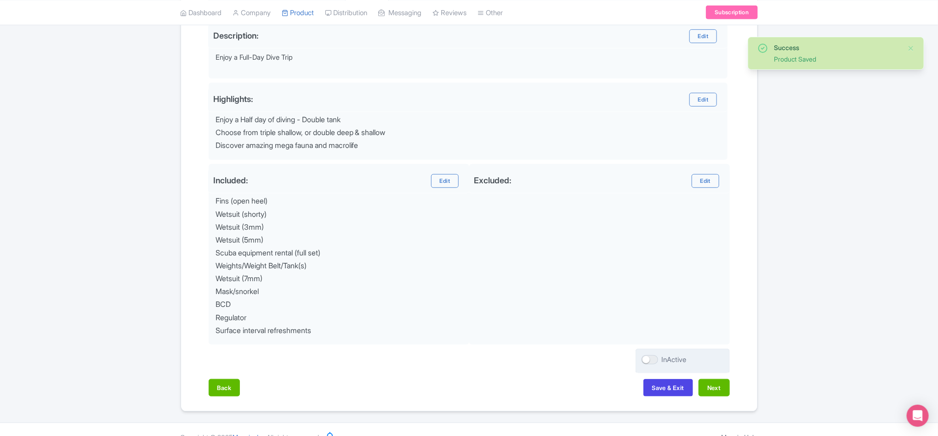
scroll to position [327, 0]
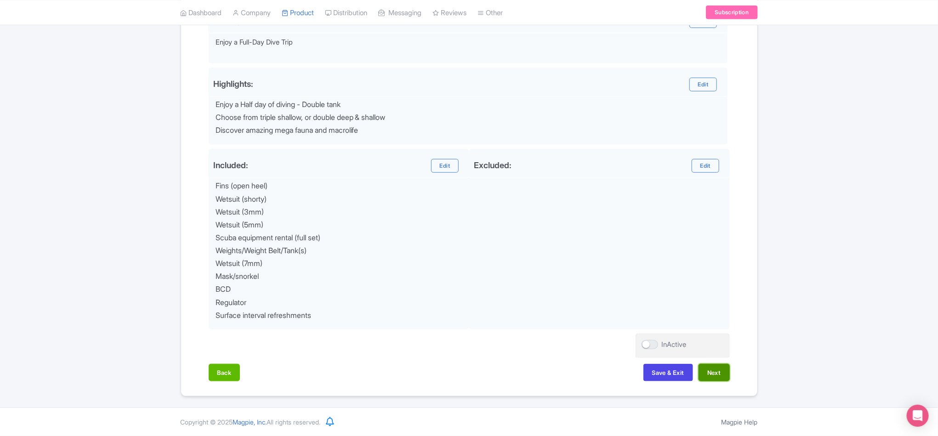
click at [708, 371] on button "Next" at bounding box center [713, 372] width 31 height 17
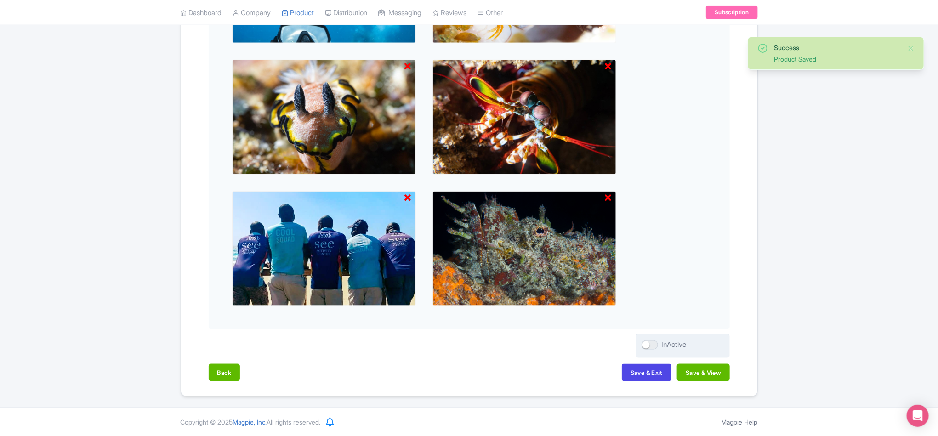
scroll to position [479, 0]
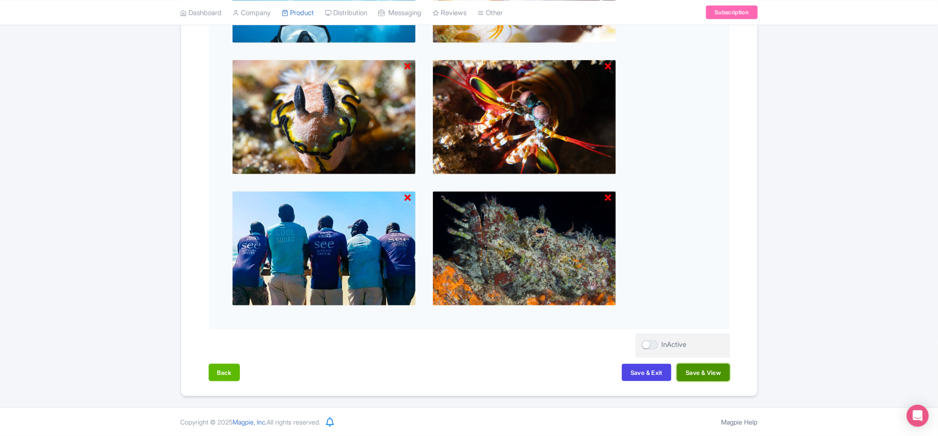
click at [708, 374] on button "Save & View" at bounding box center [703, 372] width 52 height 17
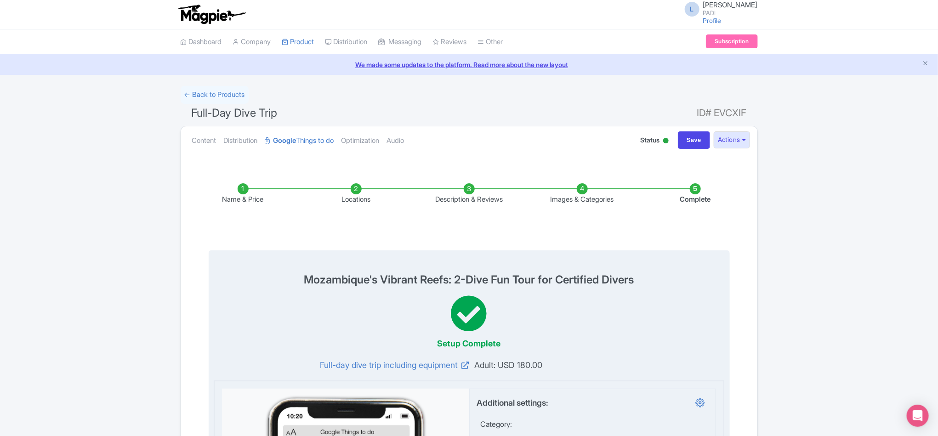
scroll to position [0, 0]
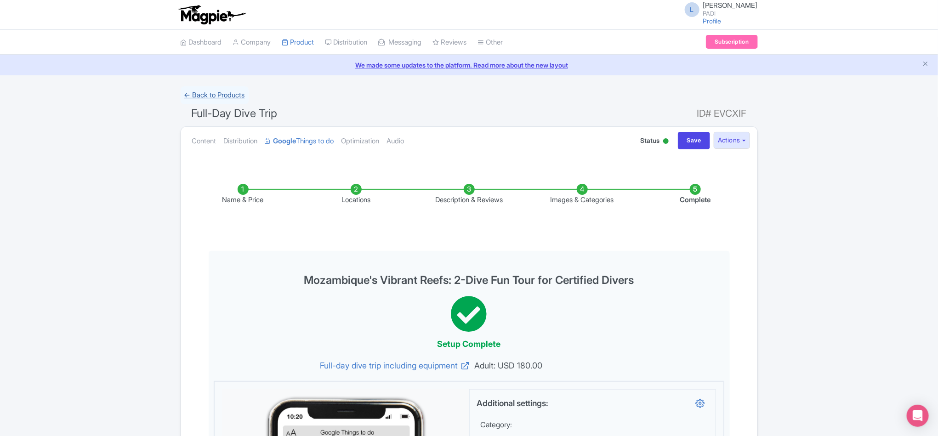
click at [206, 93] on link "← Back to Products" at bounding box center [215, 95] width 68 height 18
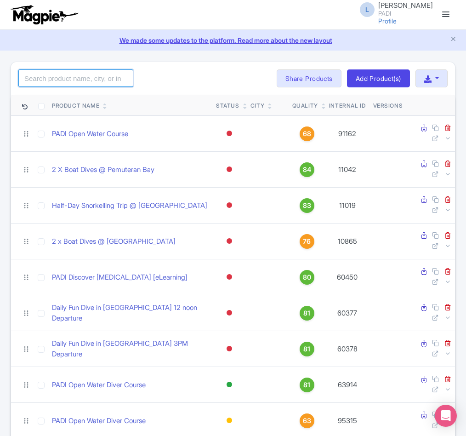
click at [75, 79] on input "search" at bounding box center [75, 77] width 115 height 17
paste input "97739"
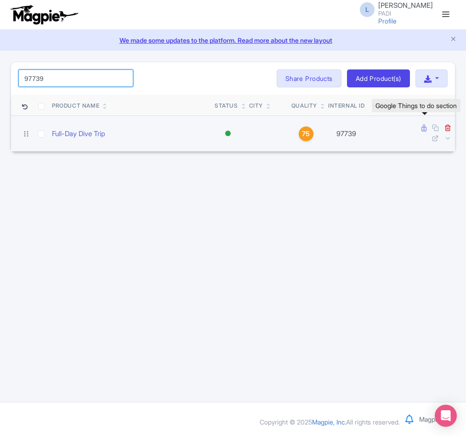
type input "97739"
click at [422, 130] on icon at bounding box center [423, 128] width 5 height 7
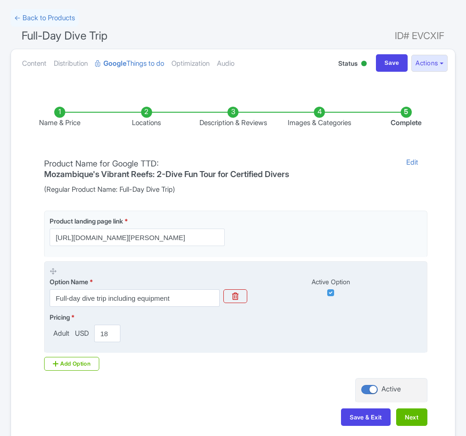
scroll to position [105, 0]
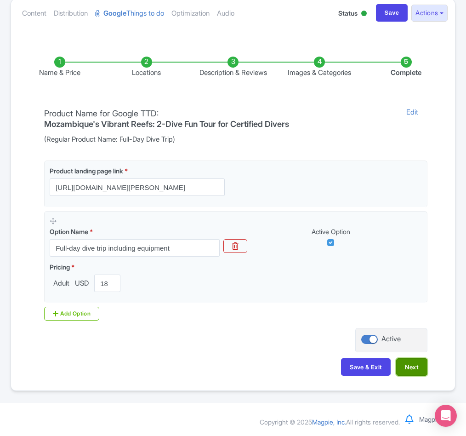
click at [411, 364] on button "Next" at bounding box center [411, 366] width 31 height 17
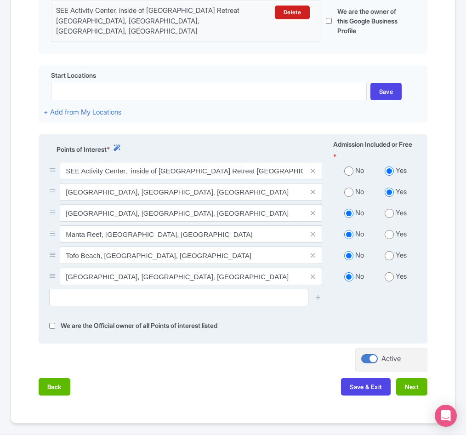
scroll to position [243, 0]
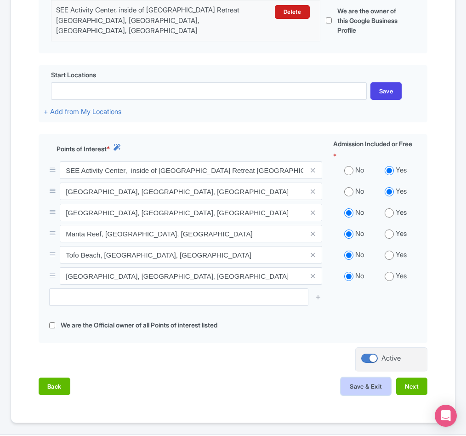
click at [365, 386] on button "Save & Exit" at bounding box center [366, 385] width 50 height 17
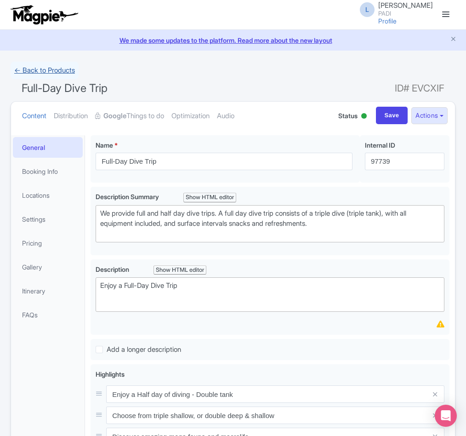
click at [28, 66] on link "← Back to Products" at bounding box center [45, 71] width 68 height 18
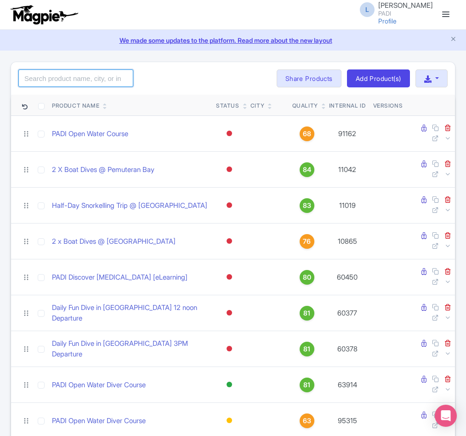
click at [74, 80] on input "search" at bounding box center [75, 77] width 115 height 17
paste input "97737"
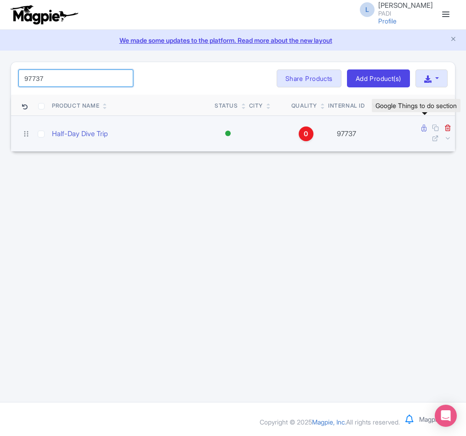
type input "97737"
click at [425, 131] on icon at bounding box center [423, 128] width 5 height 7
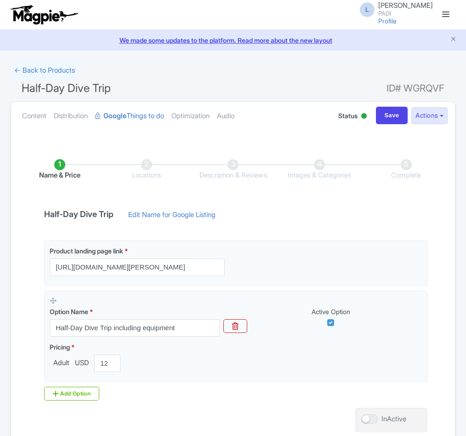
scroll to position [83, 0]
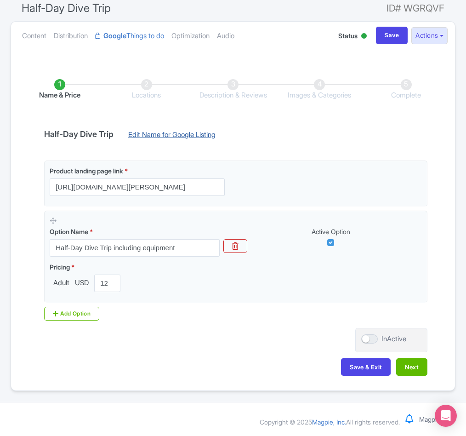
click at [160, 139] on link "Edit Name for Google Listing" at bounding box center [172, 137] width 106 height 15
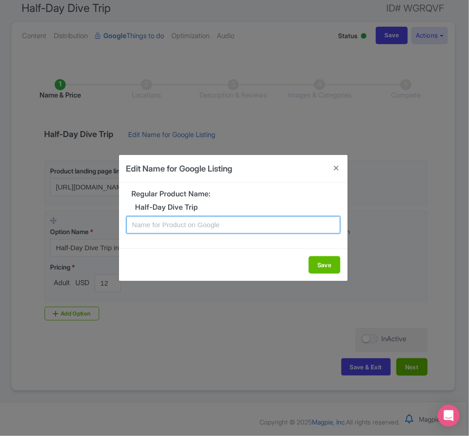
click at [218, 220] on input "text" at bounding box center [233, 224] width 214 height 17
paste input "Mozambique’s Hidden Gems: Half-Day Dive Tour Experience"
type input "Mozambique’s Hidden Gems: Half-Day Dive Tour Experience"
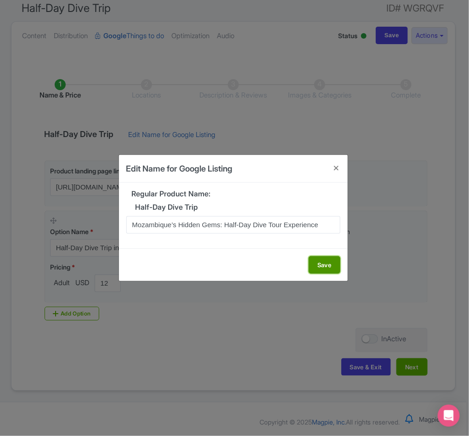
click at [317, 263] on button "Save" at bounding box center [325, 264] width 32 height 17
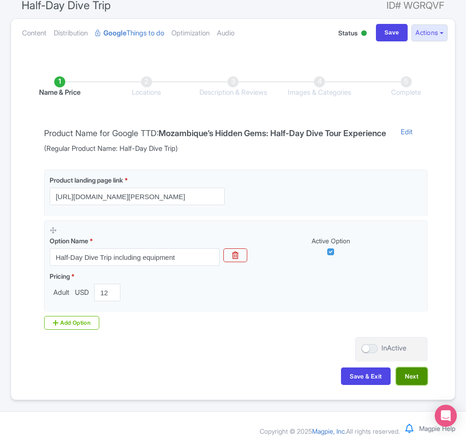
click at [421, 385] on button "Next" at bounding box center [411, 375] width 31 height 17
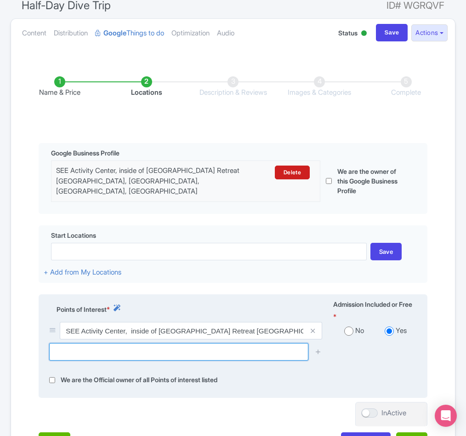
click at [106, 355] on input "text" at bounding box center [178, 351] width 259 height 17
paste input "[GEOGRAPHIC_DATA], [GEOGRAPHIC_DATA], [GEOGRAPHIC_DATA]"
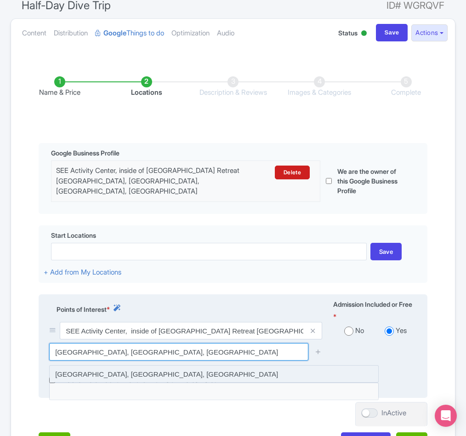
type input "[GEOGRAPHIC_DATA], [GEOGRAPHIC_DATA], [GEOGRAPHIC_DATA]"
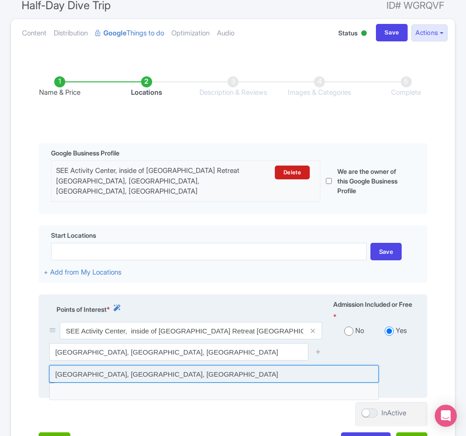
click at [222, 379] on input at bounding box center [213, 373] width 329 height 17
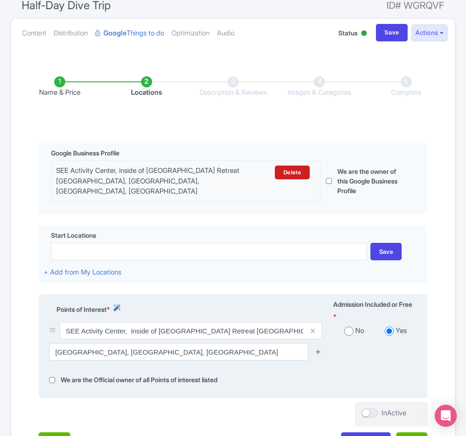
click at [317, 351] on icon at bounding box center [318, 351] width 7 height 7
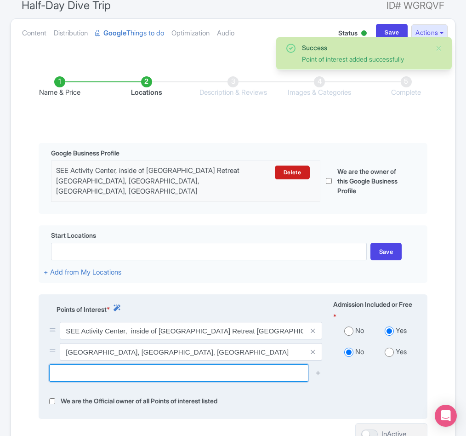
click at [146, 375] on input "text" at bounding box center [178, 372] width 259 height 17
paste input "[GEOGRAPHIC_DATA], [GEOGRAPHIC_DATA], [GEOGRAPHIC_DATA]"
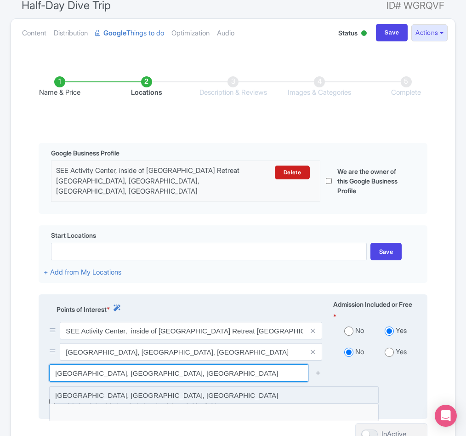
type input "[GEOGRAPHIC_DATA], [GEOGRAPHIC_DATA], [GEOGRAPHIC_DATA]"
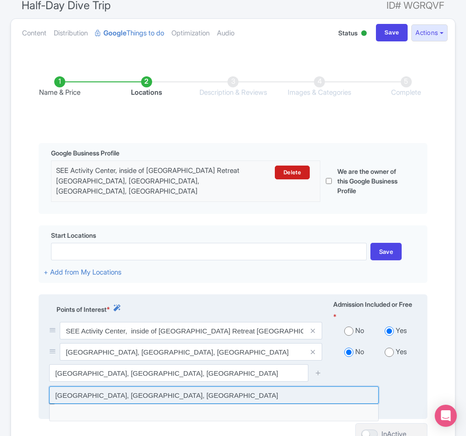
click at [282, 398] on input at bounding box center [213, 394] width 329 height 17
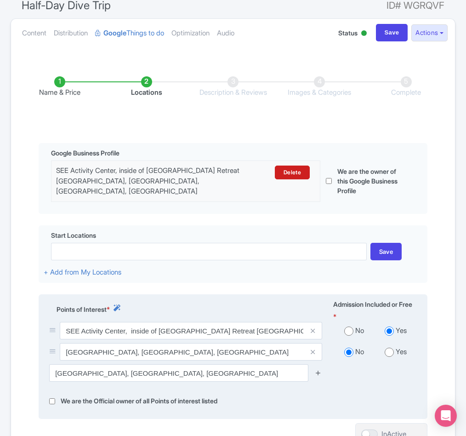
click at [318, 375] on icon at bounding box center [318, 372] width 7 height 7
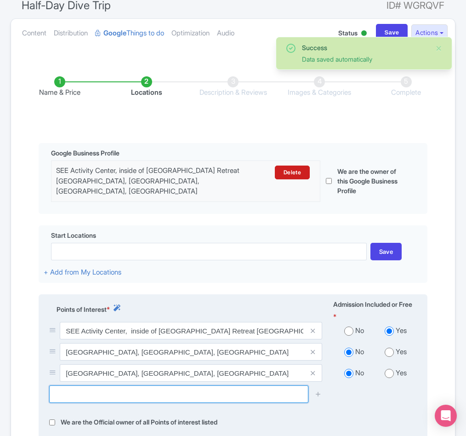
click at [182, 396] on input "text" at bounding box center [178, 393] width 259 height 17
paste input "Tofo Beach, Unnamed Road, Tofo Beach, Mozambique"
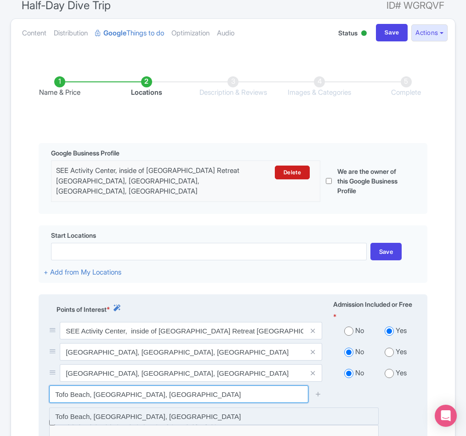
type input "Tofo Beach, Unnamed Road, Tofo Beach, Mozambique"
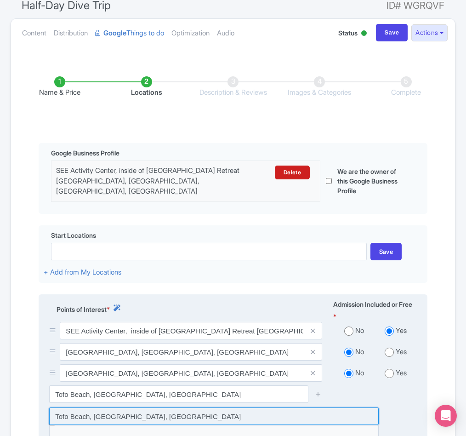
click at [221, 417] on input at bounding box center [213, 415] width 329 height 17
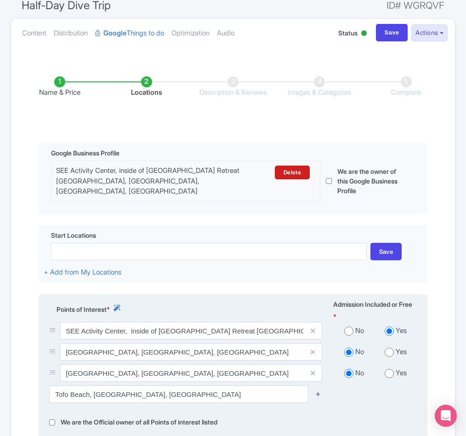
click at [317, 397] on icon at bounding box center [318, 393] width 7 height 7
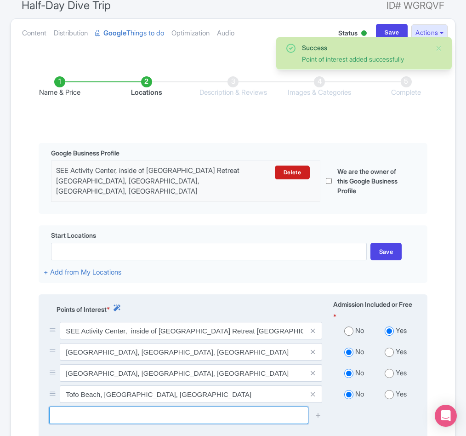
click at [88, 408] on input "text" at bounding box center [178, 414] width 259 height 17
paste input "[GEOGRAPHIC_DATA], [GEOGRAPHIC_DATA], [GEOGRAPHIC_DATA]"
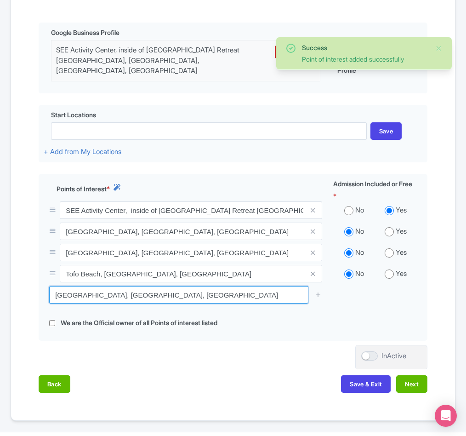
scroll to position [221, 0]
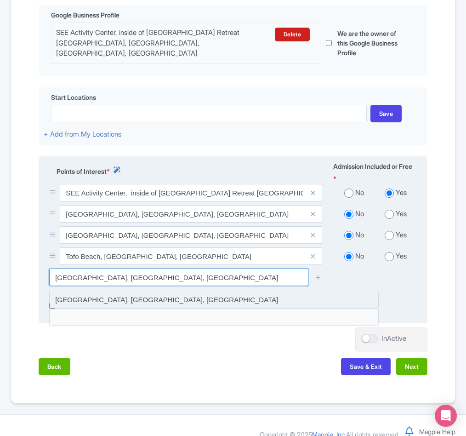
type input "[GEOGRAPHIC_DATA], [GEOGRAPHIC_DATA], [GEOGRAPHIC_DATA]"
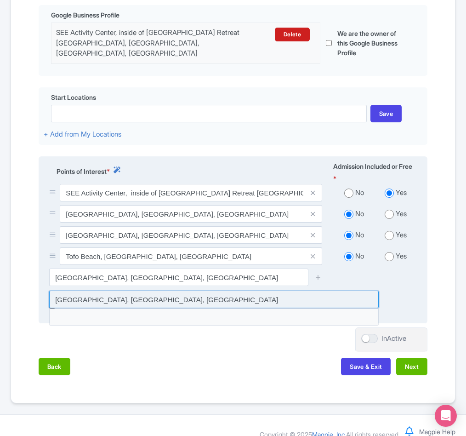
click at [187, 302] on input at bounding box center [213, 298] width 329 height 17
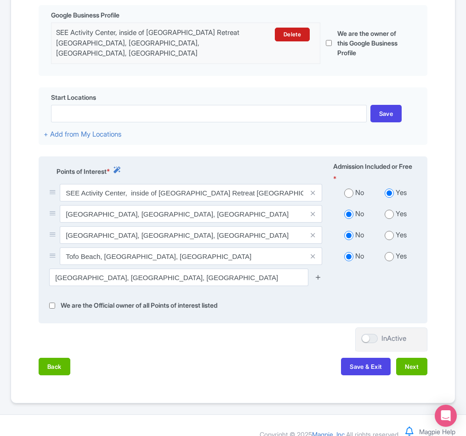
click at [315, 280] on icon at bounding box center [318, 276] width 7 height 7
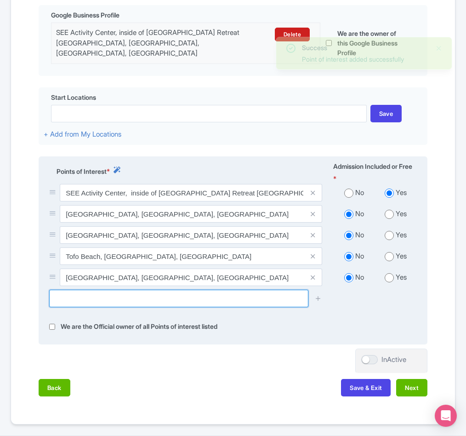
click at [138, 305] on input "text" at bounding box center [178, 297] width 259 height 17
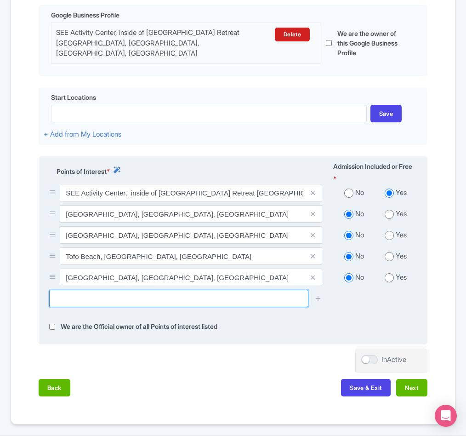
paste input "Manta Reef, Ingale, Mozambique"
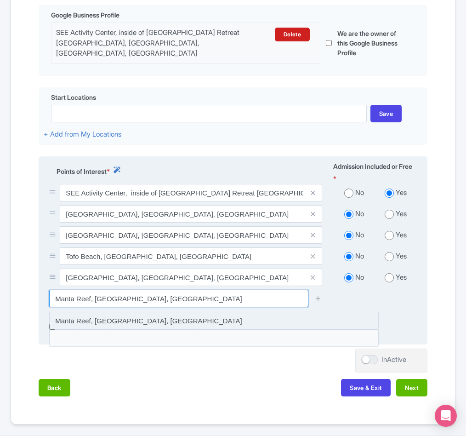
type input "Manta Reef, Ingale, Mozambique"
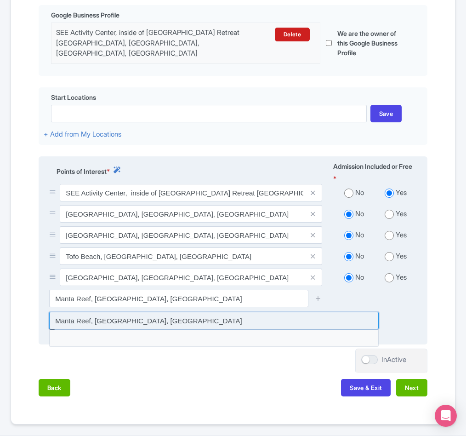
click at [172, 321] on input at bounding box center [213, 320] width 329 height 17
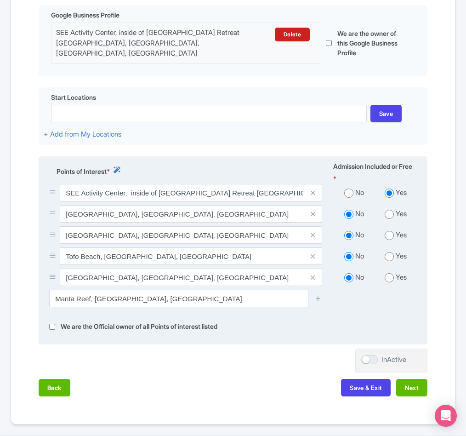
click at [322, 300] on div at bounding box center [318, 297] width 18 height 17
click at [320, 301] on icon at bounding box center [318, 298] width 7 height 7
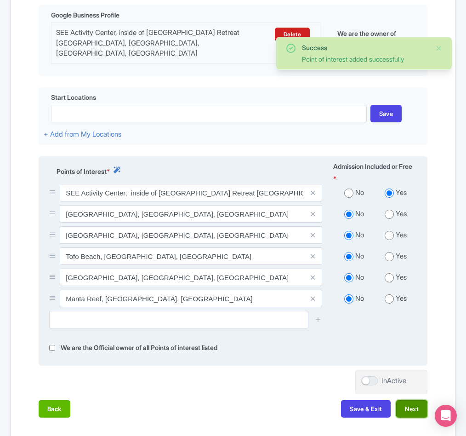
click at [411, 407] on button "Next" at bounding box center [411, 408] width 31 height 17
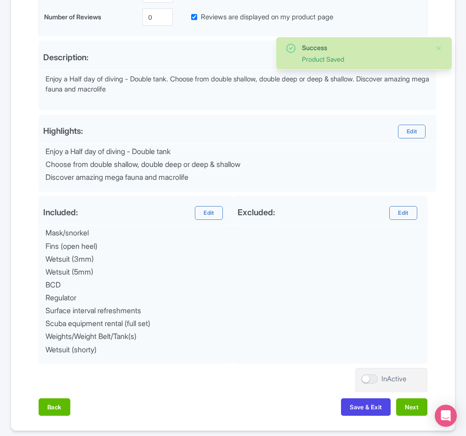
scroll to position [305, 0]
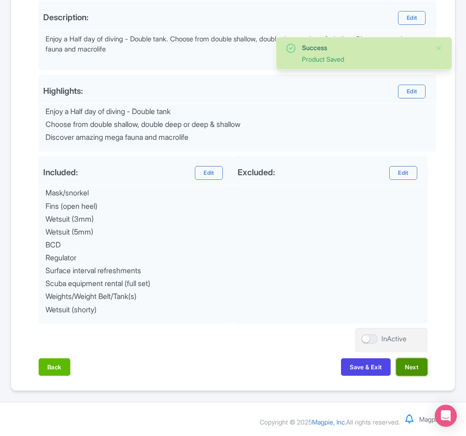
click at [409, 364] on button "Next" at bounding box center [411, 366] width 31 height 17
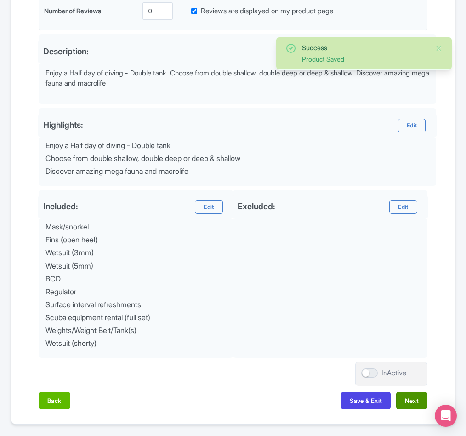
scroll to position [343, 0]
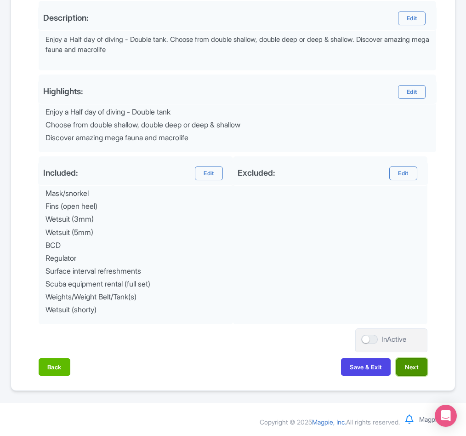
click at [404, 362] on button "Next" at bounding box center [411, 366] width 31 height 17
click at [418, 363] on button "Next" at bounding box center [411, 366] width 31 height 17
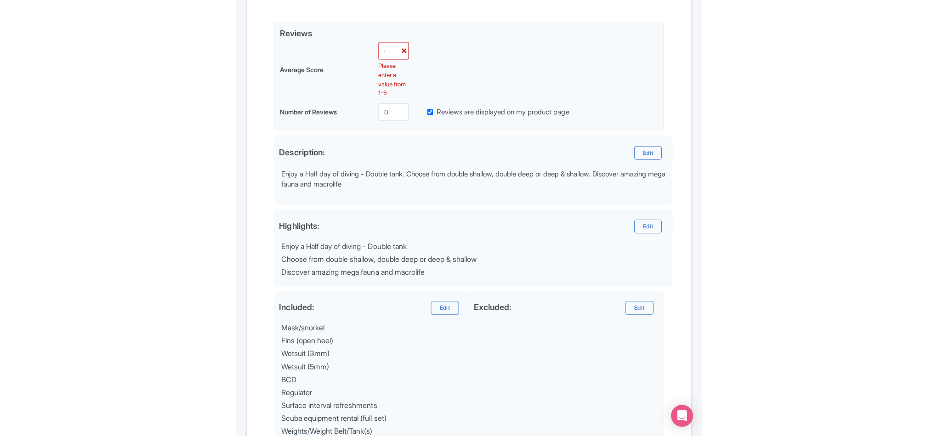
scroll to position [136, 0]
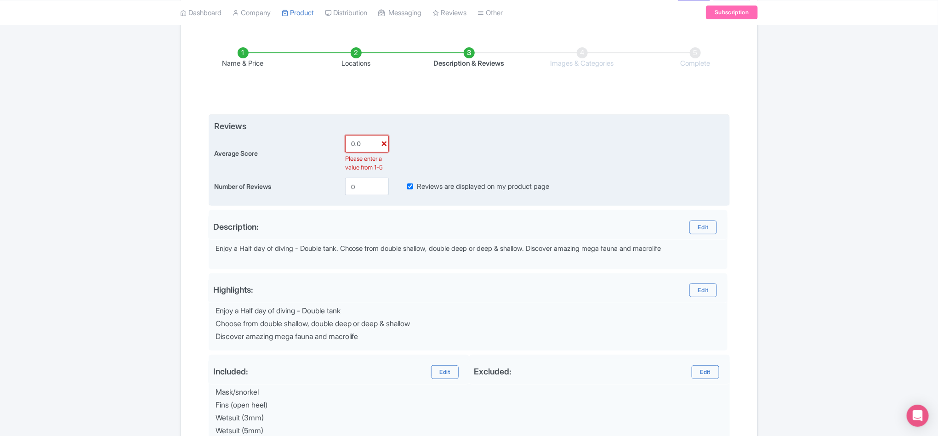
click at [353, 139] on input "0.0" at bounding box center [367, 143] width 44 height 17
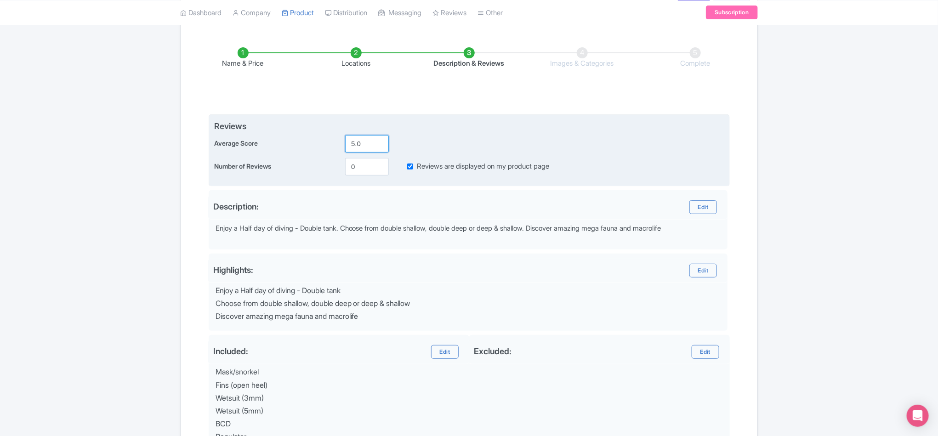
type input "5.0"
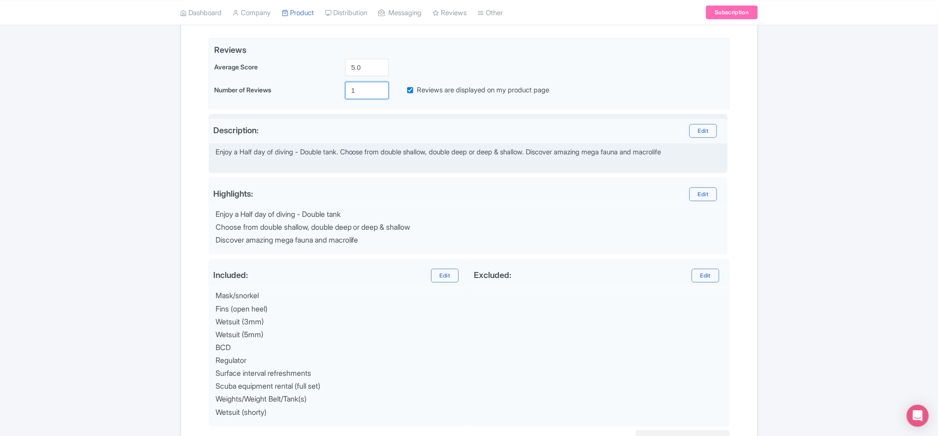
scroll to position [314, 0]
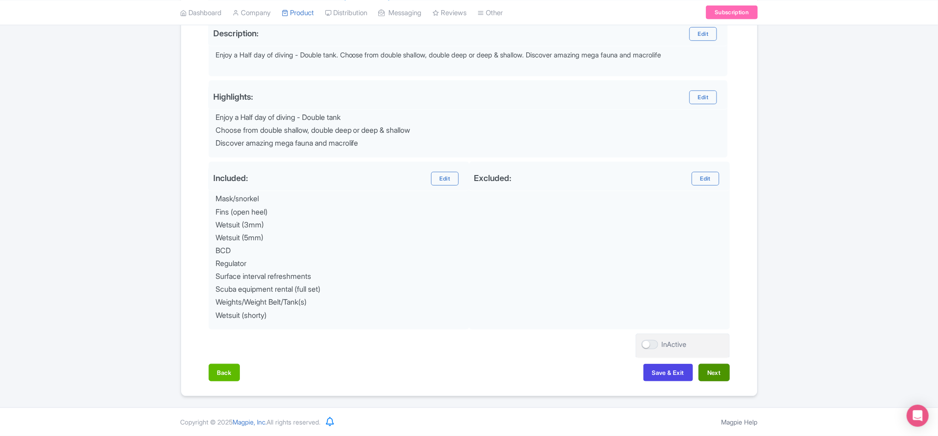
type input "1"
click at [465, 375] on button "Next" at bounding box center [713, 372] width 31 height 17
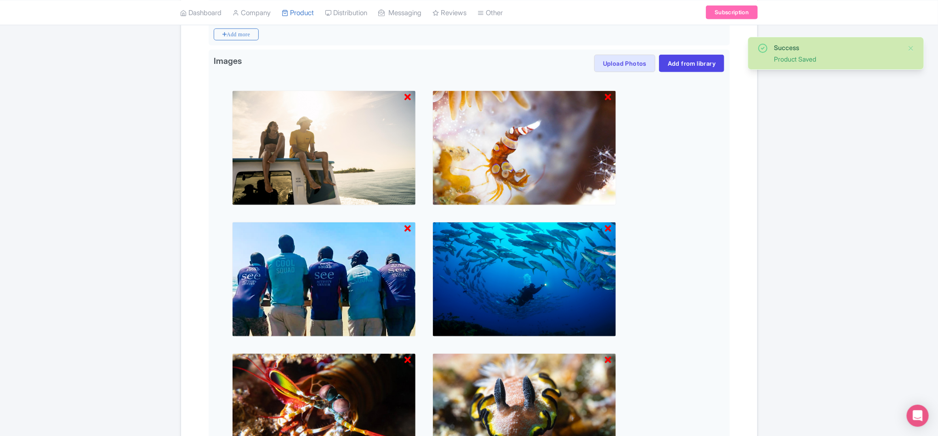
scroll to position [479, 0]
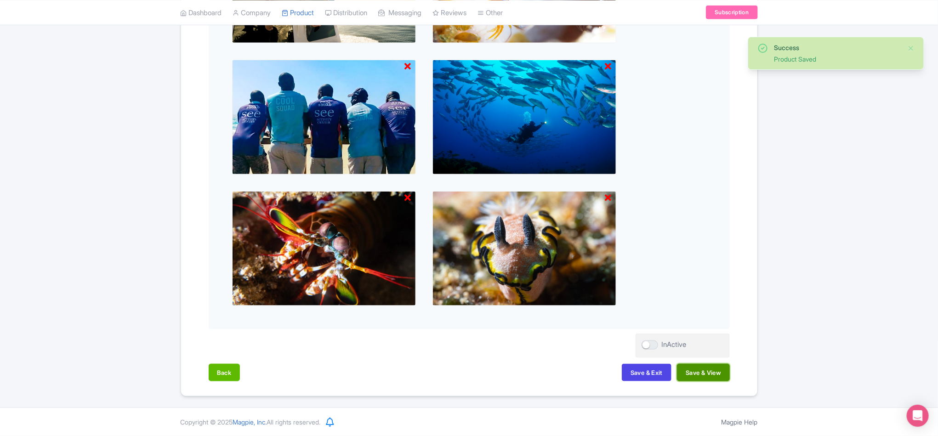
click at [465, 375] on button "Save & View" at bounding box center [703, 372] width 52 height 17
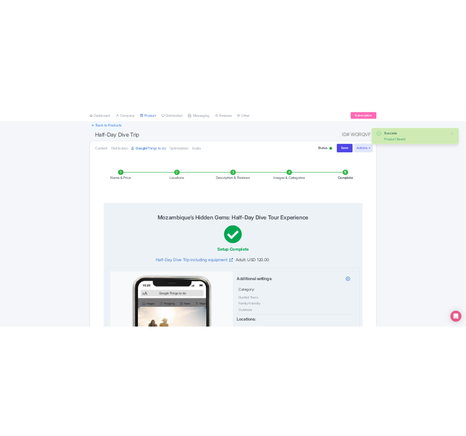
scroll to position [0, 0]
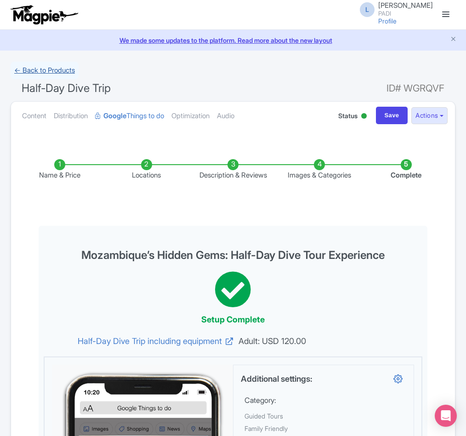
click at [69, 66] on link "← Back to Products" at bounding box center [45, 71] width 68 height 18
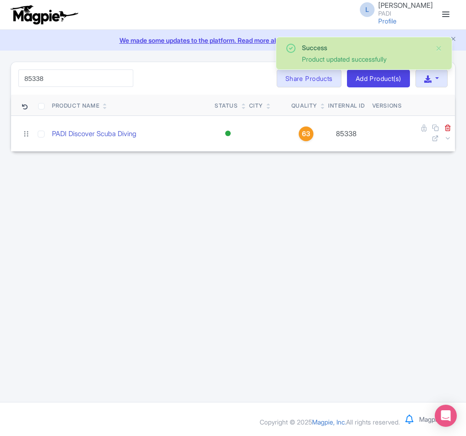
type input "85338"
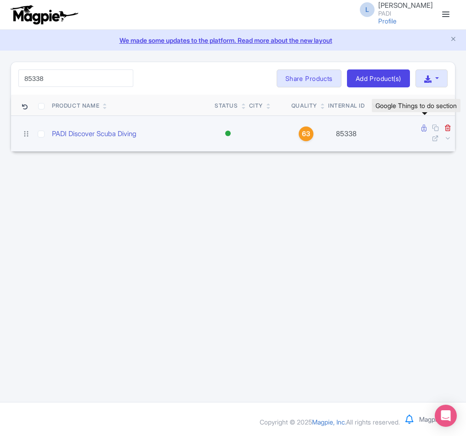
click at [422, 127] on icon at bounding box center [423, 128] width 5 height 7
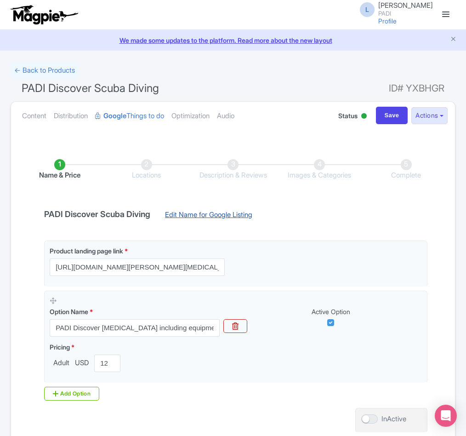
click at [196, 210] on link "Edit Name for Google Listing" at bounding box center [209, 217] width 106 height 15
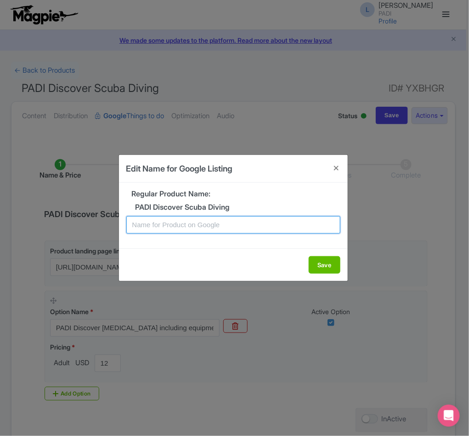
click at [186, 225] on input "text" at bounding box center [233, 224] width 214 height 17
paste input "Pemba Scuba Diving Adventure: Easy Discovery Dive for Non-Certified Divers"
type input "Pemba Scuba Diving Adventure: Easy Discovery Dive for Non-Certified Divers"
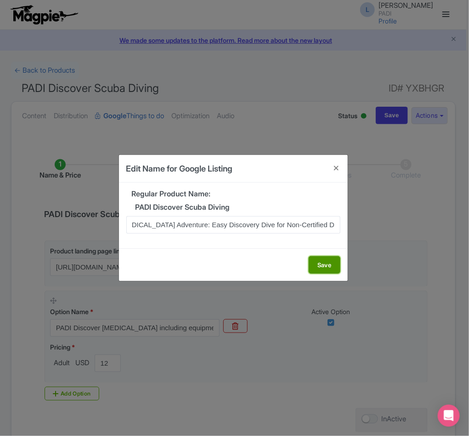
click at [315, 269] on button "Save" at bounding box center [325, 264] width 32 height 17
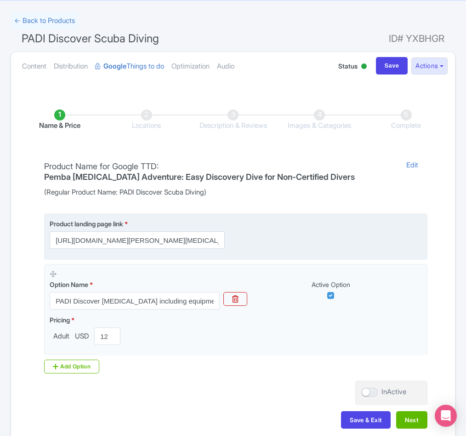
scroll to position [105, 0]
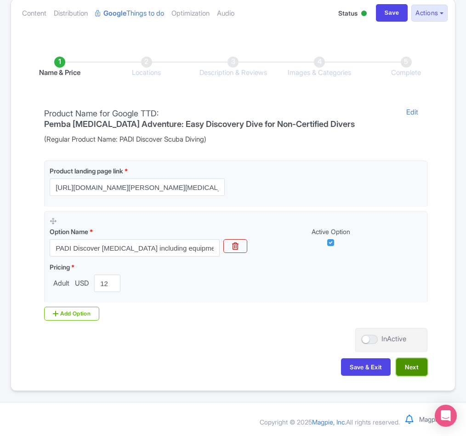
click at [411, 367] on button "Next" at bounding box center [411, 366] width 31 height 17
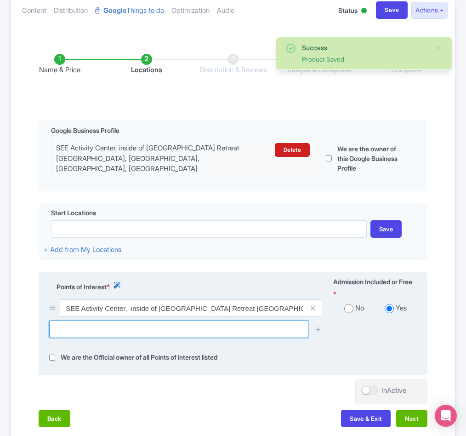
click at [97, 336] on input "text" at bounding box center [178, 328] width 259 height 17
paste input "[GEOGRAPHIC_DATA], [GEOGRAPHIC_DATA], [GEOGRAPHIC_DATA]"
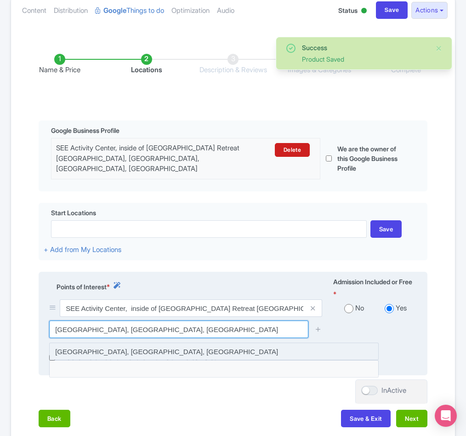
type input "[GEOGRAPHIC_DATA], [GEOGRAPHIC_DATA], [GEOGRAPHIC_DATA]"
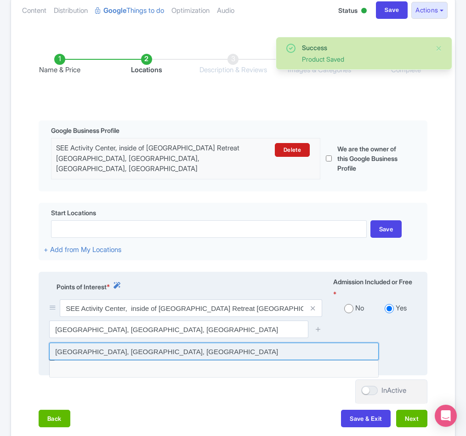
click at [137, 350] on input at bounding box center [213, 350] width 329 height 17
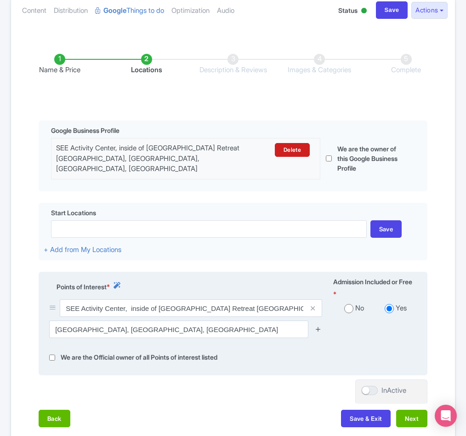
click at [317, 329] on icon at bounding box center [318, 328] width 7 height 7
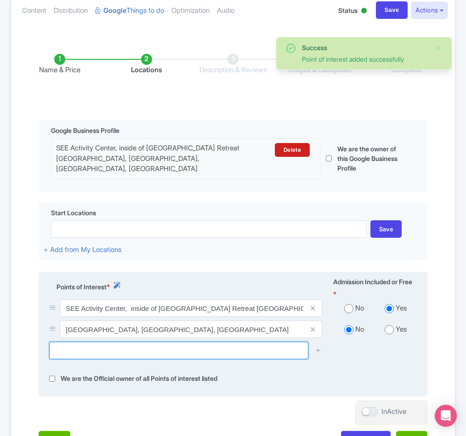
click at [69, 354] on input "text" at bounding box center [178, 349] width 259 height 17
paste input "[GEOGRAPHIC_DATA], [GEOGRAPHIC_DATA], [GEOGRAPHIC_DATA]"
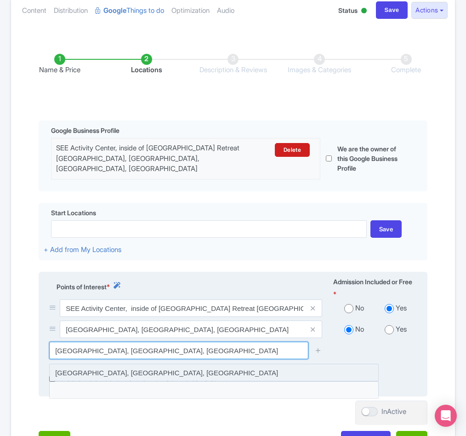
type input "[GEOGRAPHIC_DATA], [GEOGRAPHIC_DATA], [GEOGRAPHIC_DATA]"
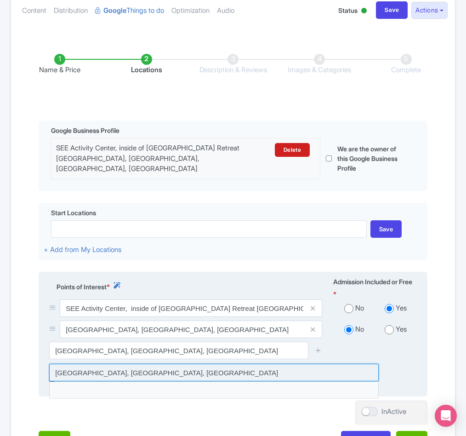
click at [289, 369] on input at bounding box center [213, 371] width 329 height 17
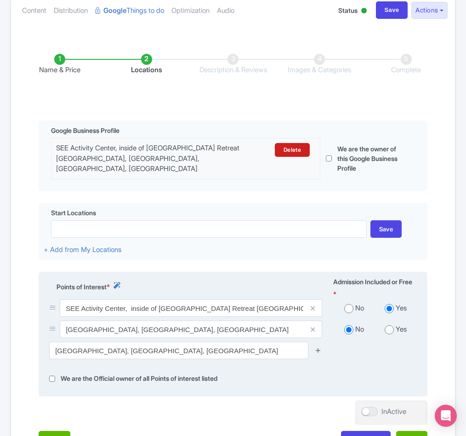
click at [317, 352] on icon at bounding box center [318, 349] width 7 height 7
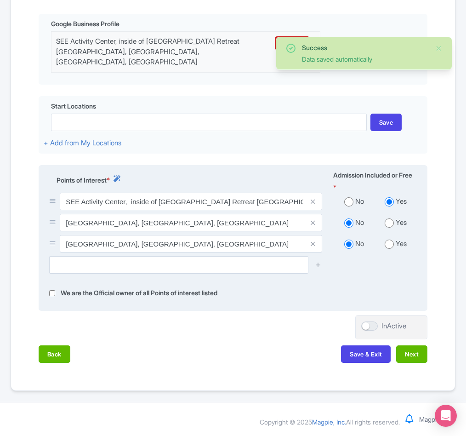
scroll to position [215, 0]
click at [411, 356] on button "Next" at bounding box center [411, 353] width 31 height 17
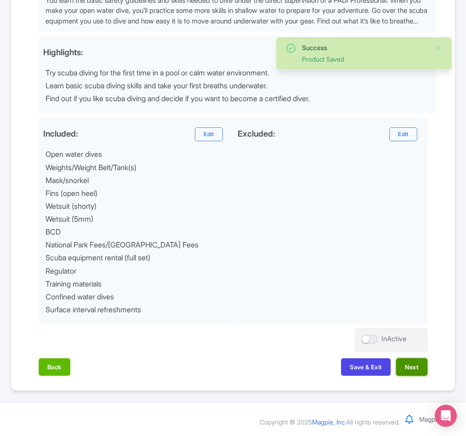
click at [404, 369] on button "Next" at bounding box center [411, 366] width 31 height 17
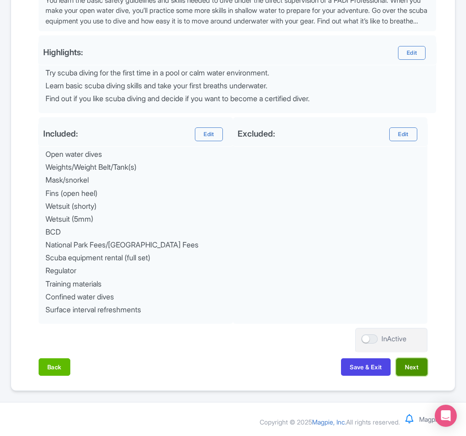
click at [406, 369] on button "Next" at bounding box center [411, 366] width 31 height 17
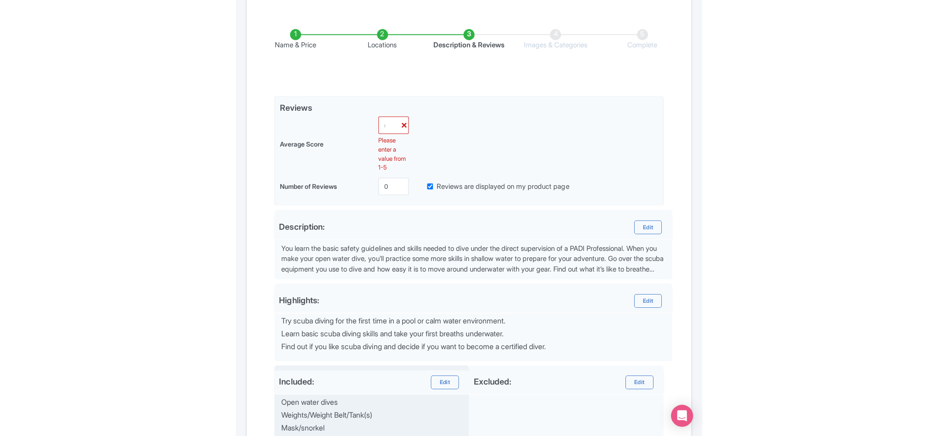
scroll to position [0, 0]
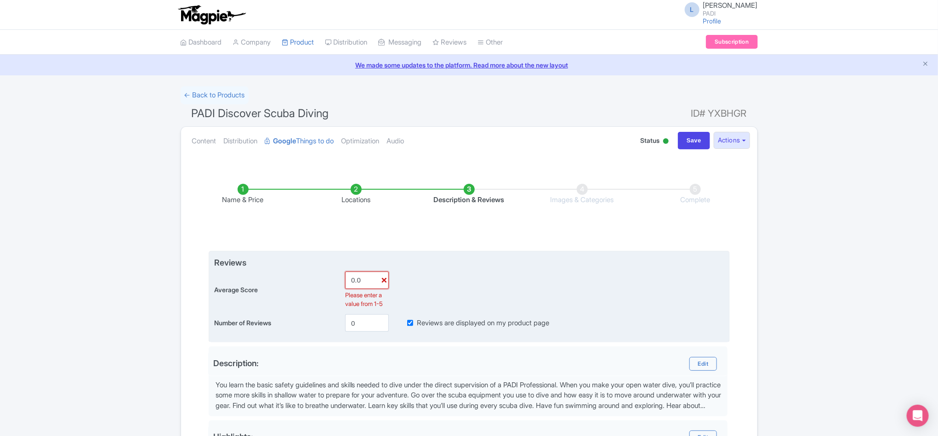
drag, startPoint x: 354, startPoint y: 282, endPoint x: 347, endPoint y: 280, distance: 7.1
click at [347, 280] on input "0.0" at bounding box center [367, 280] width 44 height 17
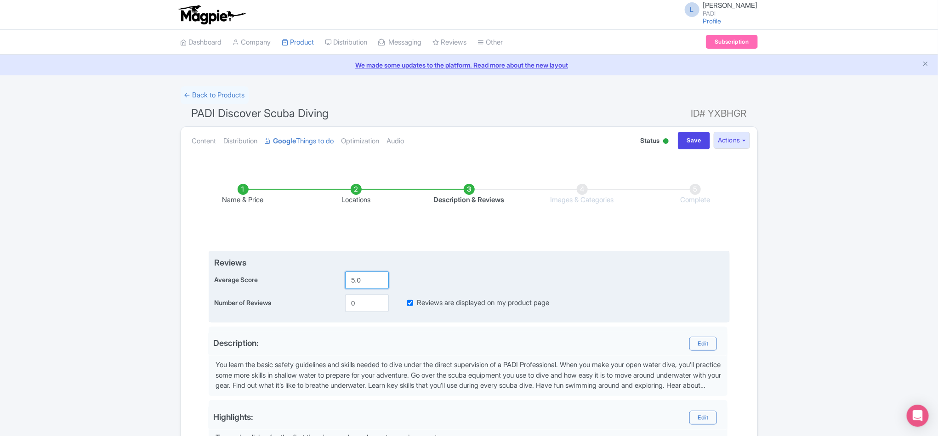
type input "5.0"
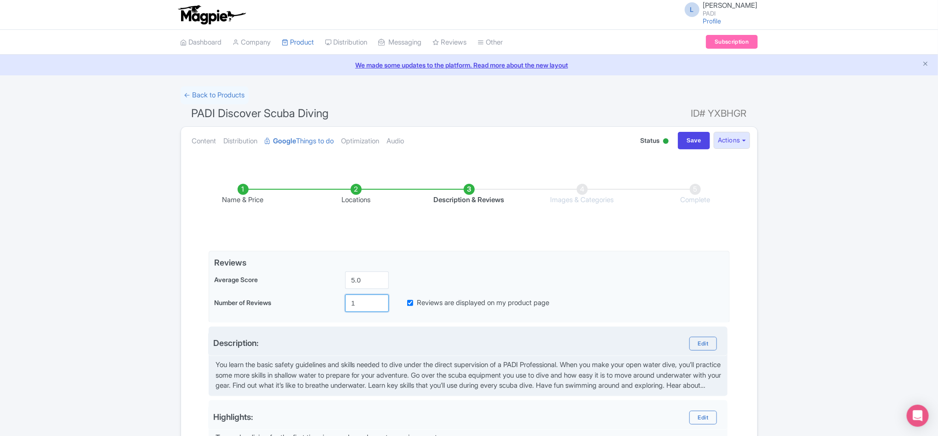
type input "1"
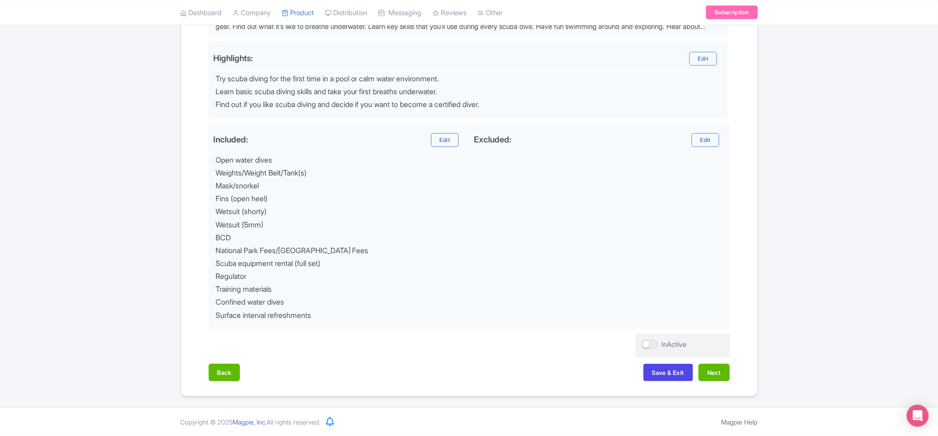
scroll to position [363, 0]
click at [465, 375] on button "Next" at bounding box center [713, 372] width 31 height 17
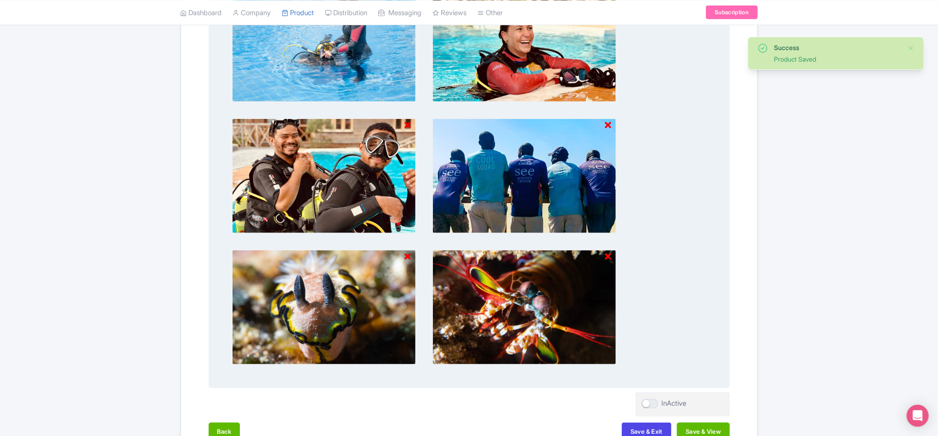
scroll to position [479, 0]
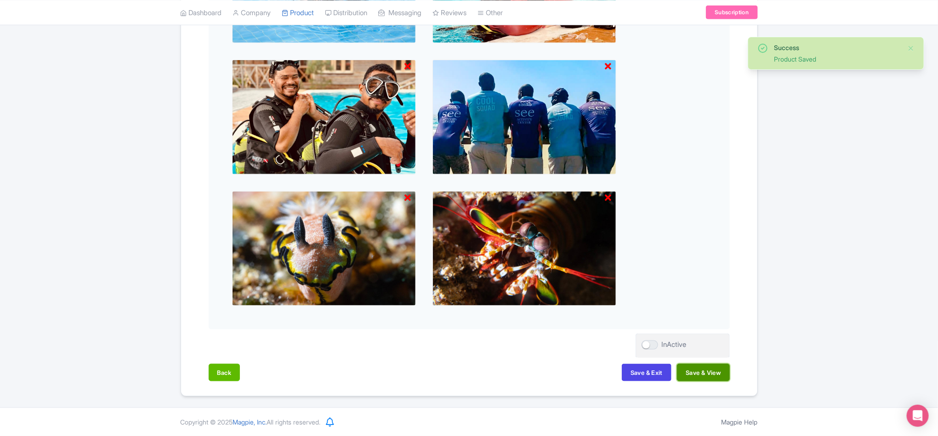
click at [465, 374] on button "Save & View" at bounding box center [703, 372] width 52 height 17
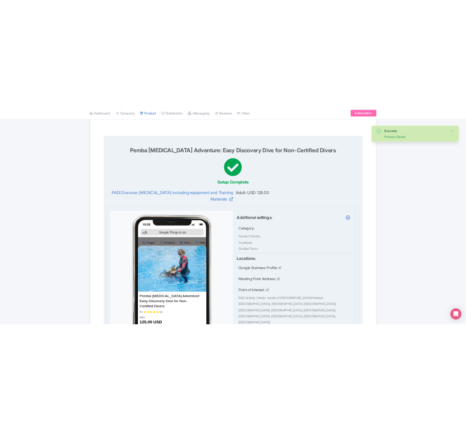
scroll to position [0, 0]
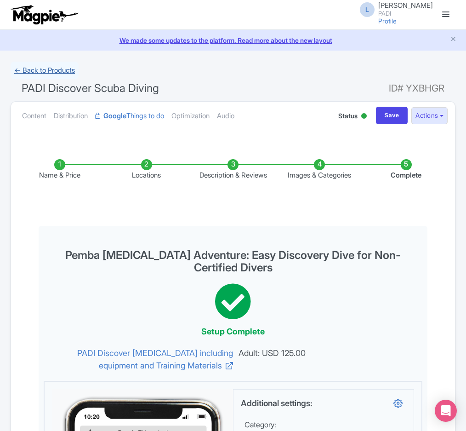
click at [34, 70] on link "← Back to Products" at bounding box center [45, 71] width 68 height 18
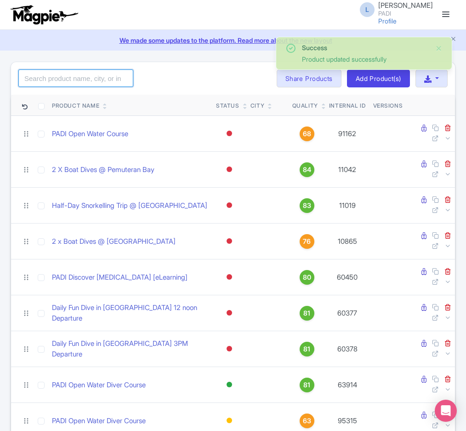
click at [52, 79] on input "search" at bounding box center [75, 77] width 115 height 17
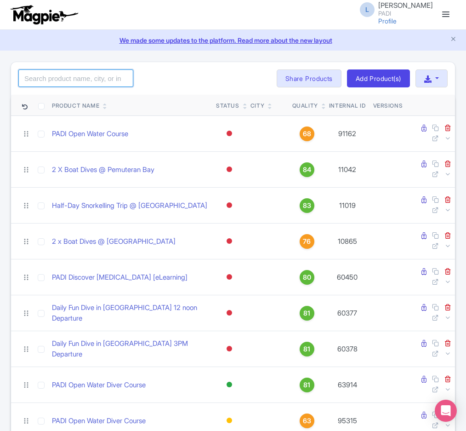
paste input "84076"
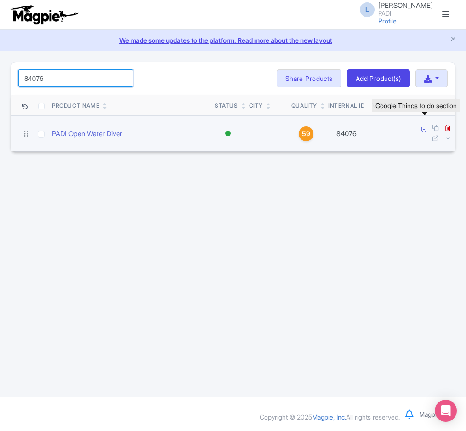
type input "84076"
click at [424, 130] on icon at bounding box center [423, 128] width 5 height 7
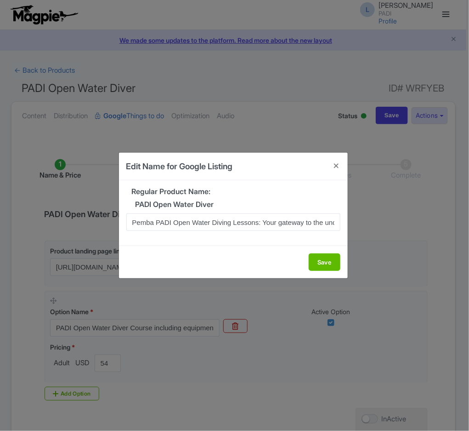
scroll to position [0, 46]
type input "Pemba PADI Open Water Diving Lessons: Your gateway to the underwater world!"
click at [327, 260] on button "Save" at bounding box center [325, 261] width 32 height 17
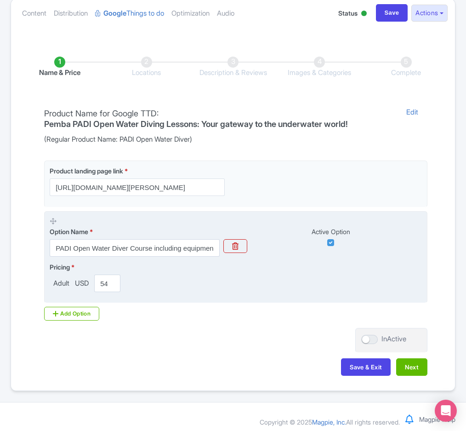
scroll to position [110, 0]
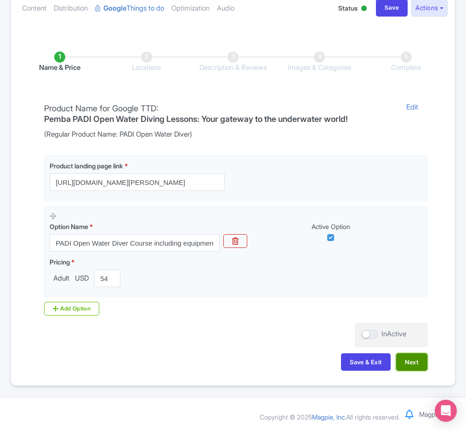
click at [403, 357] on button "Next" at bounding box center [411, 361] width 31 height 17
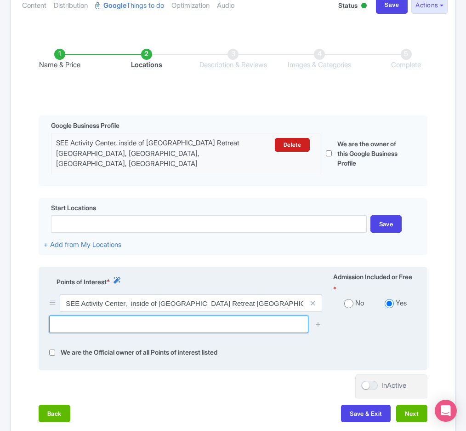
click at [80, 323] on input "text" at bounding box center [178, 323] width 259 height 17
paste input "[GEOGRAPHIC_DATA], [GEOGRAPHIC_DATA], [GEOGRAPHIC_DATA]"
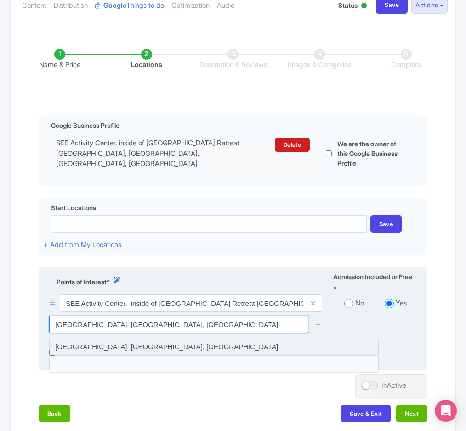
type input "[GEOGRAPHIC_DATA], [GEOGRAPHIC_DATA], [GEOGRAPHIC_DATA]"
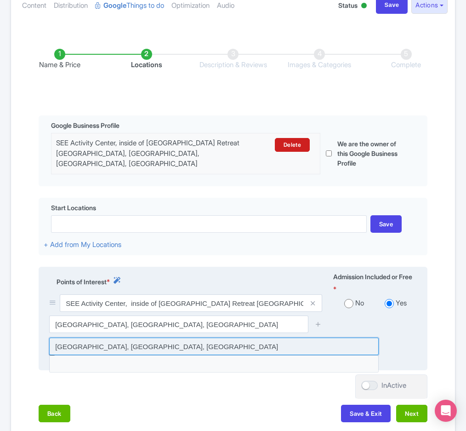
click at [186, 347] on input at bounding box center [213, 345] width 329 height 17
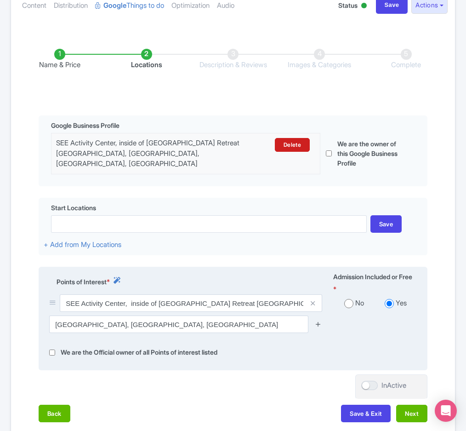
click at [317, 327] on icon at bounding box center [318, 323] width 7 height 7
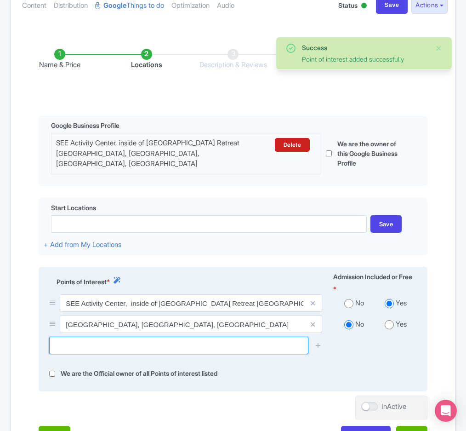
click at [100, 346] on input "text" at bounding box center [178, 344] width 259 height 17
paste input "[GEOGRAPHIC_DATA], [GEOGRAPHIC_DATA], [GEOGRAPHIC_DATA]"
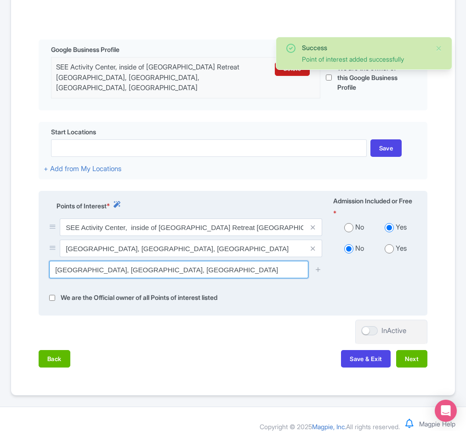
scroll to position [199, 0]
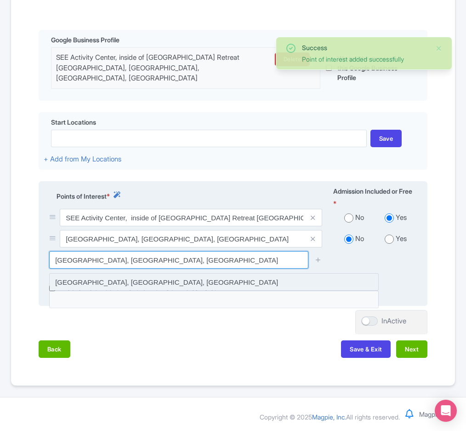
type input "[GEOGRAPHIC_DATA], [GEOGRAPHIC_DATA], [GEOGRAPHIC_DATA]"
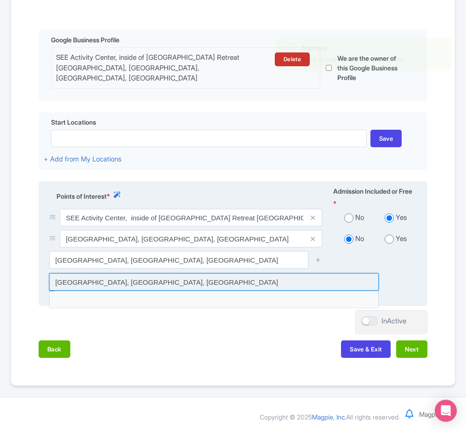
drag, startPoint x: 299, startPoint y: 280, endPoint x: 305, endPoint y: 272, distance: 9.6
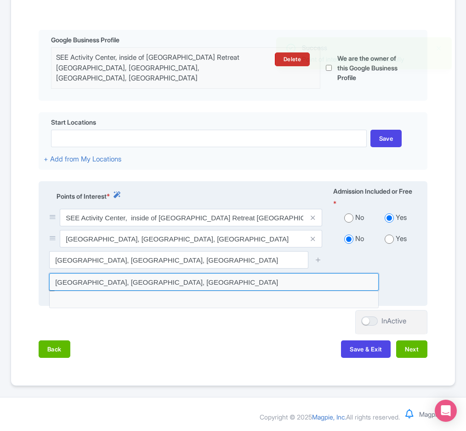
click at [299, 280] on input at bounding box center [213, 281] width 329 height 17
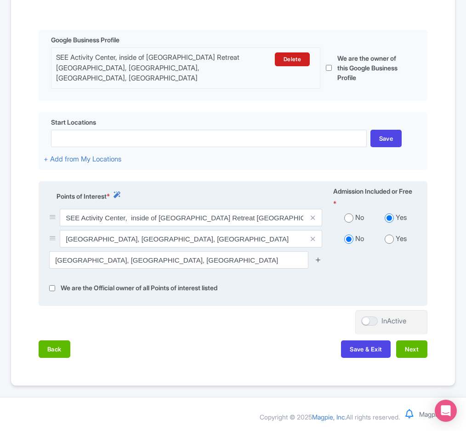
click at [319, 259] on icon at bounding box center [318, 259] width 7 height 7
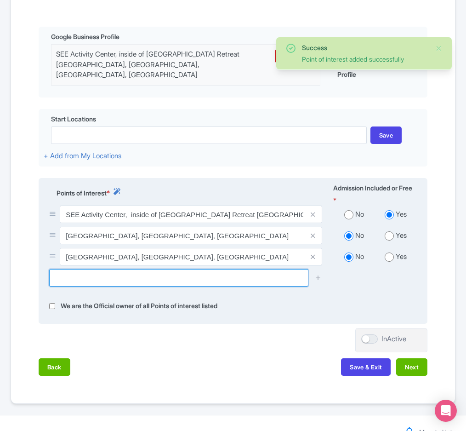
click at [111, 282] on input "text" at bounding box center [178, 277] width 259 height 17
paste input "Manta Reef, [GEOGRAPHIC_DATA], [GEOGRAPHIC_DATA]"
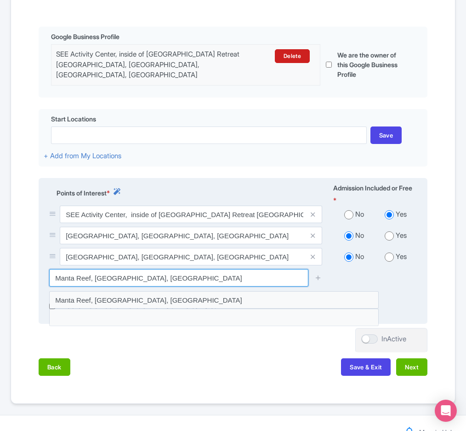
type input "Manta Reef, [GEOGRAPHIC_DATA], [GEOGRAPHIC_DATA]"
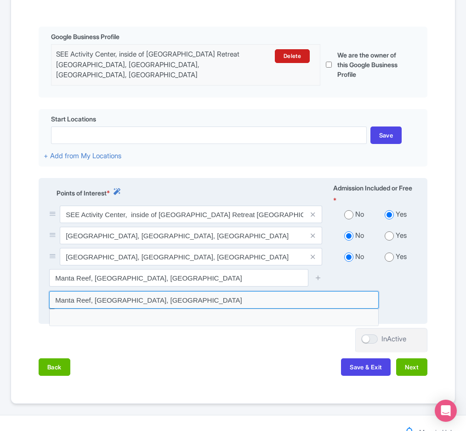
click at [114, 299] on input at bounding box center [213, 299] width 329 height 17
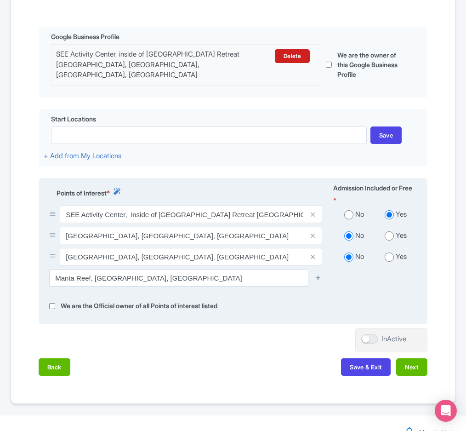
click at [318, 280] on icon at bounding box center [318, 277] width 7 height 7
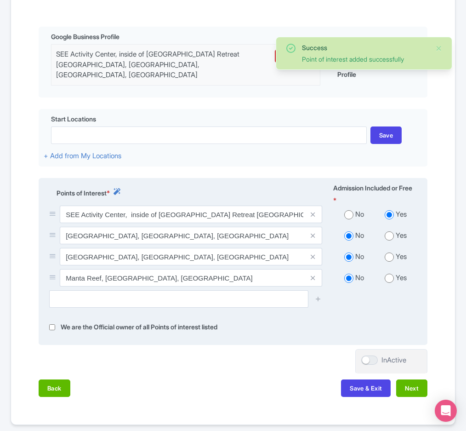
click at [93, 290] on div "Manta Reef, [GEOGRAPHIC_DATA], [GEOGRAPHIC_DATA]" at bounding box center [186, 279] width 284 height 21
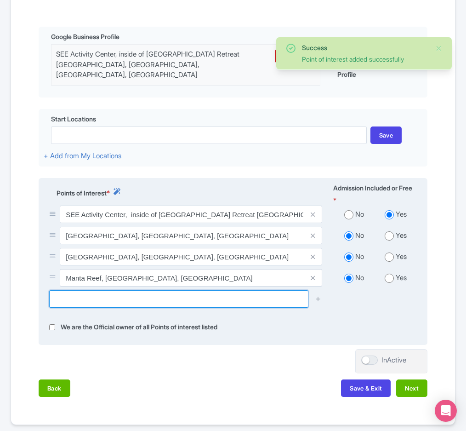
click at [95, 295] on input "text" at bounding box center [178, 298] width 259 height 17
paste input "[GEOGRAPHIC_DATA], [GEOGRAPHIC_DATA], [GEOGRAPHIC_DATA]"
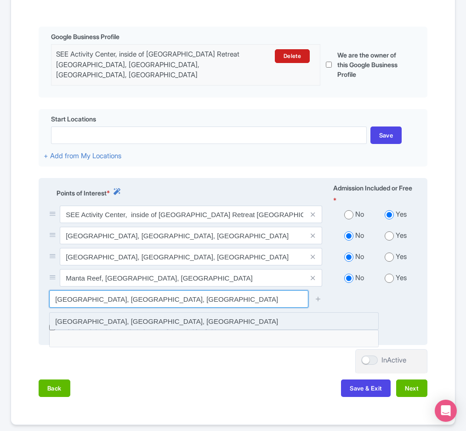
type input "[GEOGRAPHIC_DATA], [GEOGRAPHIC_DATA], [GEOGRAPHIC_DATA]"
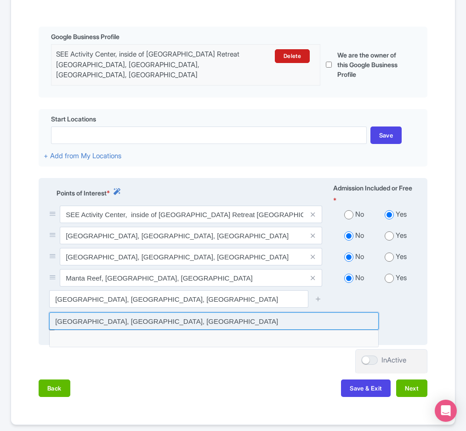
click at [265, 324] on input at bounding box center [213, 320] width 329 height 17
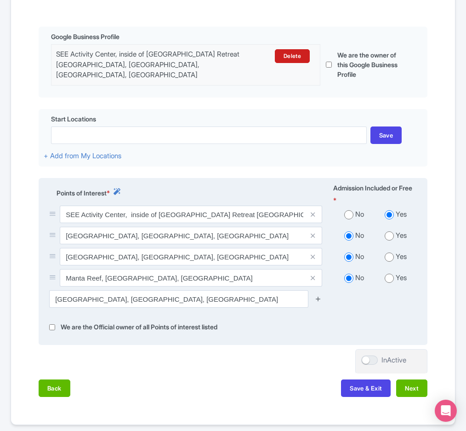
click at [317, 302] on icon at bounding box center [318, 298] width 7 height 7
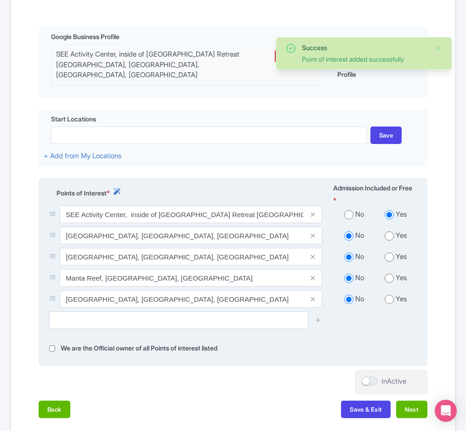
scroll to position [262, 0]
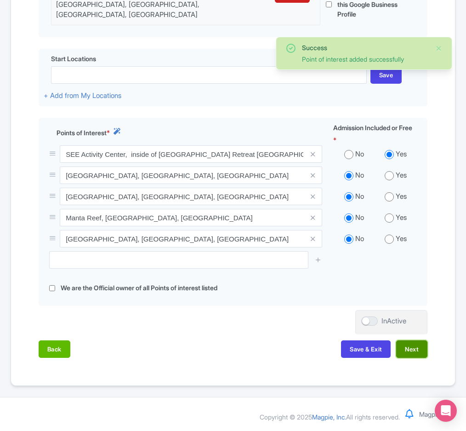
click at [415, 347] on button "Next" at bounding box center [411, 348] width 31 height 17
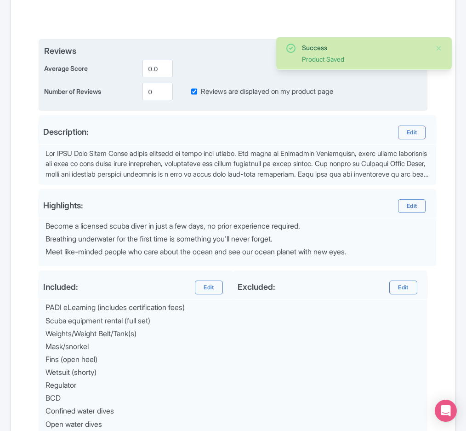
scroll to position [56, 0]
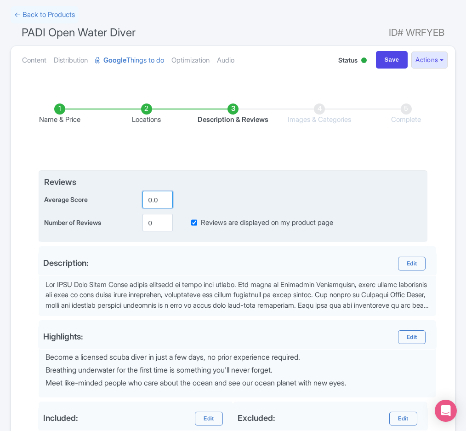
click at [152, 205] on input "0.0" at bounding box center [157, 199] width 30 height 17
type input "5.0"
type input "1"
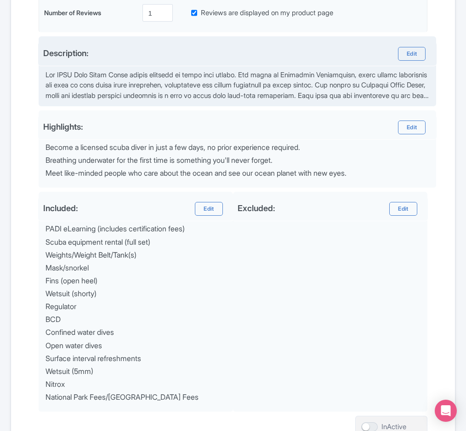
scroll to position [362, 0]
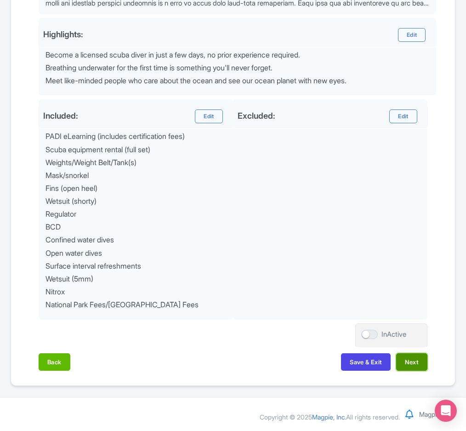
click at [421, 363] on button "Next" at bounding box center [411, 361] width 31 height 17
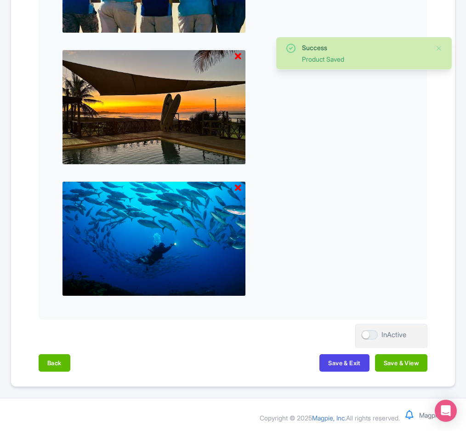
scroll to position [859, 0]
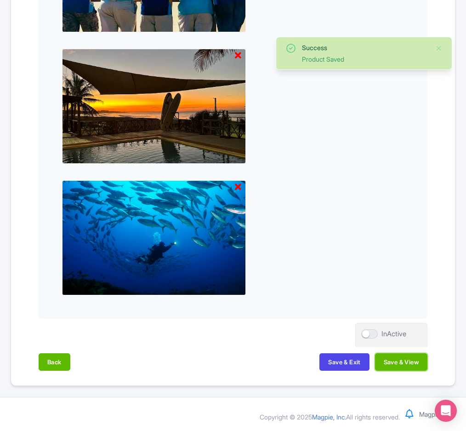
click at [421, 363] on button "Save & View" at bounding box center [401, 361] width 52 height 17
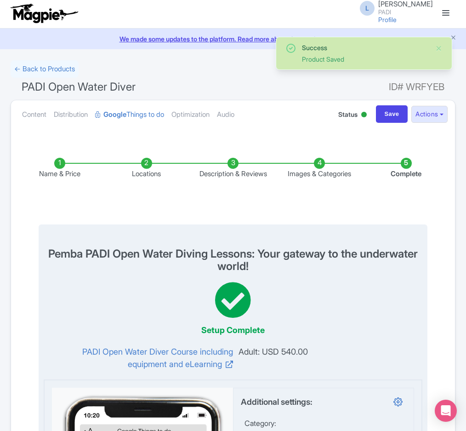
scroll to position [0, 0]
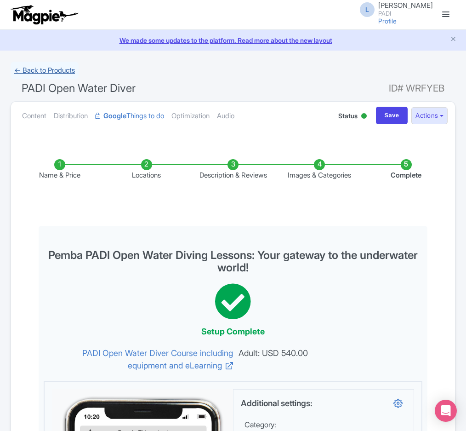
click at [31, 71] on link "← Back to Products" at bounding box center [45, 71] width 68 height 18
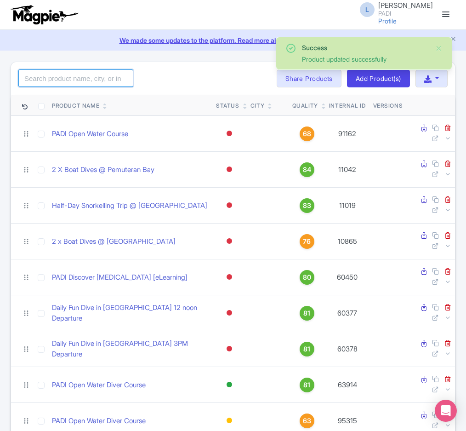
click at [77, 83] on input "search" at bounding box center [75, 77] width 115 height 17
paste input "97740"
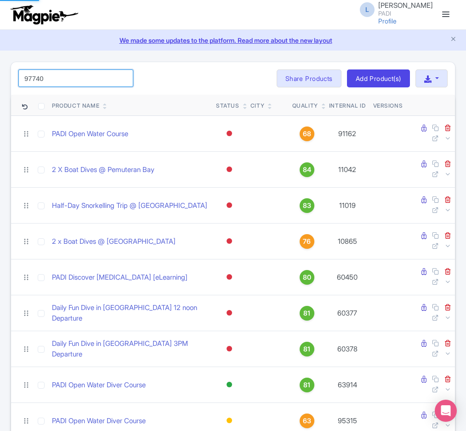
type input "97740"
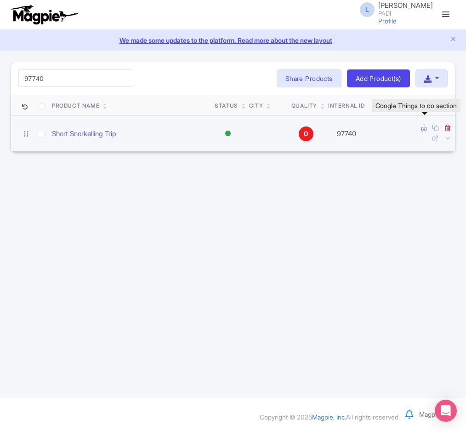
click at [421, 131] on icon at bounding box center [423, 128] width 5 height 7
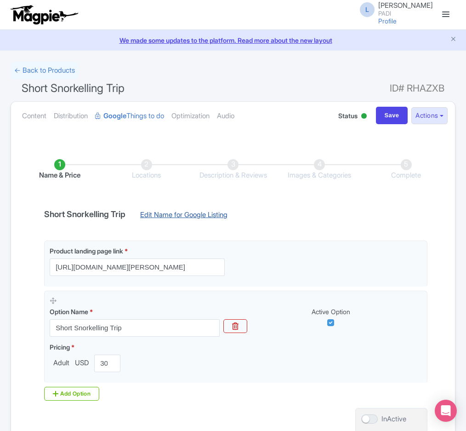
click at [172, 215] on link "Edit Name for Google Listing" at bounding box center [184, 217] width 106 height 15
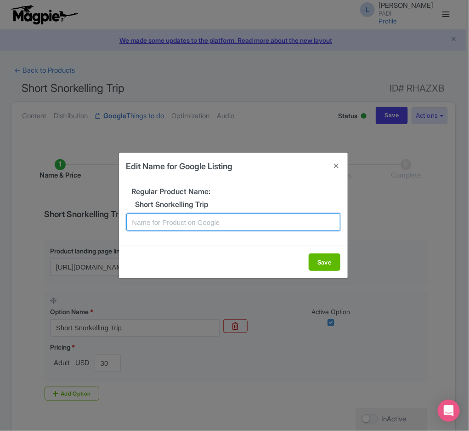
click at [178, 222] on input "text" at bounding box center [233, 221] width 214 height 17
paste input "Pemba Short Snorkeling Excursion – Fun for Families and Nature Lovers"
type input "Pemba Short Snorkeling Excursion – Fun for Families and Nature Lovers"
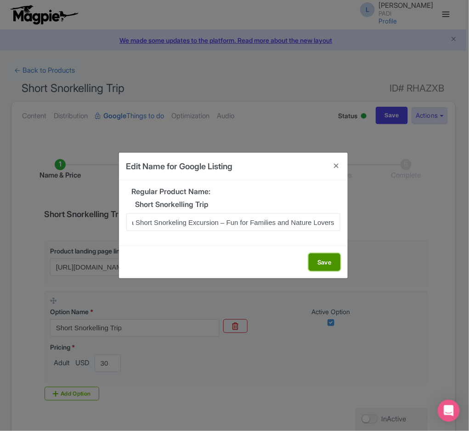
click at [323, 265] on button "Save" at bounding box center [325, 261] width 32 height 17
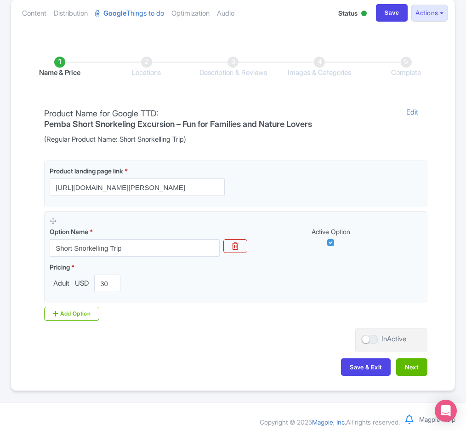
scroll to position [110, 0]
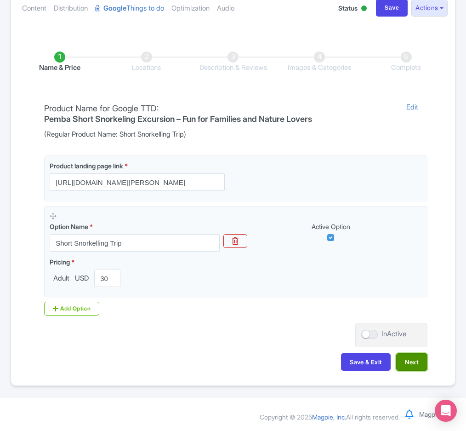
click at [419, 363] on button "Next" at bounding box center [411, 361] width 31 height 17
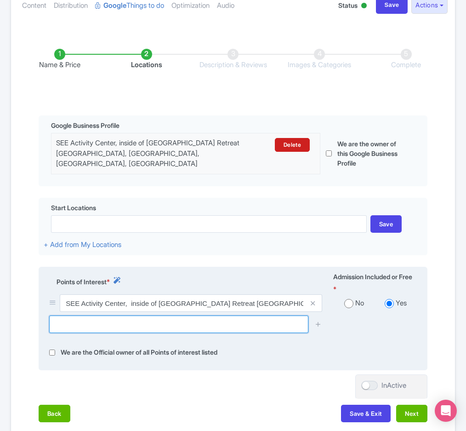
click at [156, 321] on input "text" at bounding box center [178, 323] width 259 height 17
paste input "Barra Beach, Miramar, Mozambique"
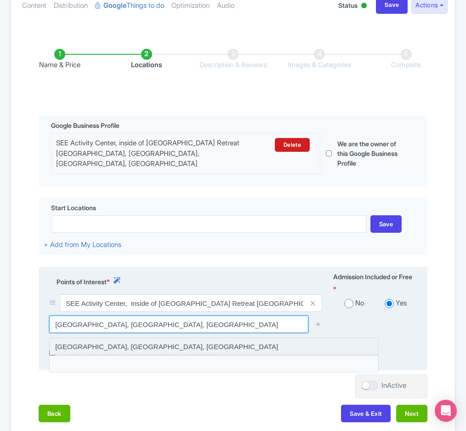
type input "Barra Beach, Miramar, Mozambique"
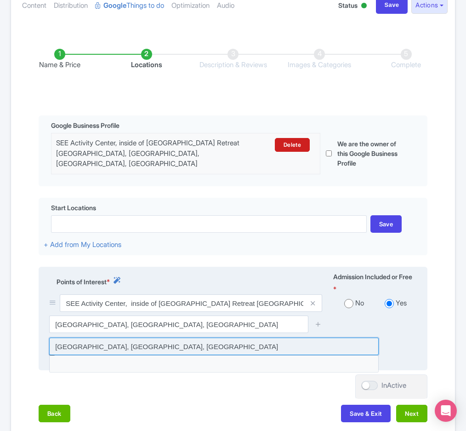
click at [176, 352] on input at bounding box center [213, 345] width 329 height 17
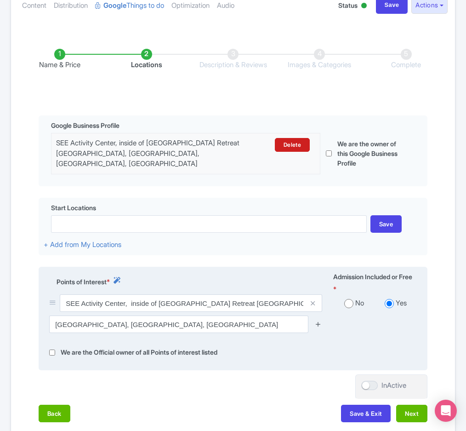
click at [317, 324] on icon at bounding box center [318, 323] width 7 height 7
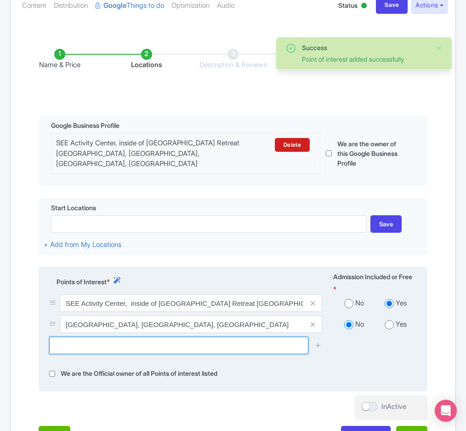
click at [144, 348] on input "text" at bounding box center [178, 344] width 259 height 17
paste input "Tofo Beach, Unnamed Road, Tofo Beach, Mozambique"
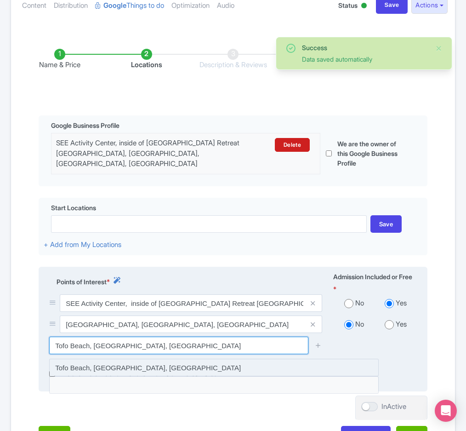
type input "Tofo Beach, Unnamed Road, Tofo Beach, Mozambique"
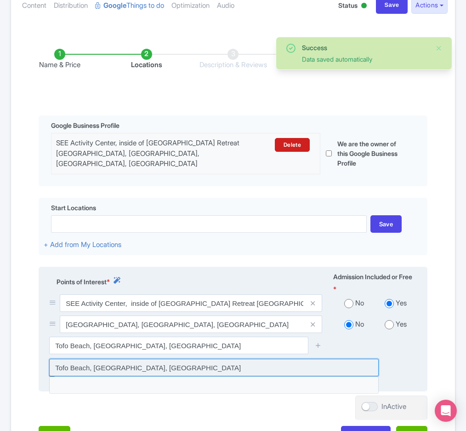
click at [222, 376] on input at bounding box center [213, 366] width 329 height 17
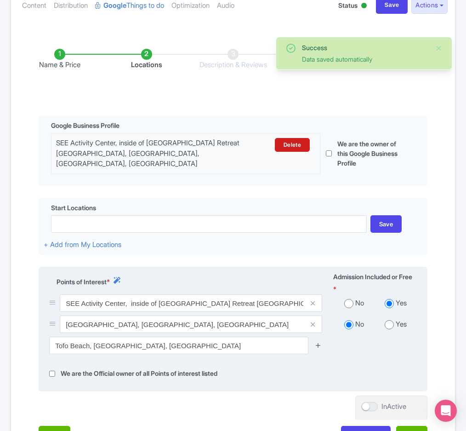
click at [316, 348] on icon at bounding box center [318, 344] width 7 height 7
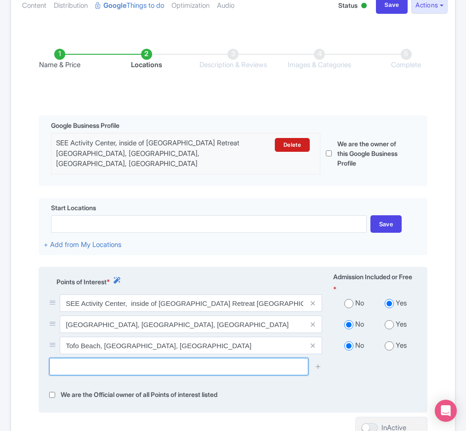
click at [84, 374] on input "text" at bounding box center [178, 365] width 259 height 17
paste input "Barra Cape Point, Miramar, Mozambique"
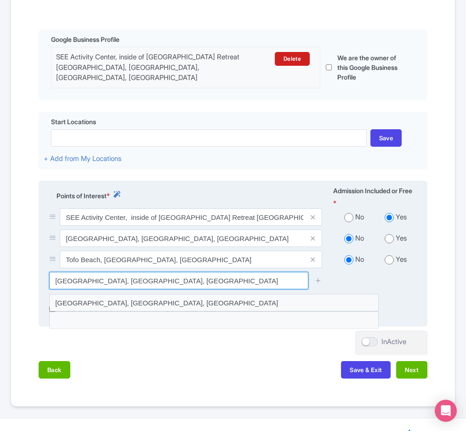
scroll to position [221, 0]
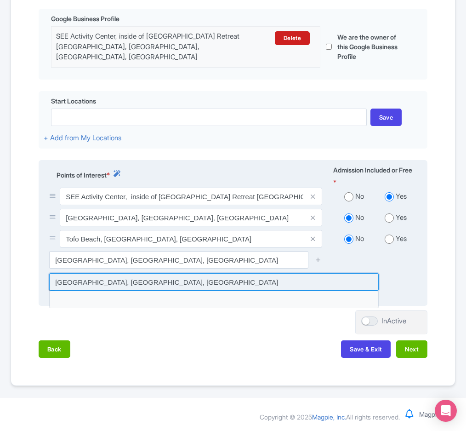
click at [136, 284] on input at bounding box center [213, 281] width 329 height 17
type input "Barra Cape Point, Miramar, Mozambique"
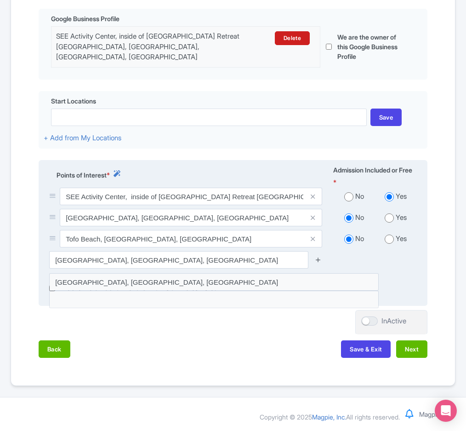
click at [318, 256] on icon at bounding box center [318, 259] width 7 height 7
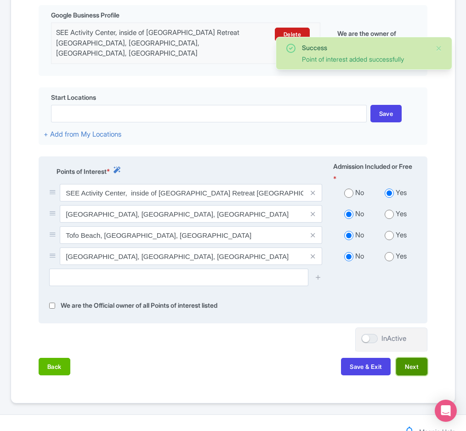
click at [409, 366] on button "Next" at bounding box center [411, 365] width 31 height 17
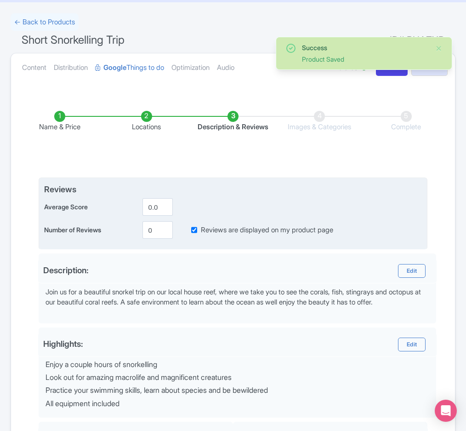
scroll to position [22, 0]
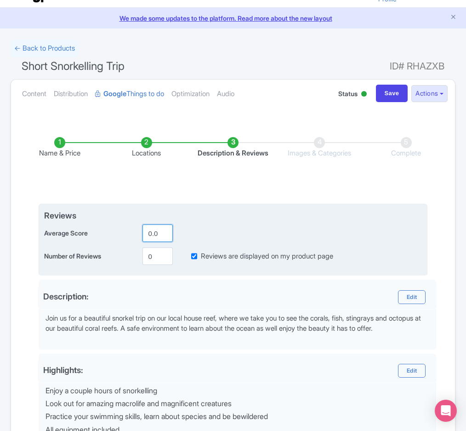
click at [152, 236] on input "0.0" at bounding box center [157, 232] width 30 height 17
type input "5.0"
type input "1"
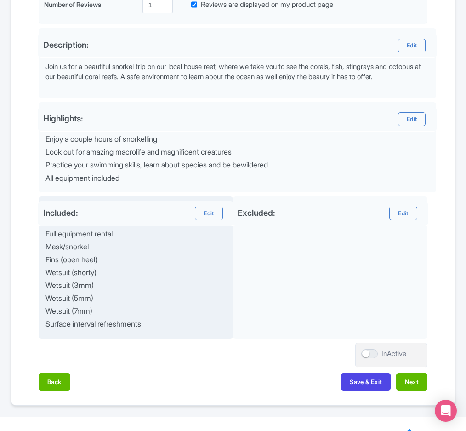
scroll to position [298, 0]
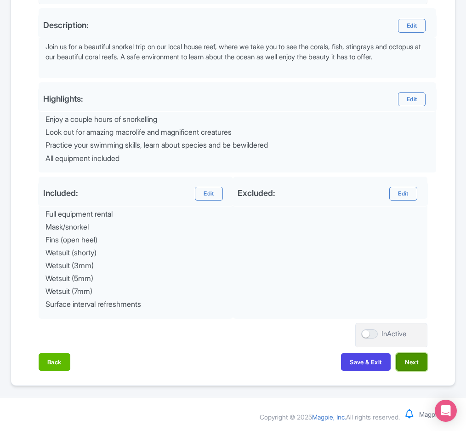
click at [405, 360] on button "Next" at bounding box center [411, 361] width 31 height 17
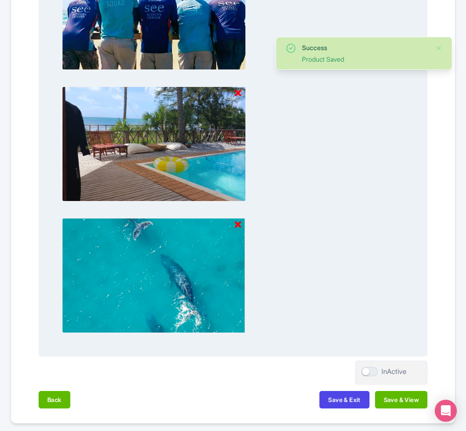
scroll to position [859, 0]
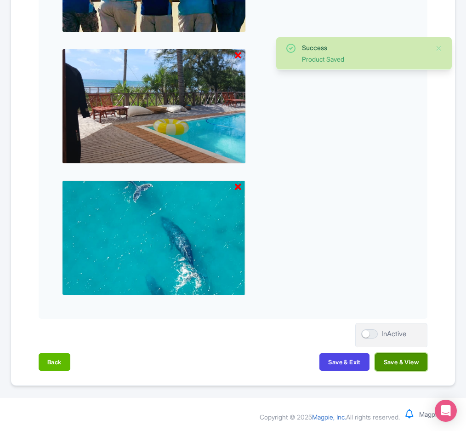
click at [401, 363] on button "Save & View" at bounding box center [401, 361] width 52 height 17
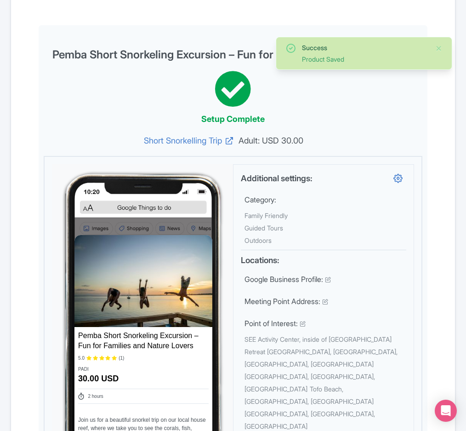
scroll to position [0, 0]
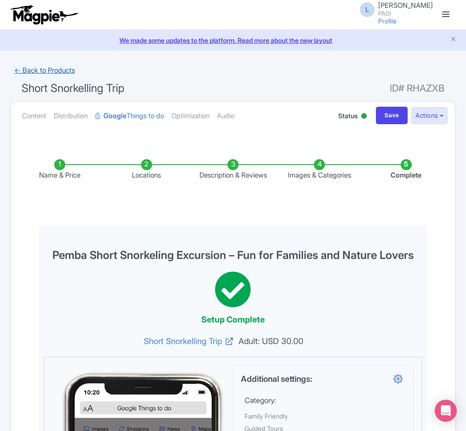
click at [45, 74] on link "← Back to Products" at bounding box center [45, 71] width 68 height 18
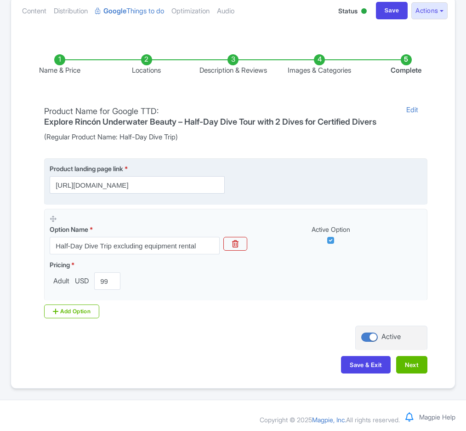
scroll to position [119, 0]
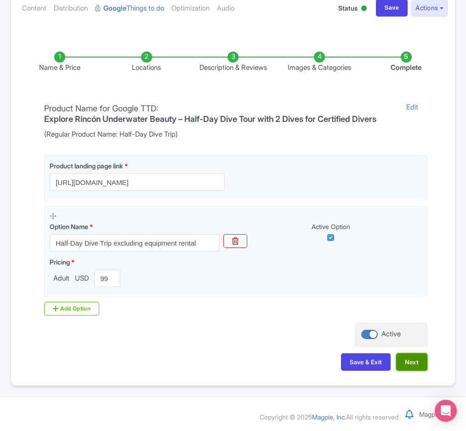
click at [419, 364] on button "Next" at bounding box center [411, 361] width 31 height 17
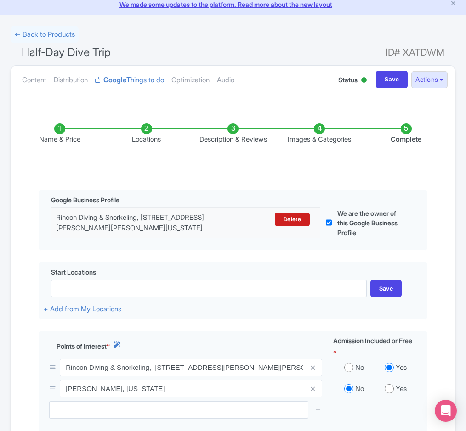
scroll to position [0, 0]
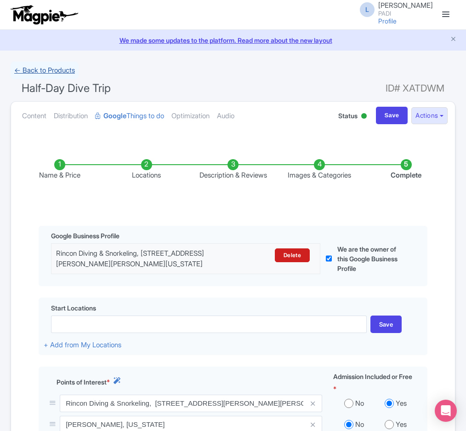
click at [32, 73] on link "← Back to Products" at bounding box center [45, 71] width 68 height 18
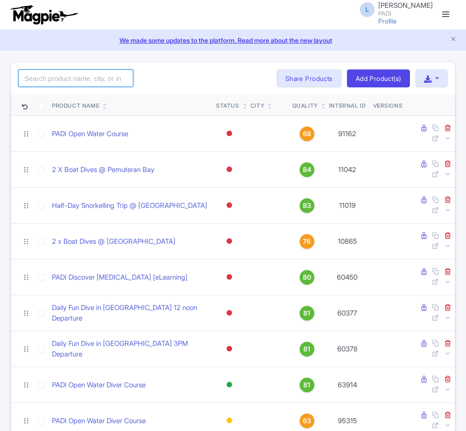
drag, startPoint x: 0, startPoint y: 0, endPoint x: 42, endPoint y: 78, distance: 88.2
click at [42, 78] on input "search" at bounding box center [75, 77] width 115 height 17
paste input "17827"
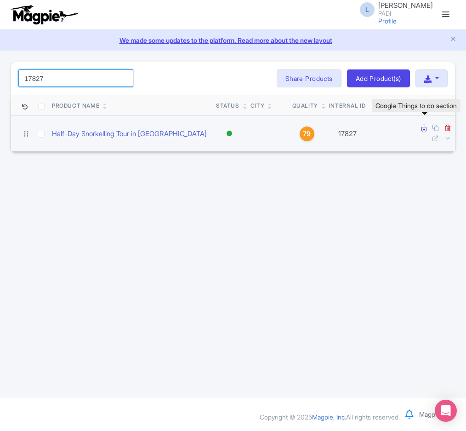
type input "17827"
click at [425, 129] on icon at bounding box center [423, 128] width 5 height 7
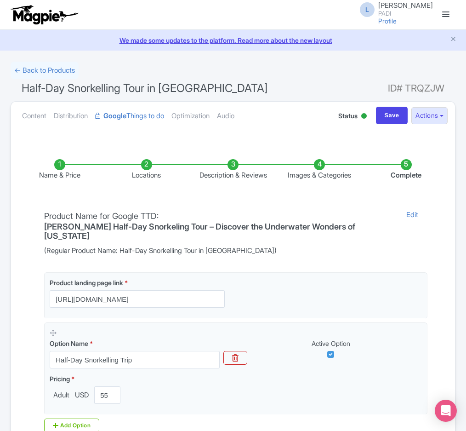
click at [141, 178] on li "Locations" at bounding box center [146, 170] width 86 height 22
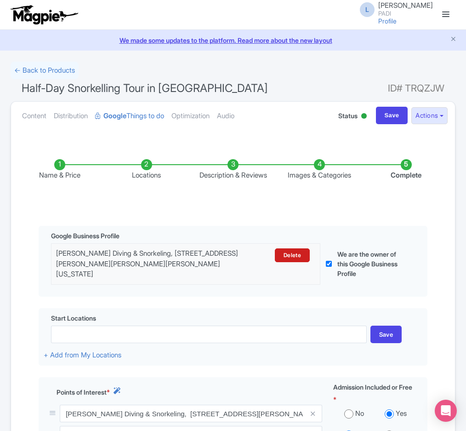
drag, startPoint x: 160, startPoint y: 83, endPoint x: 262, endPoint y: 79, distance: 102.1
click at [262, 79] on h1 "Half-Day Snorkelling Tour in Tres Palmas Reserve ID# TRQZJW" at bounding box center [233, 90] width 445 height 22
copy span "Tres Palmas Reserv"
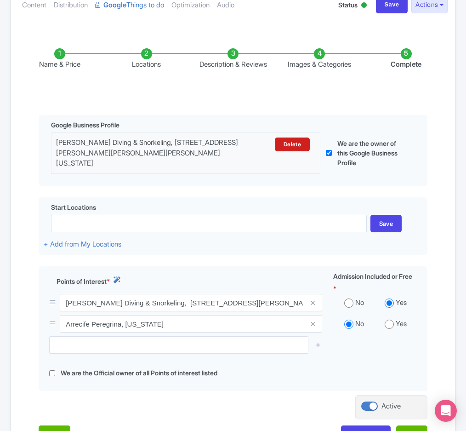
scroll to position [138, 0]
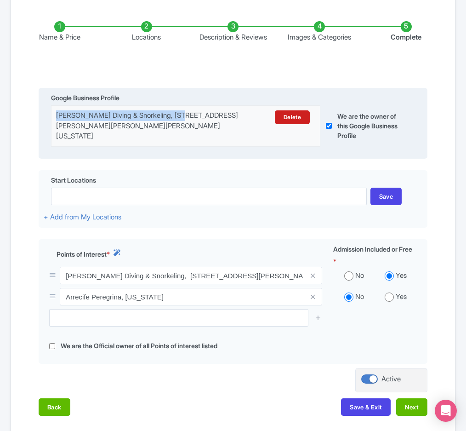
drag, startPoint x: 57, startPoint y: 119, endPoint x: 183, endPoint y: 120, distance: 126.4
click at [183, 120] on div "Rincon Diving & Snorkeling, 2207 Ave Pedro Albizu Campos Carr 115, Rincón, 0067…" at bounding box center [153, 125] width 194 height 31
click at [184, 130] on div "[PERSON_NAME] Diving & Snorkeling, [STREET_ADDRESS][PERSON_NAME][PERSON_NAME][P…" at bounding box center [153, 125] width 194 height 31
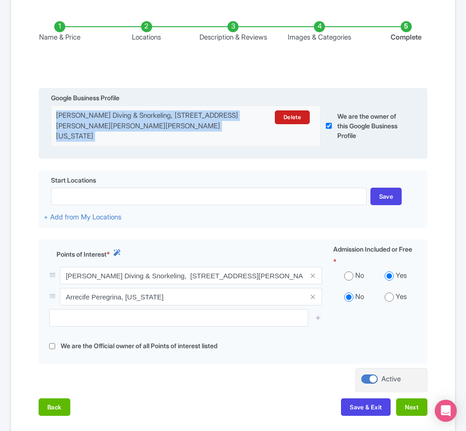
drag, startPoint x: 184, startPoint y: 130, endPoint x: 59, endPoint y: 115, distance: 125.4
click at [59, 115] on div "[PERSON_NAME] Diving & Snorkeling, [STREET_ADDRESS][PERSON_NAME][PERSON_NAME][P…" at bounding box center [153, 125] width 194 height 31
copy div "Rincon Diving & Snorkeling, 2207 Ave Pedro Albizu Campos Carr 115, Rincón, 0067…"
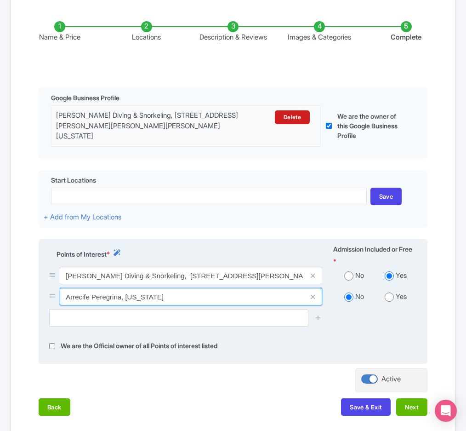
drag, startPoint x: 68, startPoint y: 300, endPoint x: 172, endPoint y: 301, distance: 104.8
click at [172, 301] on input "Arrecife Peregrina, Puerto Rico" at bounding box center [191, 296] width 262 height 17
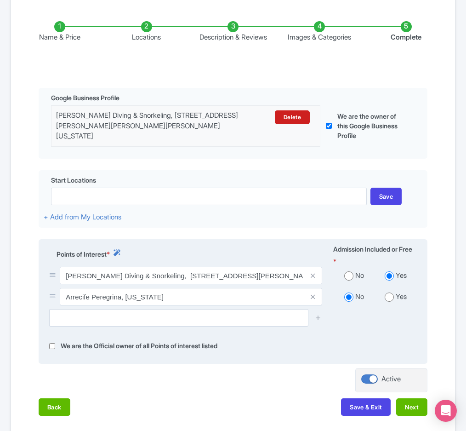
scroll to position [199, 0]
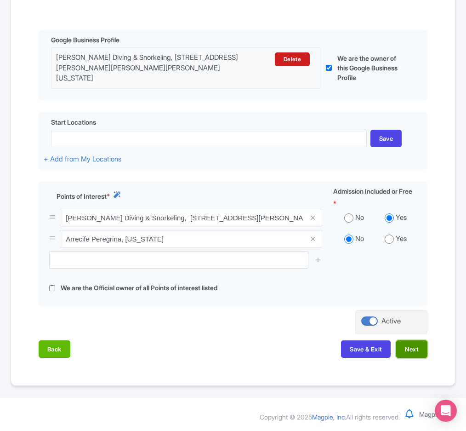
click at [406, 351] on button "Next" at bounding box center [411, 348] width 31 height 17
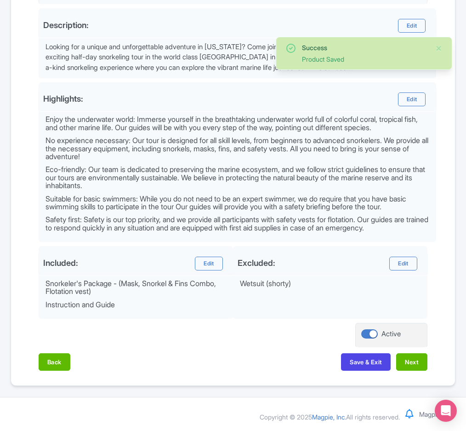
scroll to position [305, 0]
click at [416, 366] on button "Next" at bounding box center [411, 361] width 31 height 17
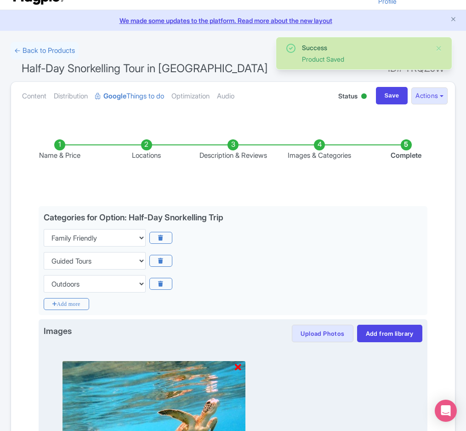
scroll to position [0, 0]
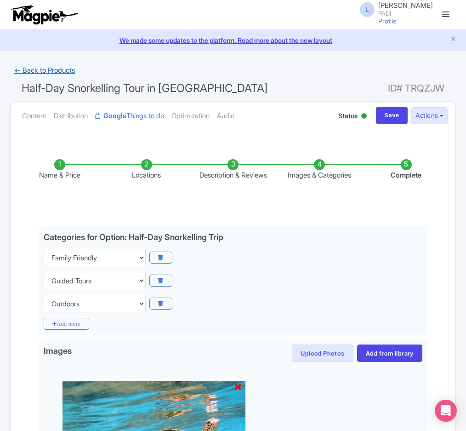
click at [34, 63] on link "← Back to Products" at bounding box center [45, 71] width 68 height 18
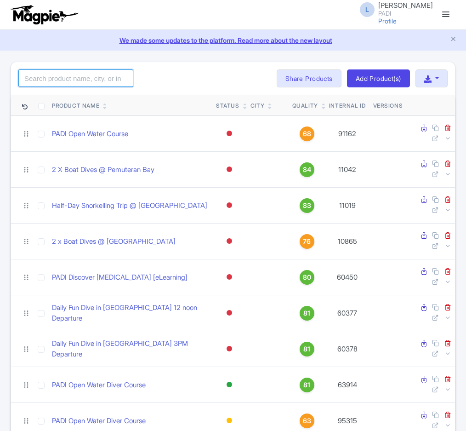
click at [57, 85] on input "search" at bounding box center [75, 77] width 115 height 17
paste input "67084"
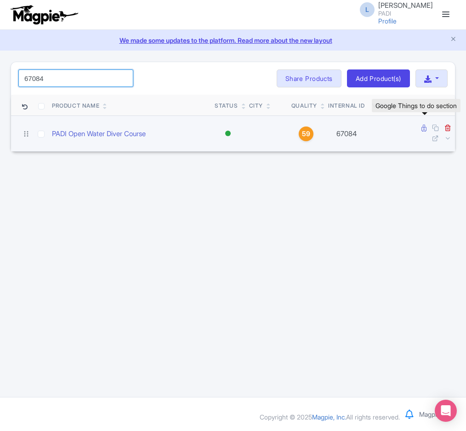
type input "67084"
click at [422, 128] on icon at bounding box center [423, 128] width 5 height 7
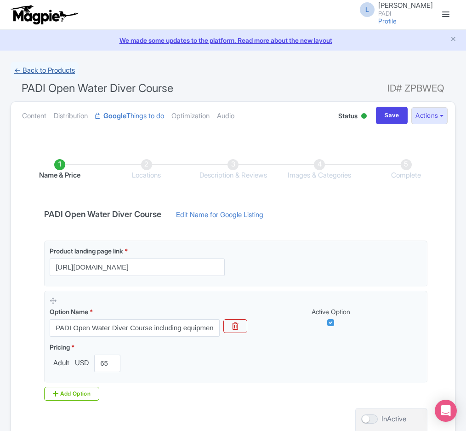
click at [29, 74] on link "← Back to Products" at bounding box center [45, 71] width 68 height 18
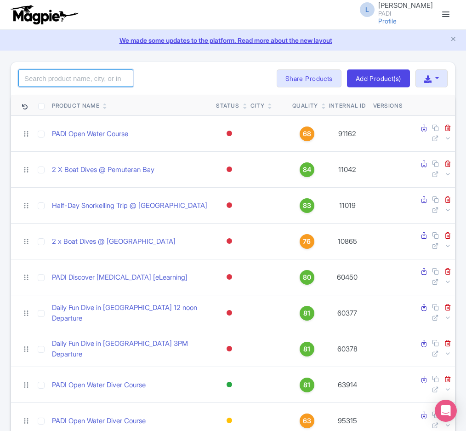
click at [40, 79] on input "search" at bounding box center [75, 77] width 115 height 17
paste input "67084"
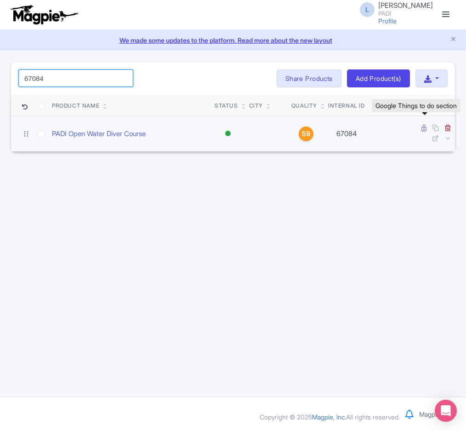
type input "67084"
click at [425, 129] on icon at bounding box center [423, 128] width 5 height 7
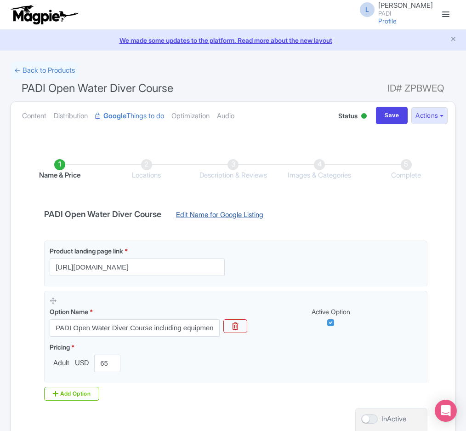
click at [185, 218] on link "Edit Name for Google Listing" at bounding box center [220, 217] width 106 height 15
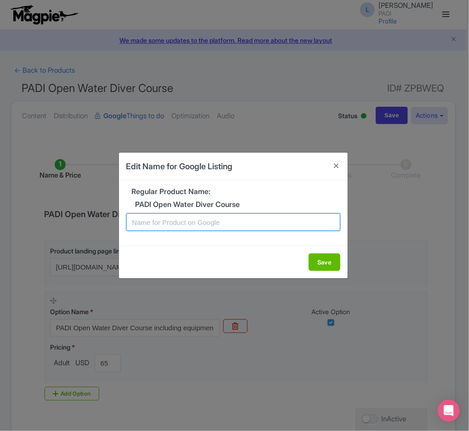
click at [149, 221] on input "text" at bounding box center [233, 221] width 214 height 17
paste input "Rincón PADI Open Water Diving Lessons: Your gateway to the underwater world!"
type input "Rincón PADI Open Water Diving Lessons: Your gateway to the underwater world!"
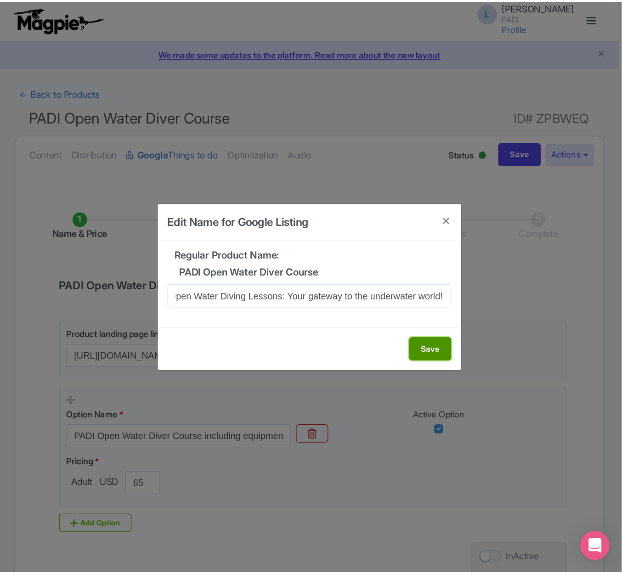
scroll to position [0, 0]
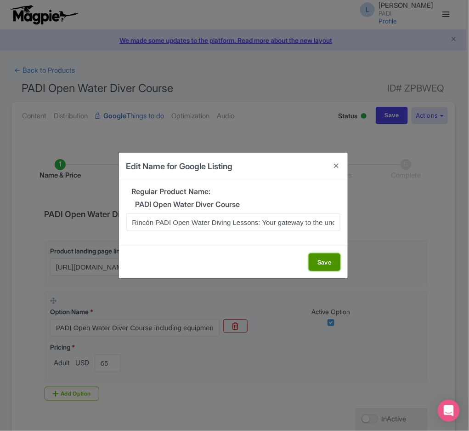
click at [317, 267] on button "Save" at bounding box center [325, 261] width 32 height 17
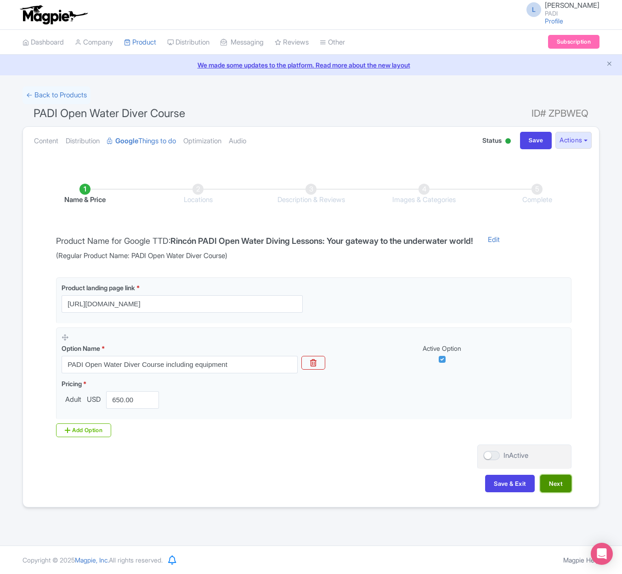
click at [465, 430] on button "Next" at bounding box center [555, 483] width 31 height 17
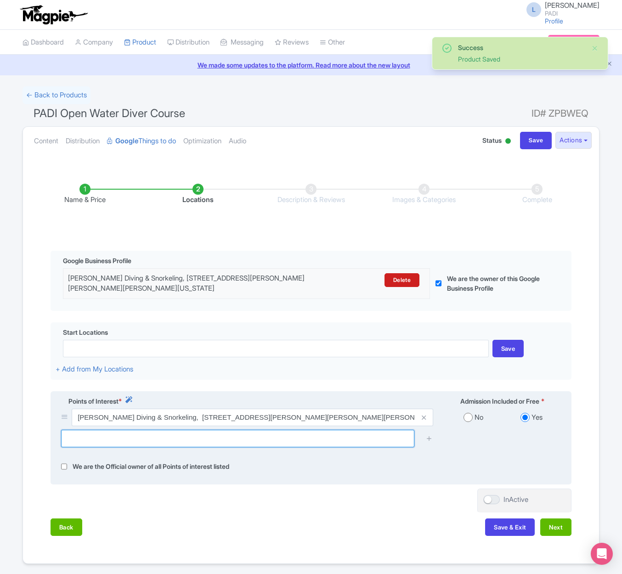
click at [106, 430] on input "text" at bounding box center [237, 438] width 353 height 17
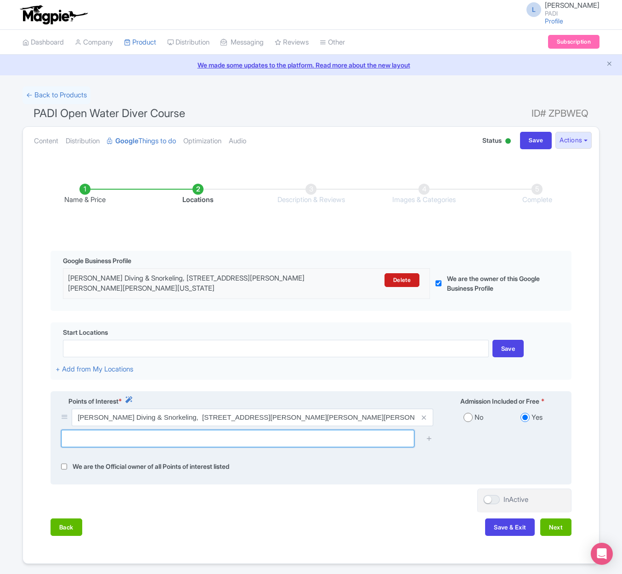
click at [96, 430] on input "text" at bounding box center [237, 438] width 353 height 17
paste input "Arrecife Peregrina"
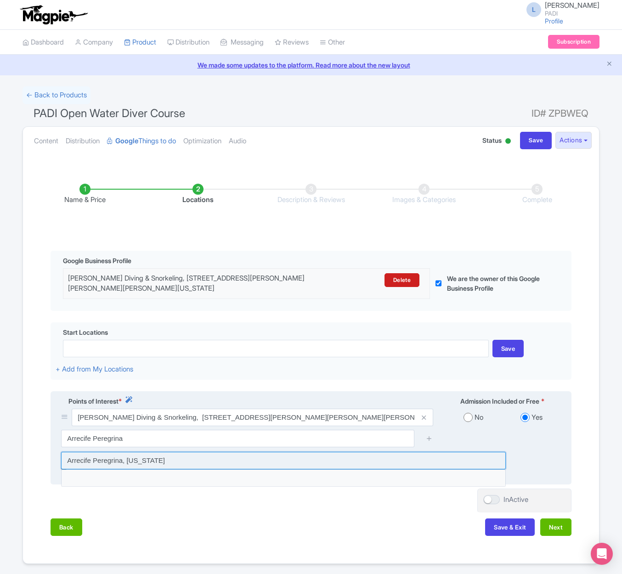
click at [91, 430] on input at bounding box center [283, 460] width 445 height 17
type input "Arrecife Peregrina, Puerto Rico"
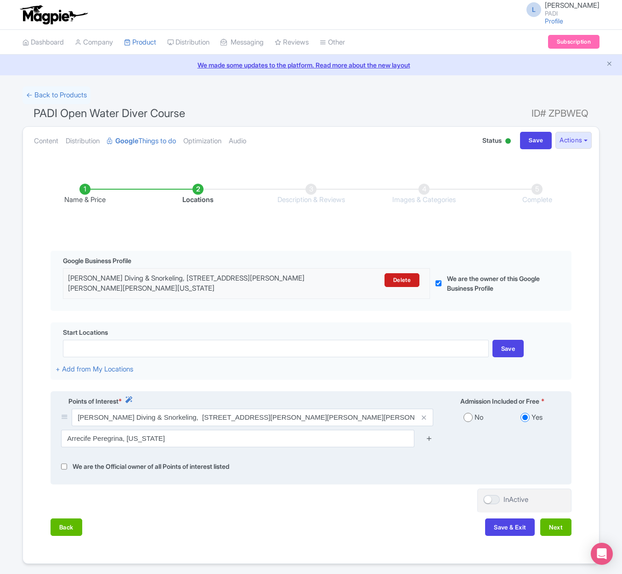
click at [426, 430] on icon at bounding box center [429, 438] width 7 height 7
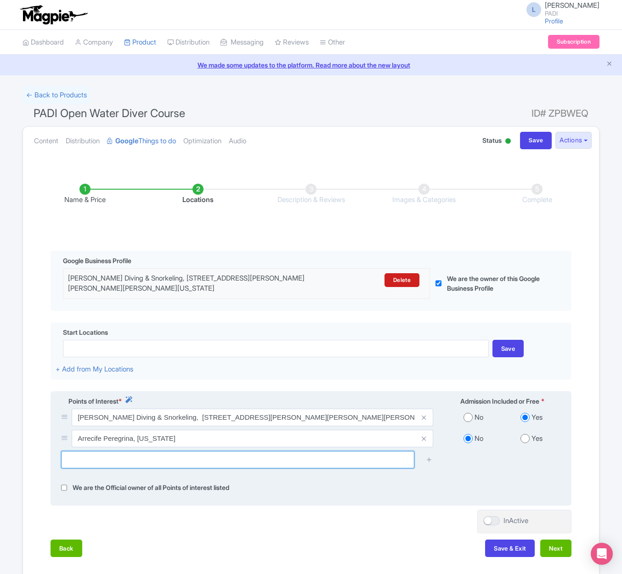
click at [153, 430] on input "text" at bounding box center [237, 459] width 353 height 17
paste input "La Playita Cabo Rojo"
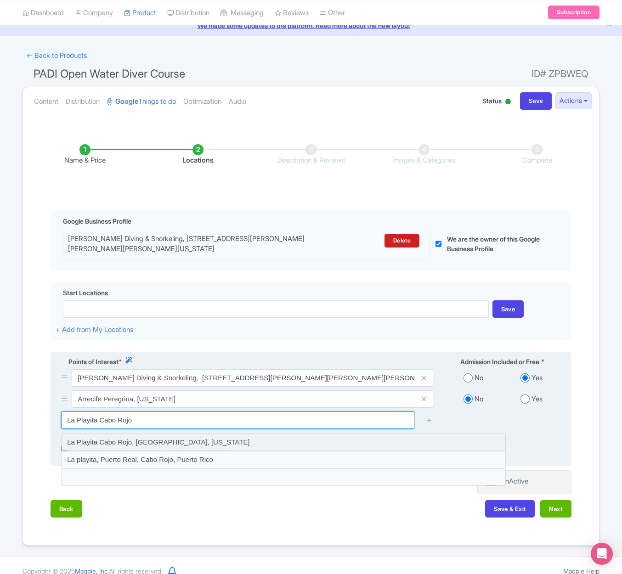
scroll to position [61, 0]
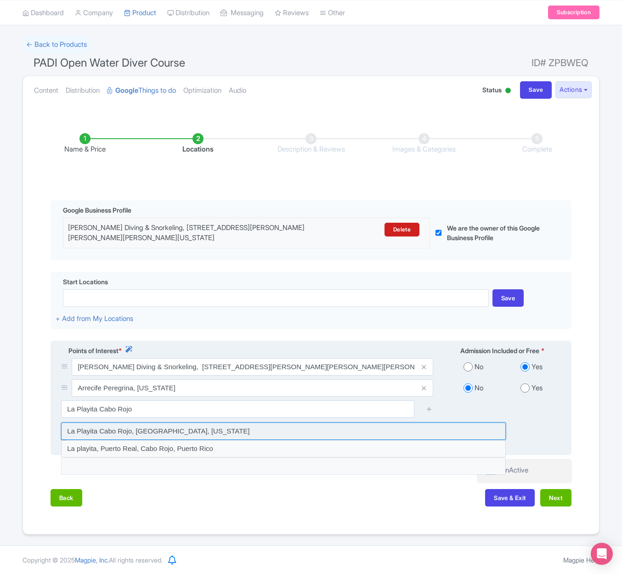
click at [151, 430] on input at bounding box center [283, 431] width 445 height 17
type input "La Playita Cabo Rojo, Cabo Rojo, Puerto Rico"
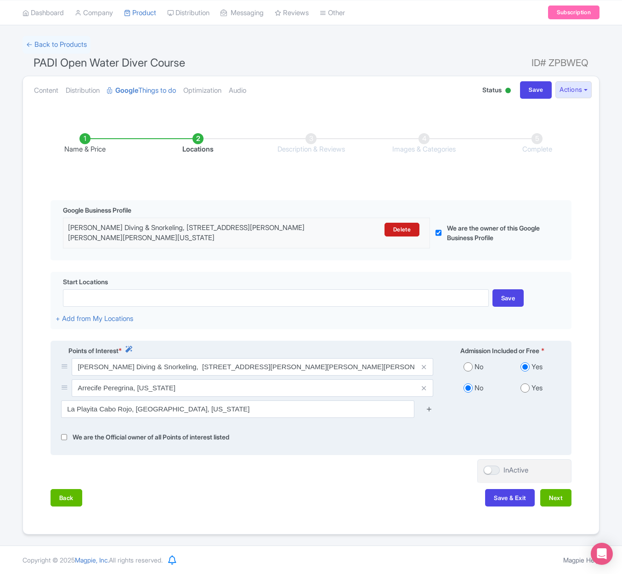
click at [428, 406] on icon at bounding box center [429, 409] width 7 height 7
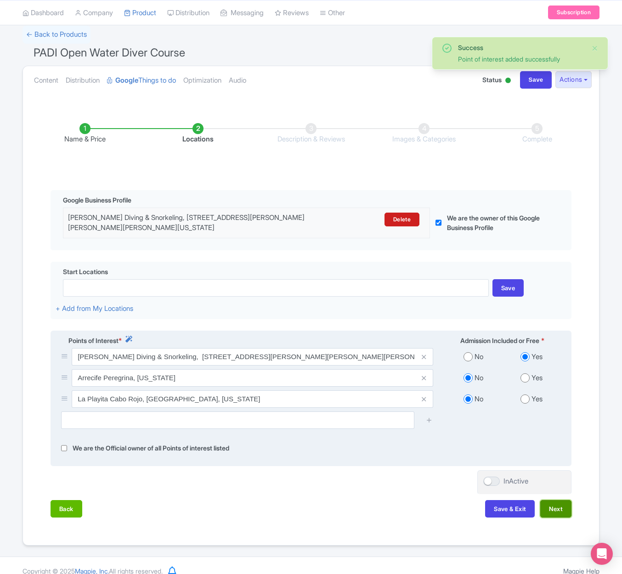
click at [465, 430] on button "Next" at bounding box center [555, 508] width 31 height 17
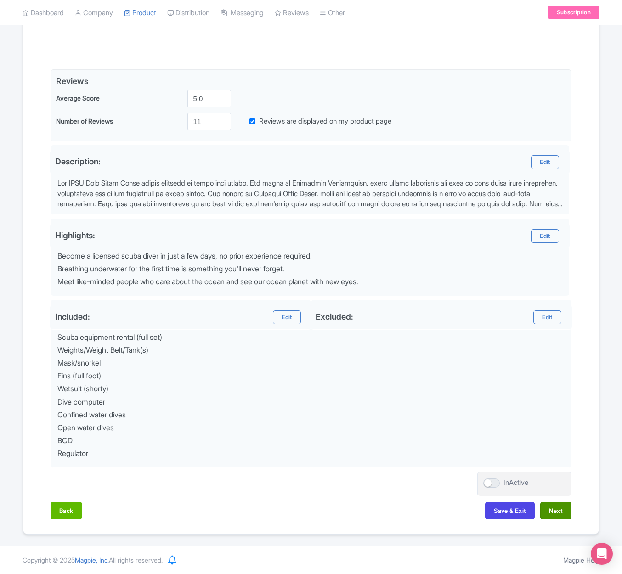
scroll to position [192, 0]
click at [465, 430] on button "Next" at bounding box center [555, 510] width 31 height 17
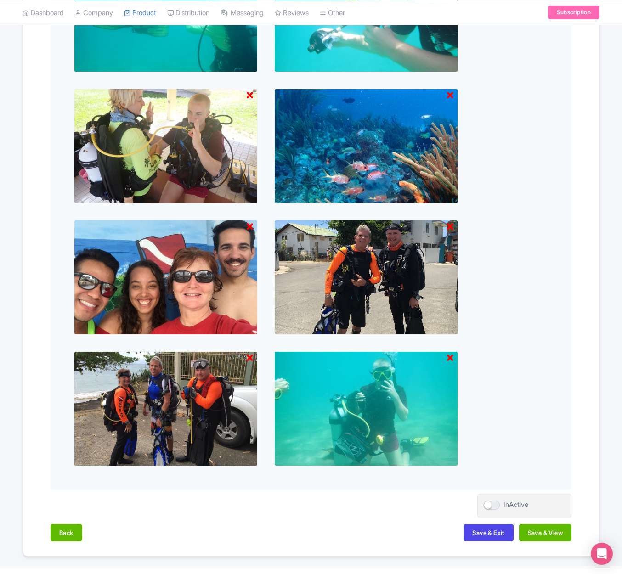
scroll to position [608, 0]
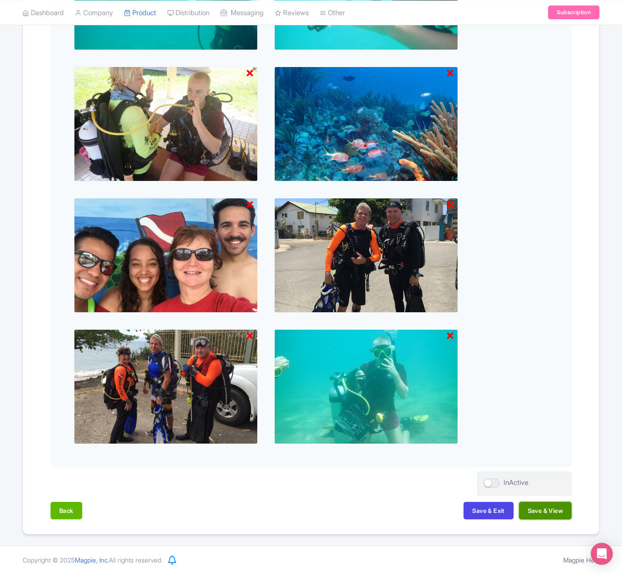
click at [465, 430] on button "Save & View" at bounding box center [545, 510] width 52 height 17
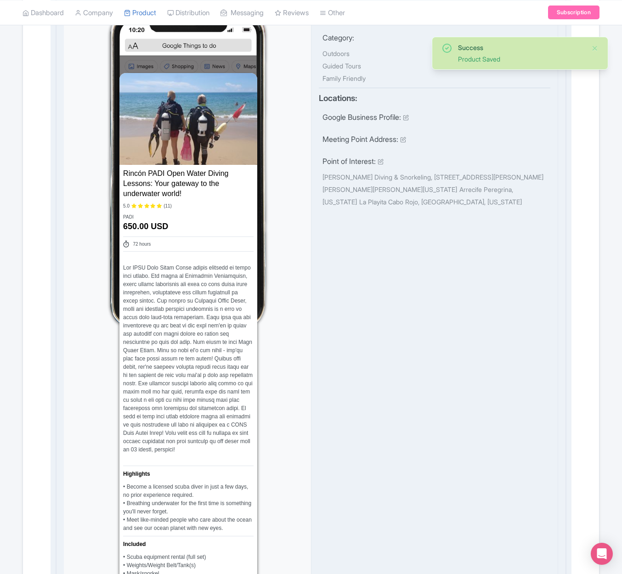
scroll to position [0, 0]
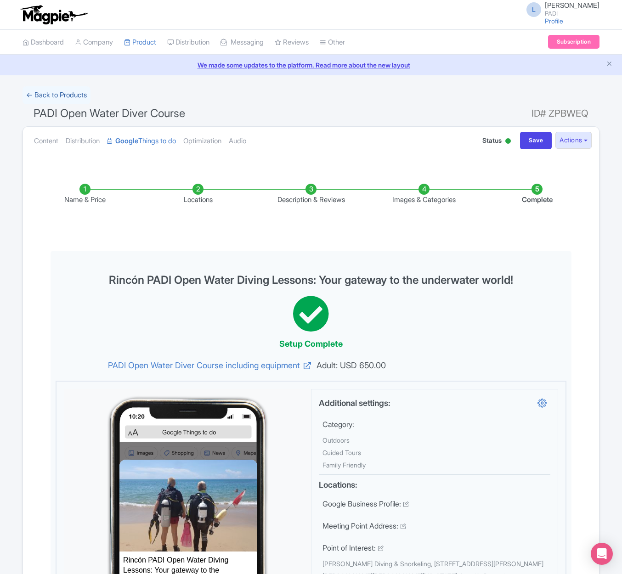
click at [65, 90] on link "← Back to Products" at bounding box center [57, 95] width 68 height 18
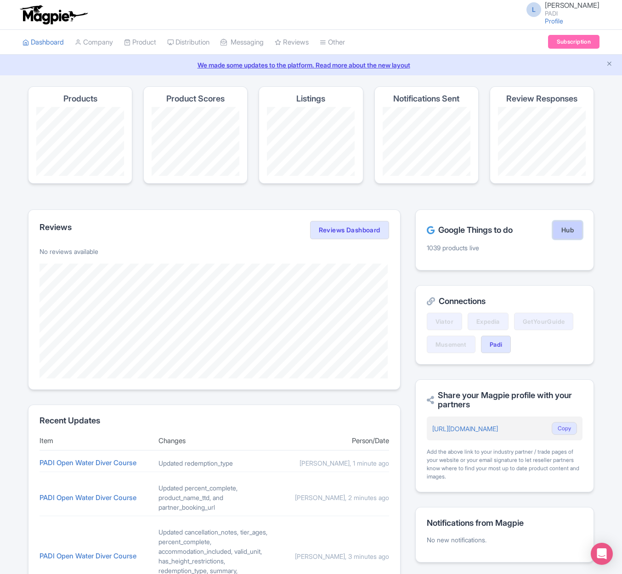
click at [572, 232] on link "Hub" at bounding box center [568, 230] width 30 height 18
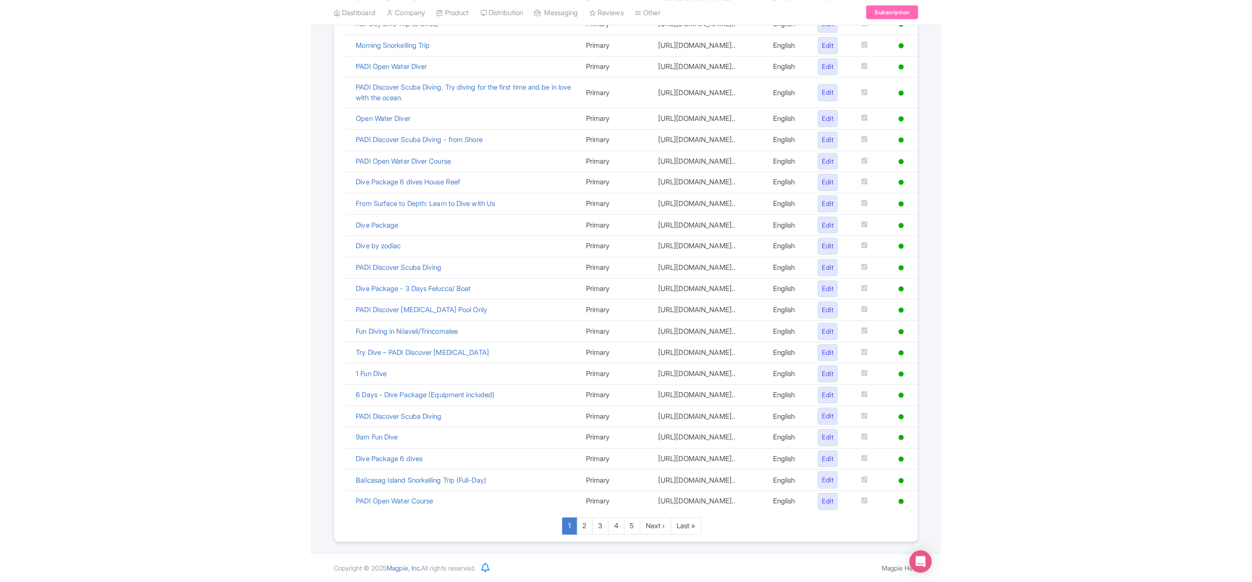
scroll to position [452, 0]
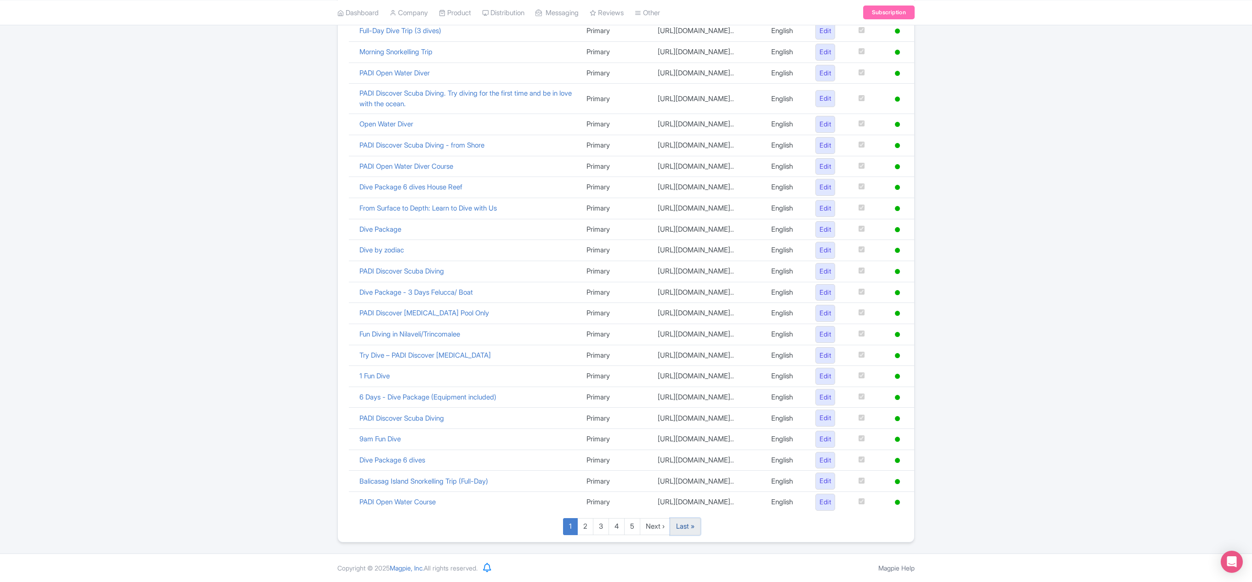
click at [622, 527] on link "Last »" at bounding box center [685, 526] width 30 height 17
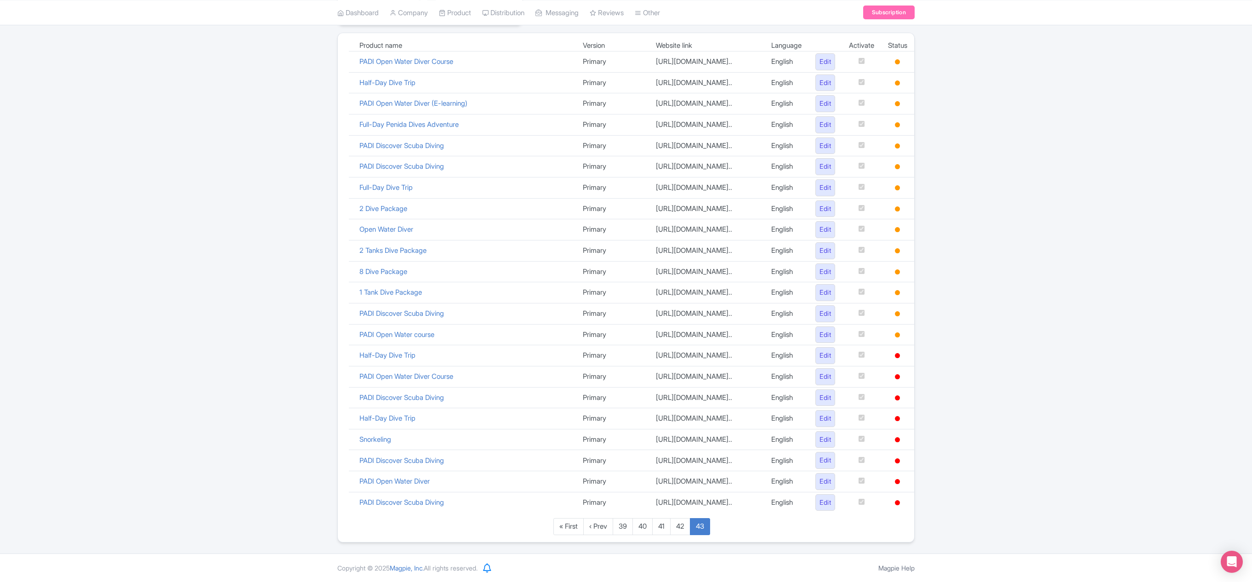
scroll to position [368, 0]
